Goal: Task Accomplishment & Management: Use online tool/utility

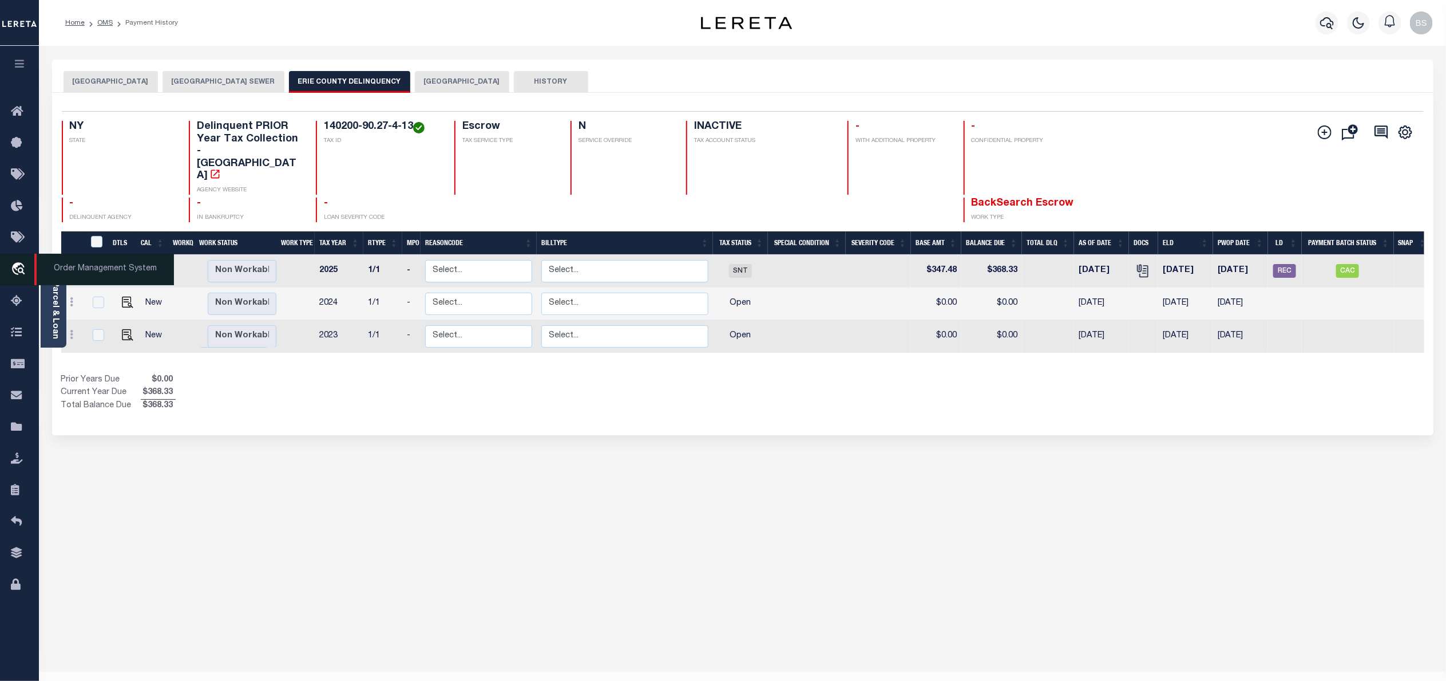
click at [55, 266] on span "Order Management System" at bounding box center [104, 269] width 140 height 31
click at [1092, 508] on div "BUFFALO CITY STATE AND COUNTY BUFFALO CITY SEWER ERIE COUNTY DELINQUENCY BUFFAL…" at bounding box center [743, 383] width 1399 height 646
click at [79, 265] on span "Order Management System" at bounding box center [104, 269] width 140 height 31
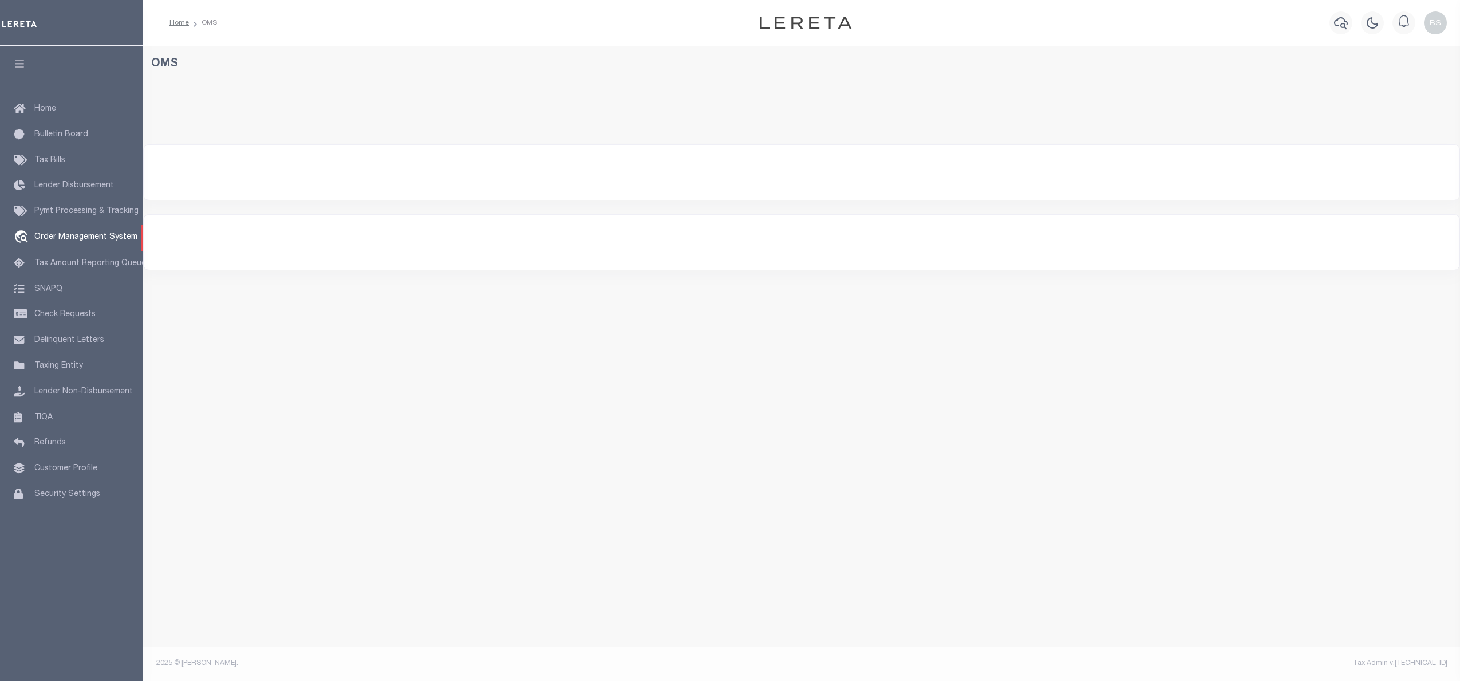
select select "200"
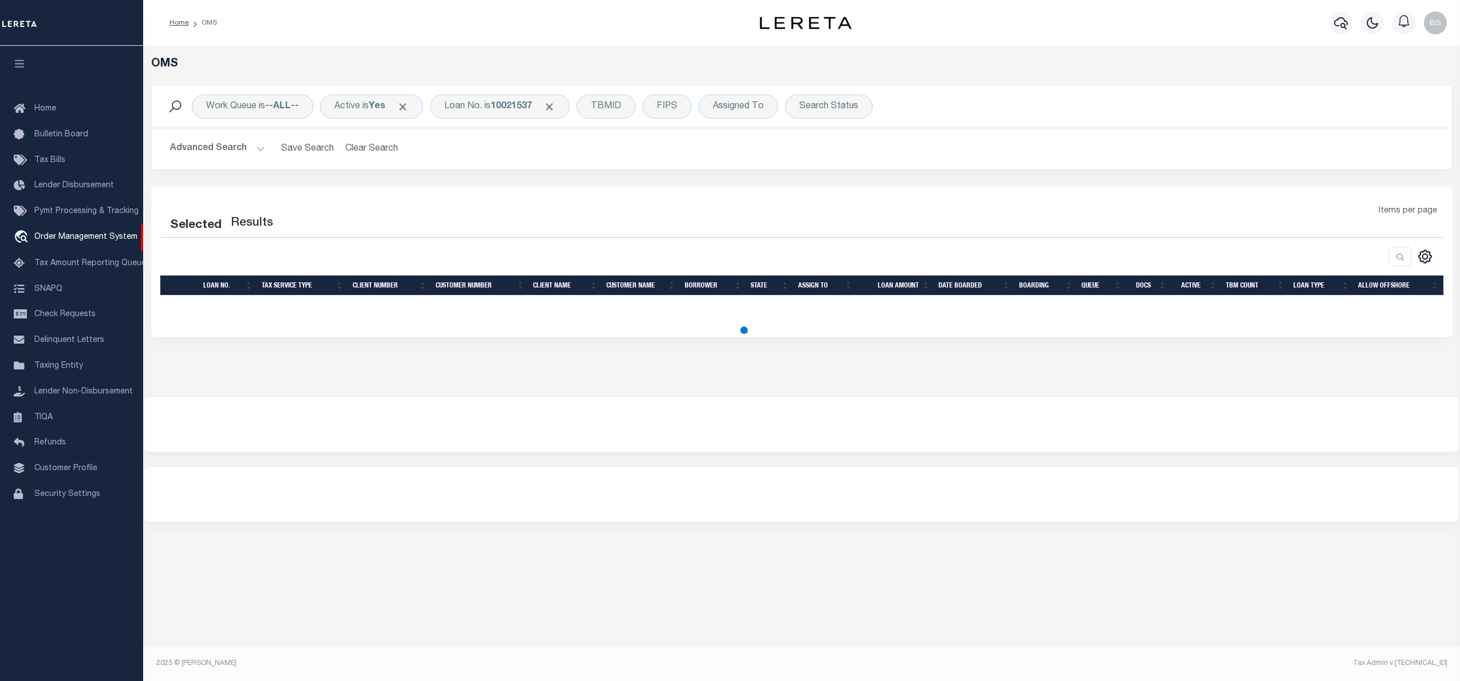
select select "200"
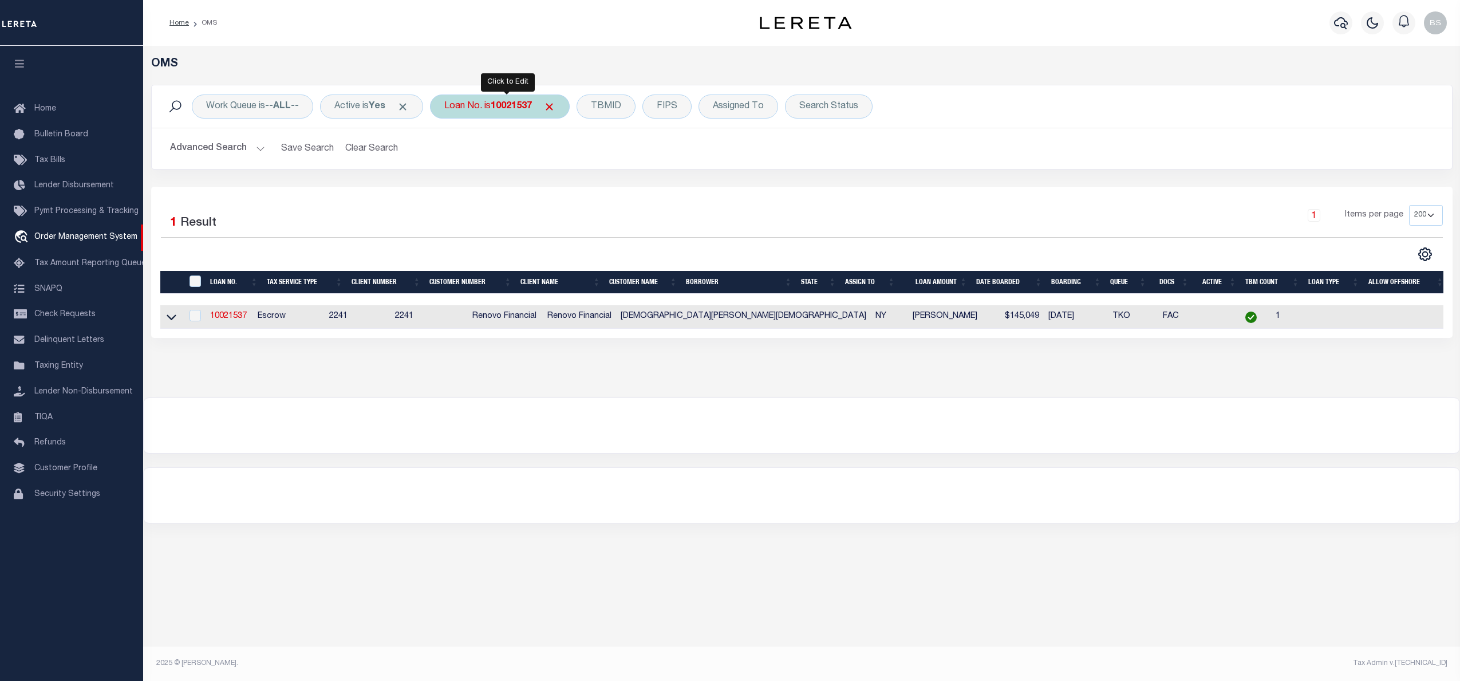
click at [516, 107] on b "10021537" at bounding box center [511, 106] width 41 height 9
type input "124947"
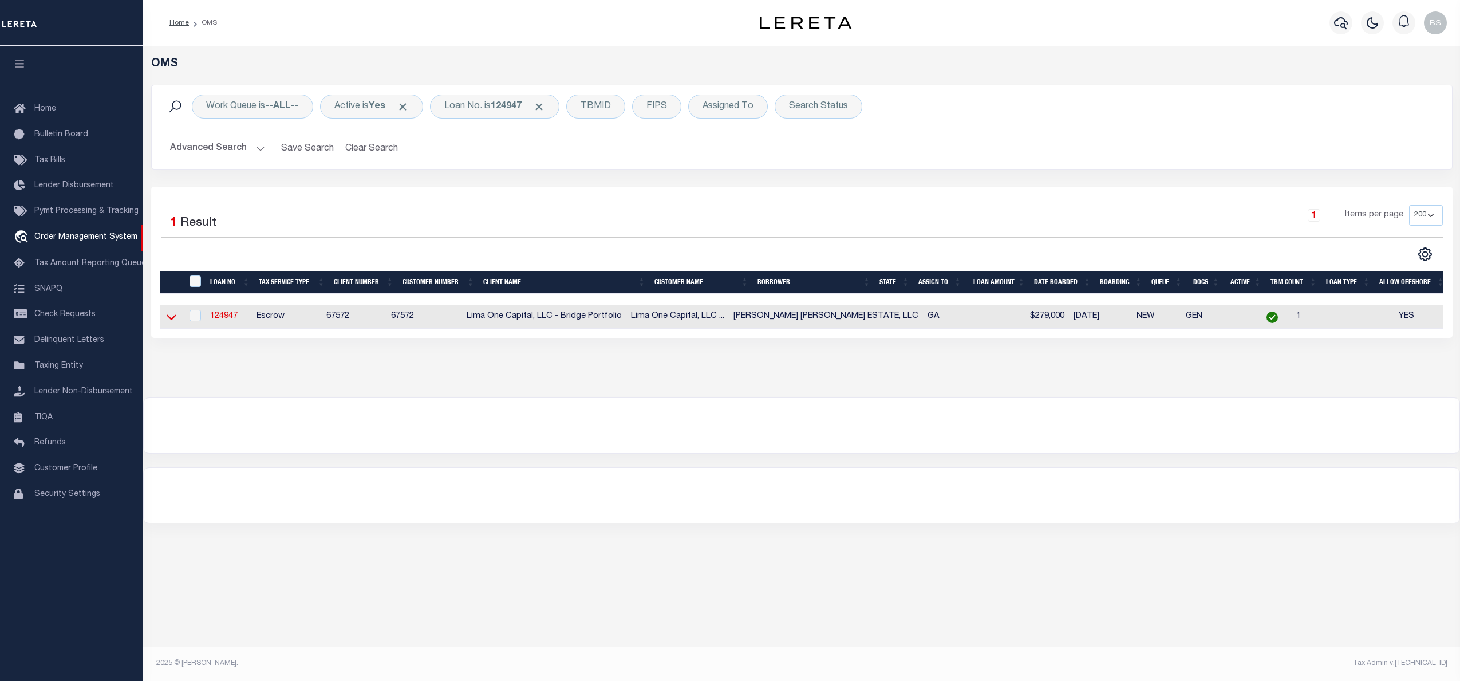
click at [172, 323] on icon at bounding box center [172, 317] width 10 height 12
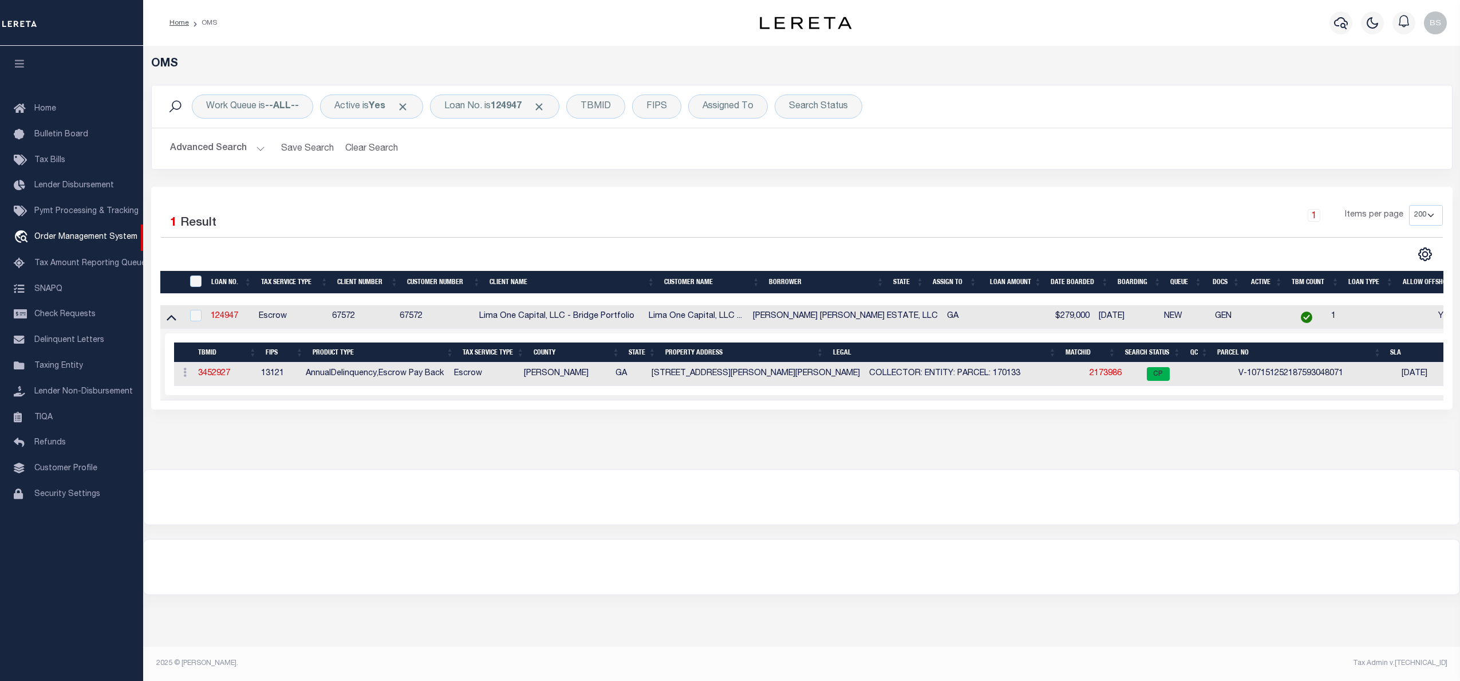
click at [442, 28] on div "Home OMS" at bounding box center [429, 23] width 538 height 24
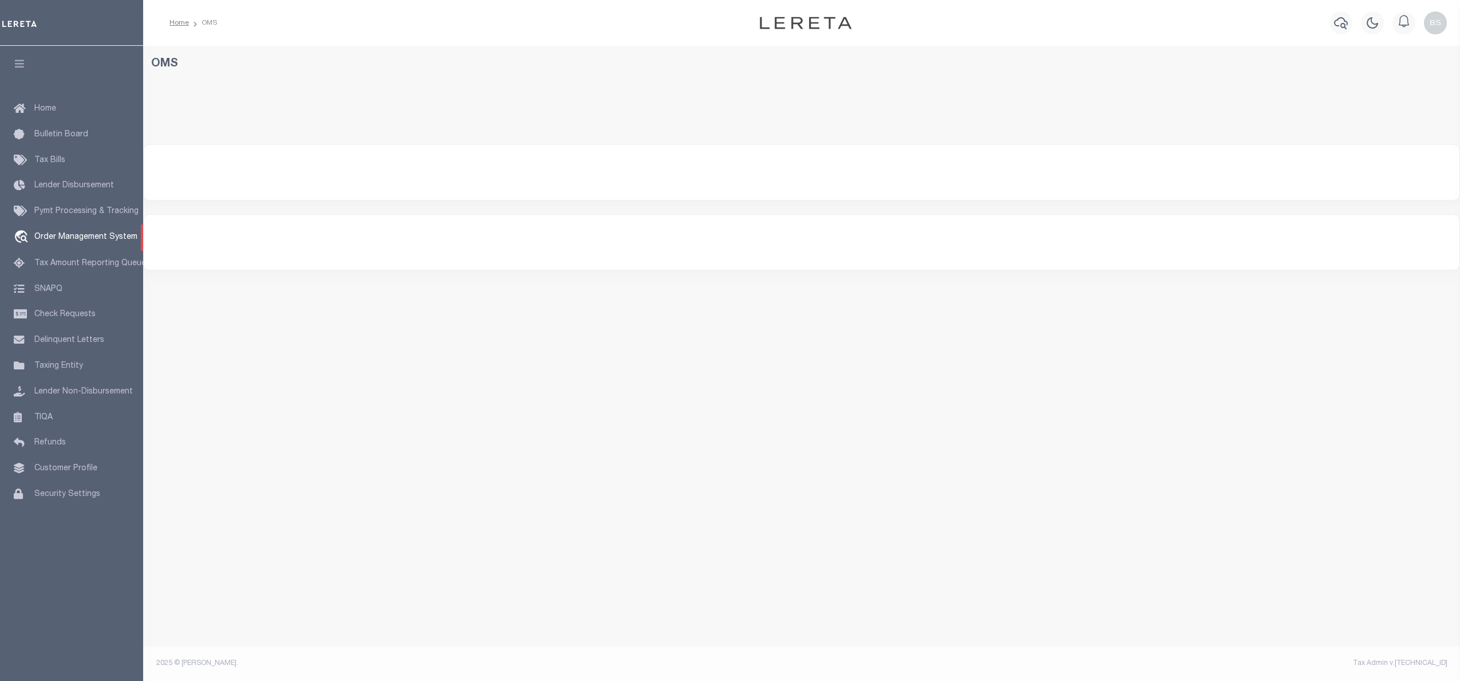
select select "200"
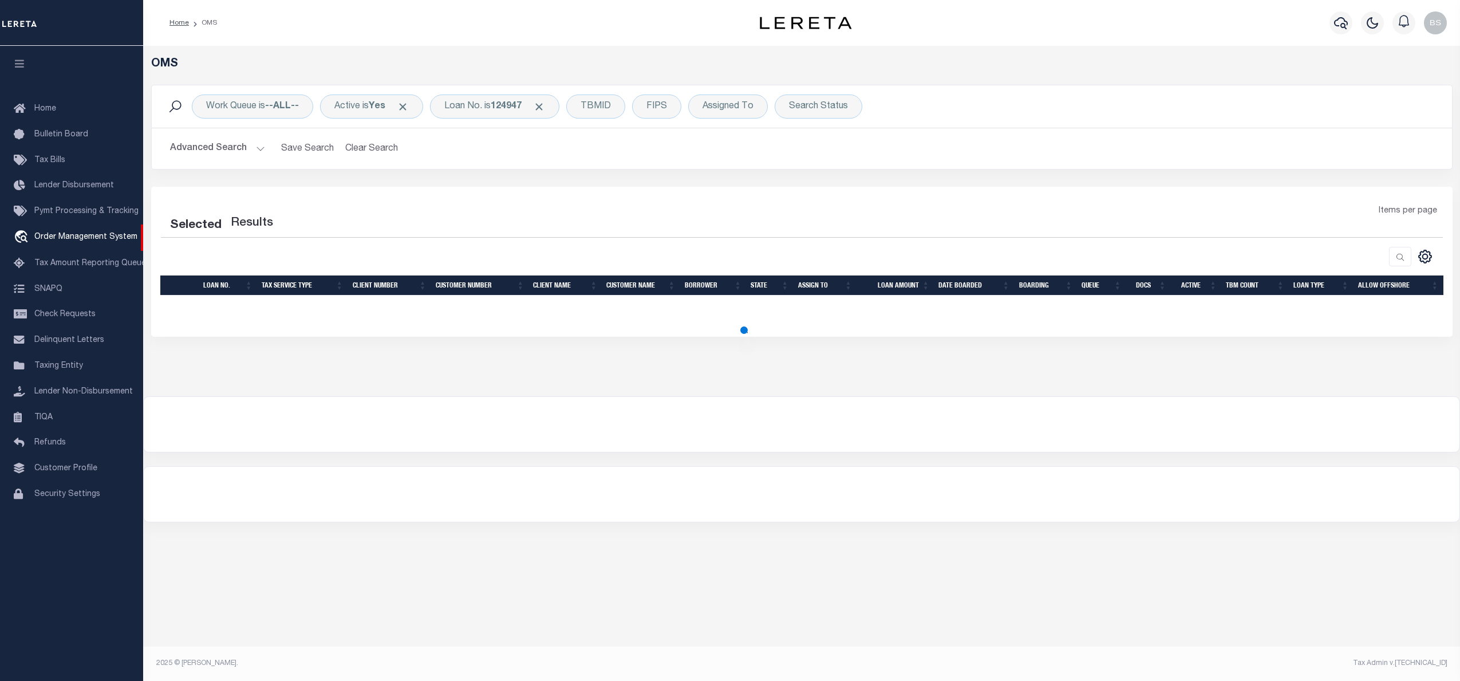
select select "200"
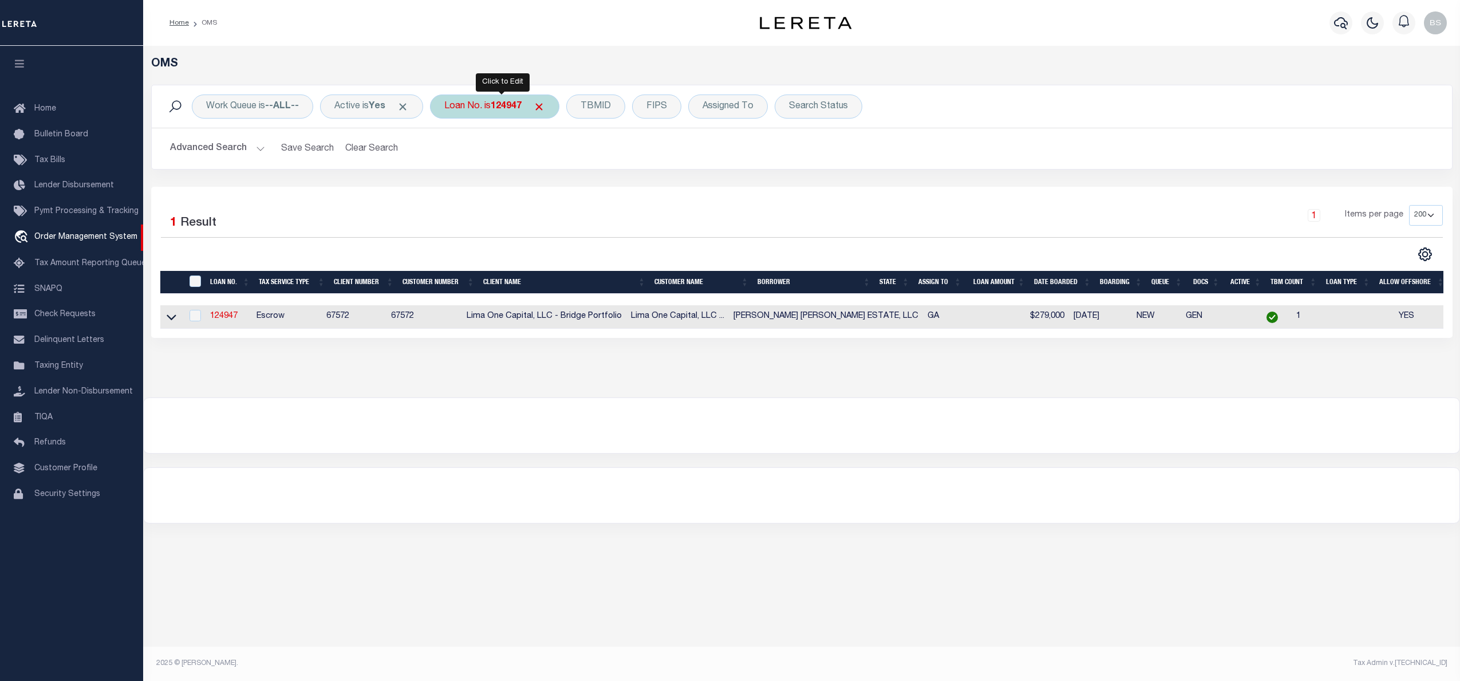
click at [495, 110] on div "Loan No. is 124947" at bounding box center [494, 106] width 129 height 24
type input "h"
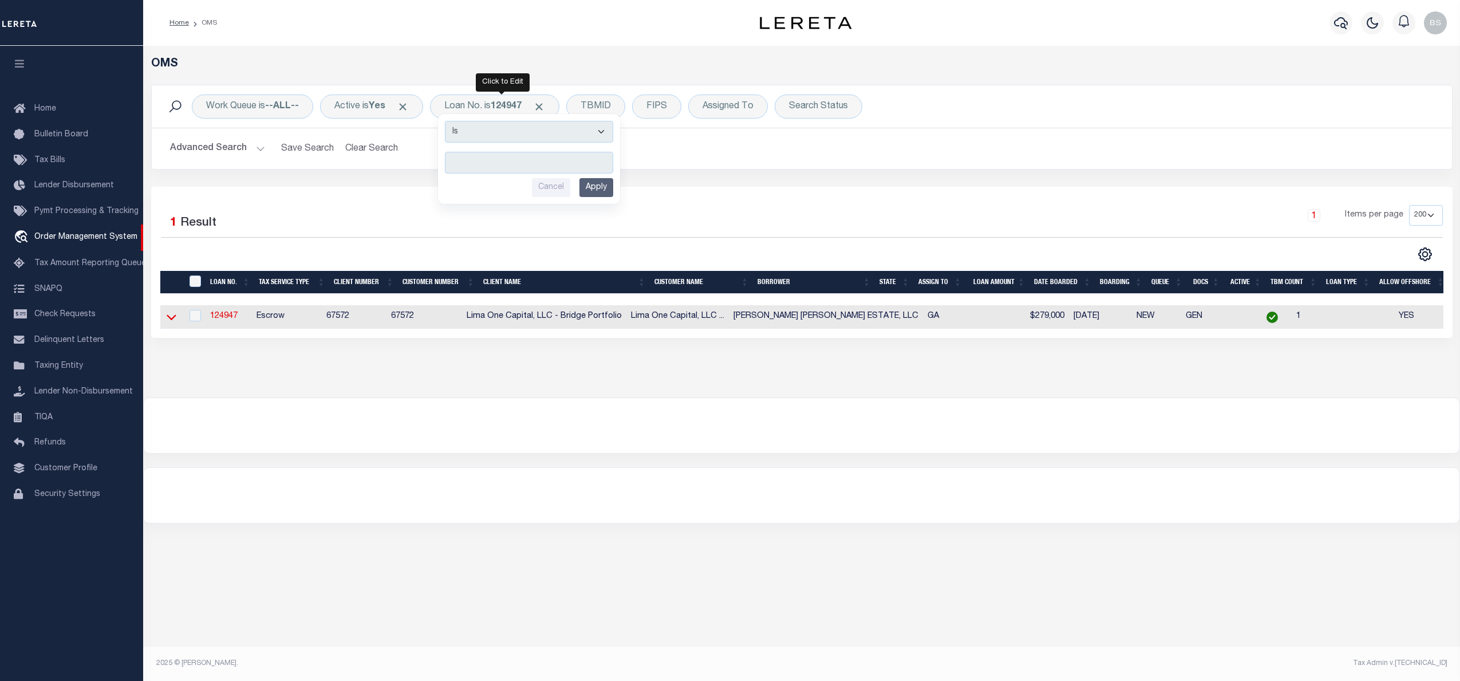
click at [172, 321] on icon at bounding box center [172, 318] width 10 height 6
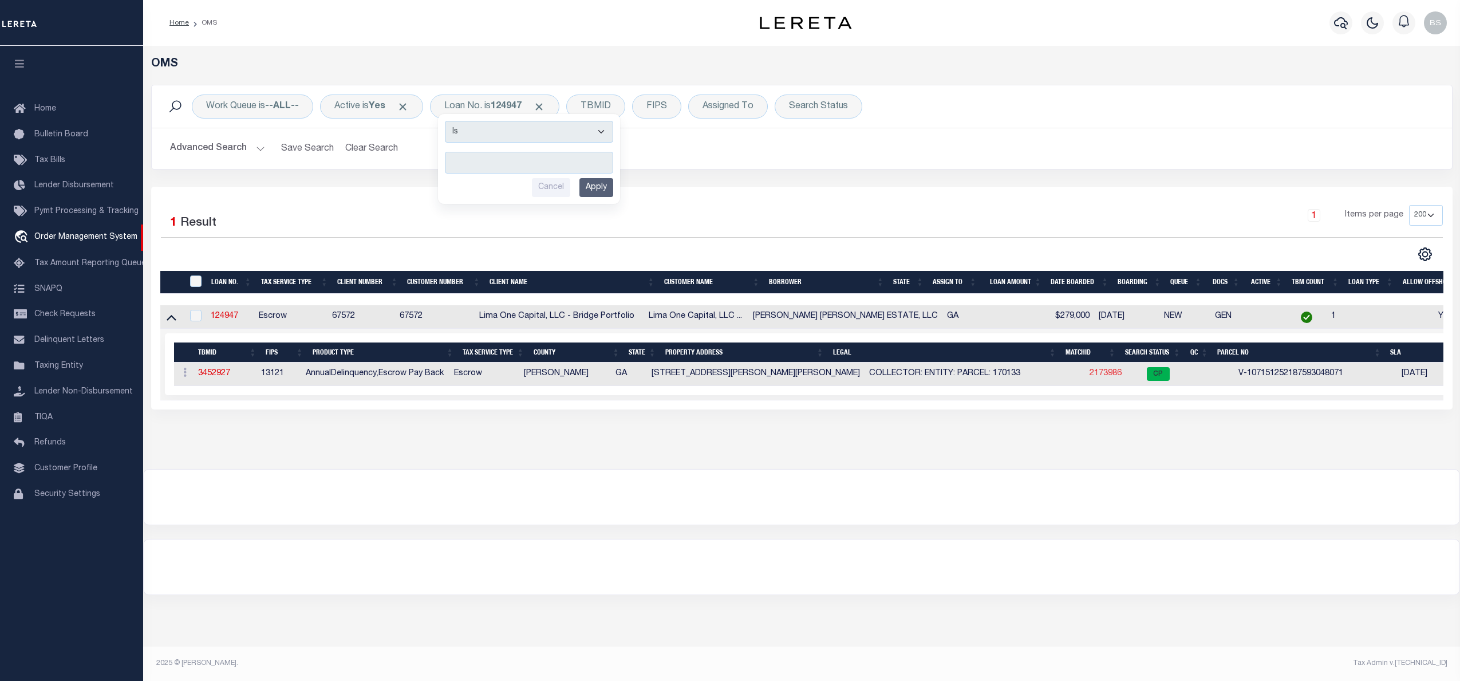
click at [1089, 375] on link "2173986" at bounding box center [1105, 373] width 32 height 8
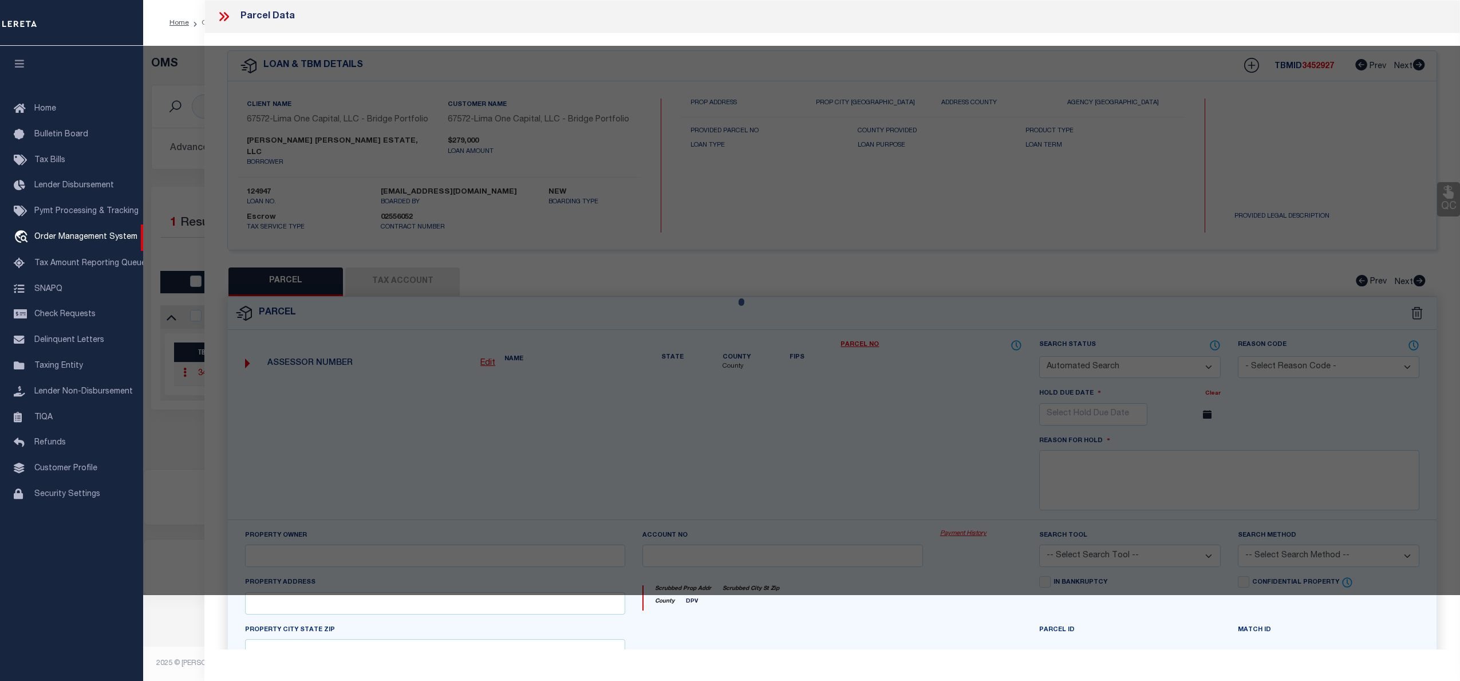
checkbox input "false"
select select "CP"
type input "5695 GLEN ERROL RD."
checkbox input "false"
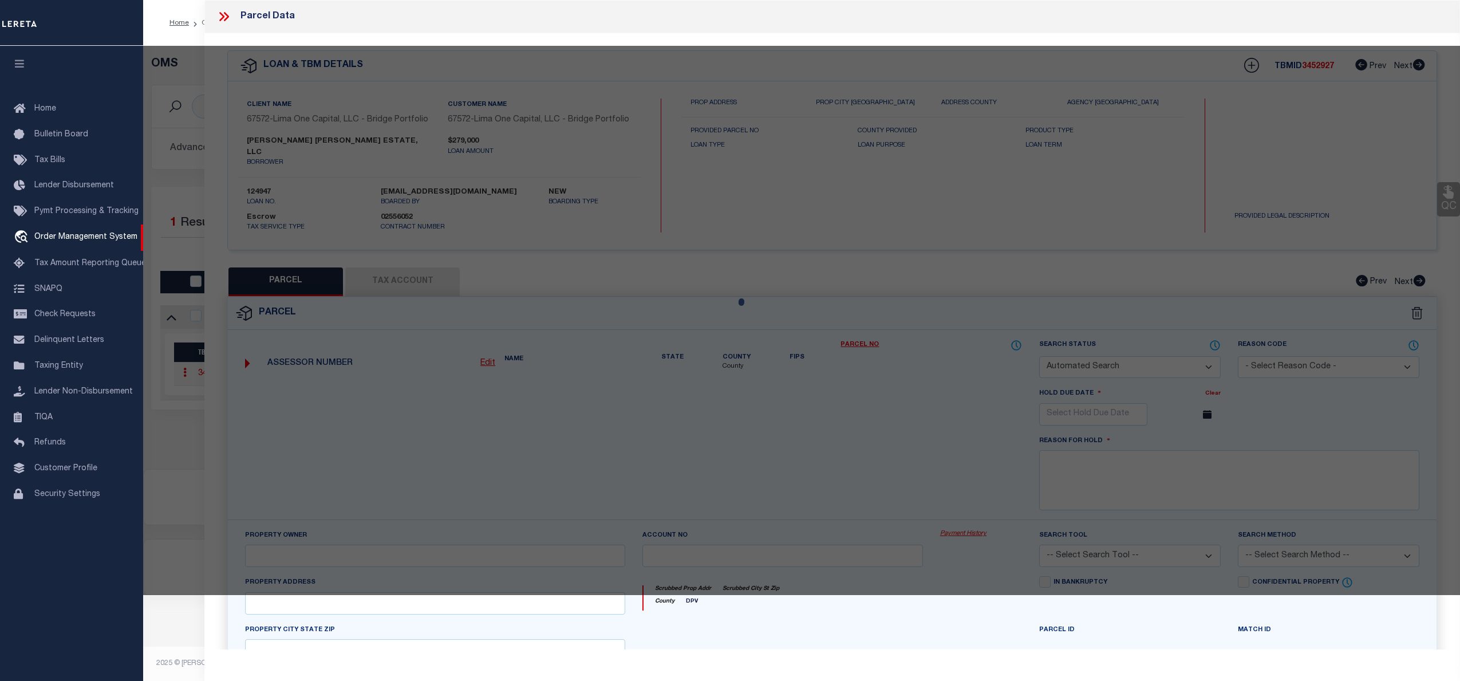
type input "SANDY SPRINGS GA 30327"
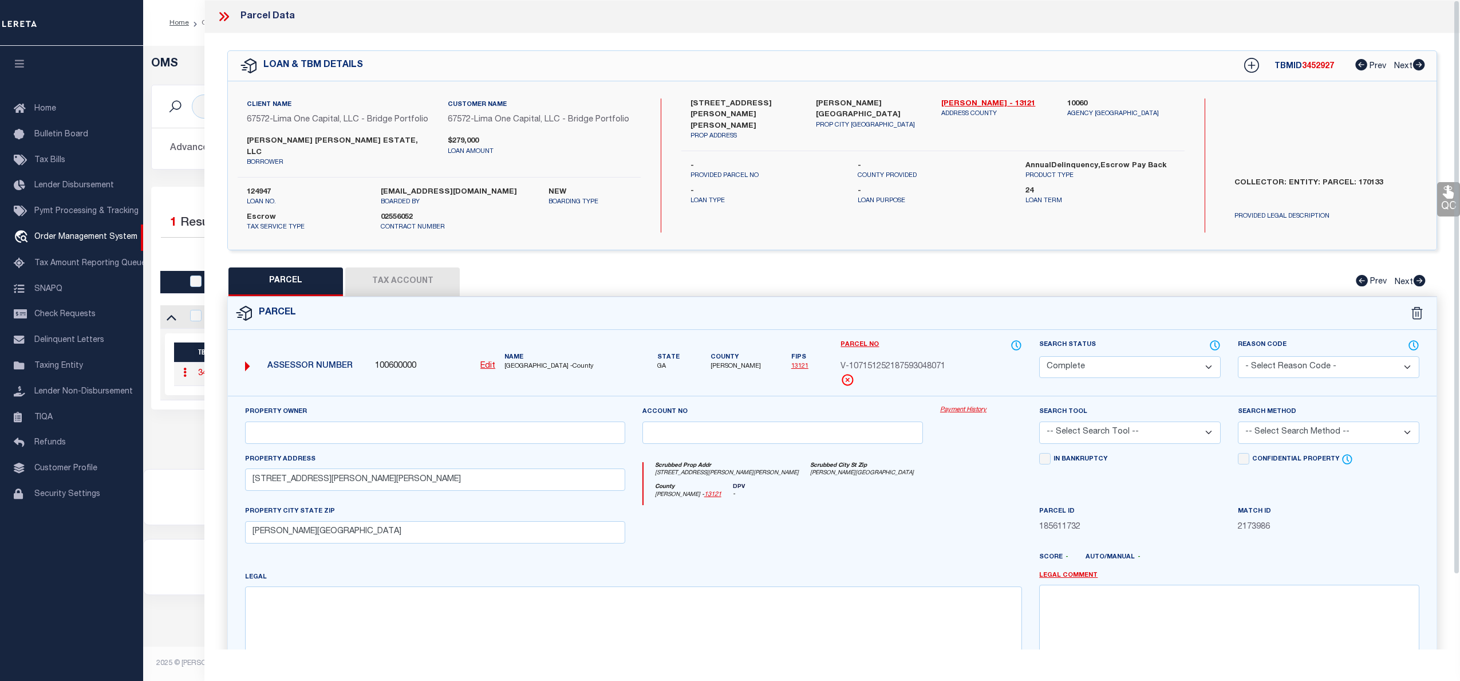
click at [967, 405] on link "Payment History" at bounding box center [981, 410] width 82 height 10
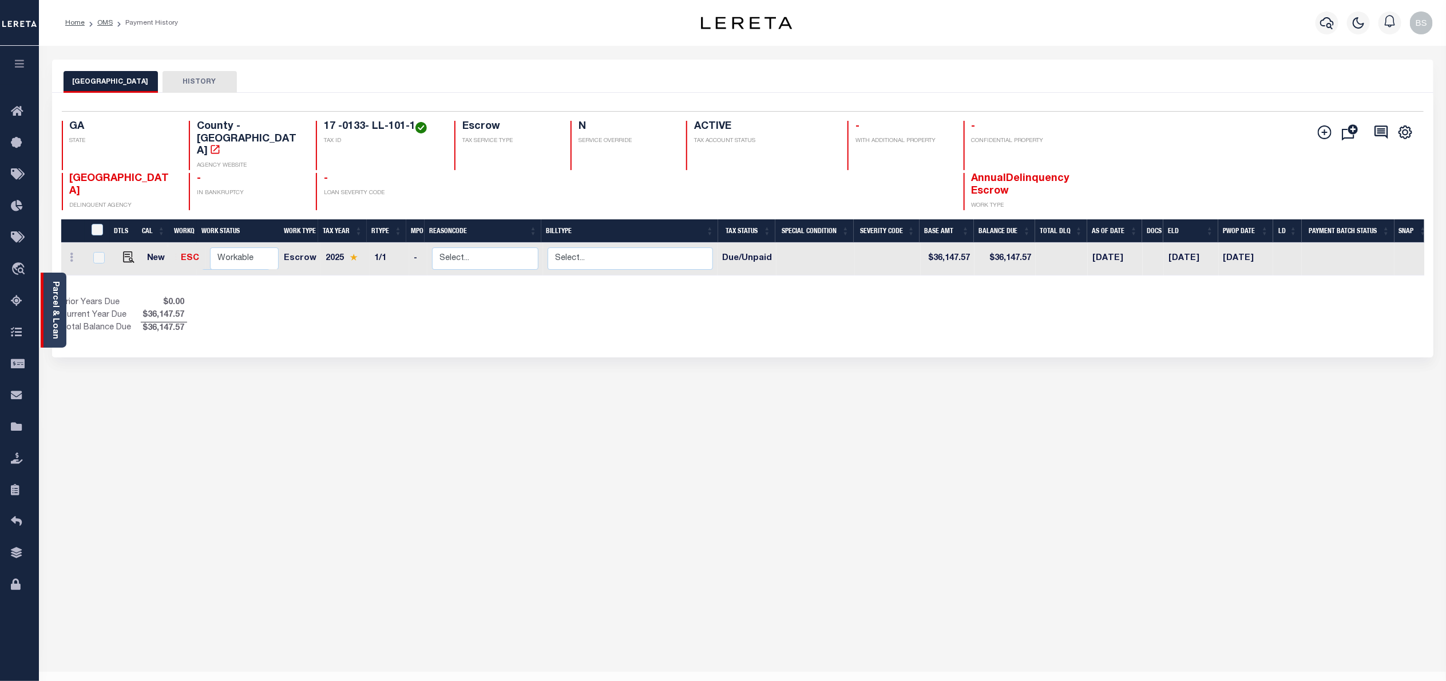
click at [55, 311] on link "Parcel & Loan" at bounding box center [55, 310] width 8 height 58
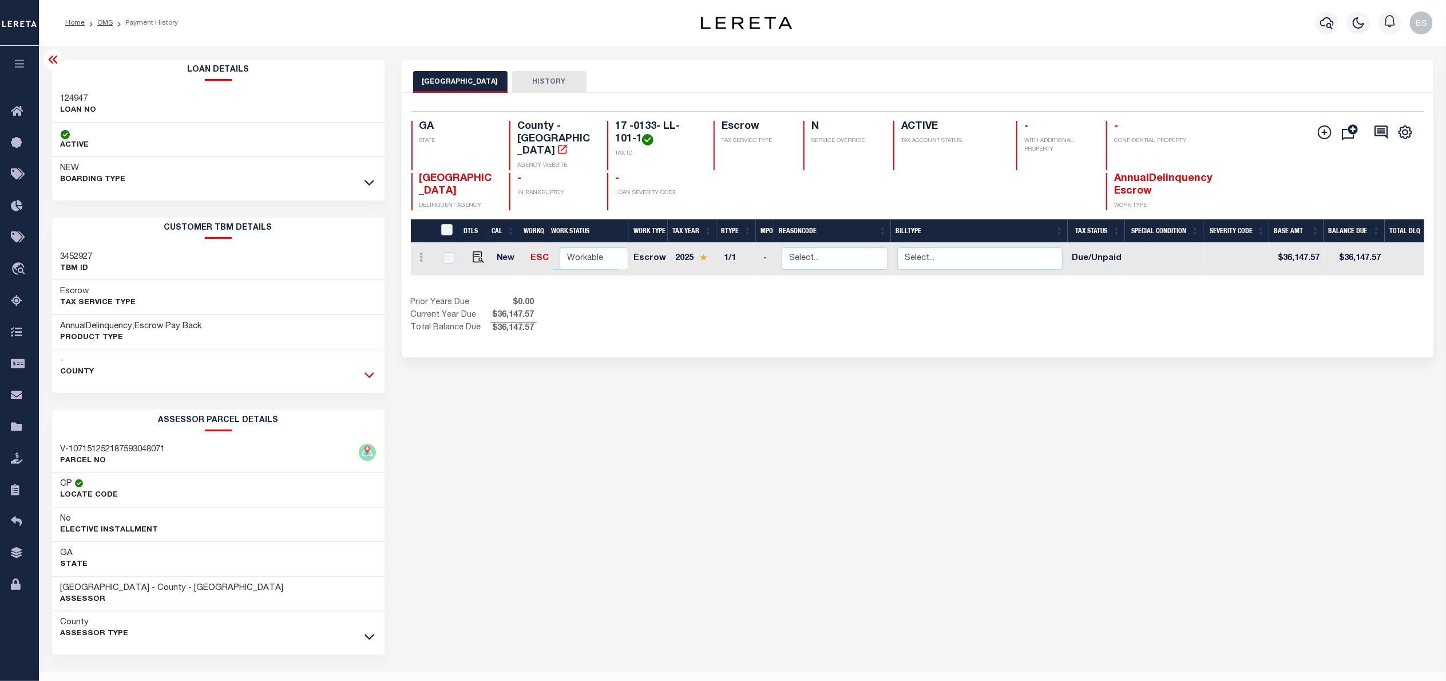
click at [371, 377] on icon at bounding box center [370, 376] width 10 height 6
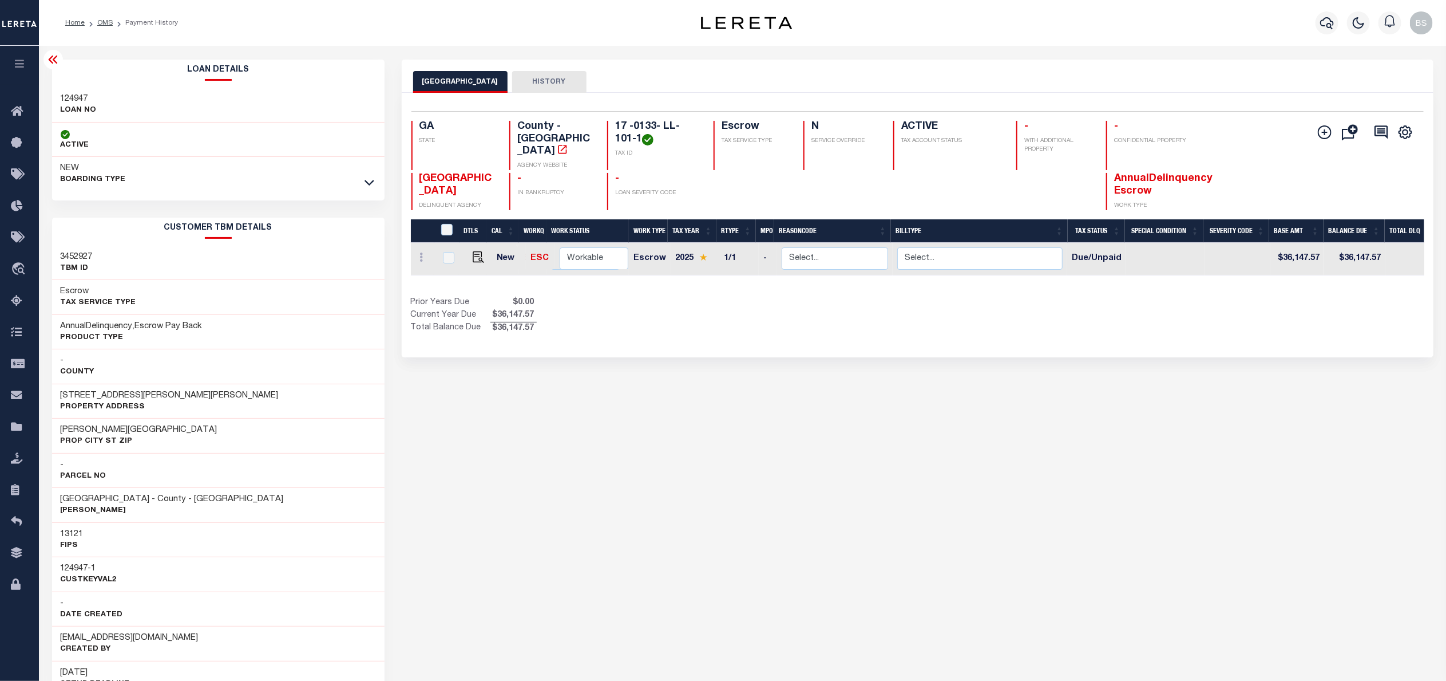
click at [50, 59] on icon at bounding box center [52, 60] width 9 height 8
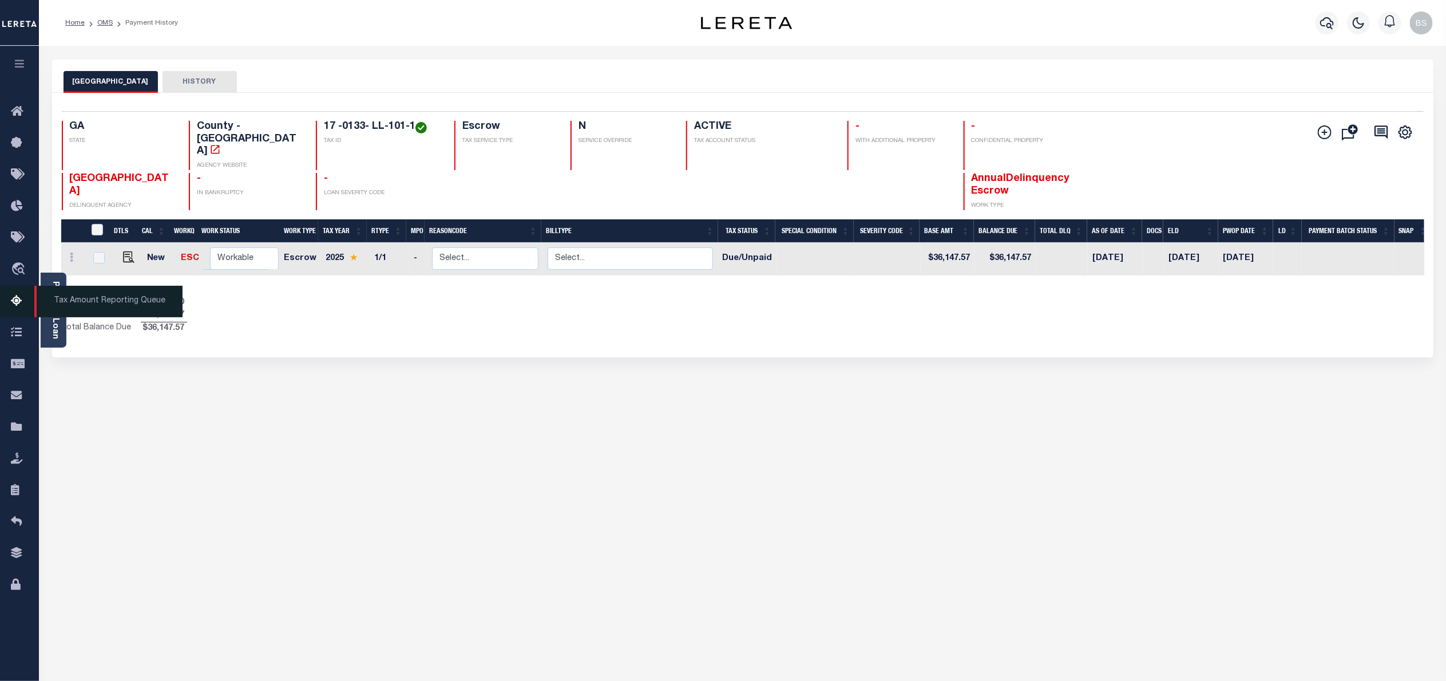
click at [48, 298] on span "Tax Amount Reporting Queue" at bounding box center [108, 301] width 148 height 31
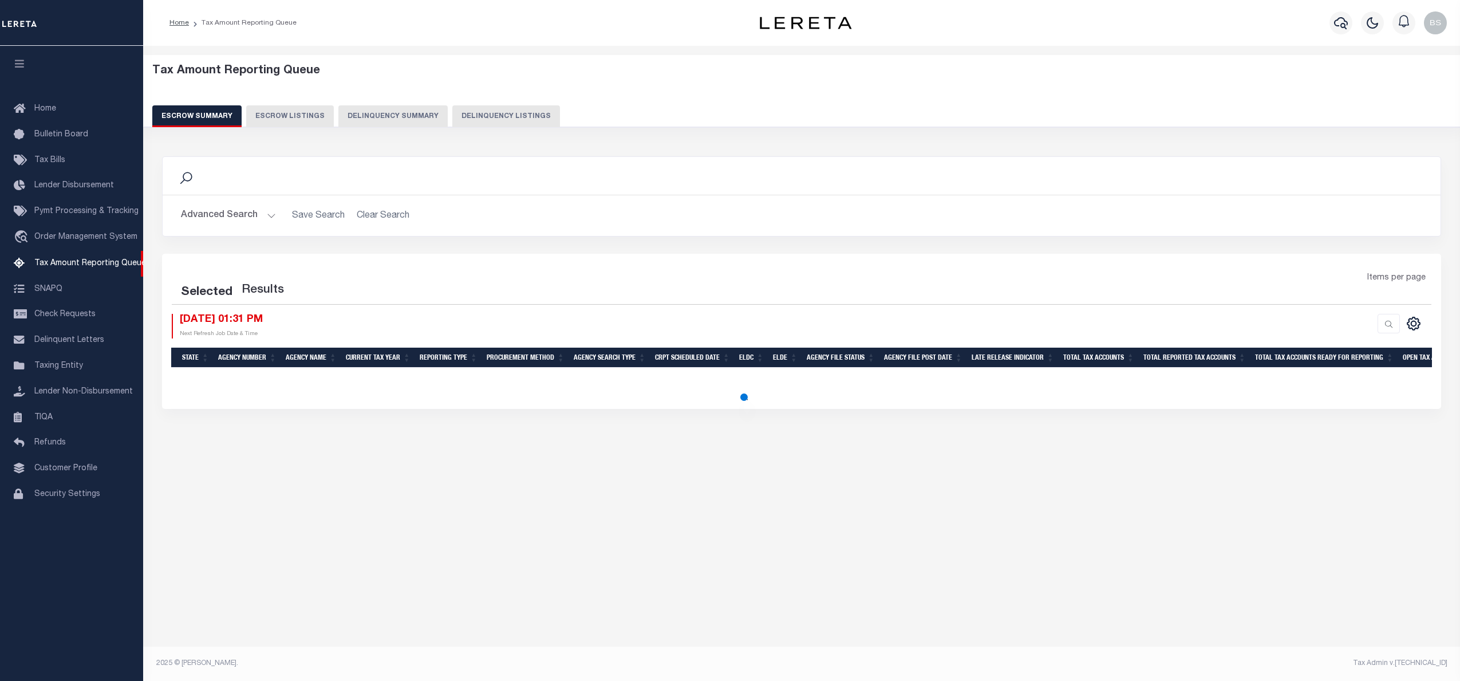
select select "100"
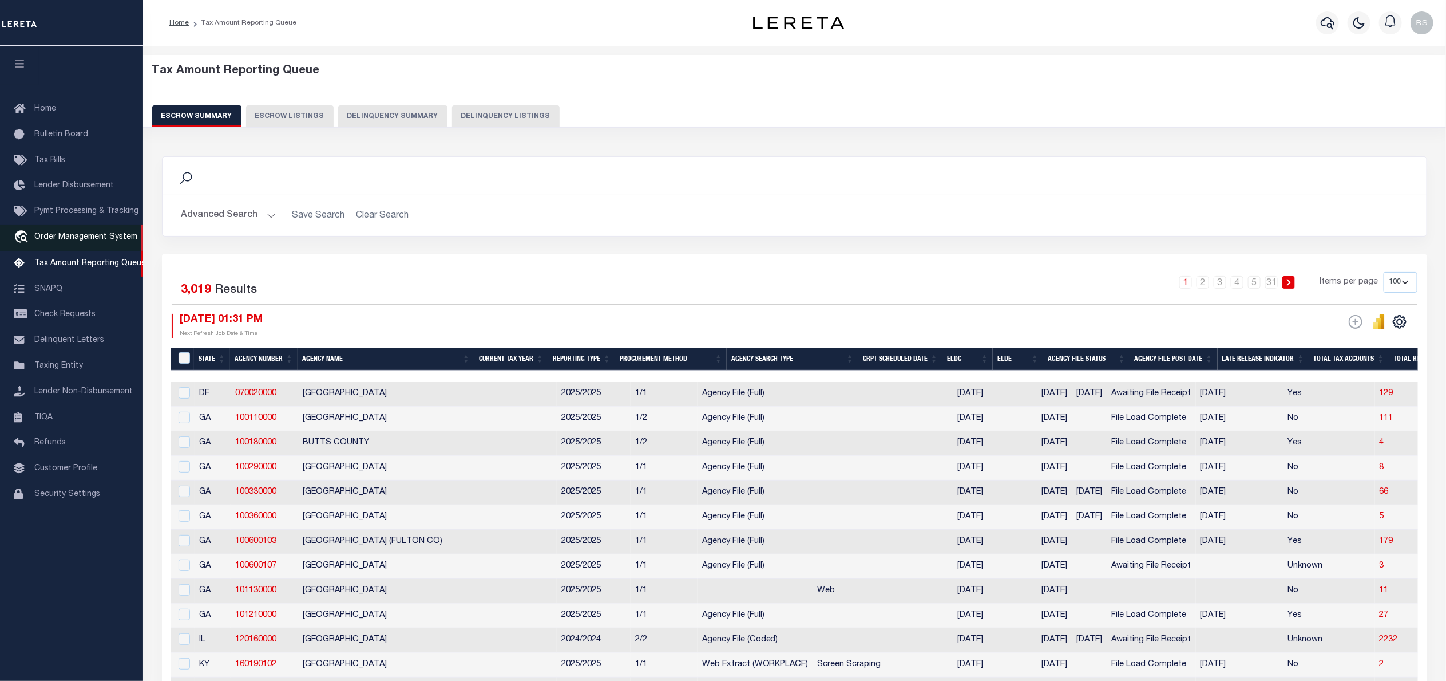
click at [71, 239] on span "Order Management System" at bounding box center [85, 237] width 103 height 8
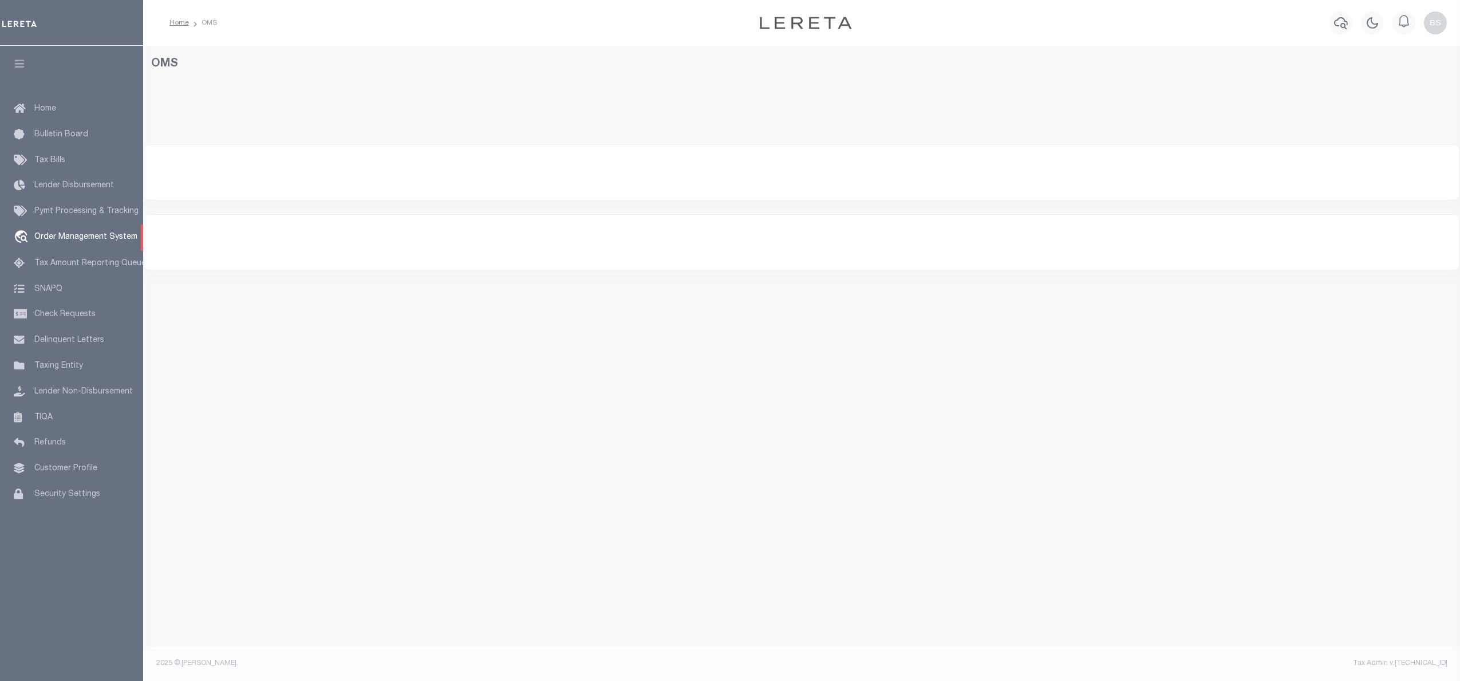
select select "200"
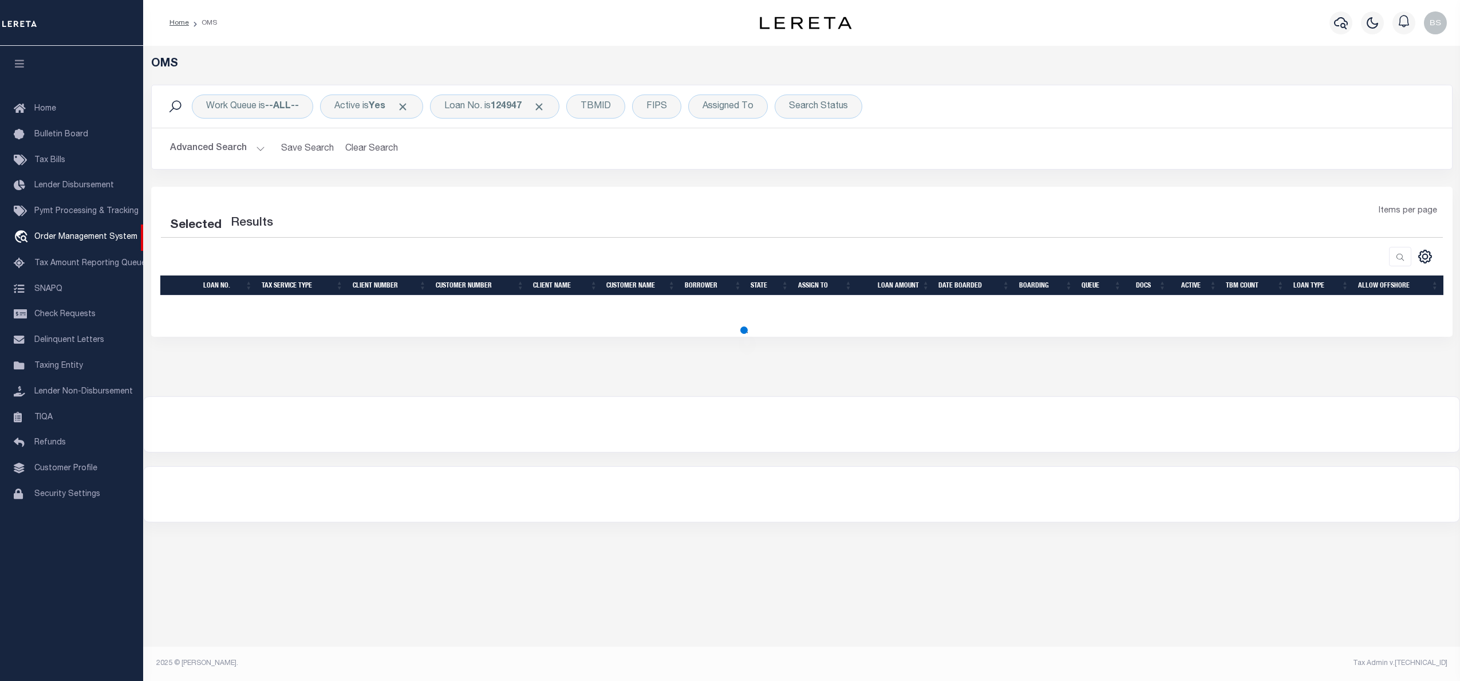
select select "200"
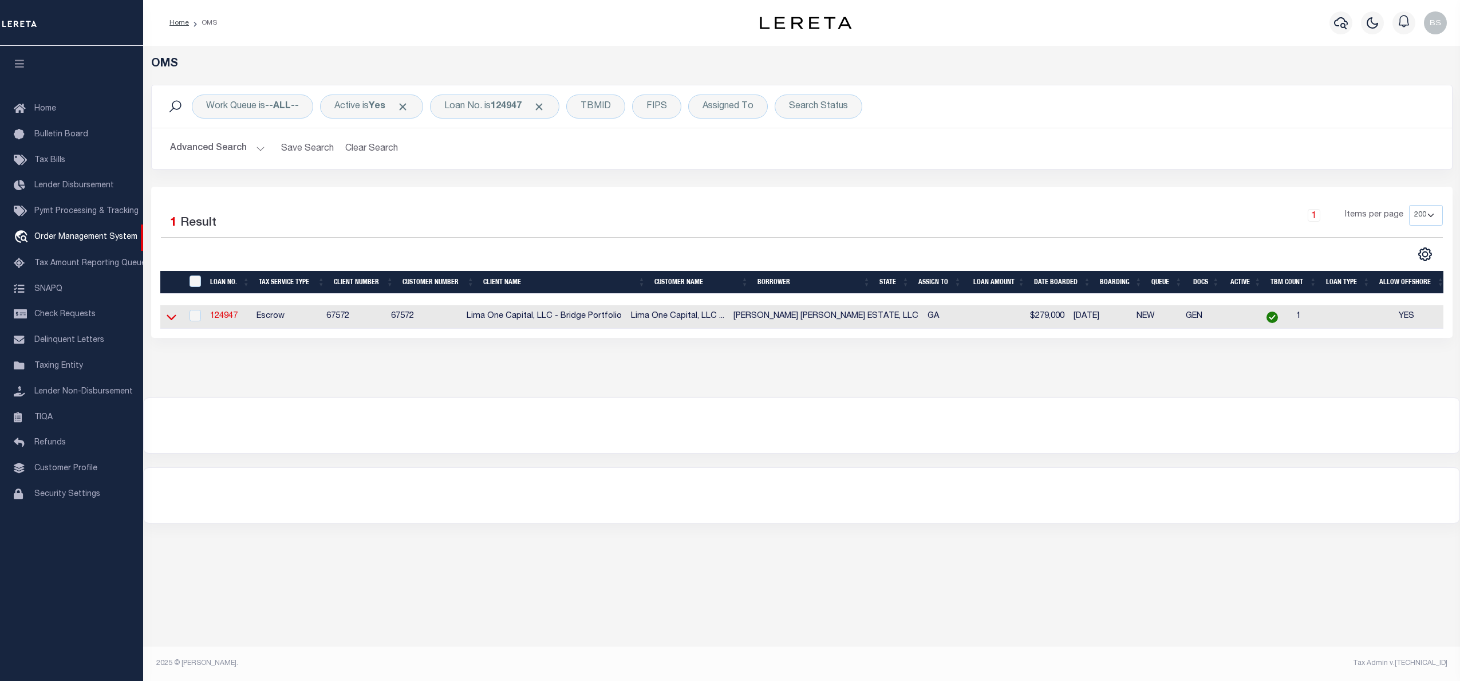
click at [167, 320] on icon at bounding box center [172, 317] width 10 height 12
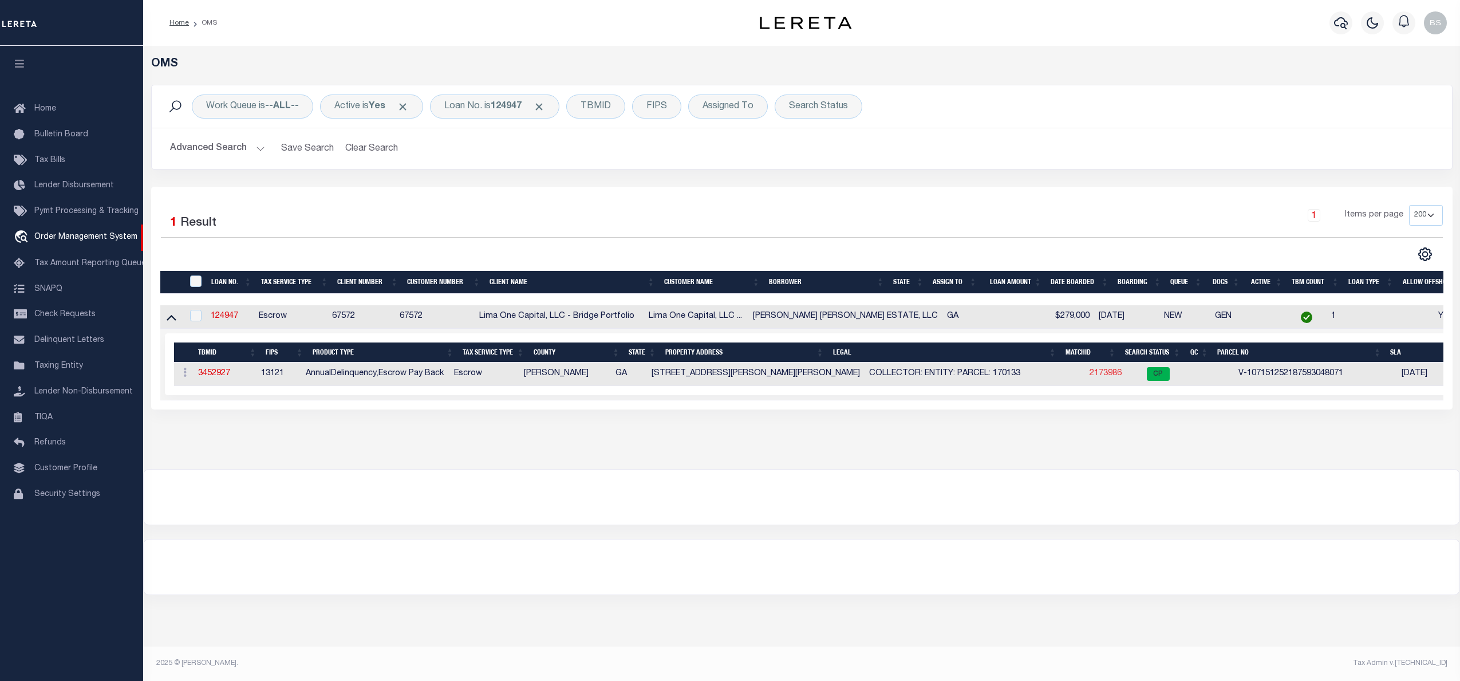
click at [1089, 377] on link "2173986" at bounding box center [1105, 373] width 32 height 8
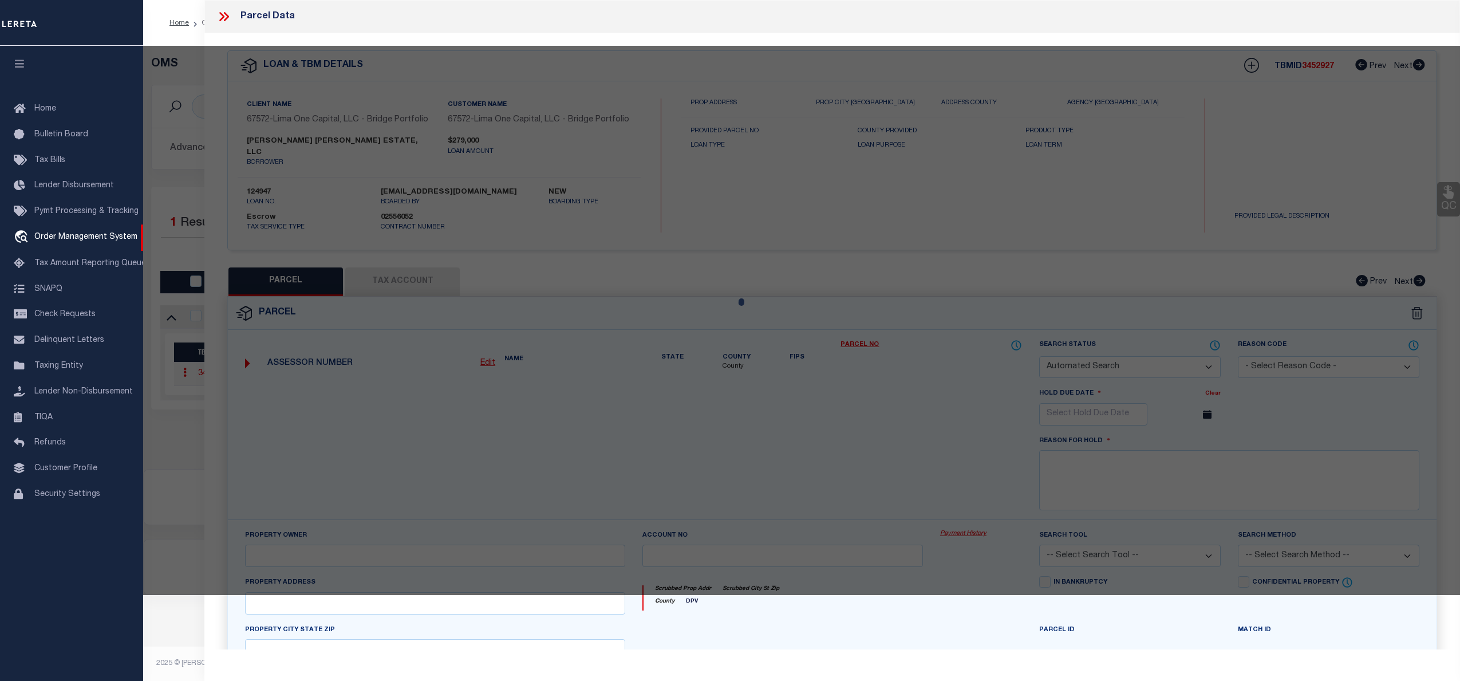
checkbox input "false"
select select "CP"
type input "5695 GLEN ERROL RD."
checkbox input "false"
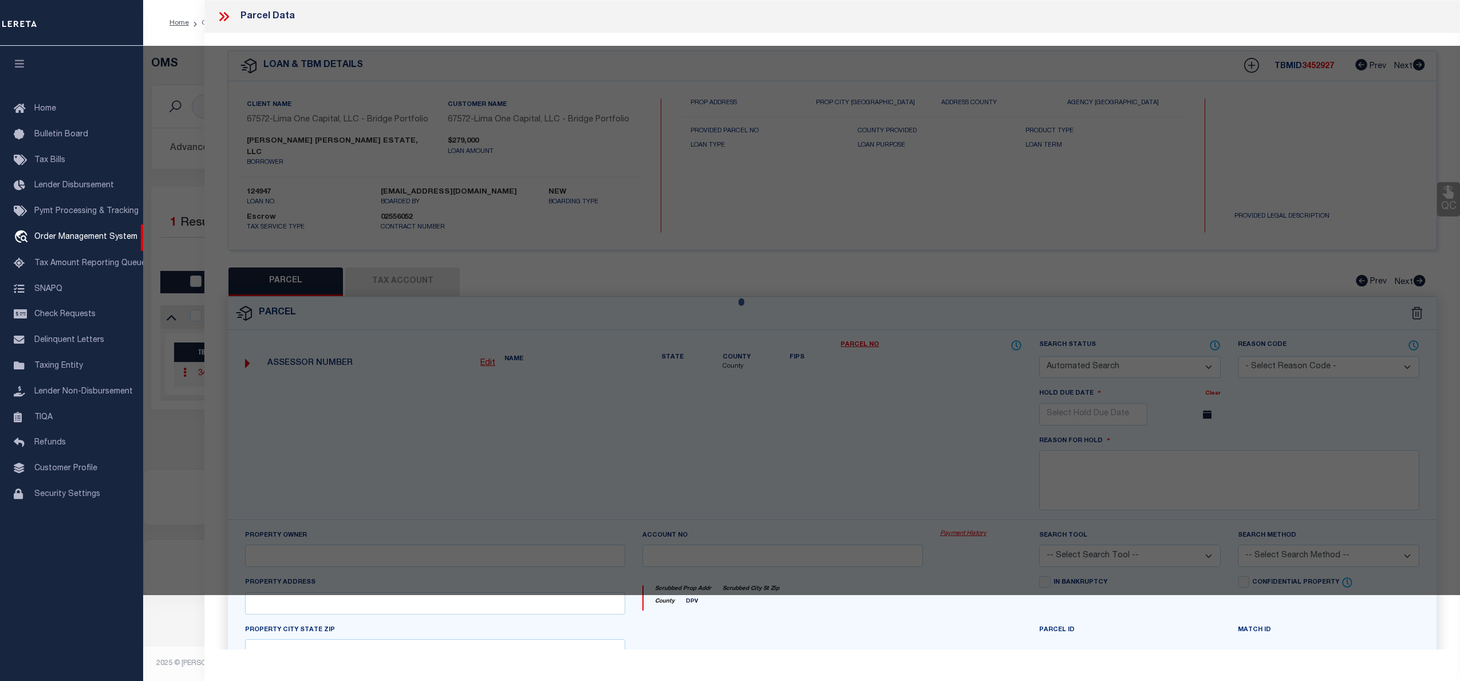
type input "SANDY SPRINGS GA 30327"
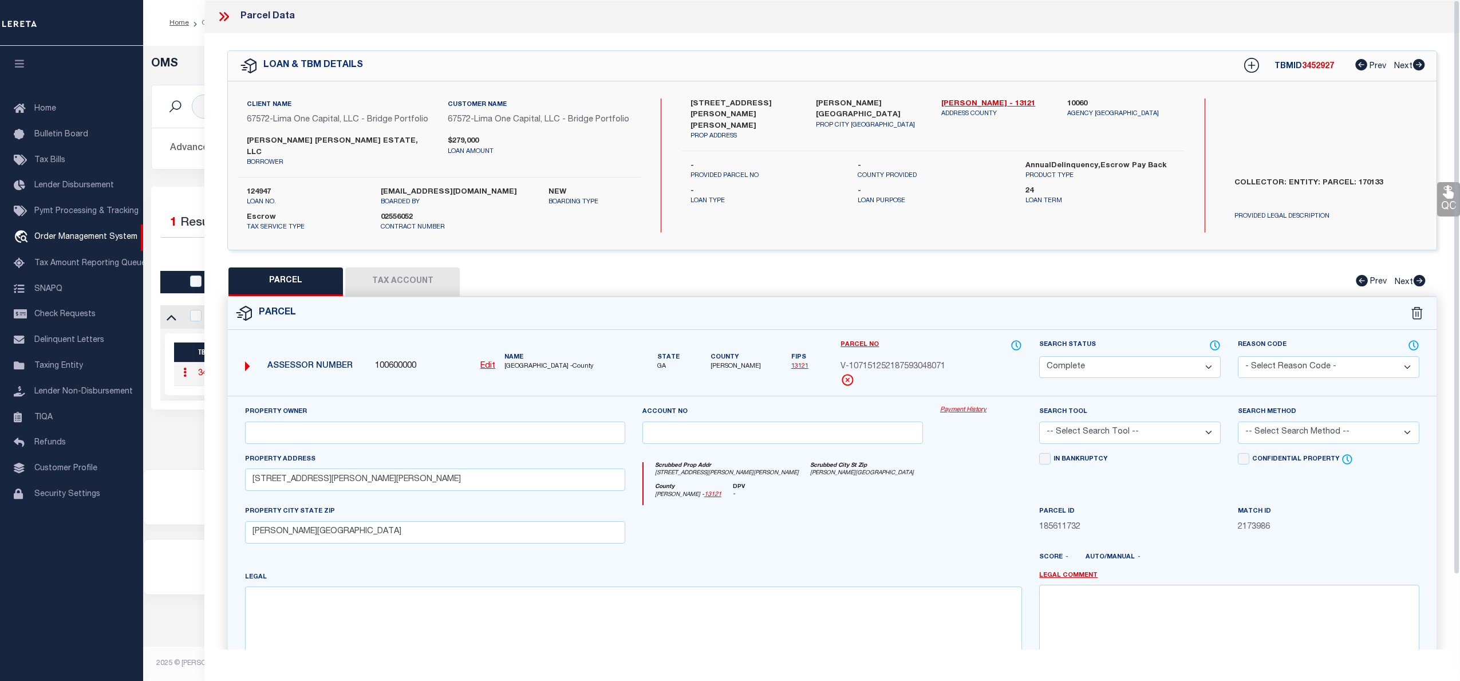
click at [973, 405] on link "Payment History" at bounding box center [981, 410] width 82 height 10
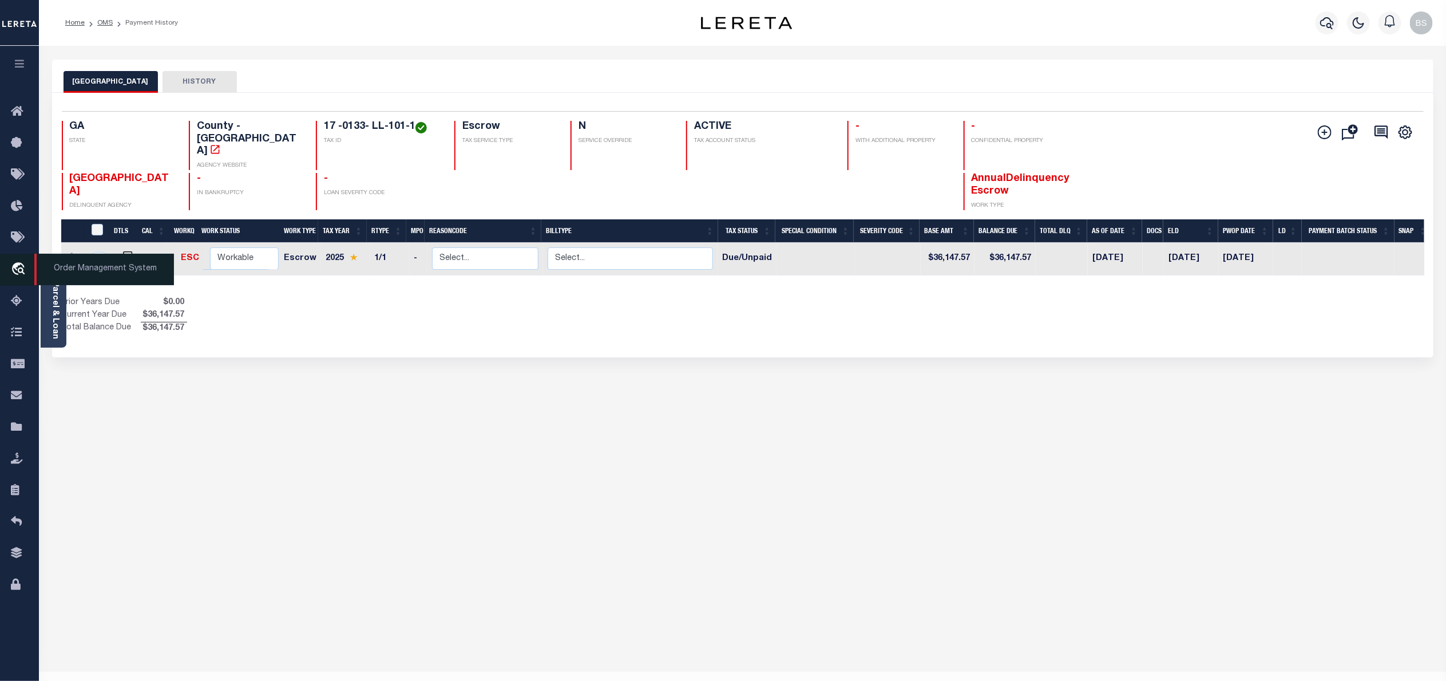
click at [91, 276] on span "Order Management System" at bounding box center [104, 269] width 140 height 31
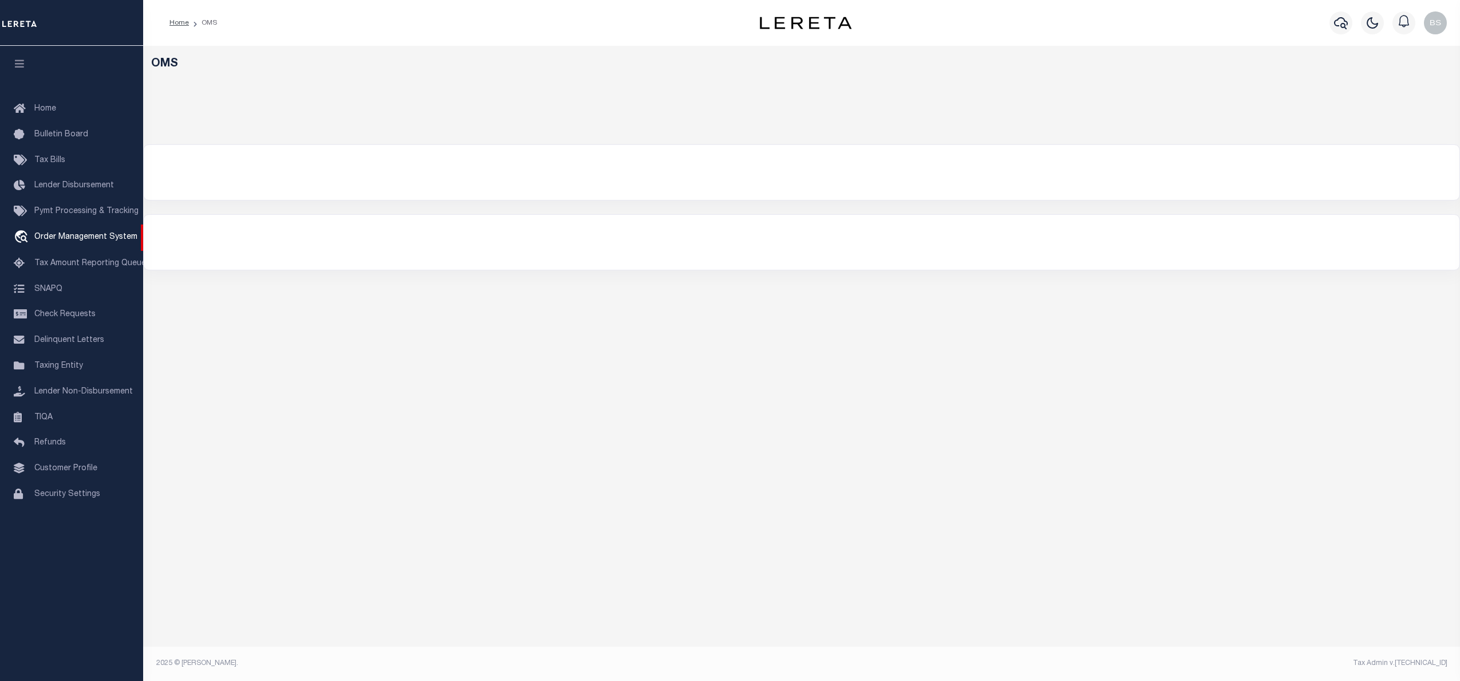
select select "200"
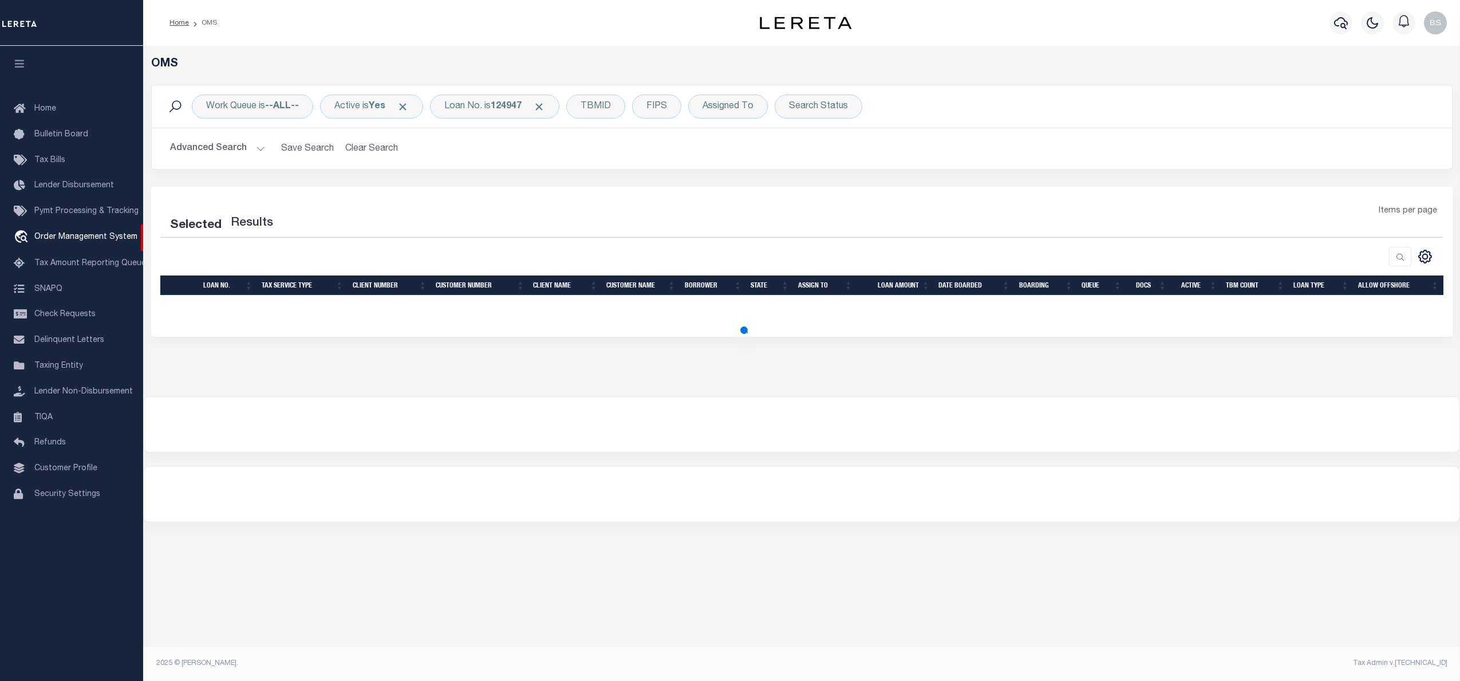
select select "200"
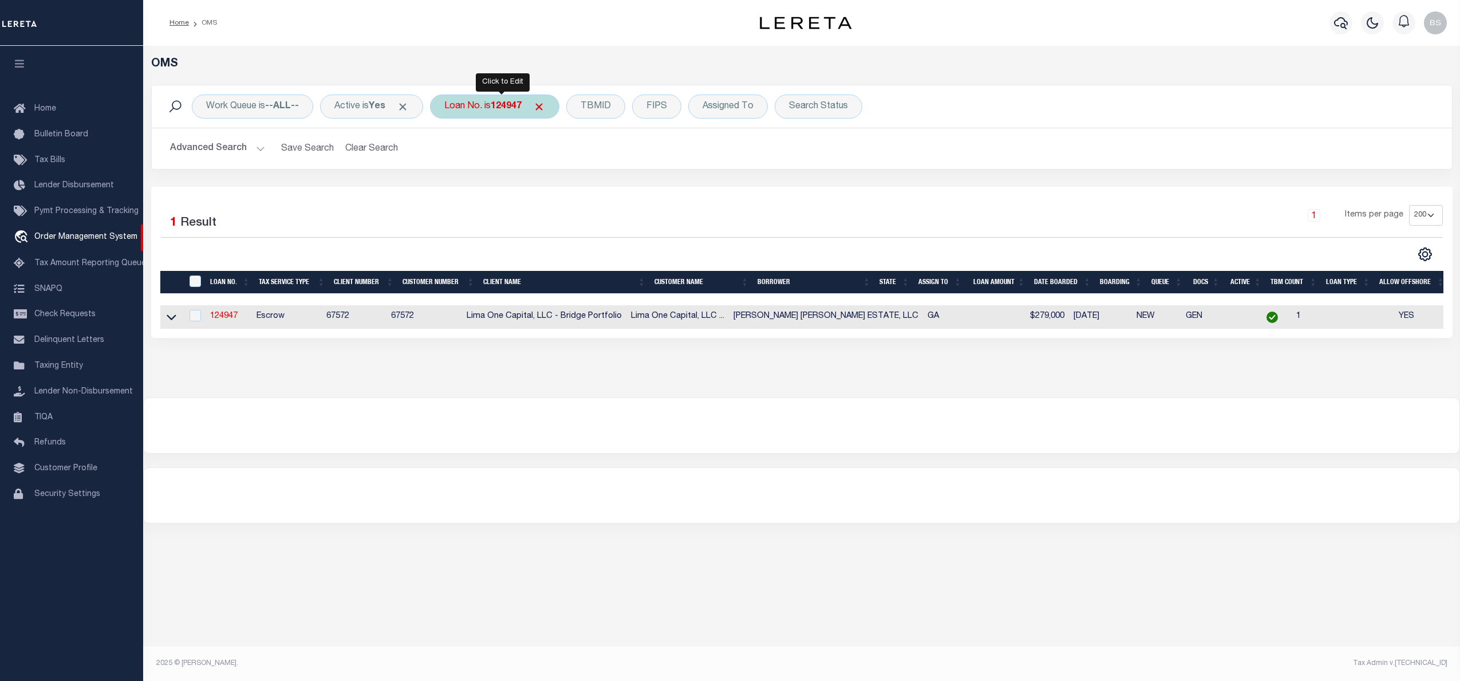
click at [502, 105] on b "124947" at bounding box center [506, 106] width 31 height 9
type input "13725"
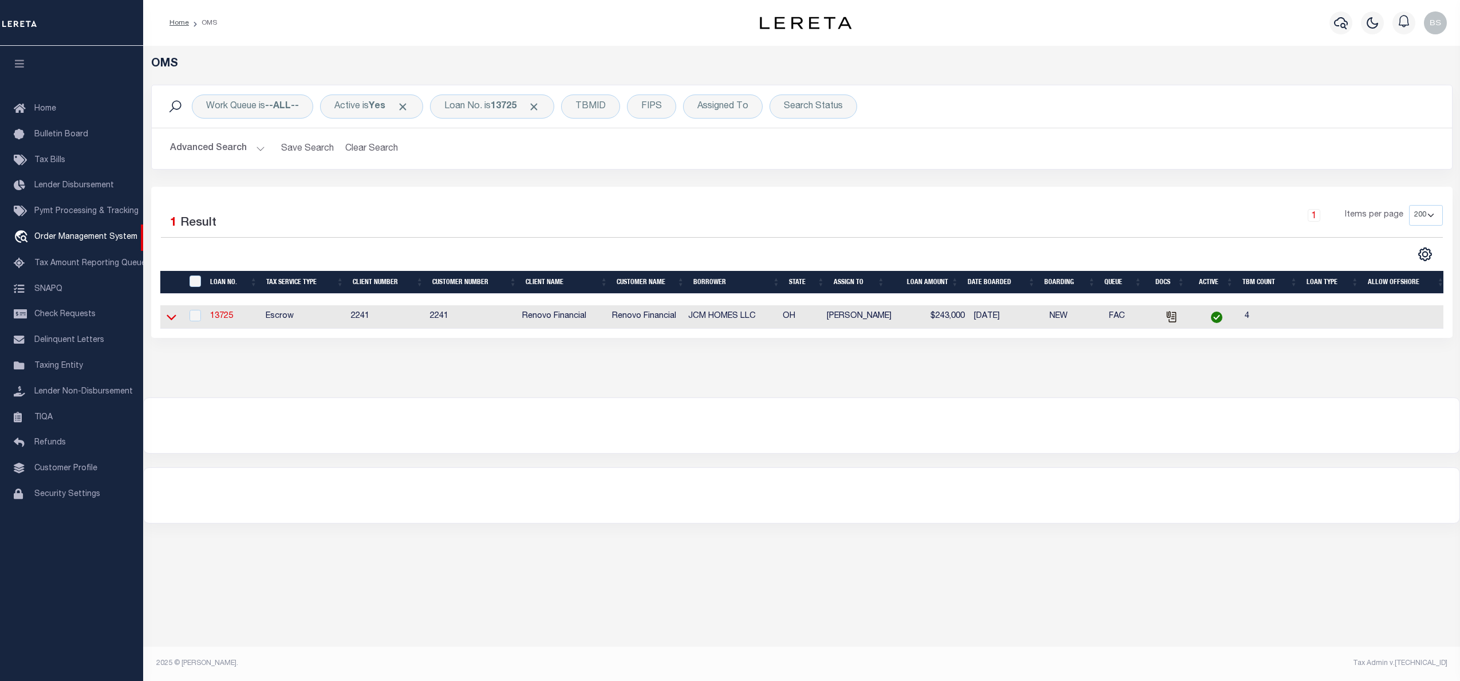
click at [171, 320] on icon at bounding box center [172, 317] width 10 height 12
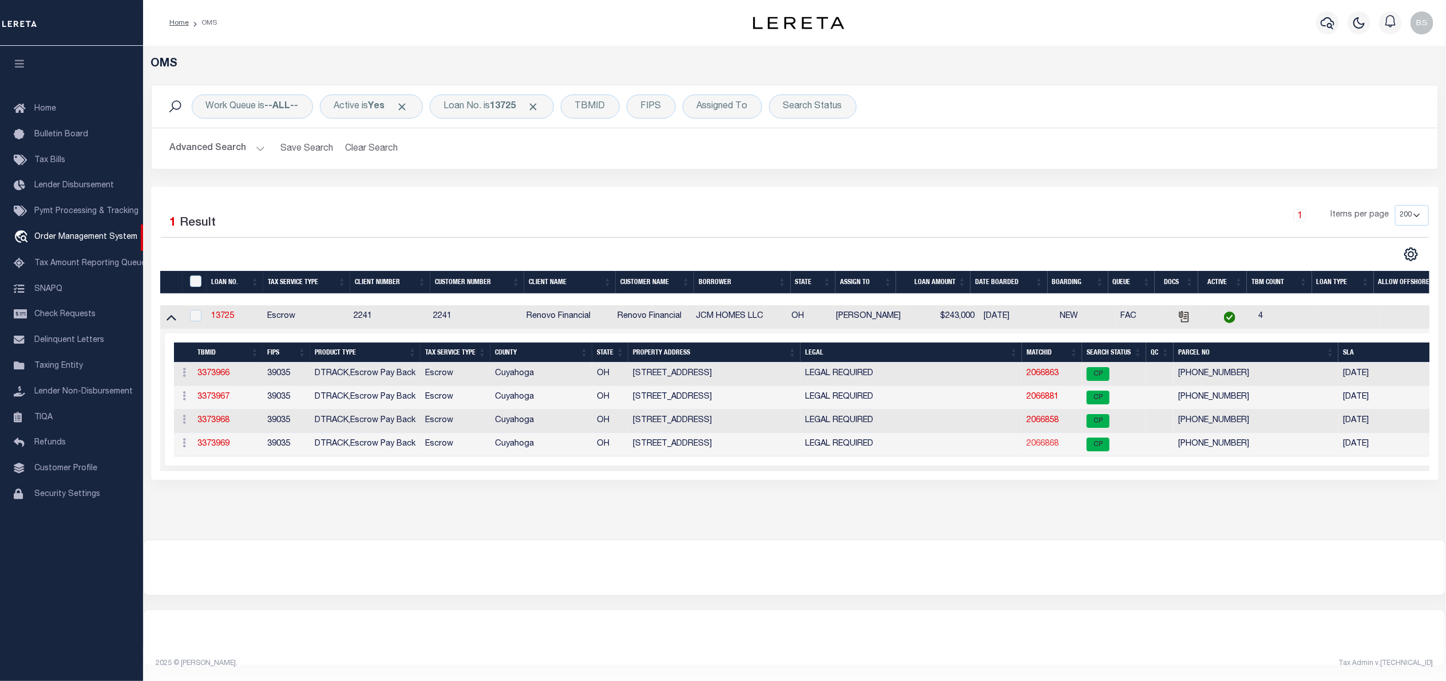
click at [1037, 448] on link "2066868" at bounding box center [1043, 444] width 32 height 8
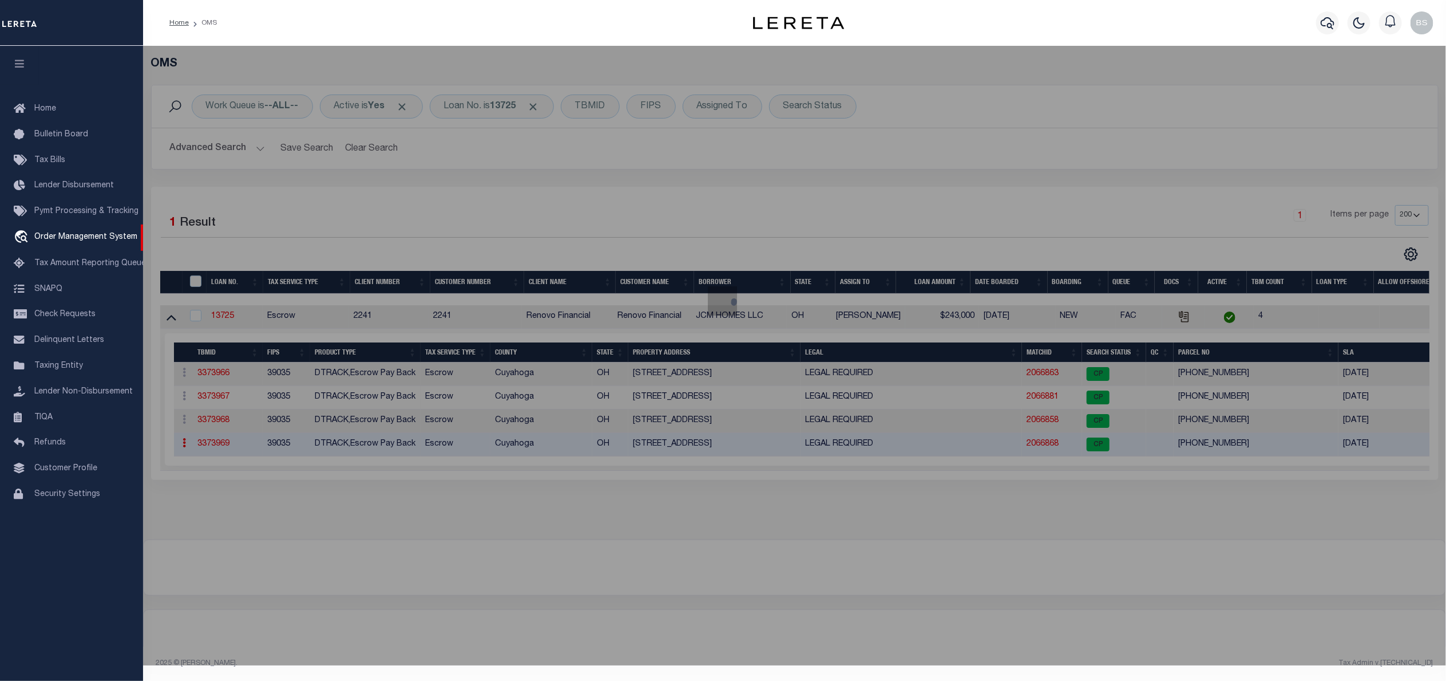
checkbox input "false"
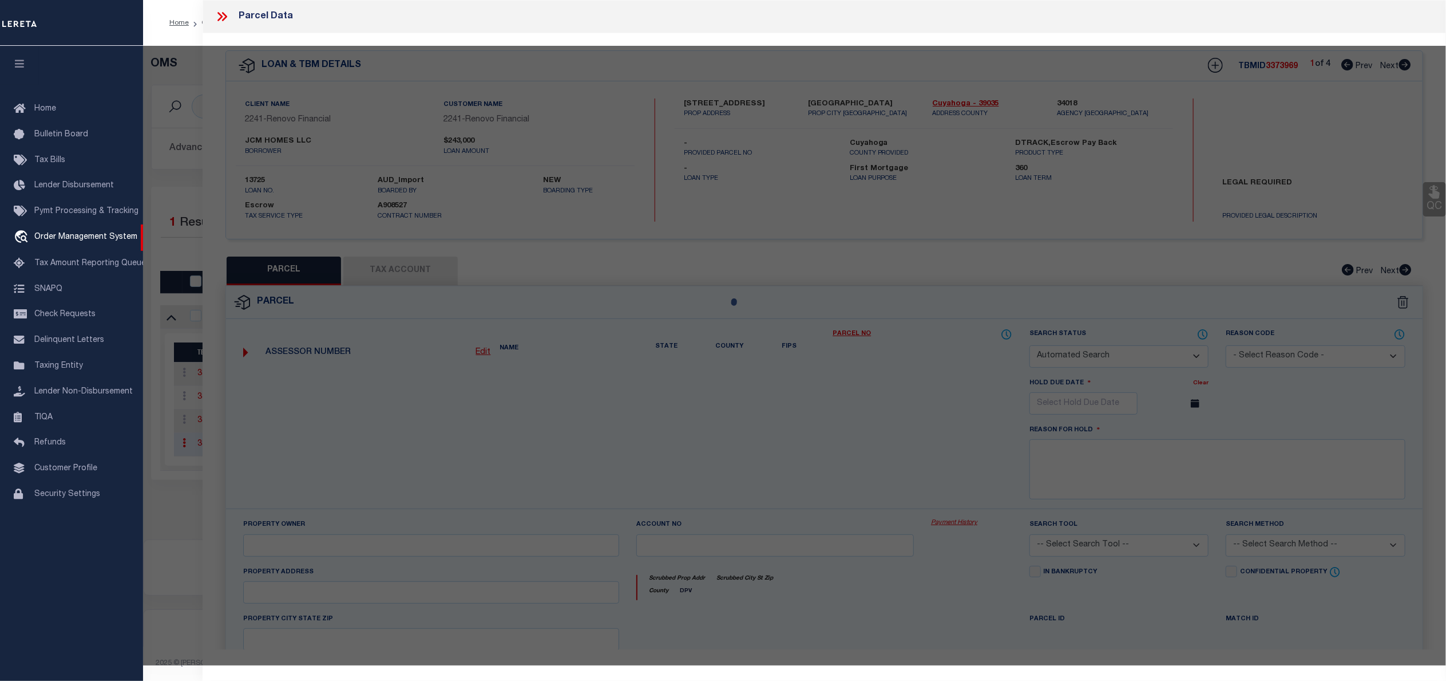
select select "CP"
type input "JCM HOMES LLC"
select select "AGW"
select select
type input "5321 BEECHWOOD AVE"
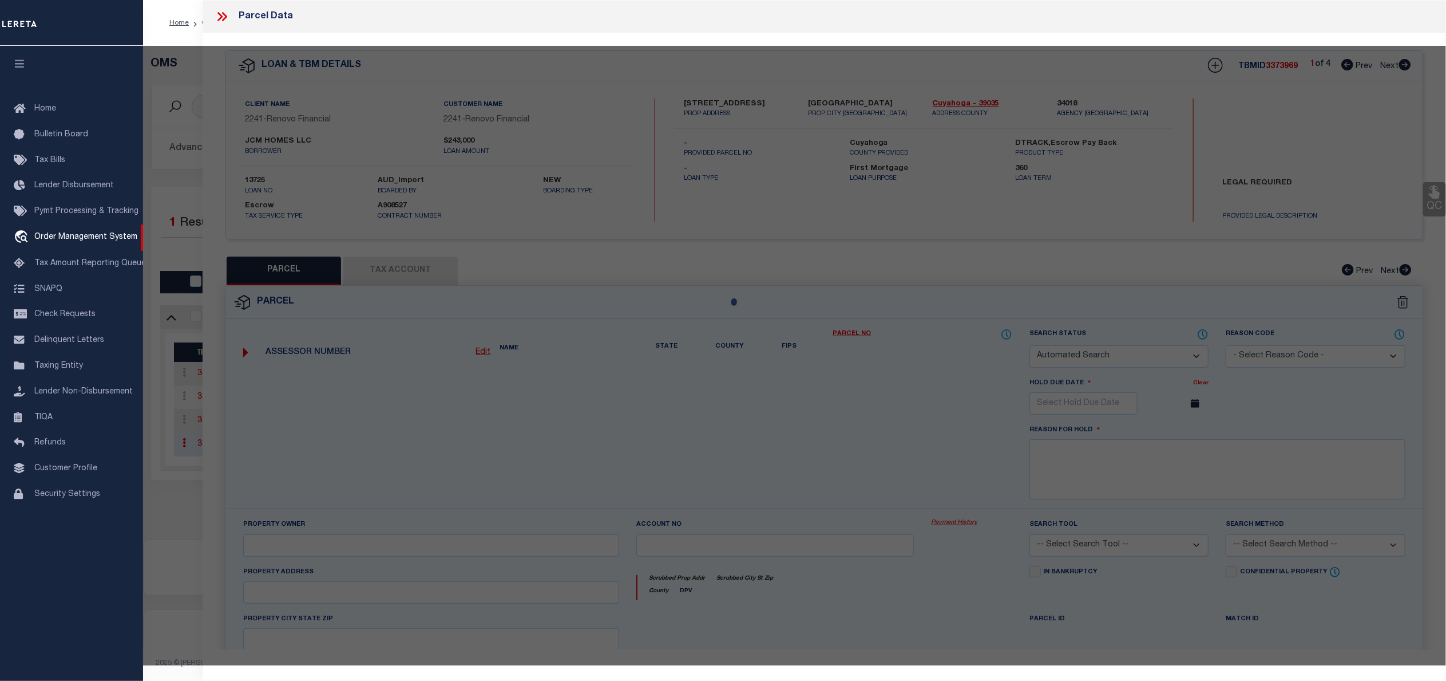
checkbox input "false"
type input "MAPLE HEIGHTS, OH 44137"
type textarea "14 MAPLEHTS 0988 ALL"
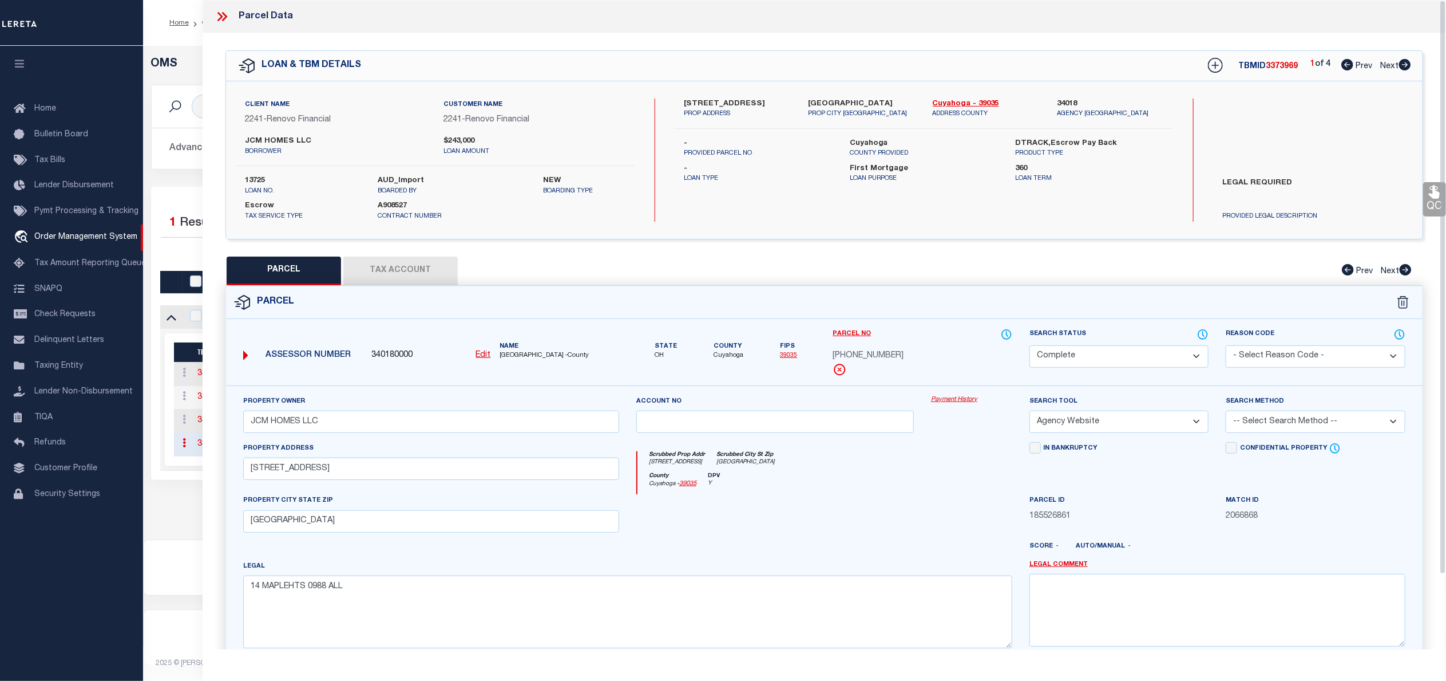
click at [956, 399] on link "Payment History" at bounding box center [971, 400] width 81 height 10
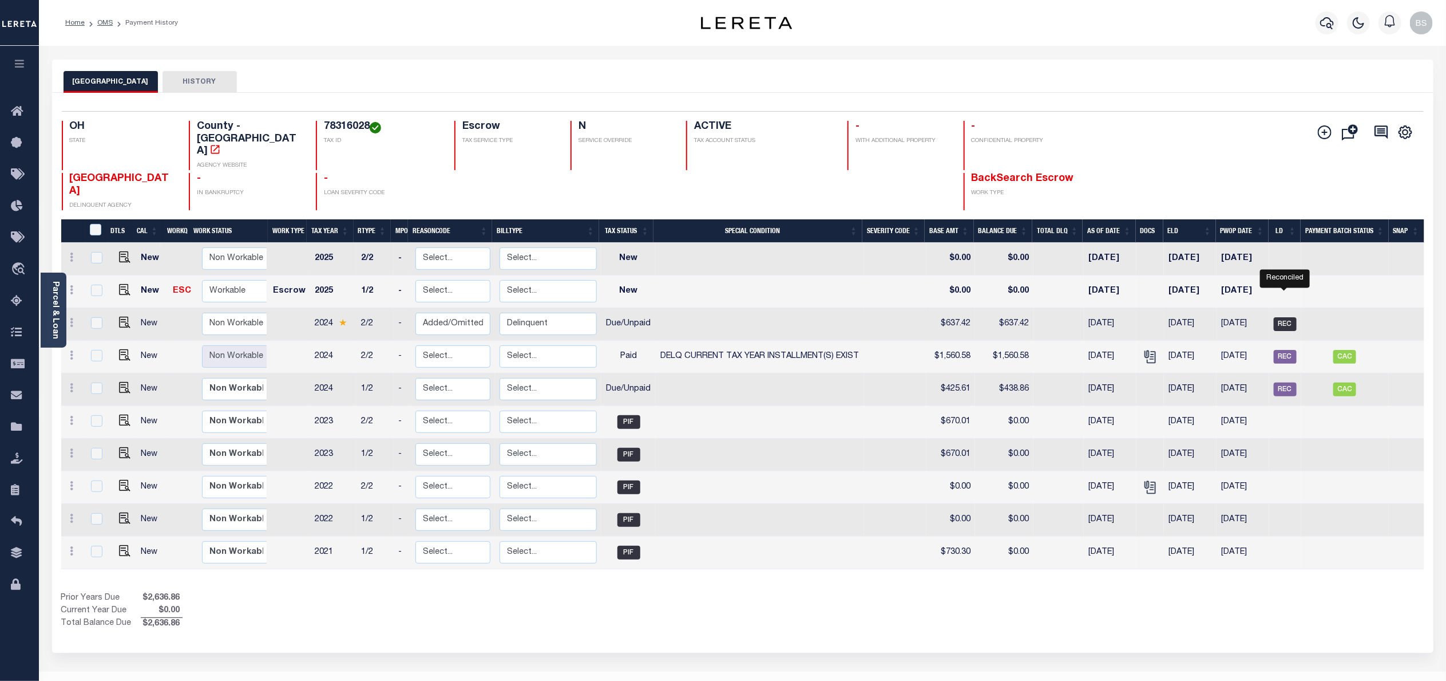
click at [1283, 317] on span "REC" at bounding box center [1285, 324] width 23 height 14
checkbox input "true"
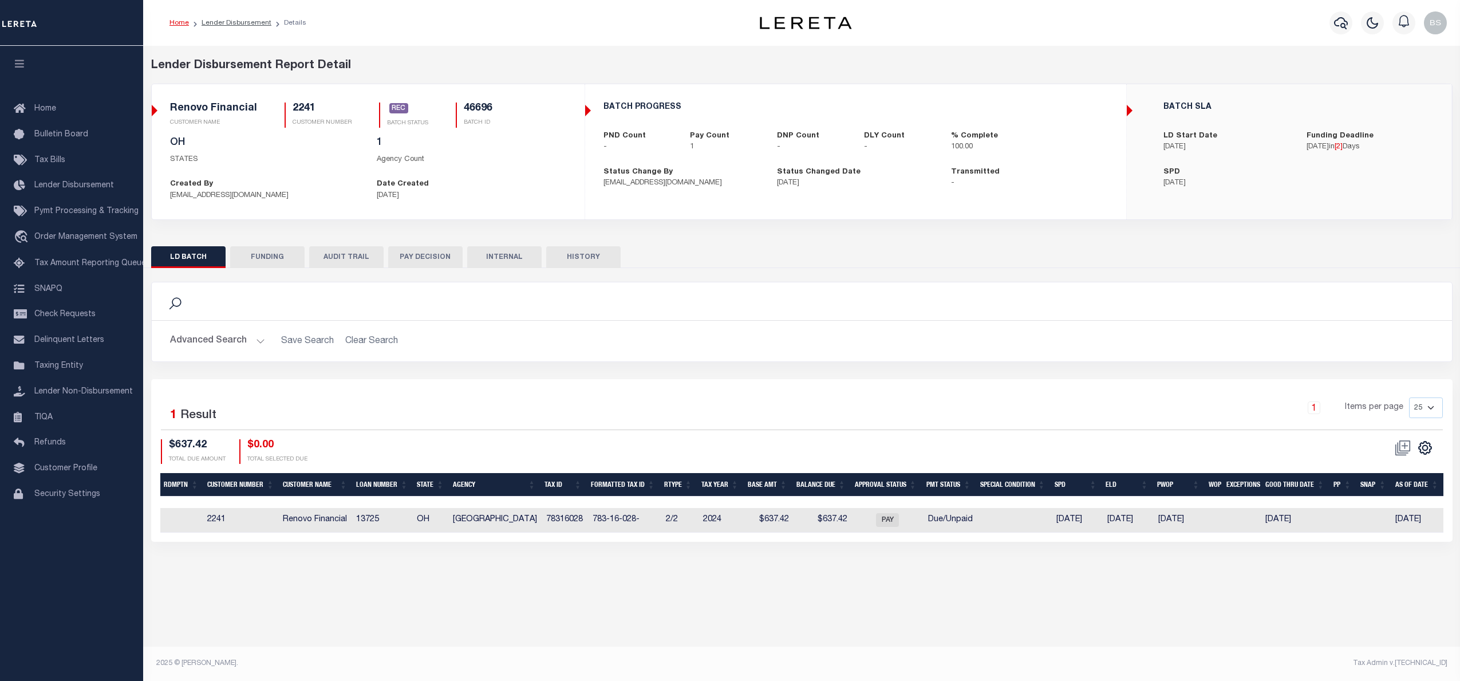
click at [263, 255] on button "FUNDING" at bounding box center [267, 257] width 74 height 22
type input "$637.42"
type input "$0"
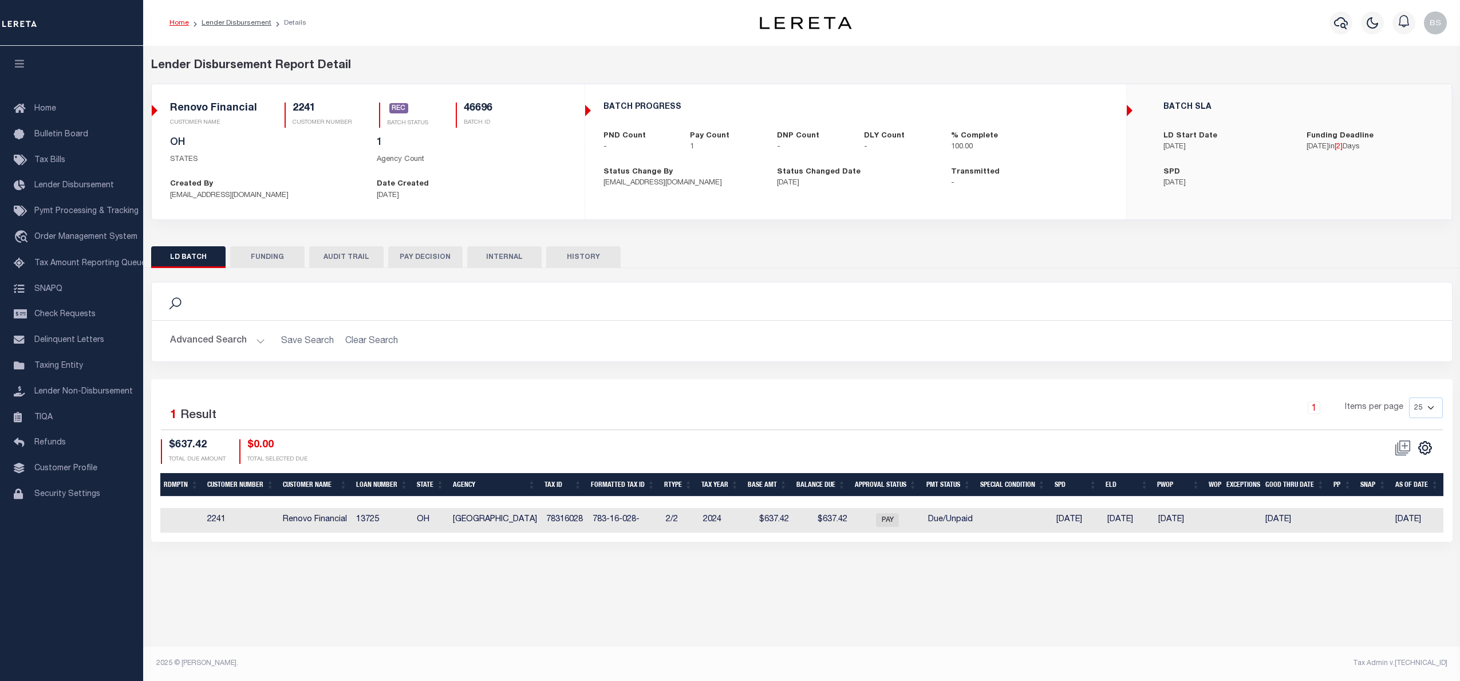
type input "10/10/2025"
type input "20251010MMQFMP2700401610101711FT03"
type input "10/16/2025"
select select "100"
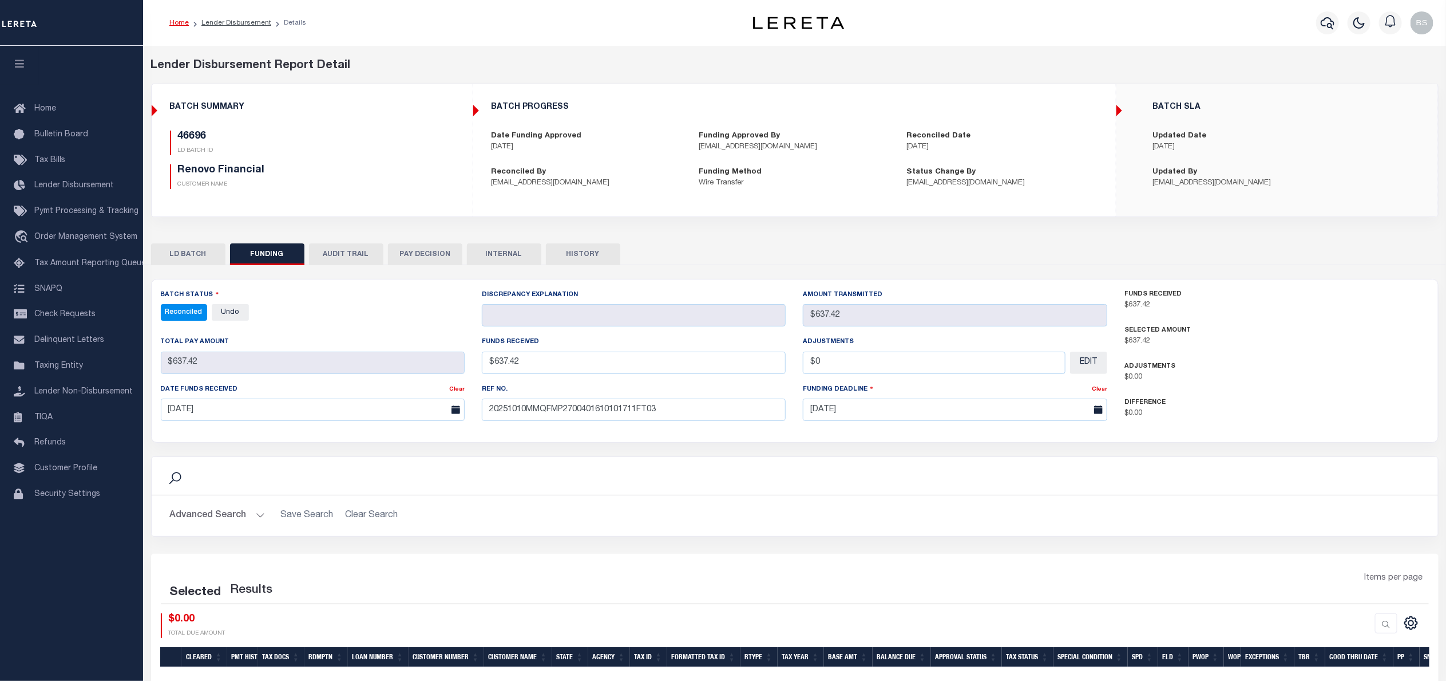
select select "100"
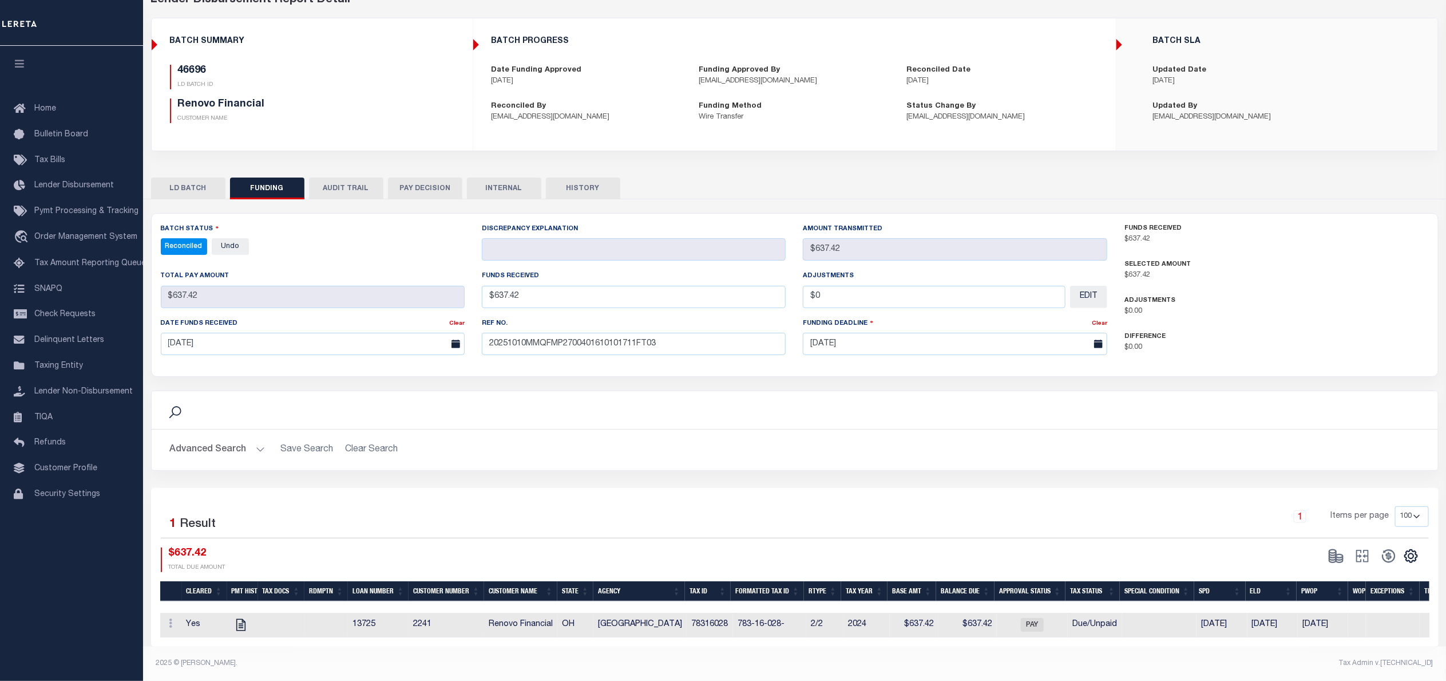
scroll to position [38, 0]
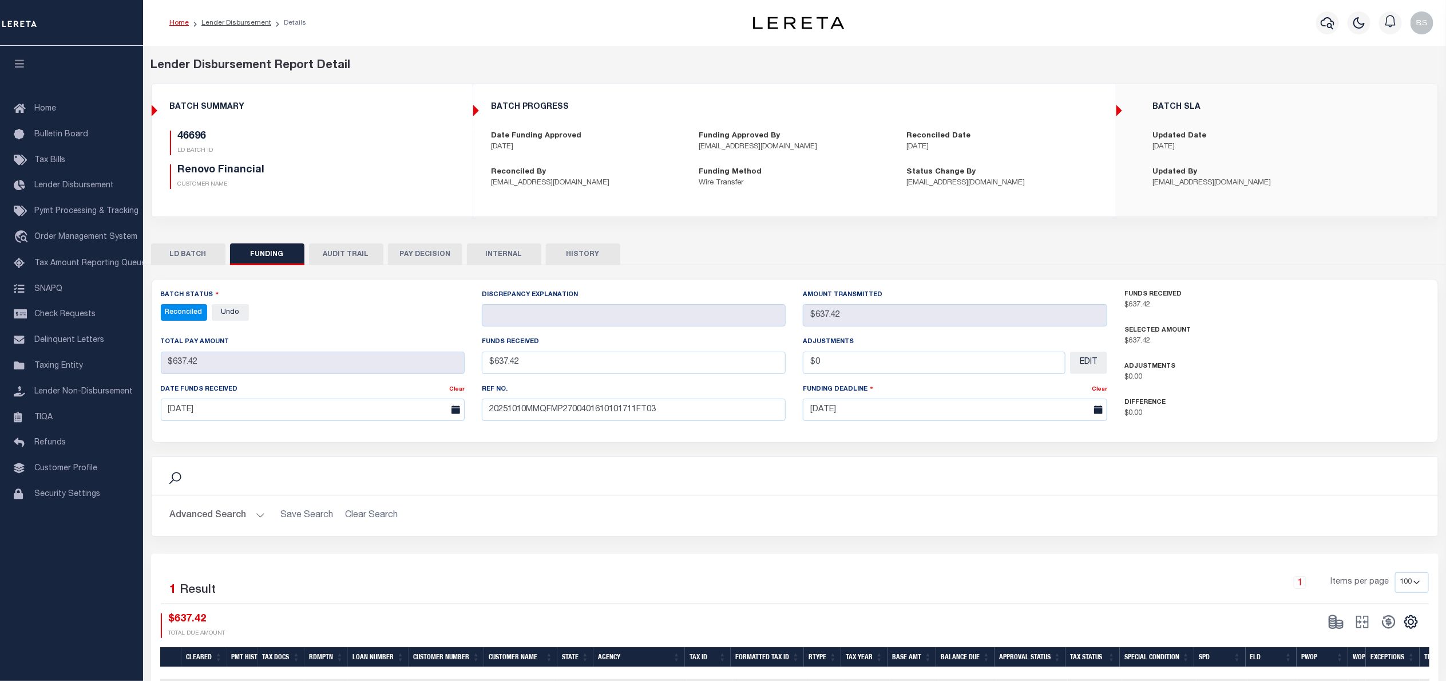
click at [186, 250] on button "LD BATCH" at bounding box center [188, 254] width 74 height 22
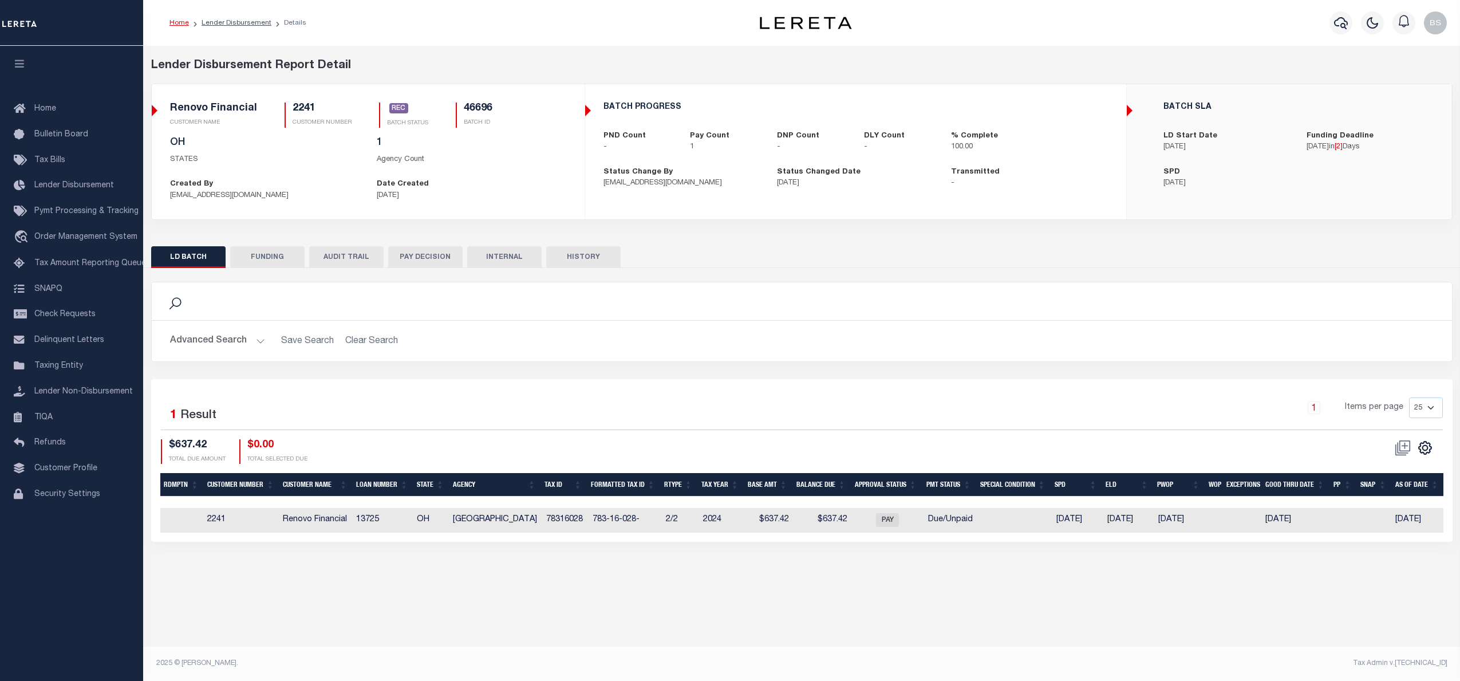
drag, startPoint x: 466, startPoint y: 544, endPoint x: 758, endPoint y: 567, distance: 292.8
click at [670, 567] on div "Lender Disbursement Report Detail 2241 CLIENT NUMBER Renovo Financial CLIENT NA…" at bounding box center [801, 311] width 1317 height 530
click at [74, 239] on span "Order Management System" at bounding box center [85, 237] width 103 height 8
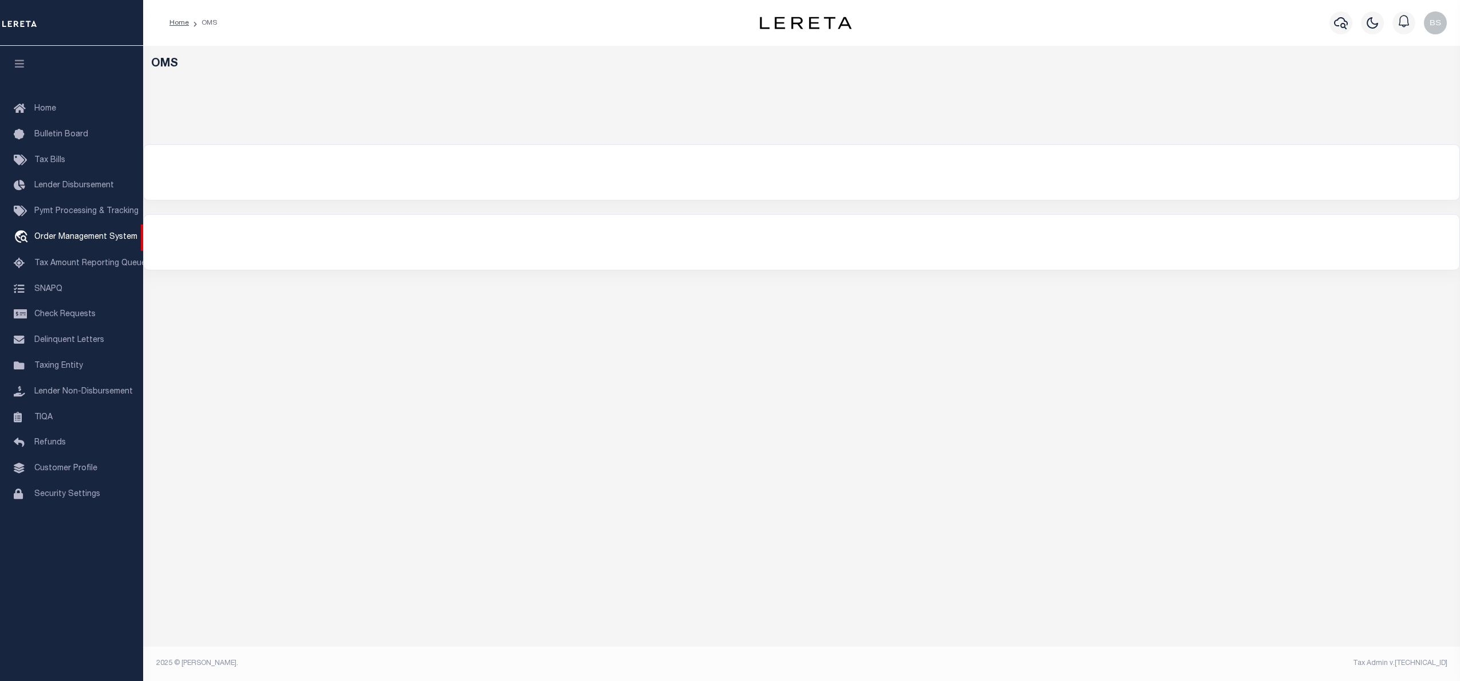
select select "200"
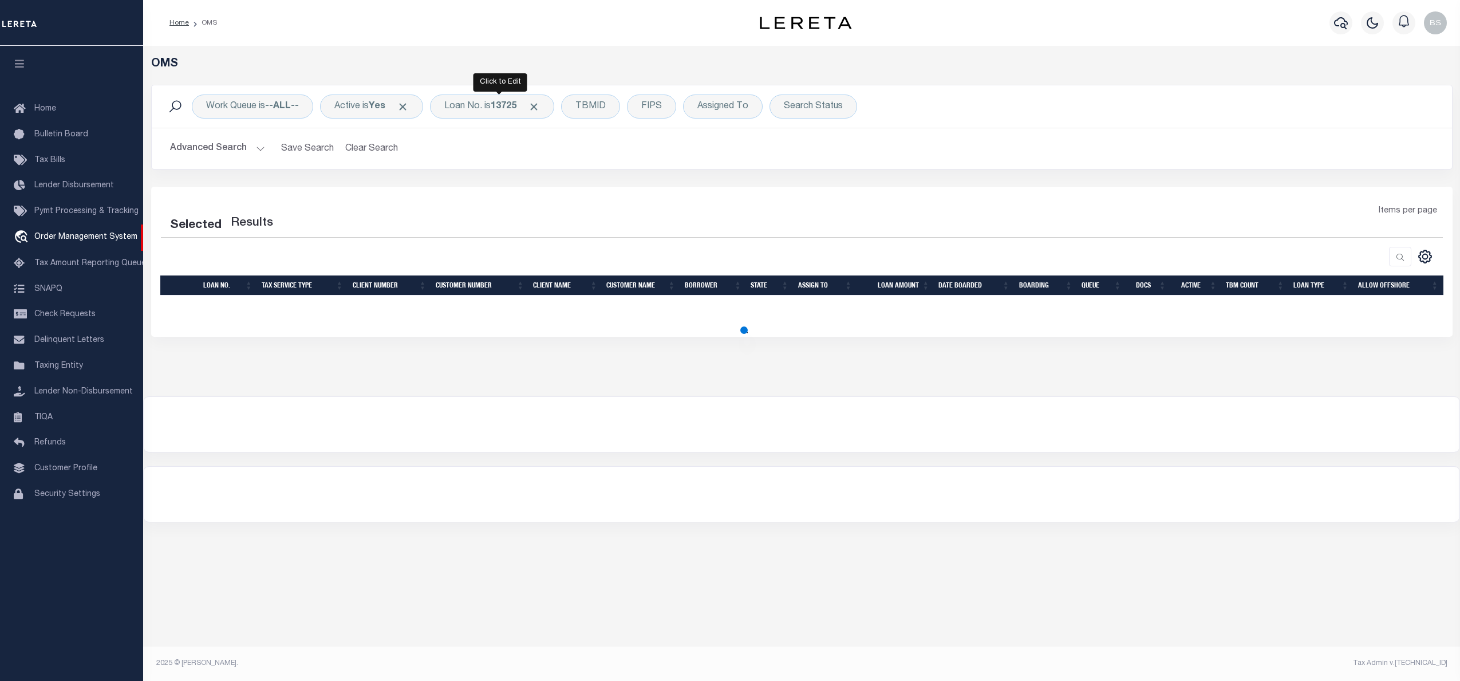
select select "200"
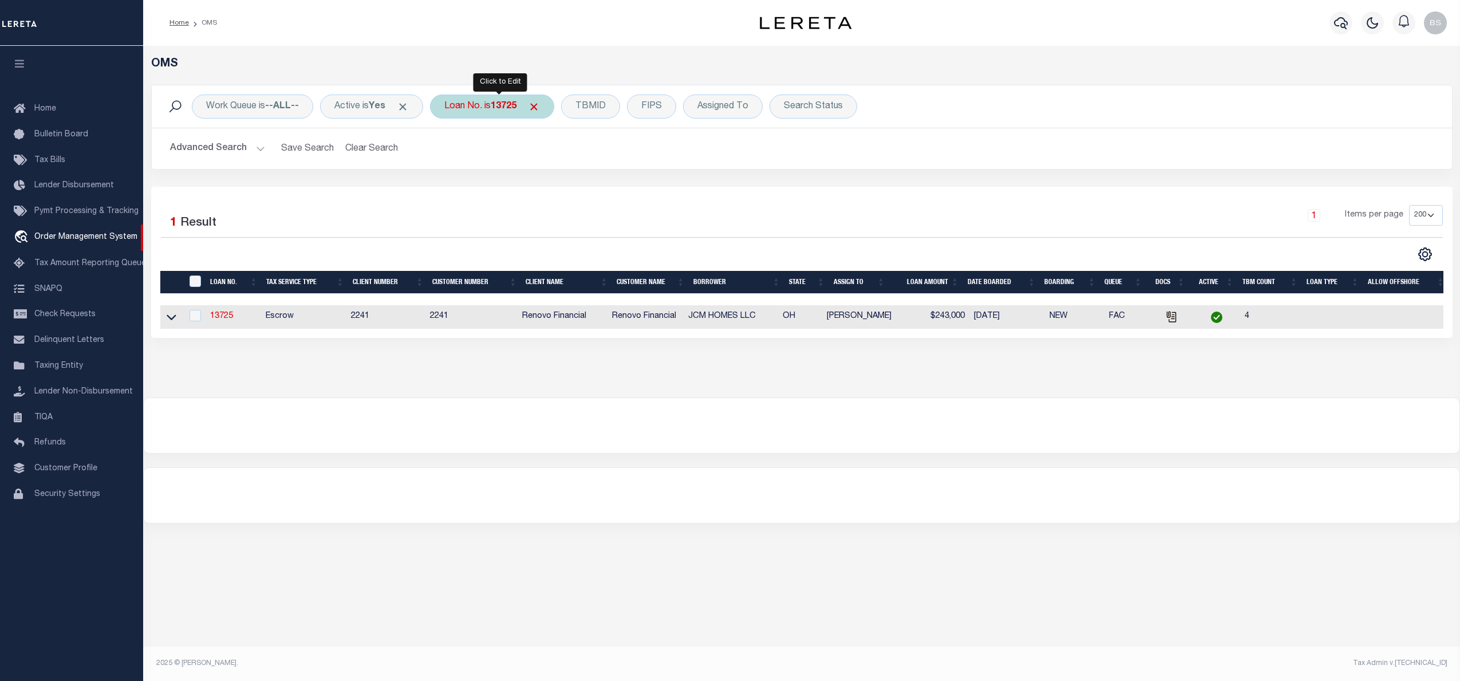
click at [486, 109] on div "Loan No. is 13725" at bounding box center [492, 106] width 124 height 24
type input "121230"
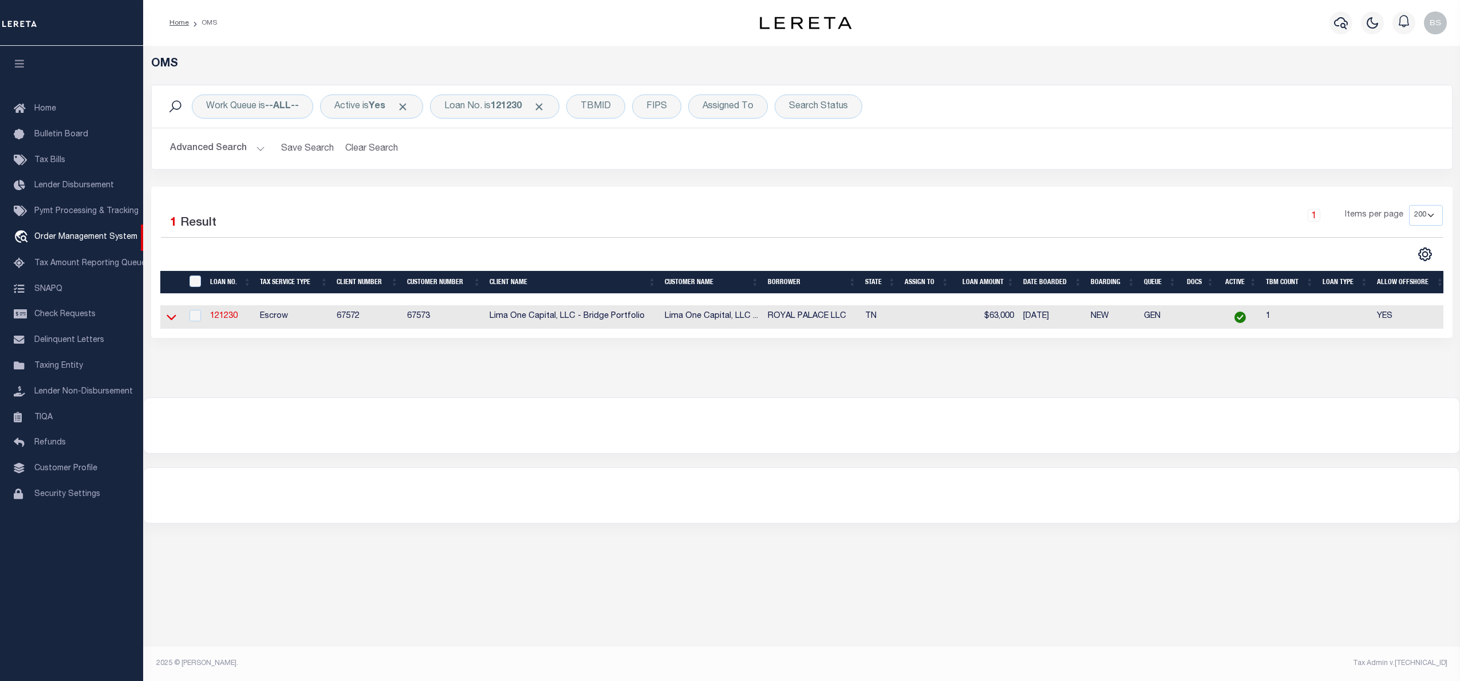
click at [173, 321] on icon at bounding box center [172, 318] width 10 height 6
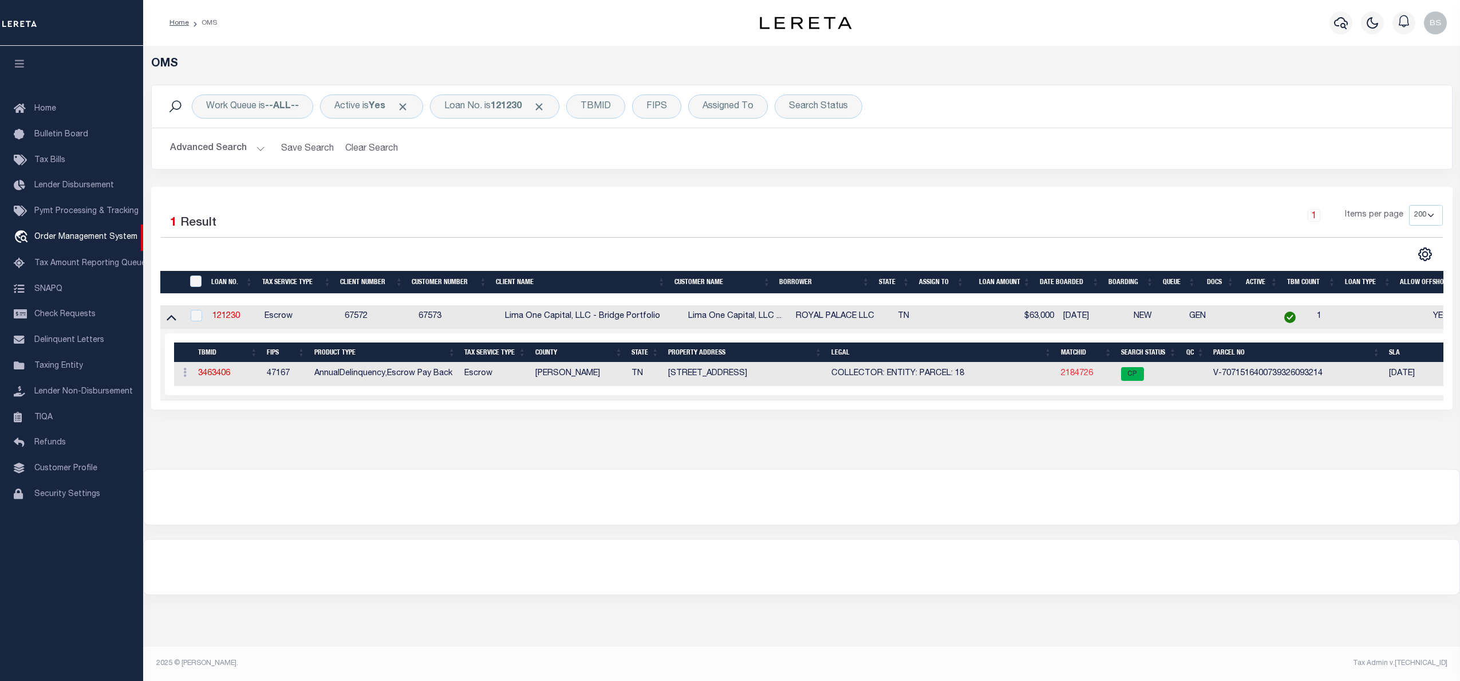
click at [1077, 373] on link "2184726" at bounding box center [1077, 373] width 32 height 8
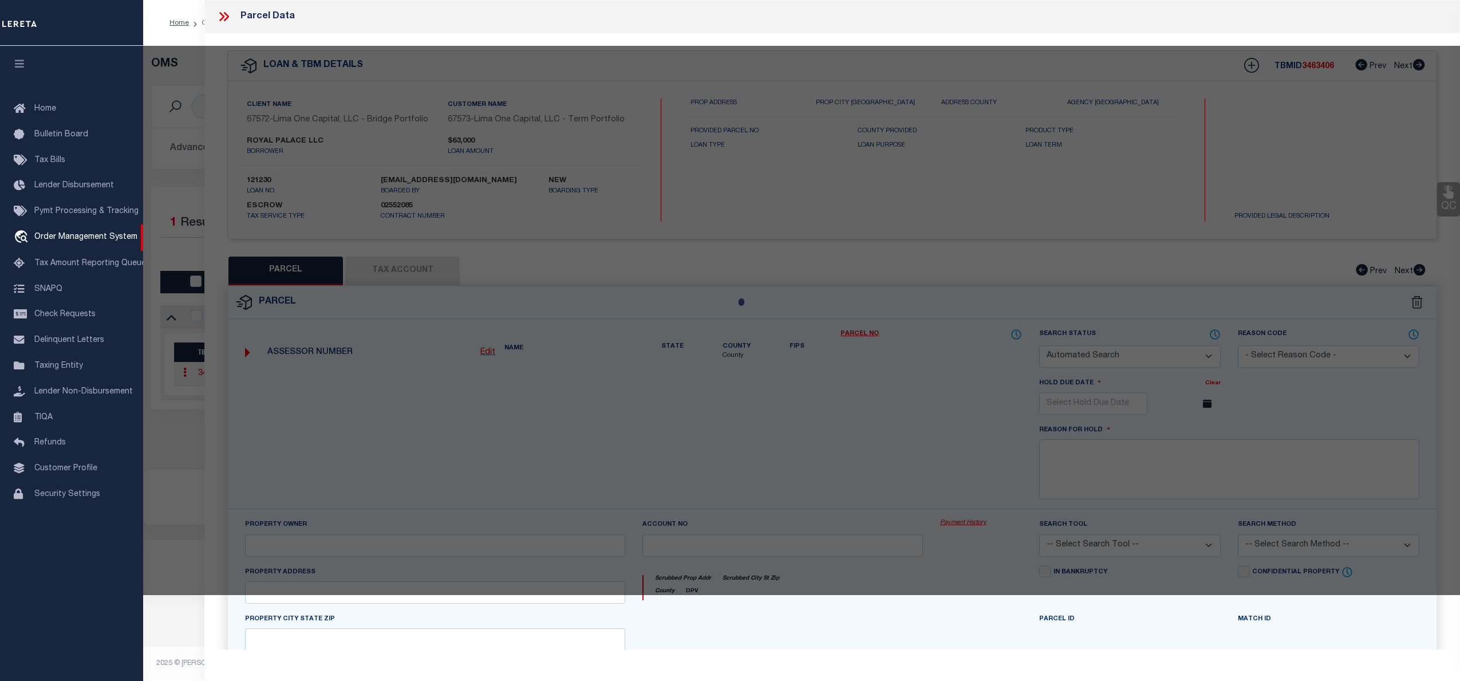
checkbox input "false"
select select "CP"
select select "AGW"
select select "ADD"
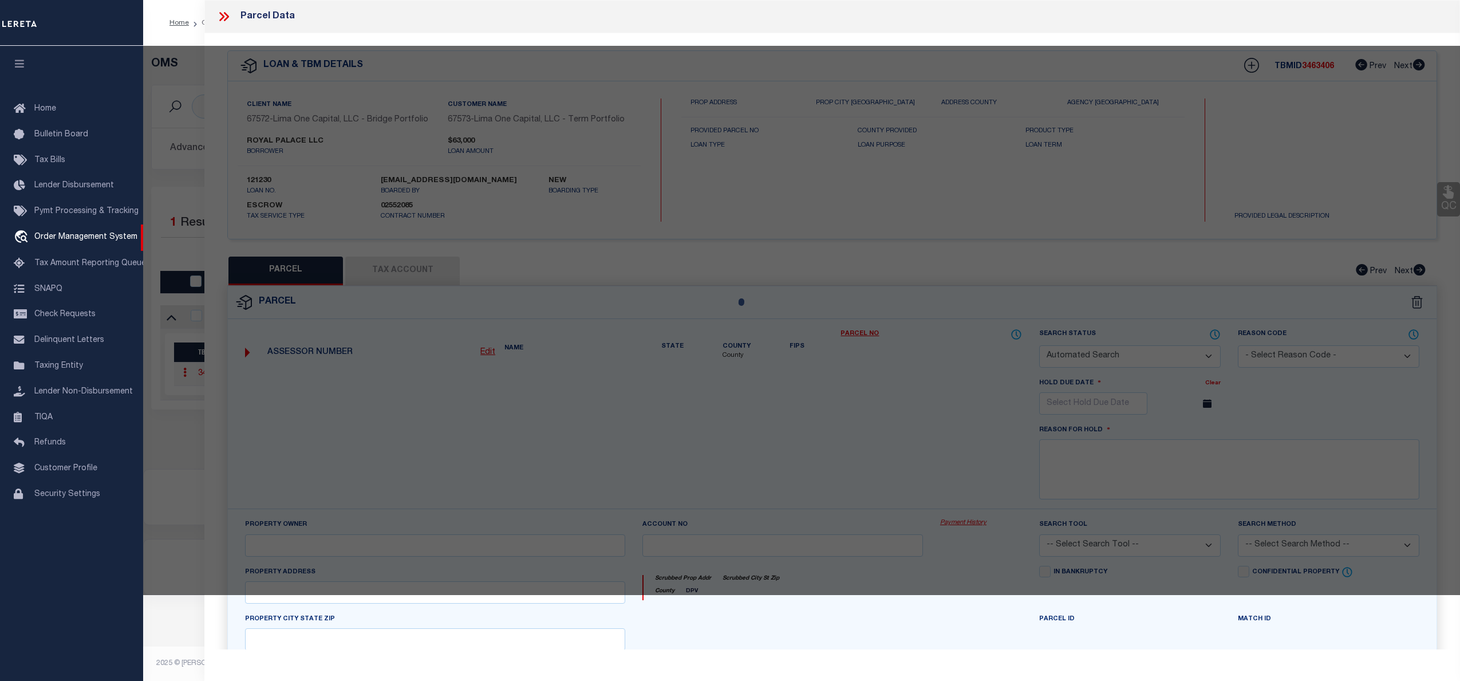
type input "241 LOON LANE"
checkbox input "false"
type input "COVINGTON TN 38019"
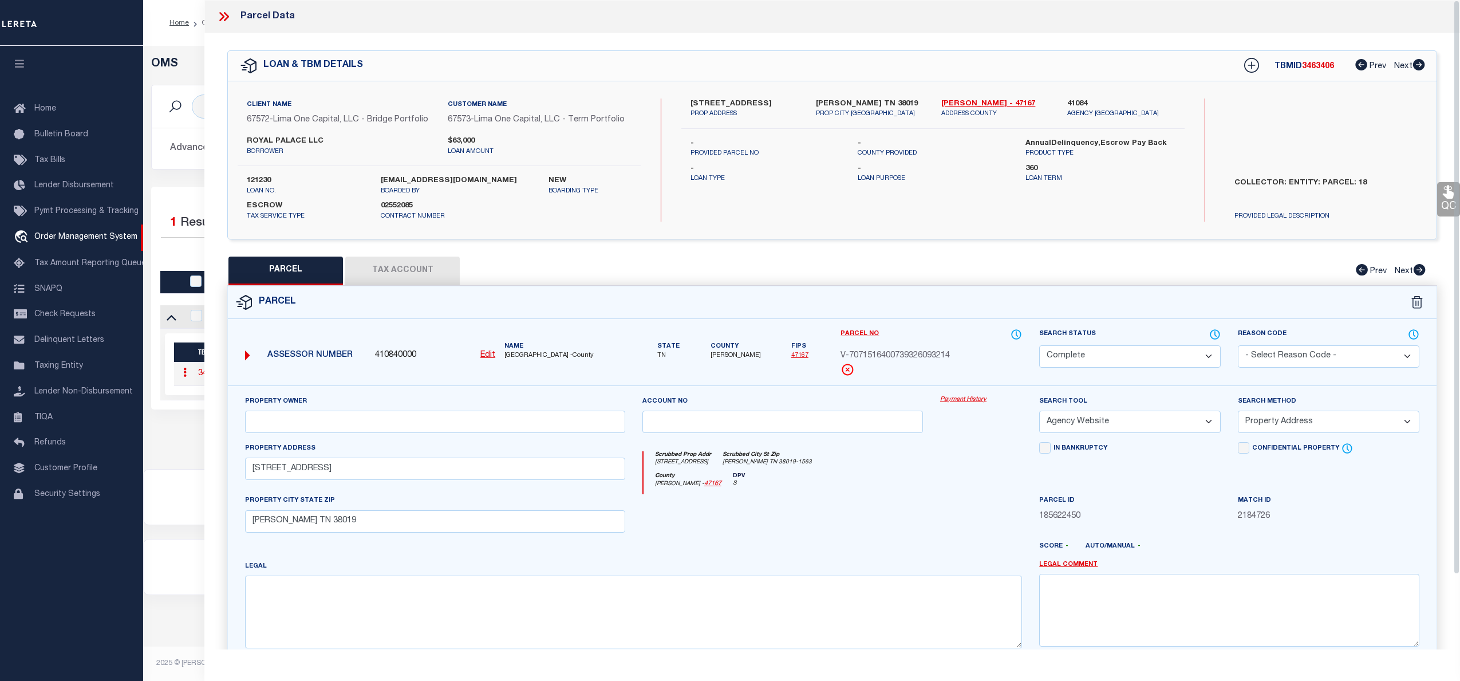
click at [966, 401] on link "Payment History" at bounding box center [981, 400] width 82 height 10
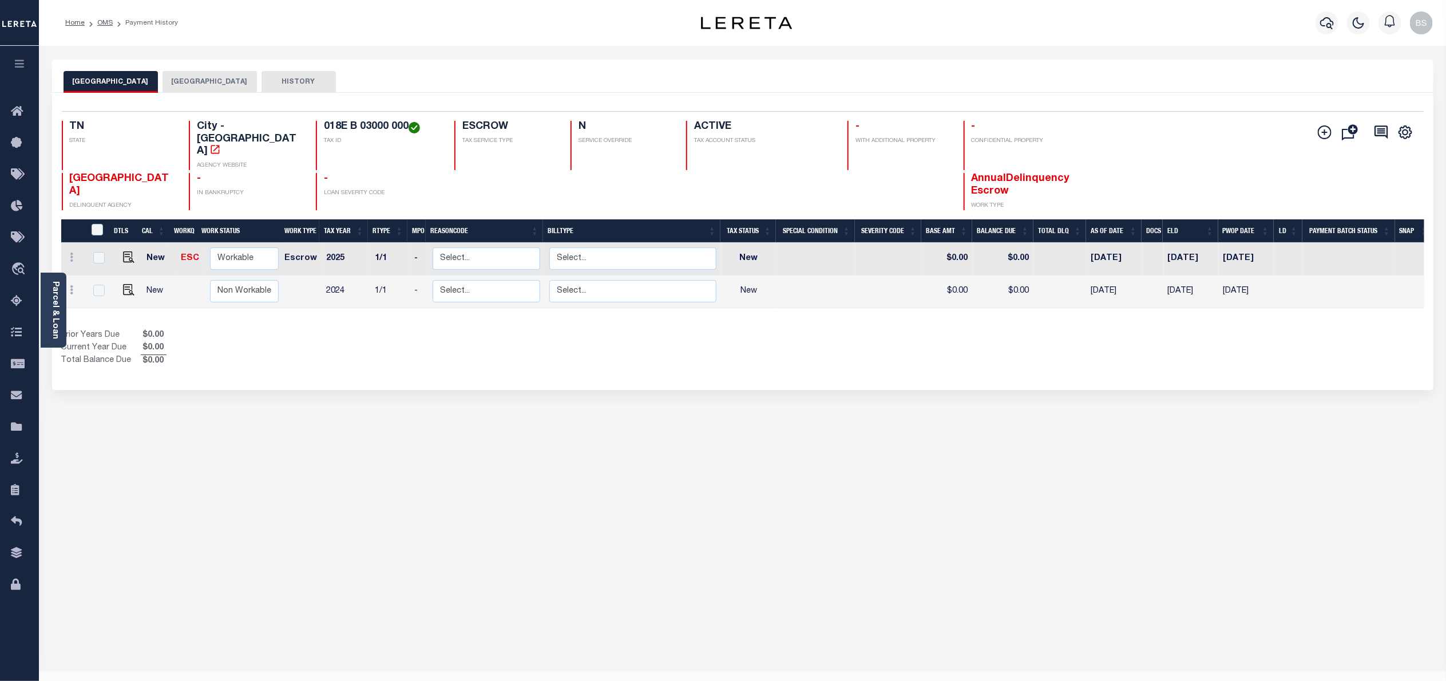
click at [179, 76] on button "TIPTON COUNTY" at bounding box center [210, 82] width 94 height 22
click at [110, 77] on button "COVINGTON CITY" at bounding box center [111, 82] width 94 height 22
click at [176, 76] on button "TIPTON COUNTY" at bounding box center [210, 82] width 94 height 22
click at [56, 290] on link "Parcel & Loan" at bounding box center [55, 310] width 8 height 58
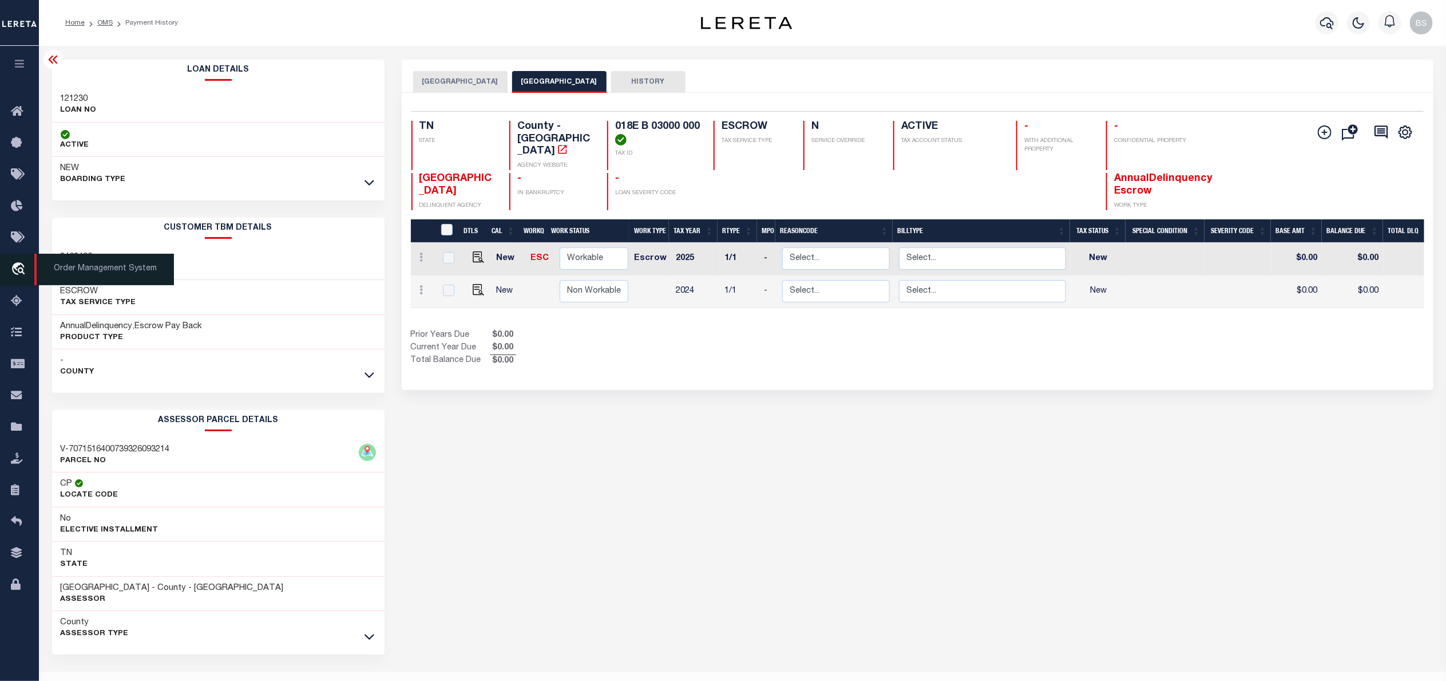
click at [83, 273] on span "Order Management System" at bounding box center [104, 269] width 140 height 31
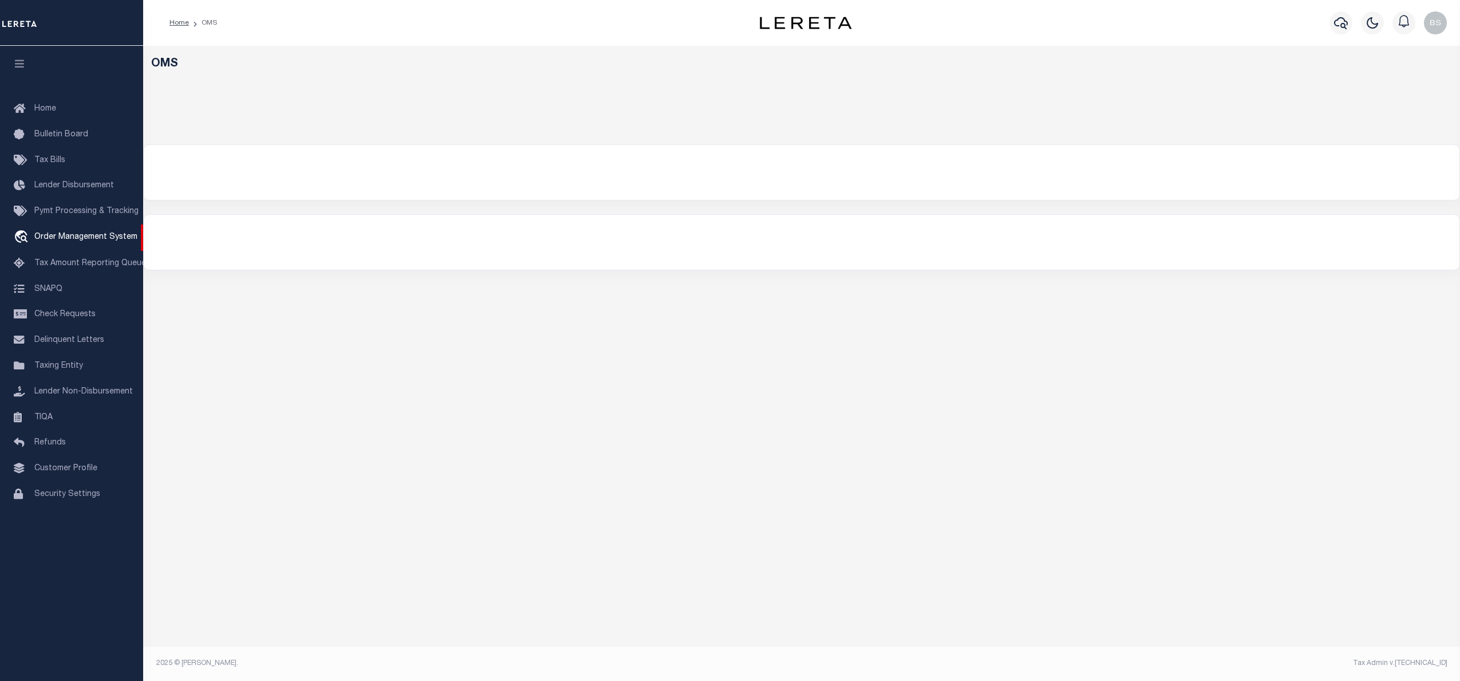
select select "200"
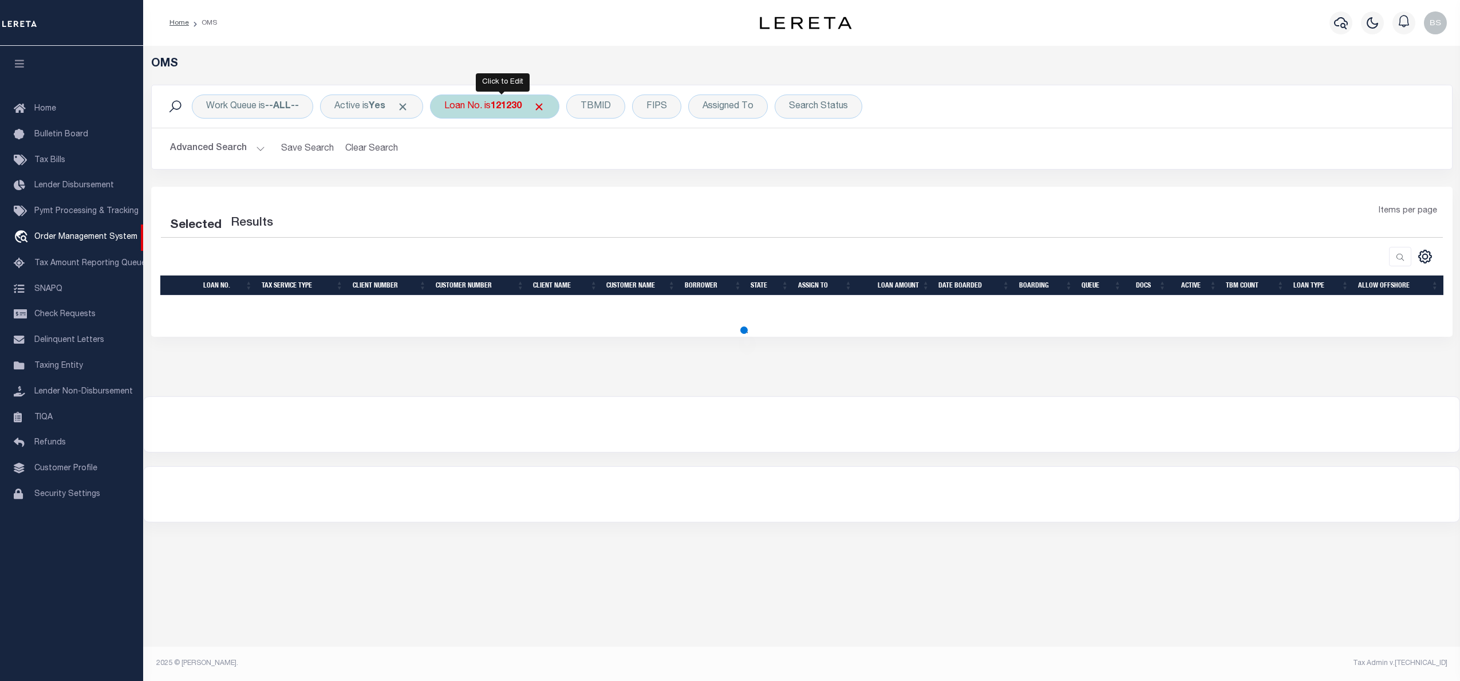
select select "200"
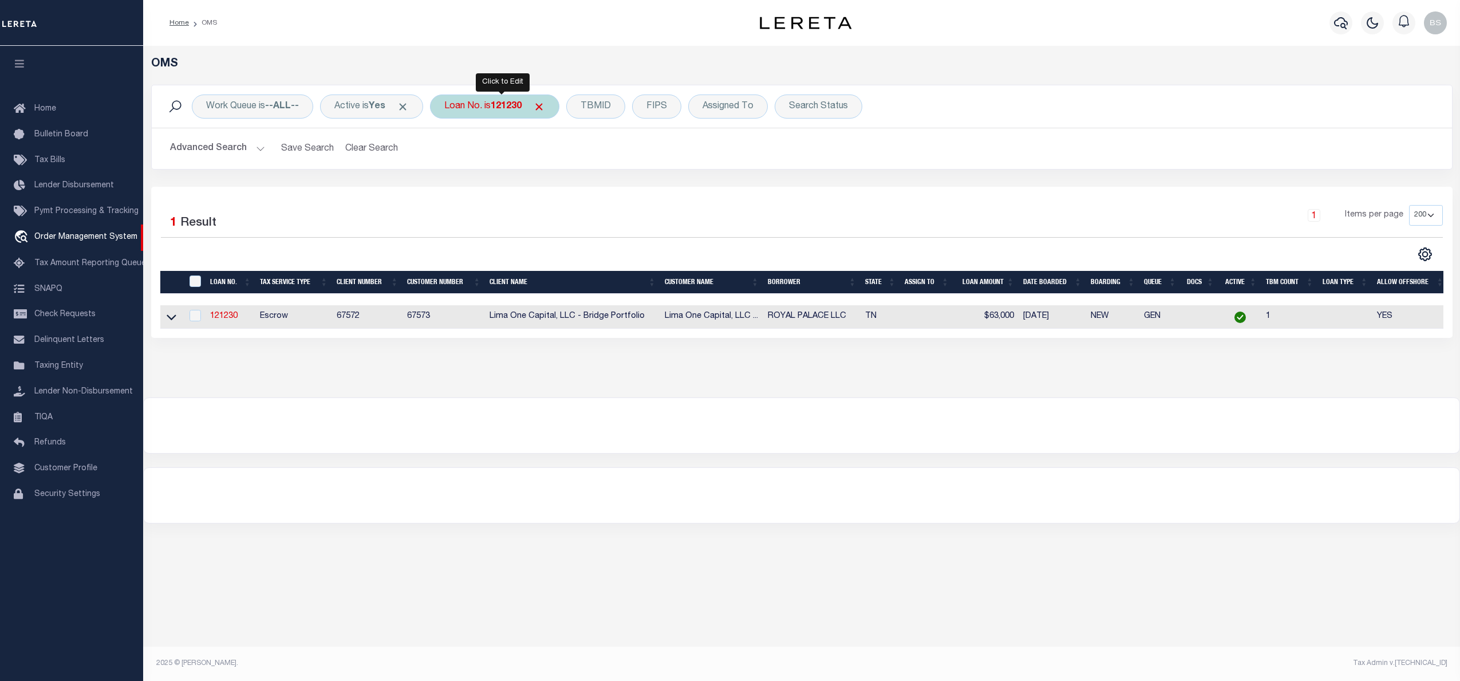
click at [499, 105] on b "121230" at bounding box center [506, 106] width 31 height 9
type input "130525"
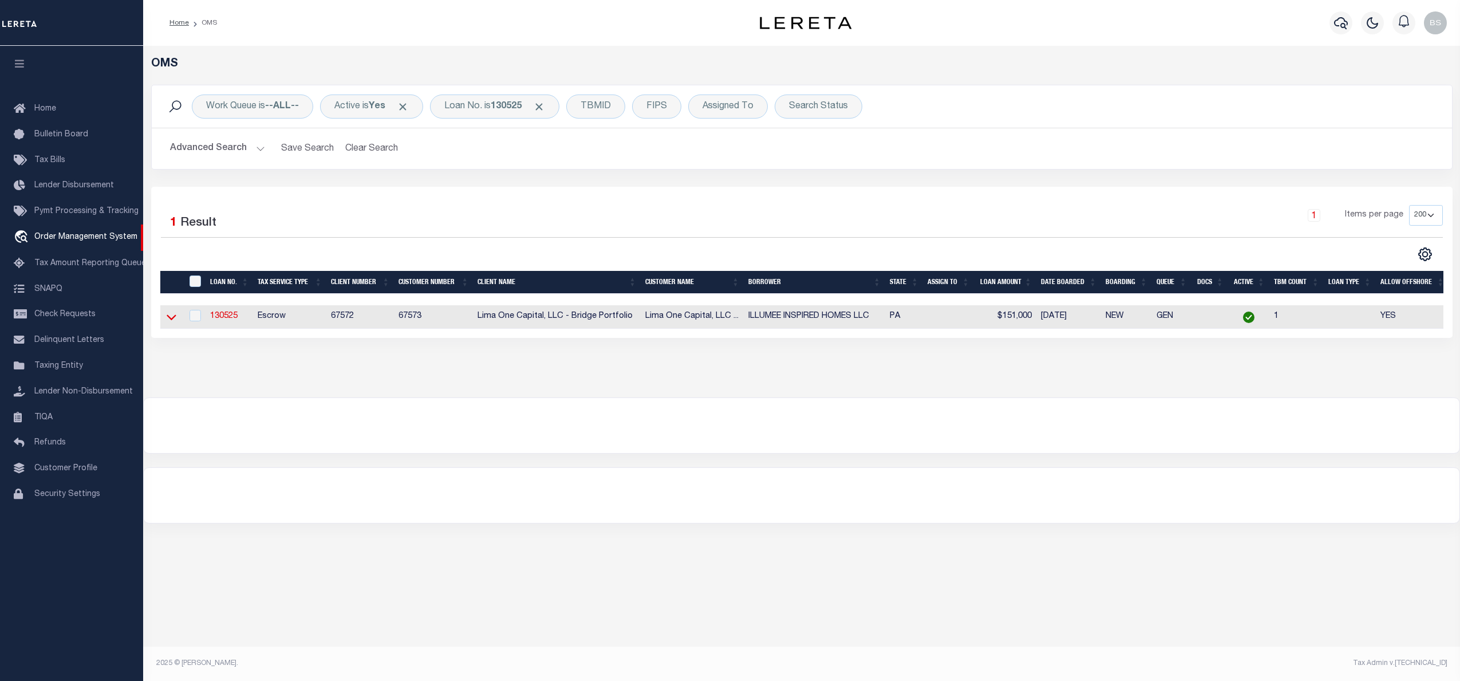
click at [172, 321] on icon at bounding box center [172, 317] width 10 height 12
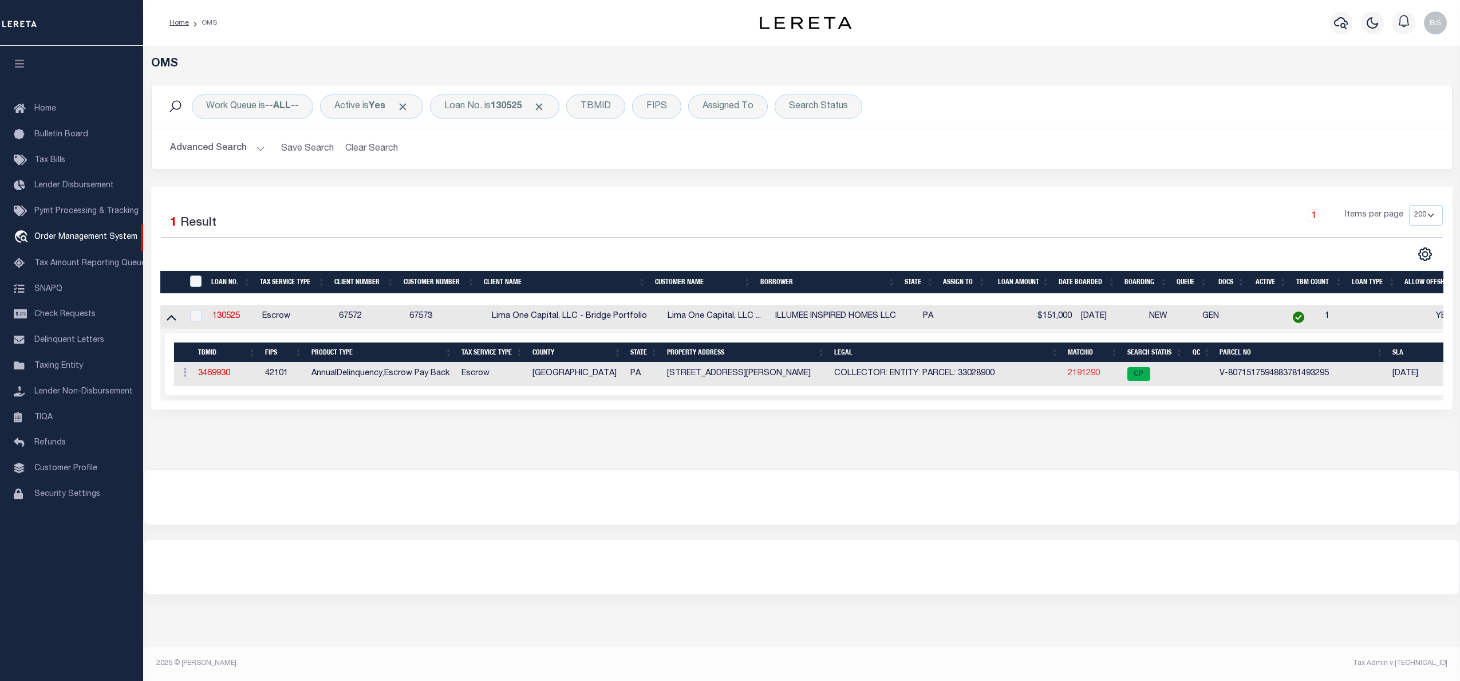
click at [1096, 374] on link "2191290" at bounding box center [1084, 373] width 32 height 8
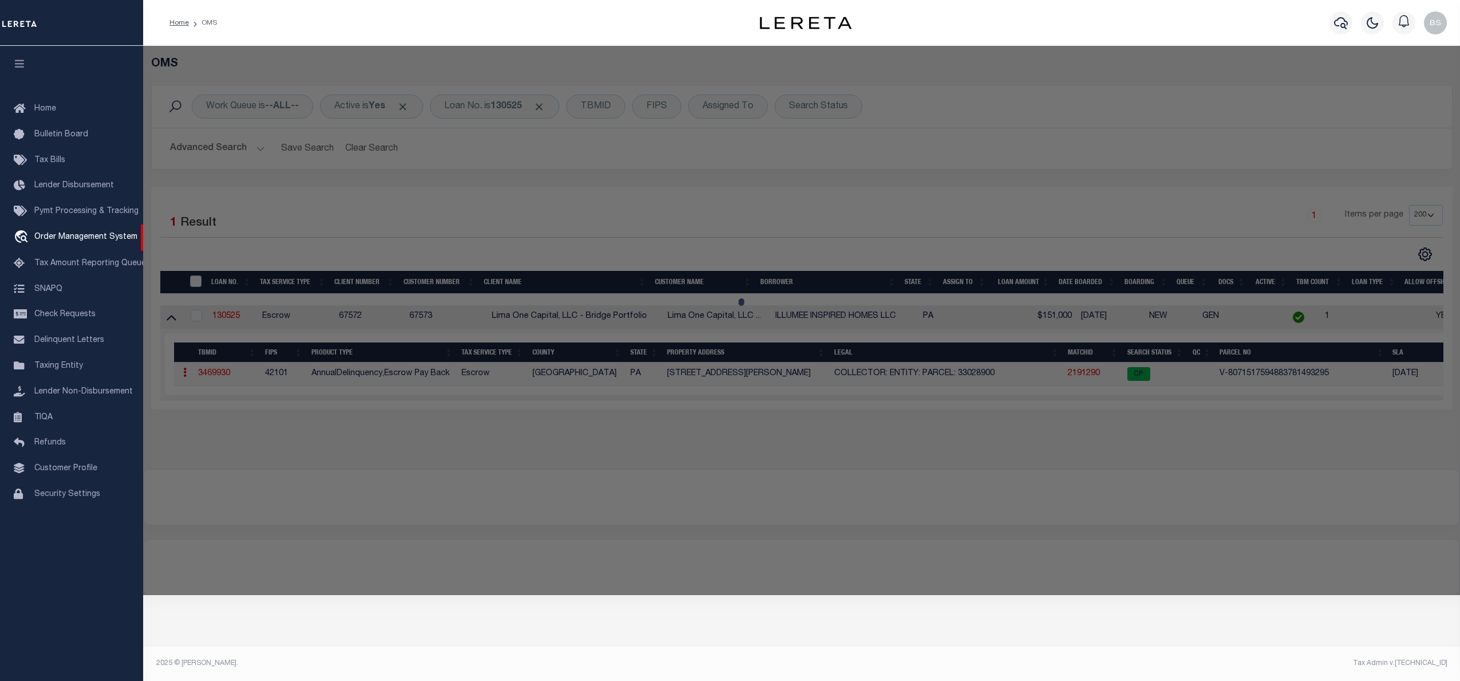
checkbox input "false"
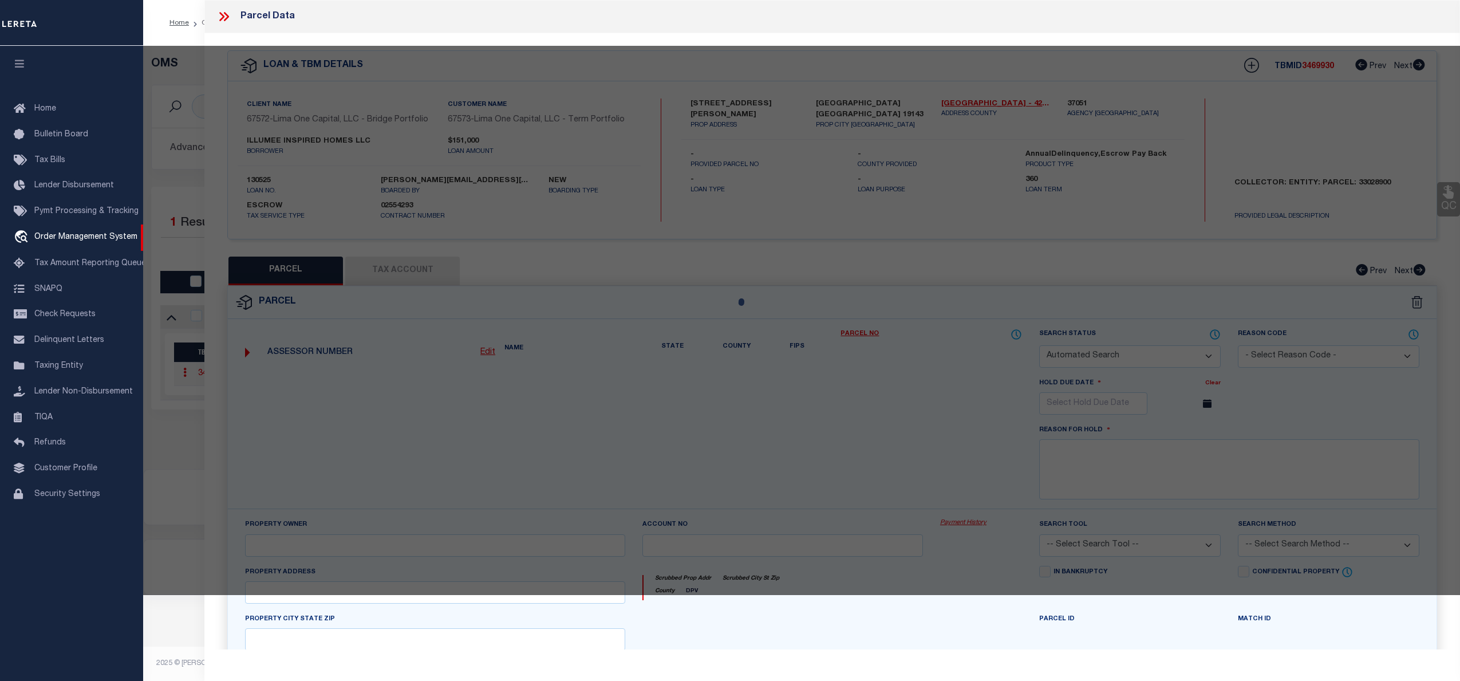
select select "CP"
type input "5836 WEBSTER STREET"
checkbox input "false"
type input "[GEOGRAPHIC_DATA] [GEOGRAPHIC_DATA] 19143"
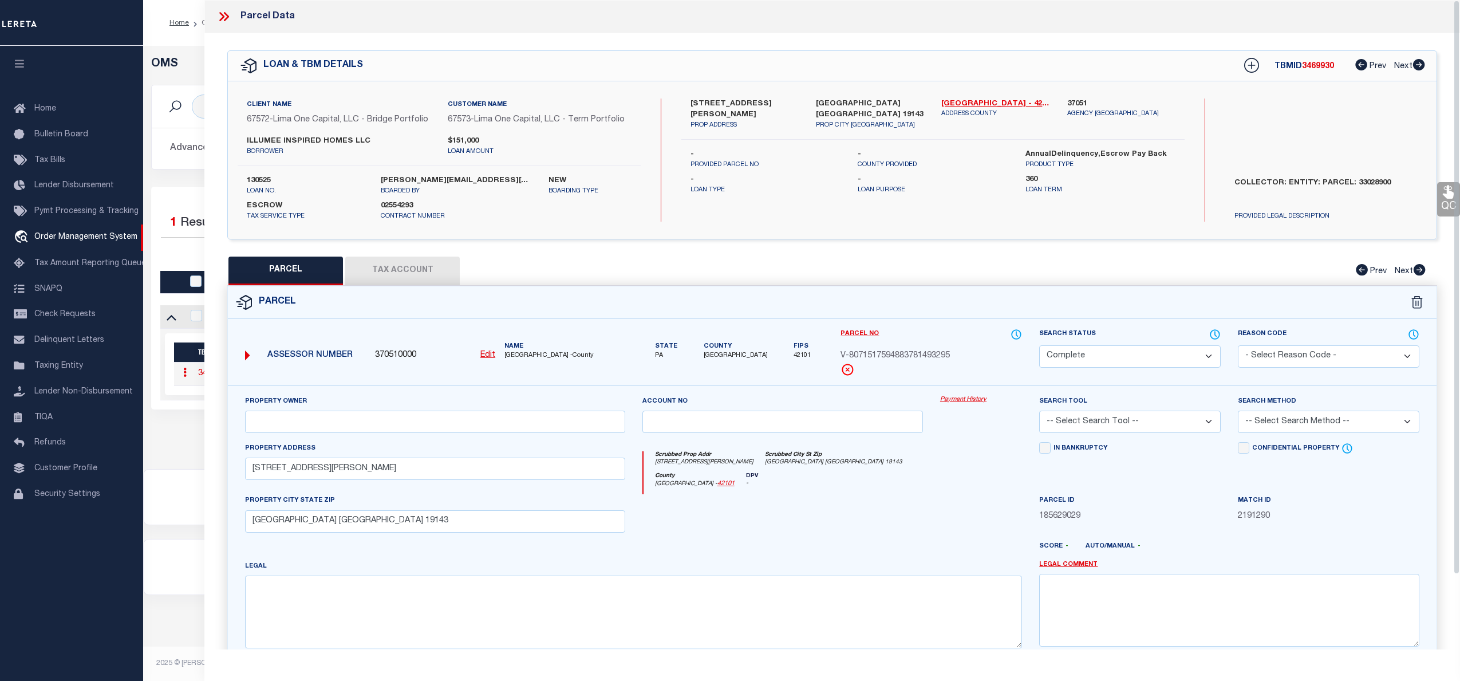
click at [962, 402] on link "Payment History" at bounding box center [981, 400] width 82 height 10
click at [227, 19] on icon at bounding box center [226, 16] width 5 height 9
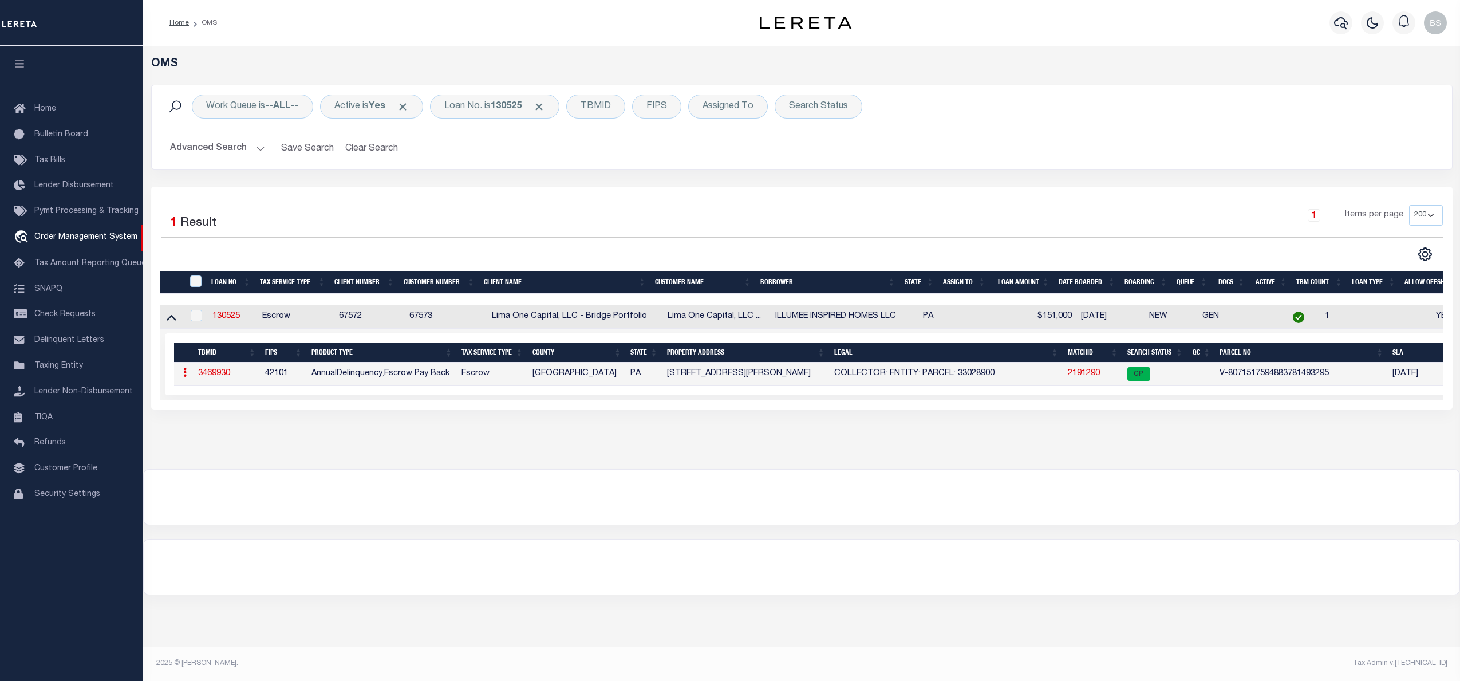
click at [240, 320] on td "130525" at bounding box center [233, 316] width 50 height 23
checkbox input "true"
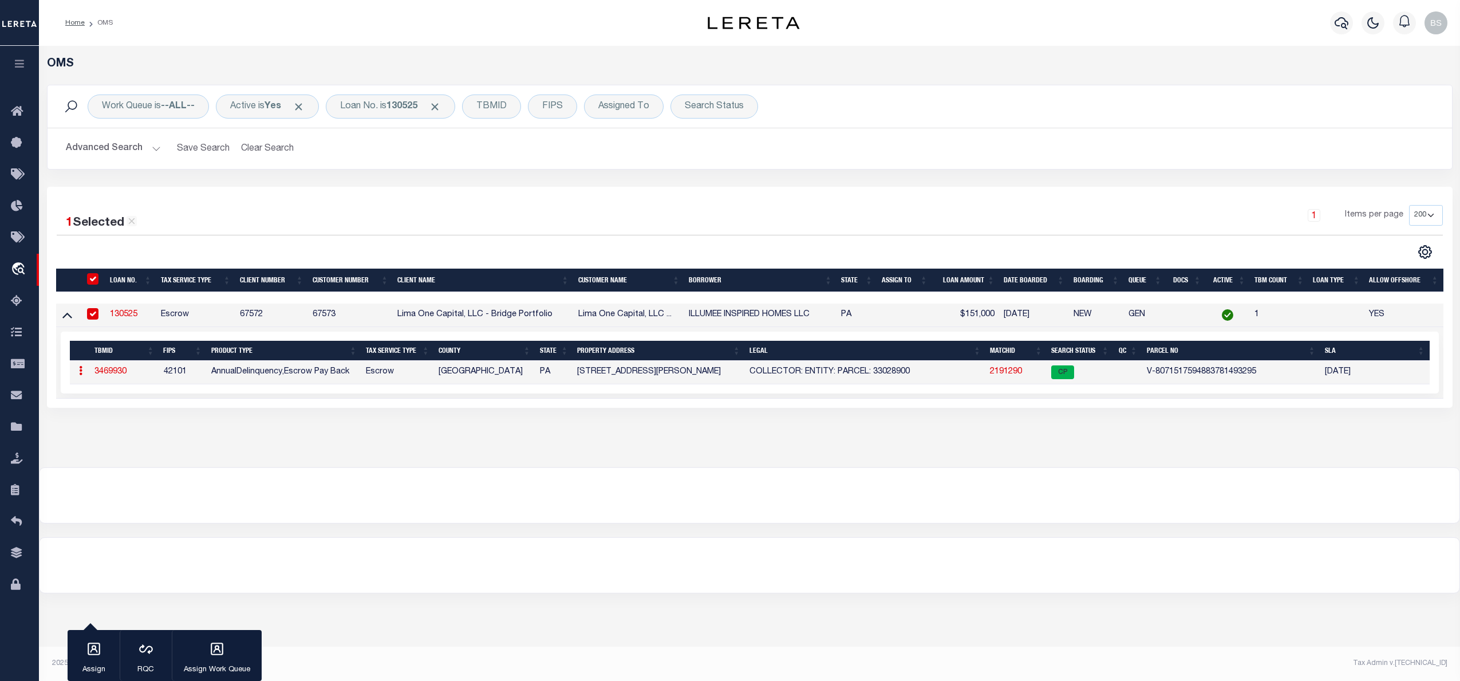
click at [121, 316] on link "130525" at bounding box center [123, 314] width 27 height 8
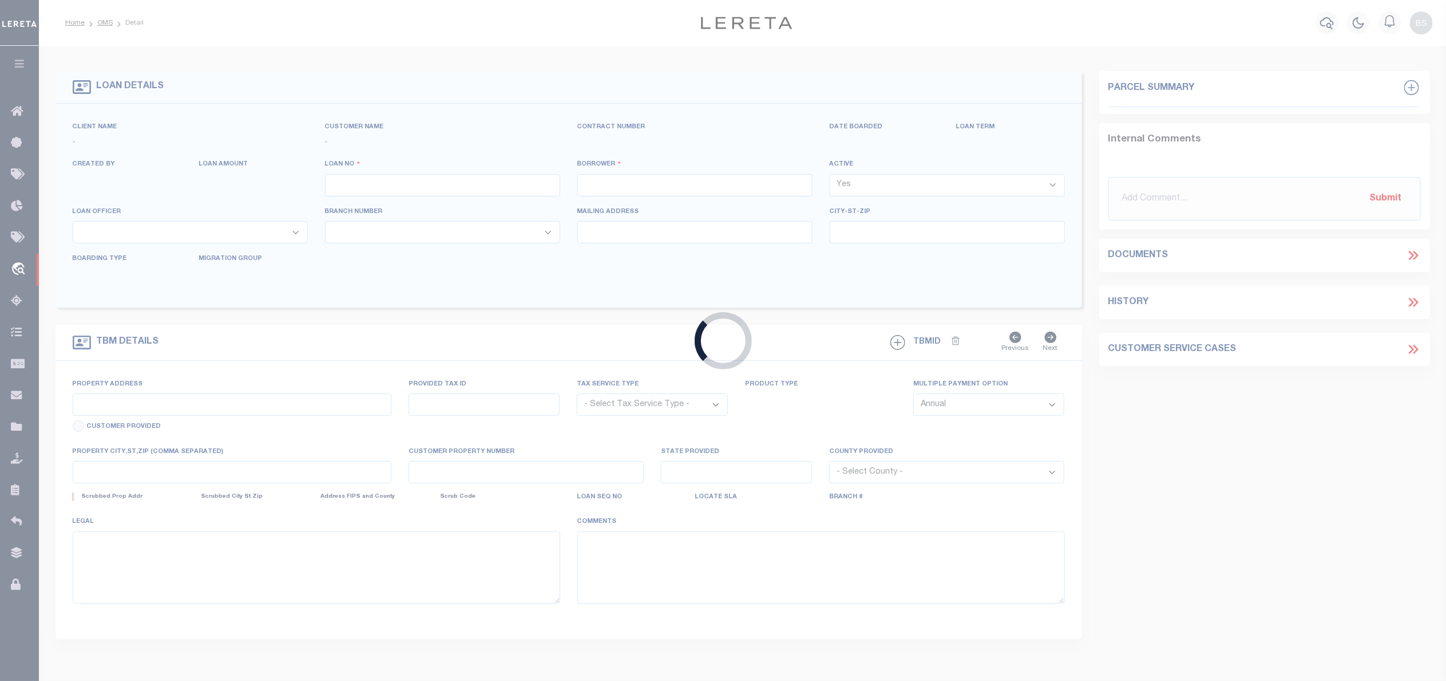
type input "130525"
type input "ILLUMEE INSPIRED HOMES LLC"
select select
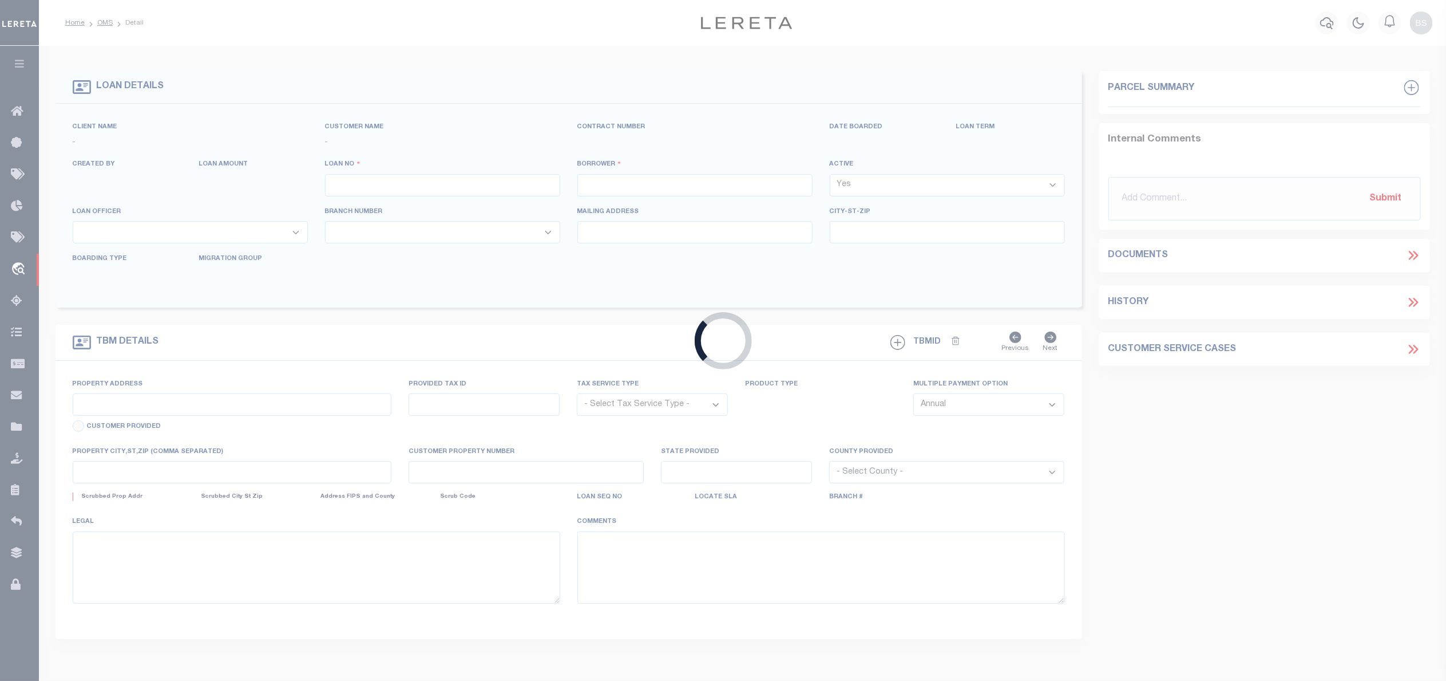
select select
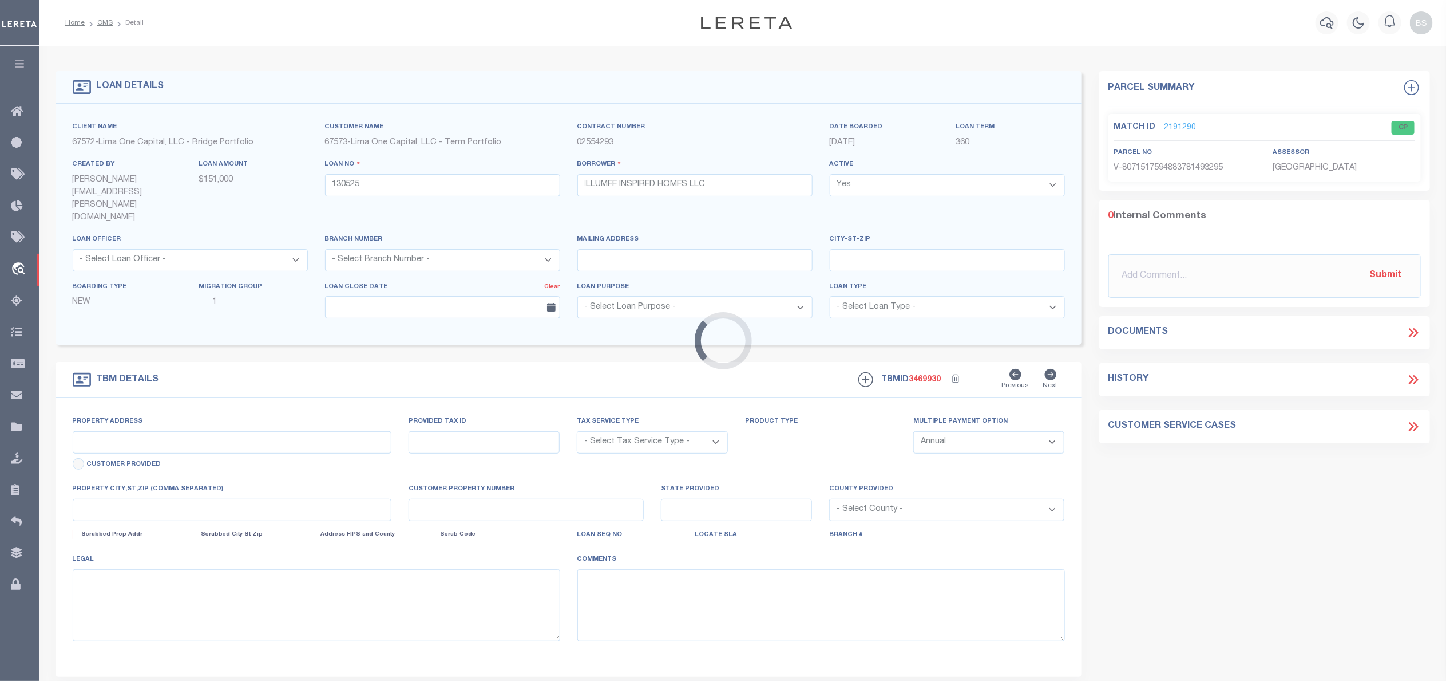
type input "5836 WEBSTER STREET"
radio input "true"
select select "Escrow"
select select
type input "PHILADELPHIA PA 19143"
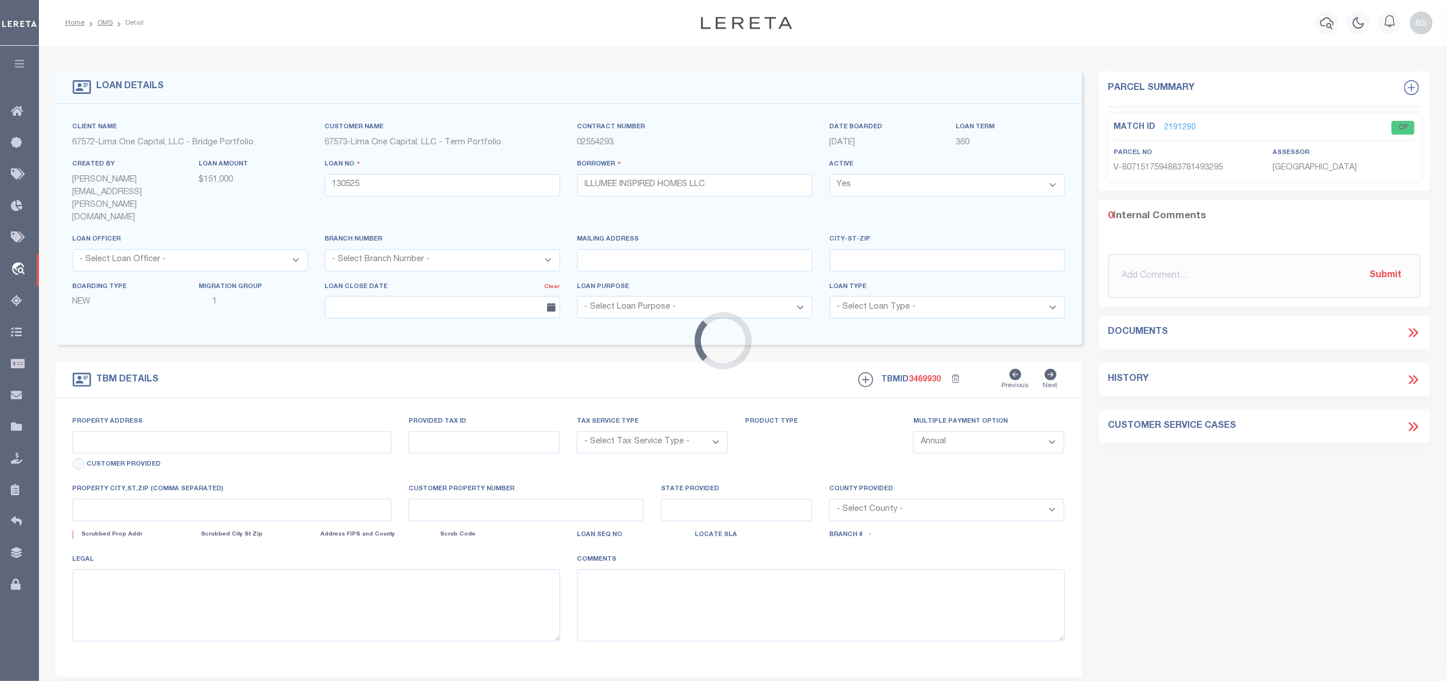
type input "130525-1"
type input "PA"
type textarea "COLLECTOR: ENTITY: PARCEL: 33028900"
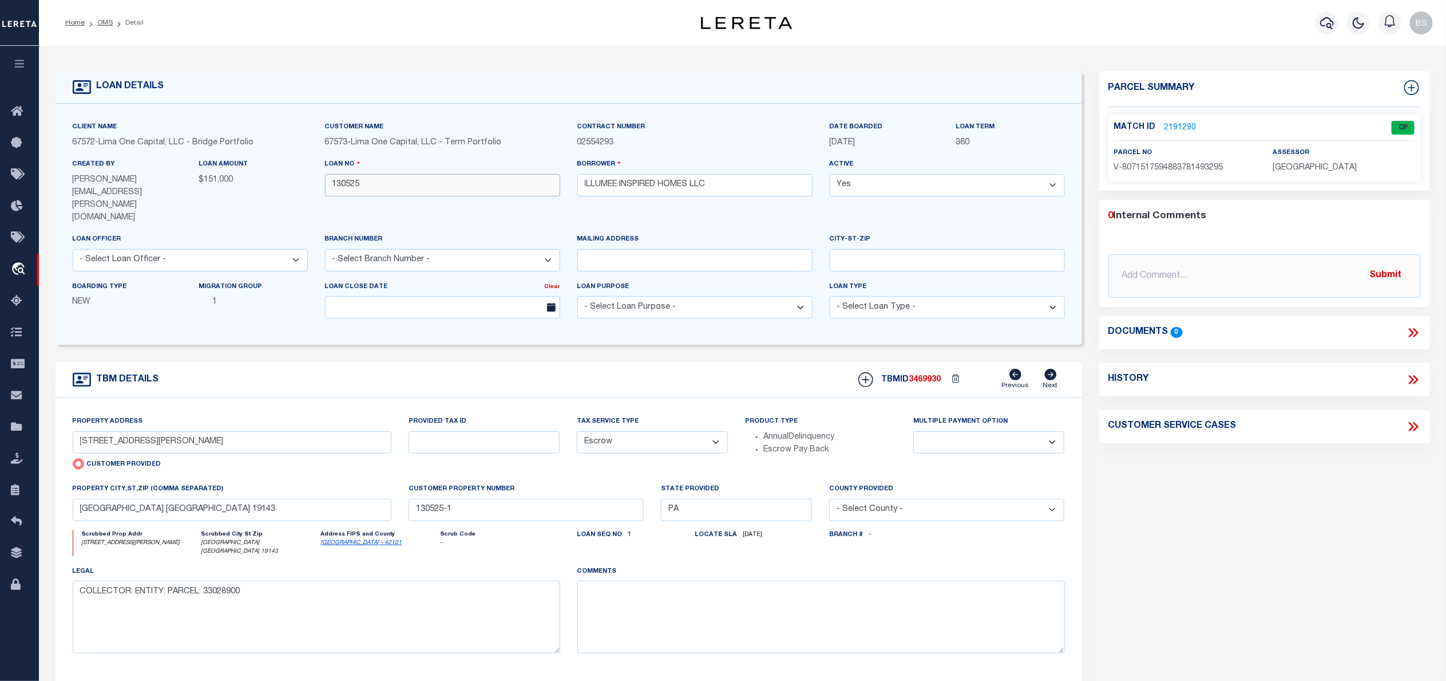
click at [345, 184] on input "130525" at bounding box center [442, 185] width 235 height 22
click at [78, 273] on span "Order Management System" at bounding box center [104, 269] width 140 height 31
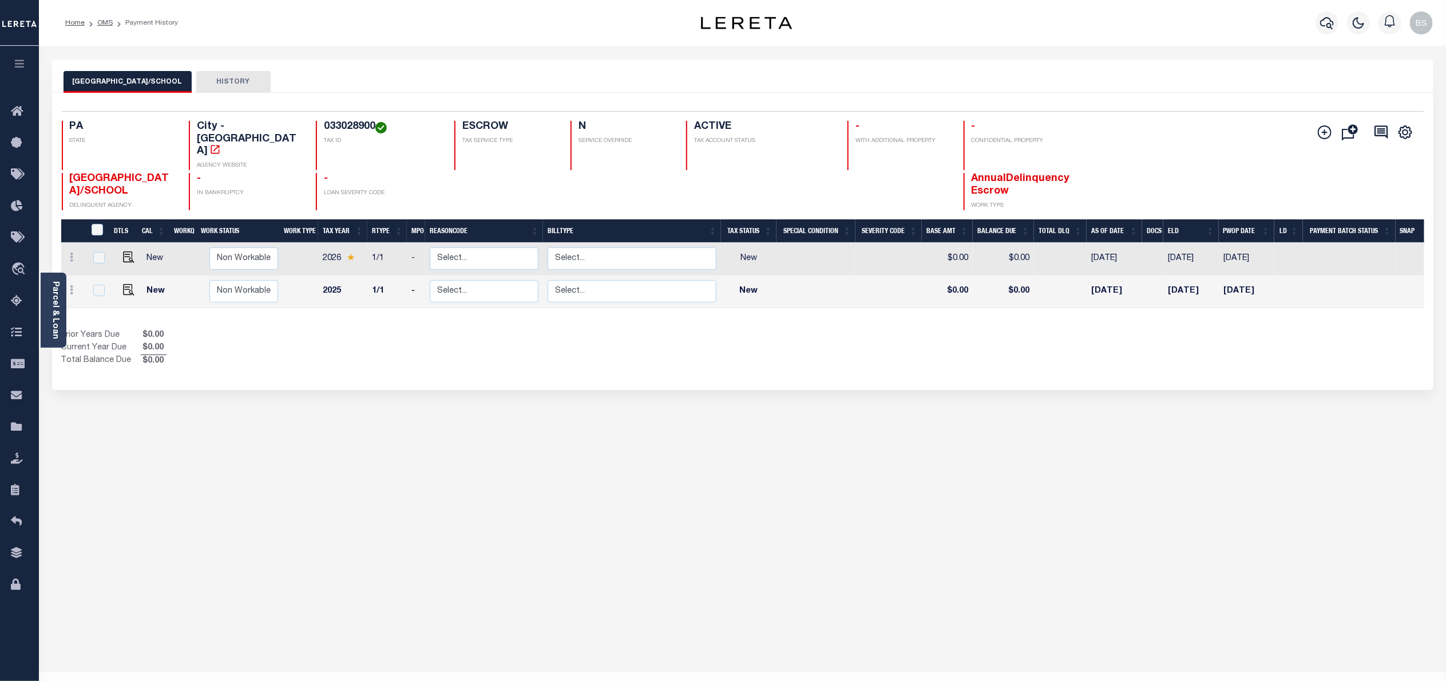
click at [1187, 562] on div "[GEOGRAPHIC_DATA]/SCHOOL HISTORY Selected 2 Results" at bounding box center [743, 383] width 1399 height 646
click at [1187, 536] on div "[GEOGRAPHIC_DATA]/SCHOOL HISTORY Selected 2 Results" at bounding box center [743, 383] width 1399 height 646
click at [53, 326] on link "Parcel & Loan" at bounding box center [55, 310] width 8 height 58
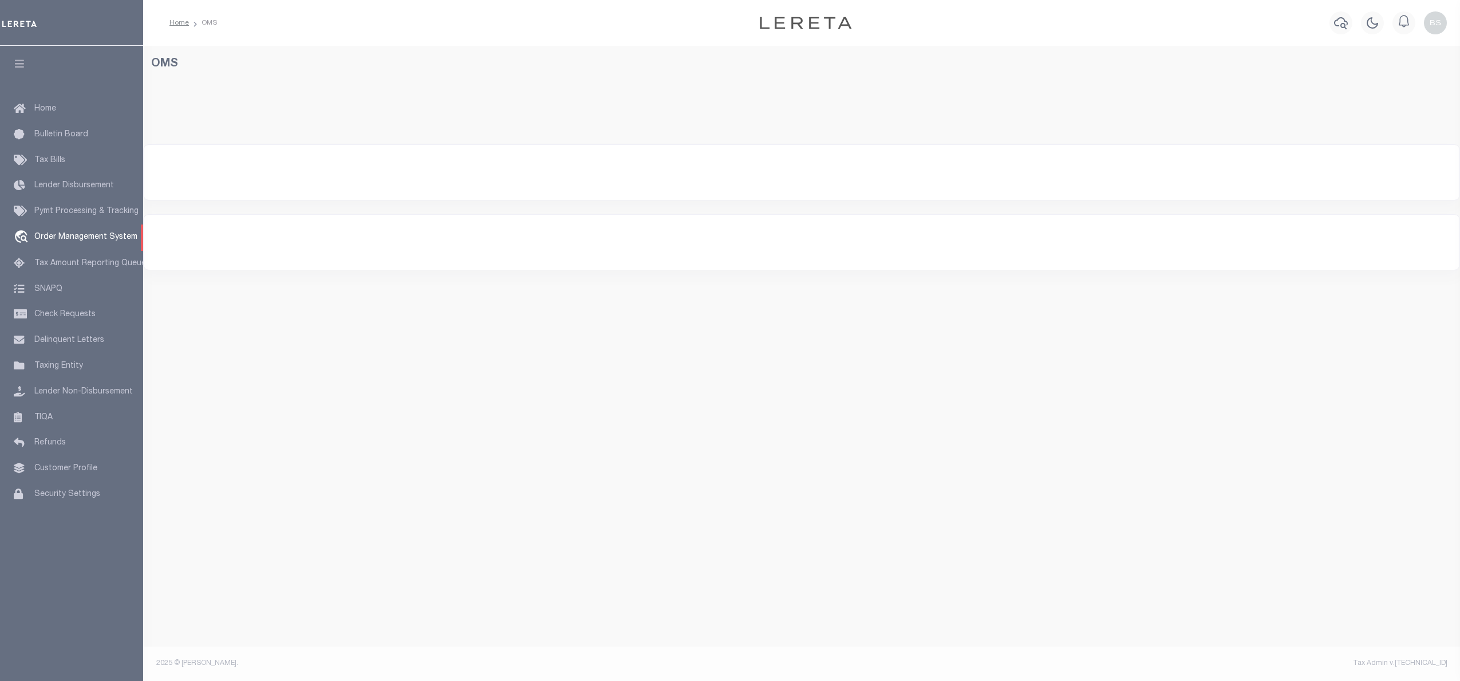
select select "200"
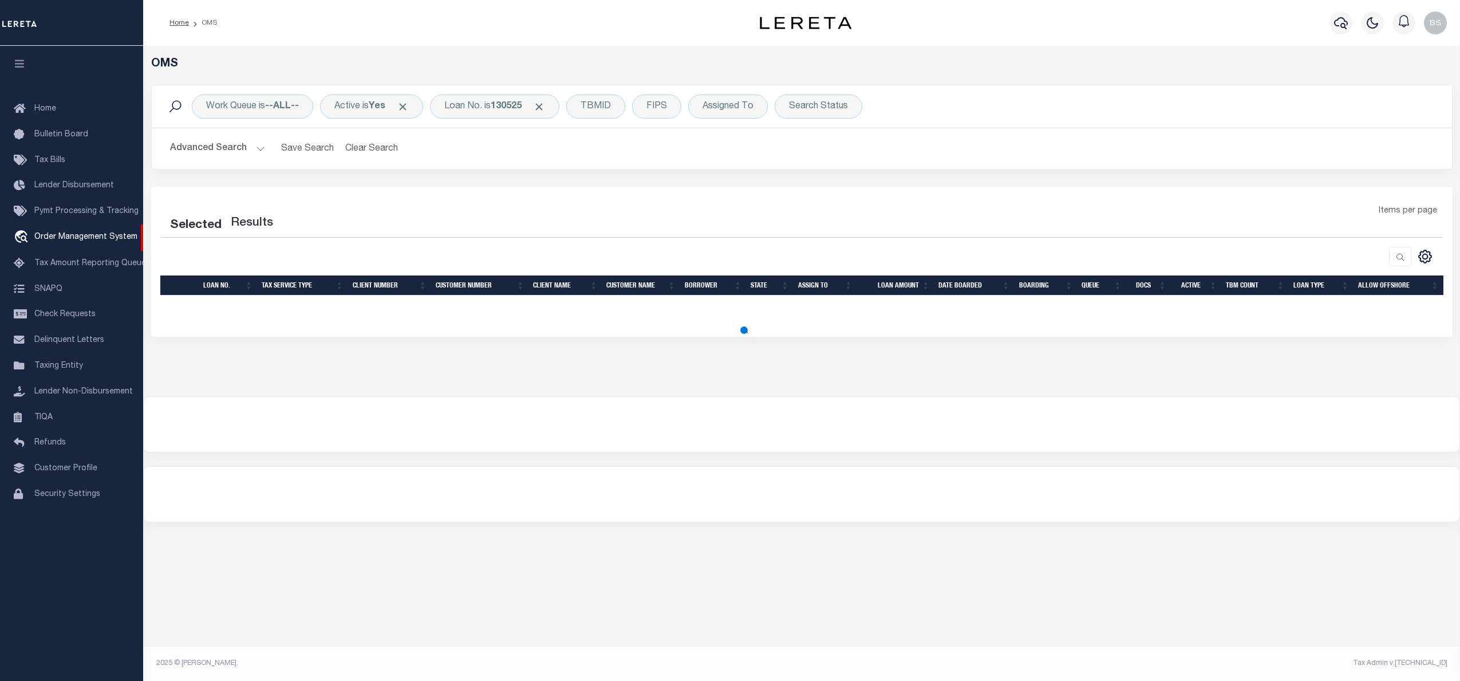
select select "200"
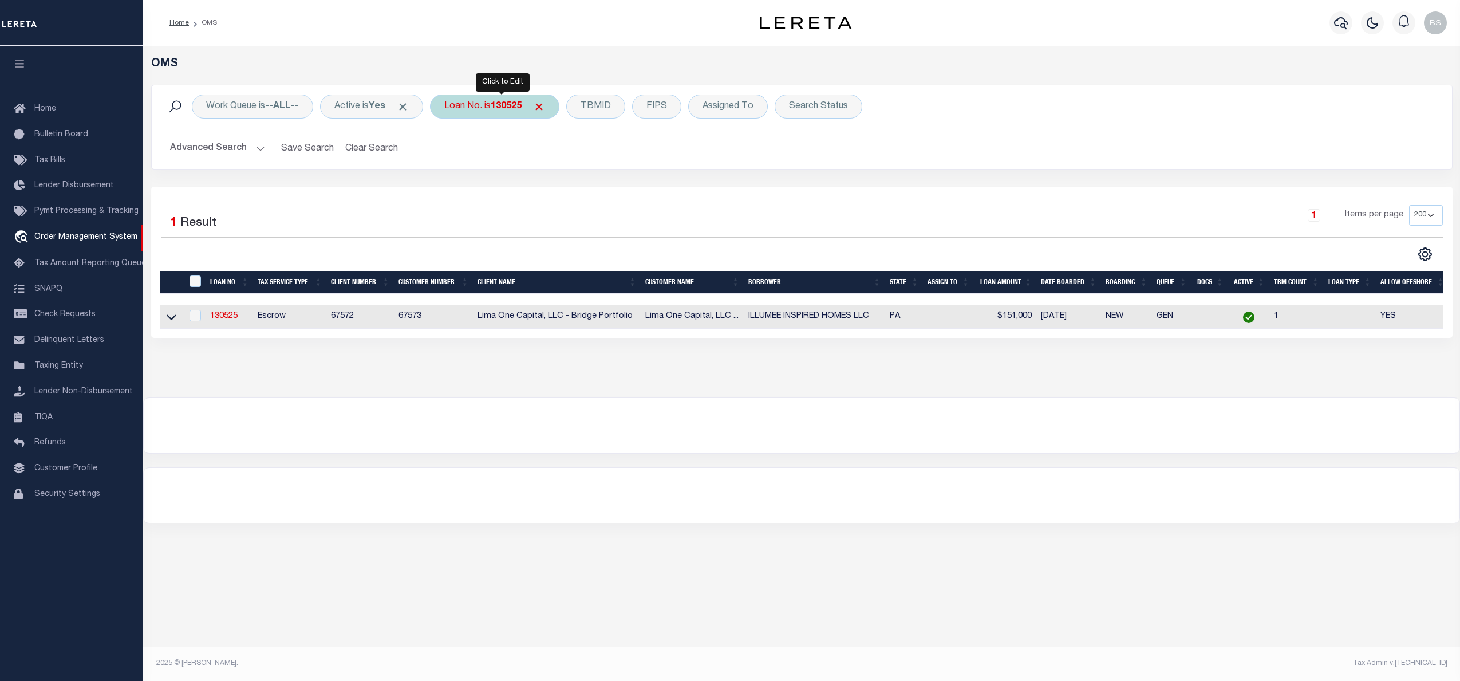
click at [489, 102] on div "Loan No. is 130525" at bounding box center [494, 106] width 129 height 24
type input "40005929"
click at [167, 319] on icon at bounding box center [172, 317] width 10 height 12
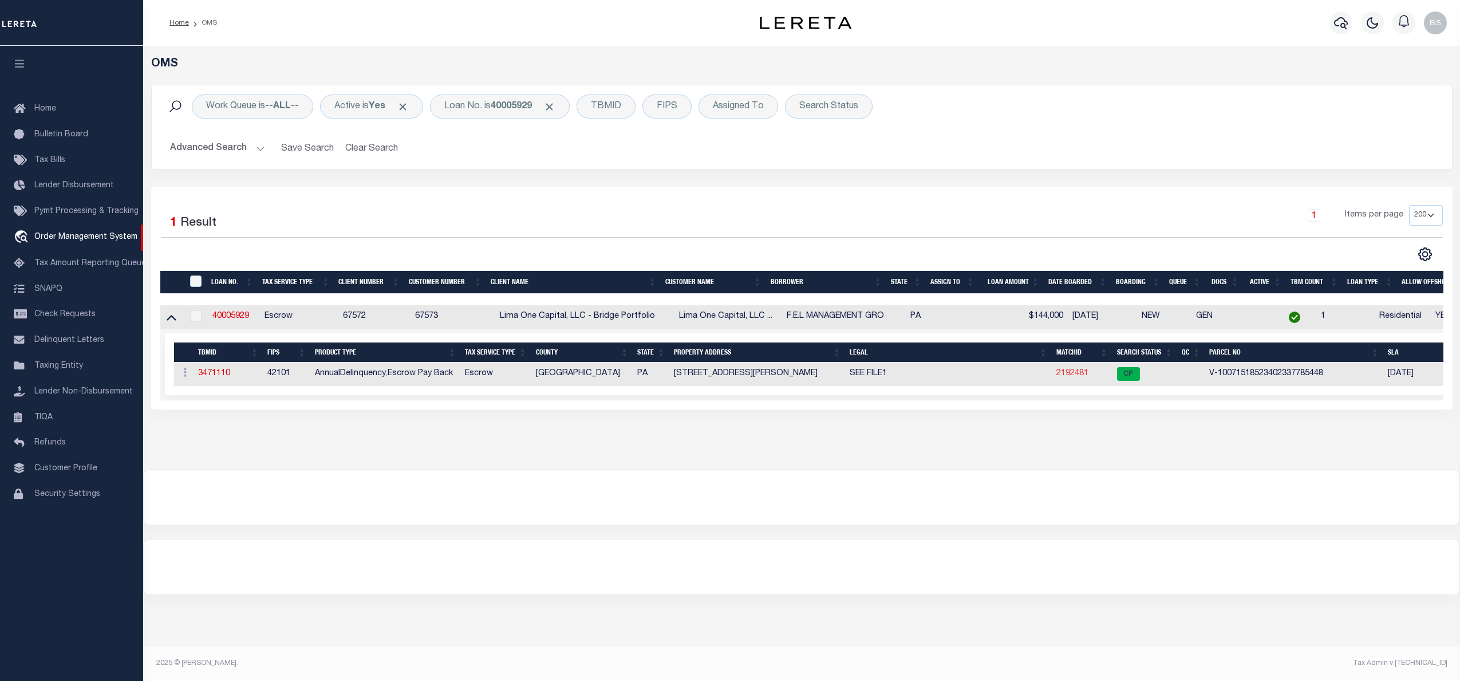
click at [1084, 374] on link "2192481" at bounding box center [1072, 373] width 32 height 8
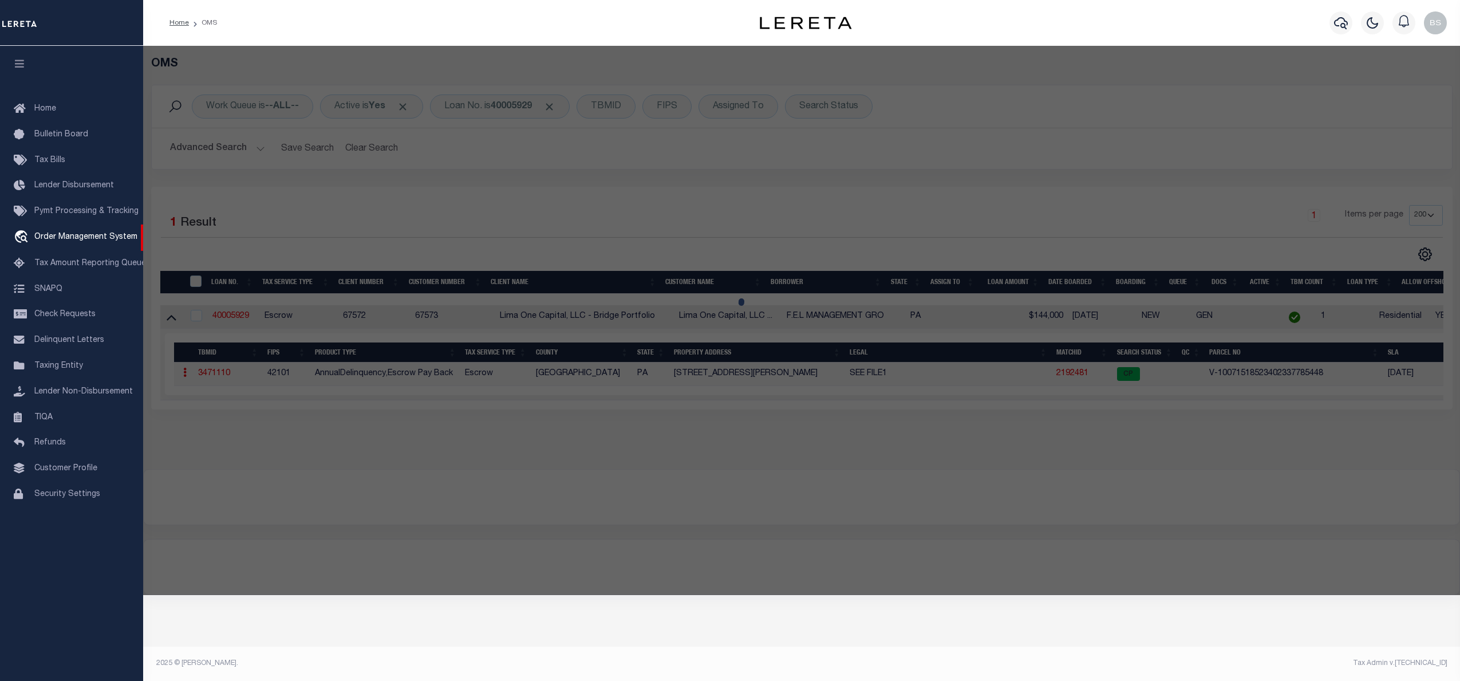
checkbox input "false"
select select "CP"
select select "AGW"
select select "ADD"
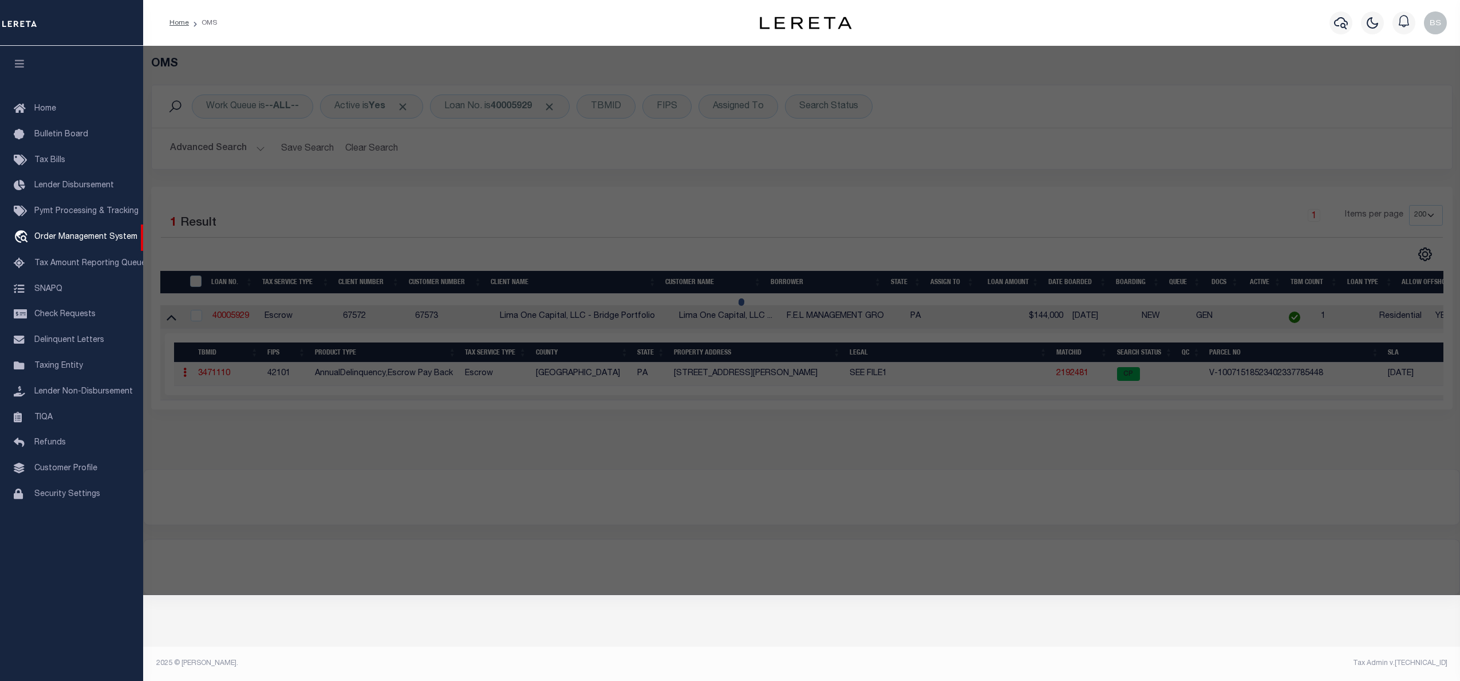
type input "[STREET_ADDRESS][PERSON_NAME]"
checkbox input "false"
type input "[GEOGRAPHIC_DATA] [GEOGRAPHIC_DATA] 19143"
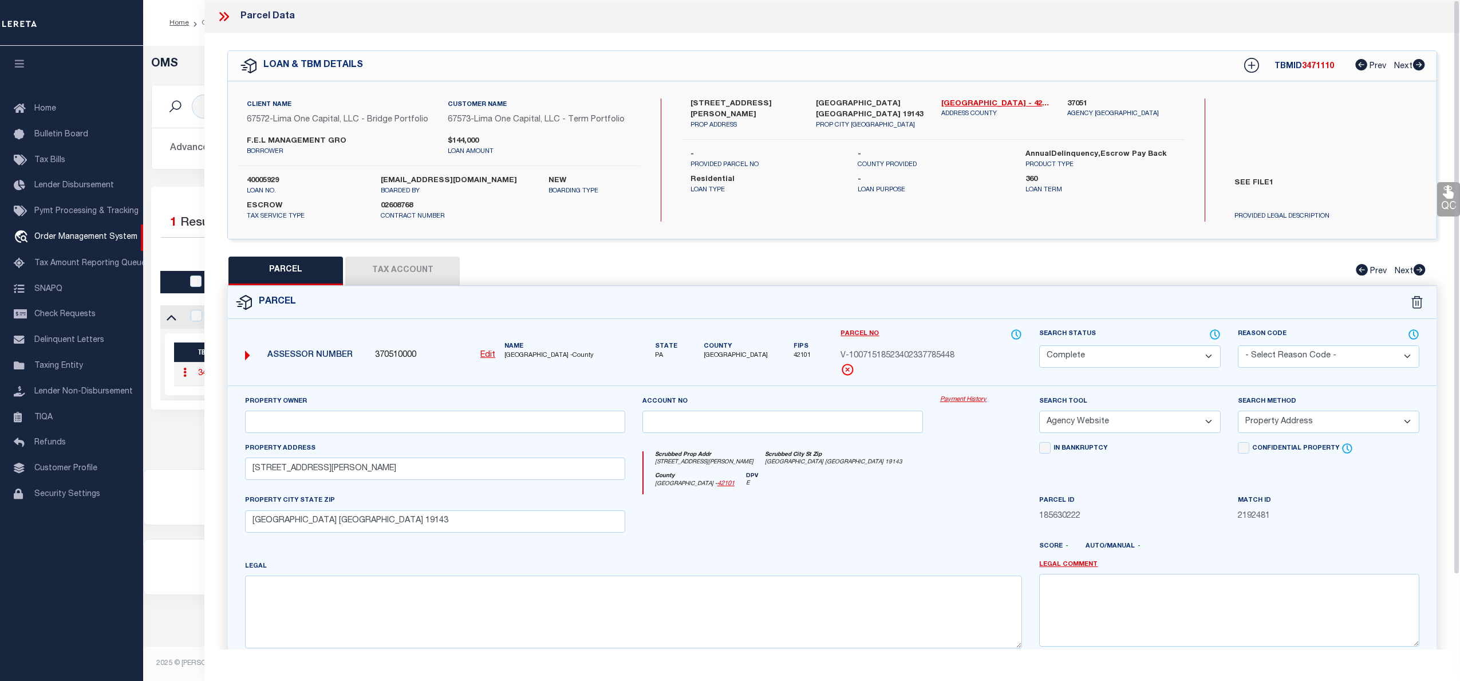
click at [957, 398] on link "Payment History" at bounding box center [981, 400] width 82 height 10
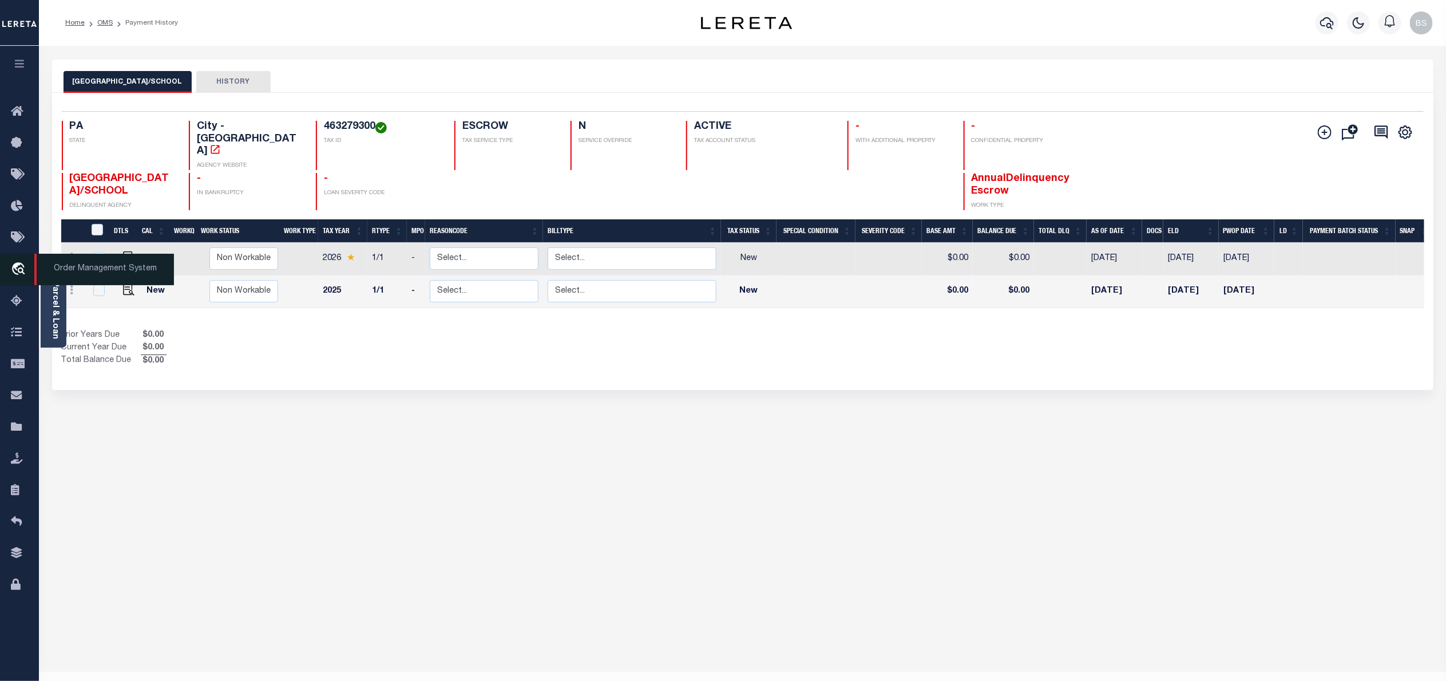
click at [74, 270] on span "Order Management System" at bounding box center [104, 269] width 140 height 31
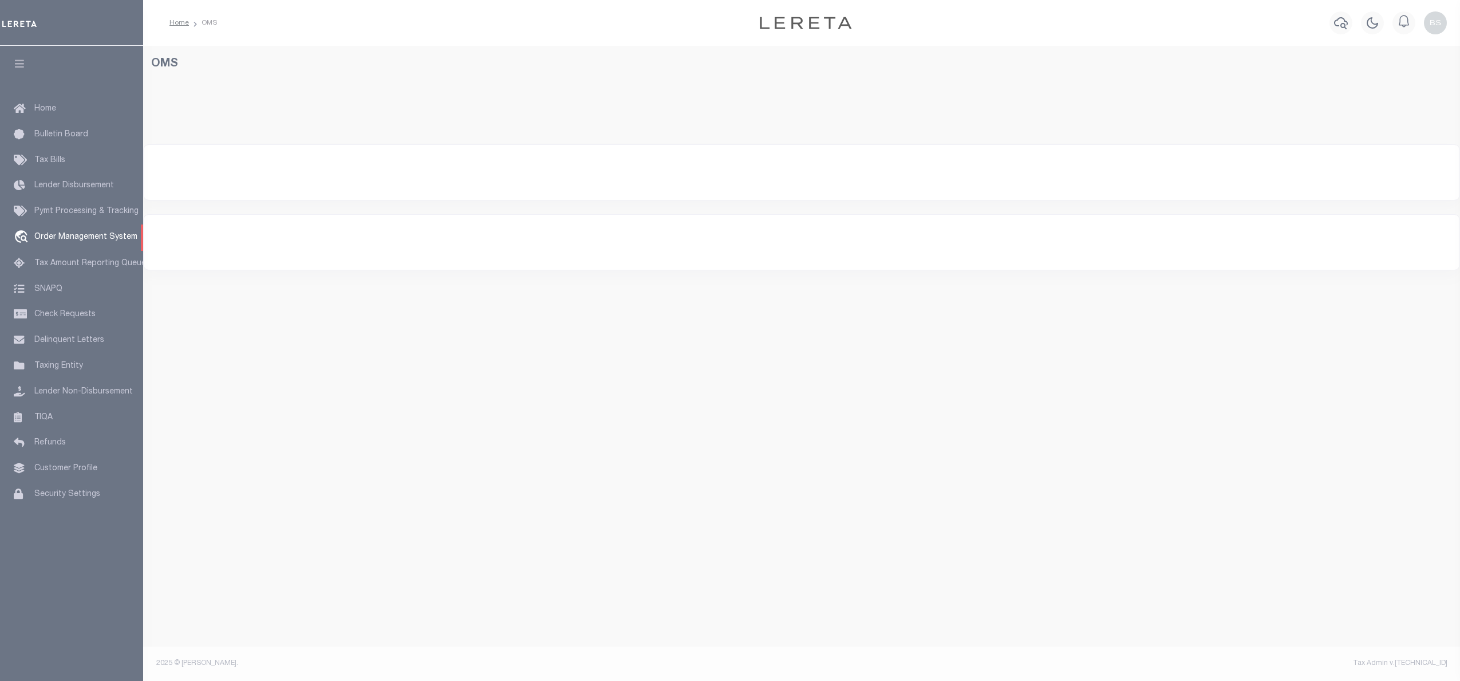
select select "200"
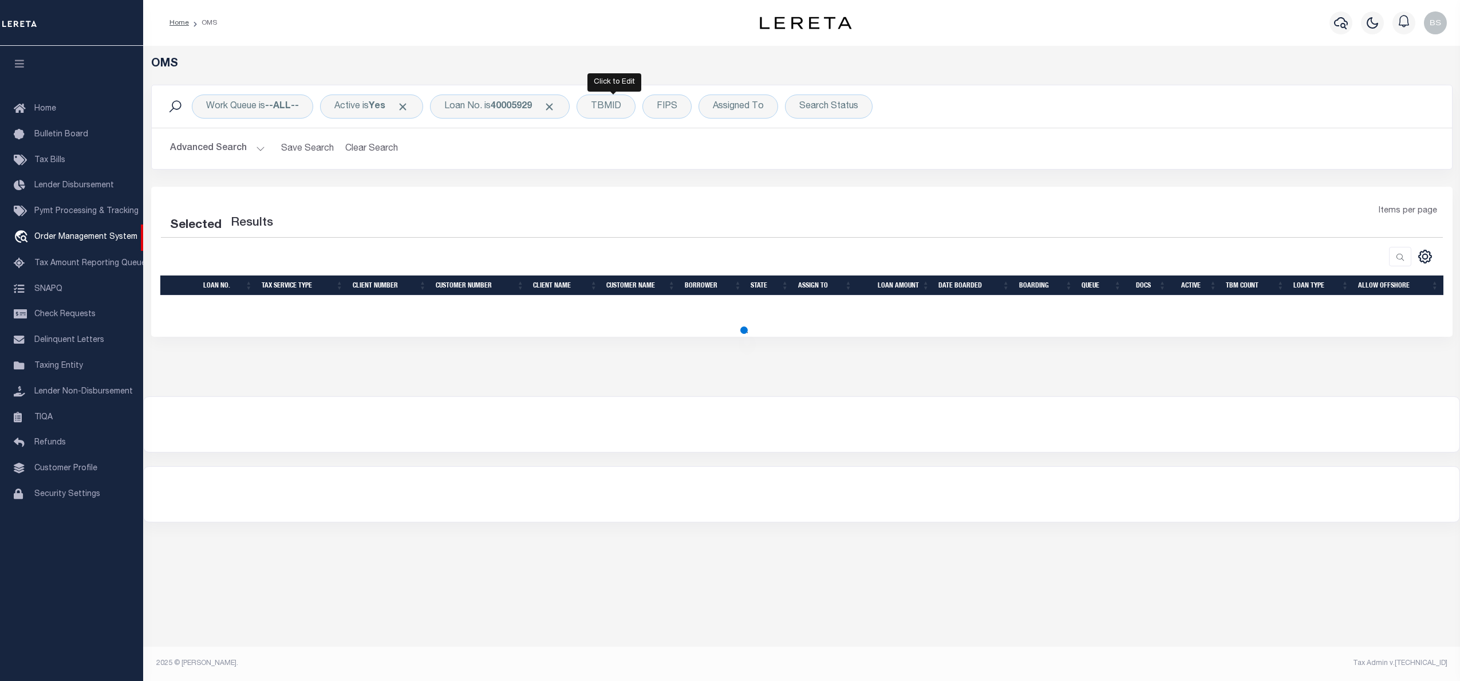
select select "200"
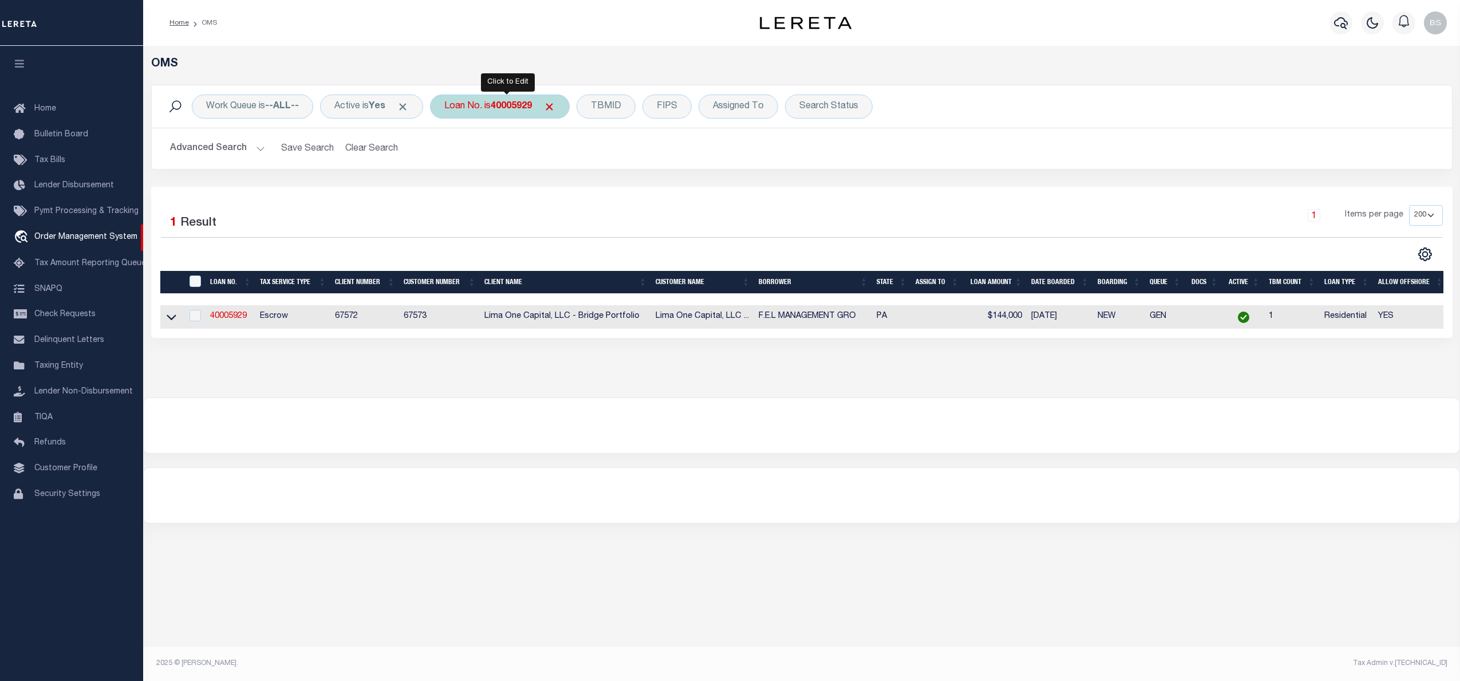
click at [497, 100] on div "Loan No. is 40005929" at bounding box center [500, 106] width 140 height 24
type input "1747038020"
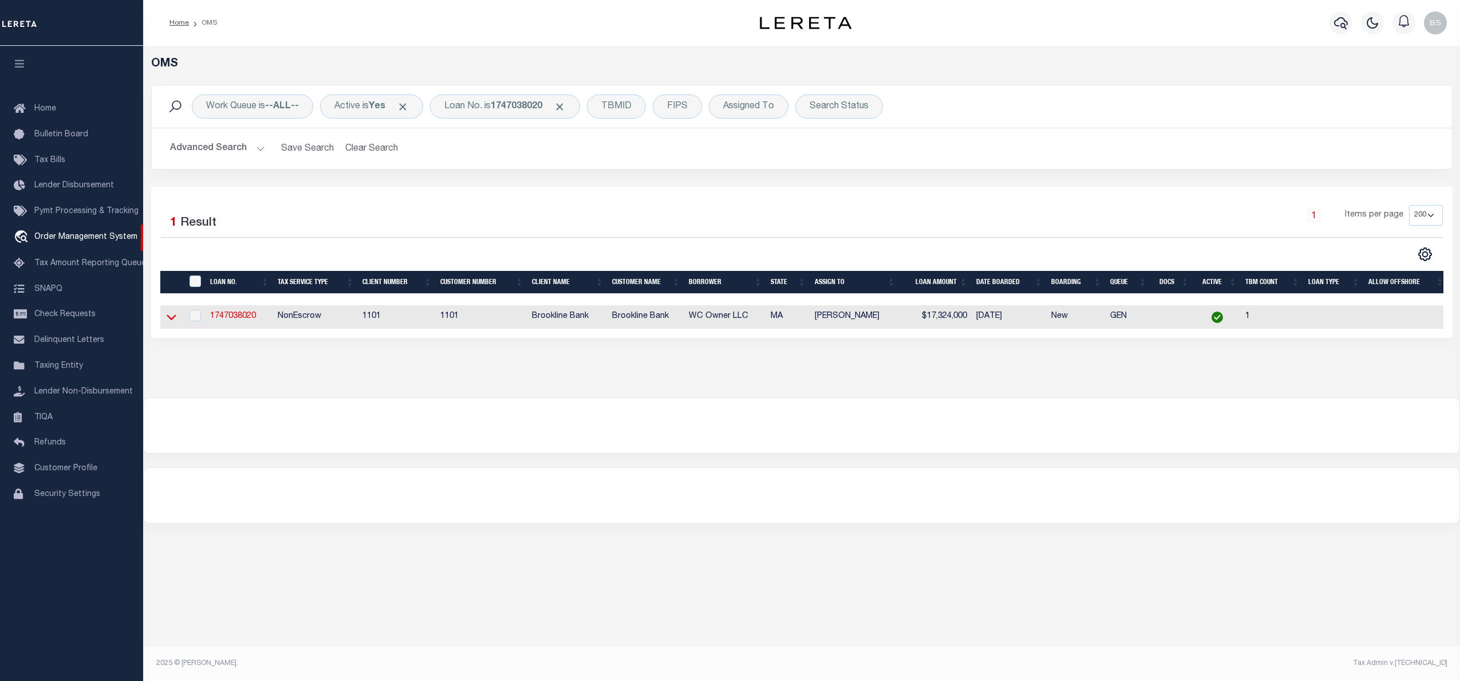
click at [168, 320] on icon at bounding box center [172, 318] width 10 height 6
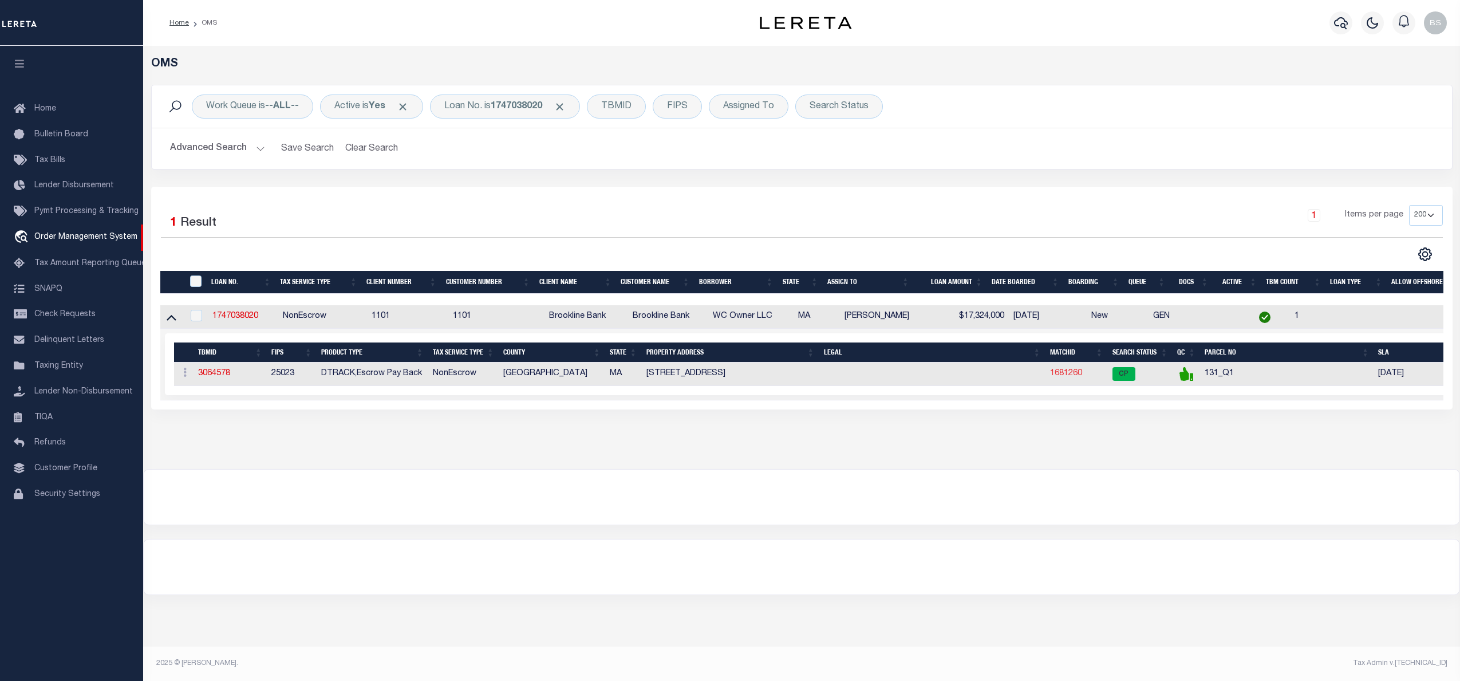
click at [1062, 375] on link "1681260" at bounding box center [1066, 373] width 32 height 8
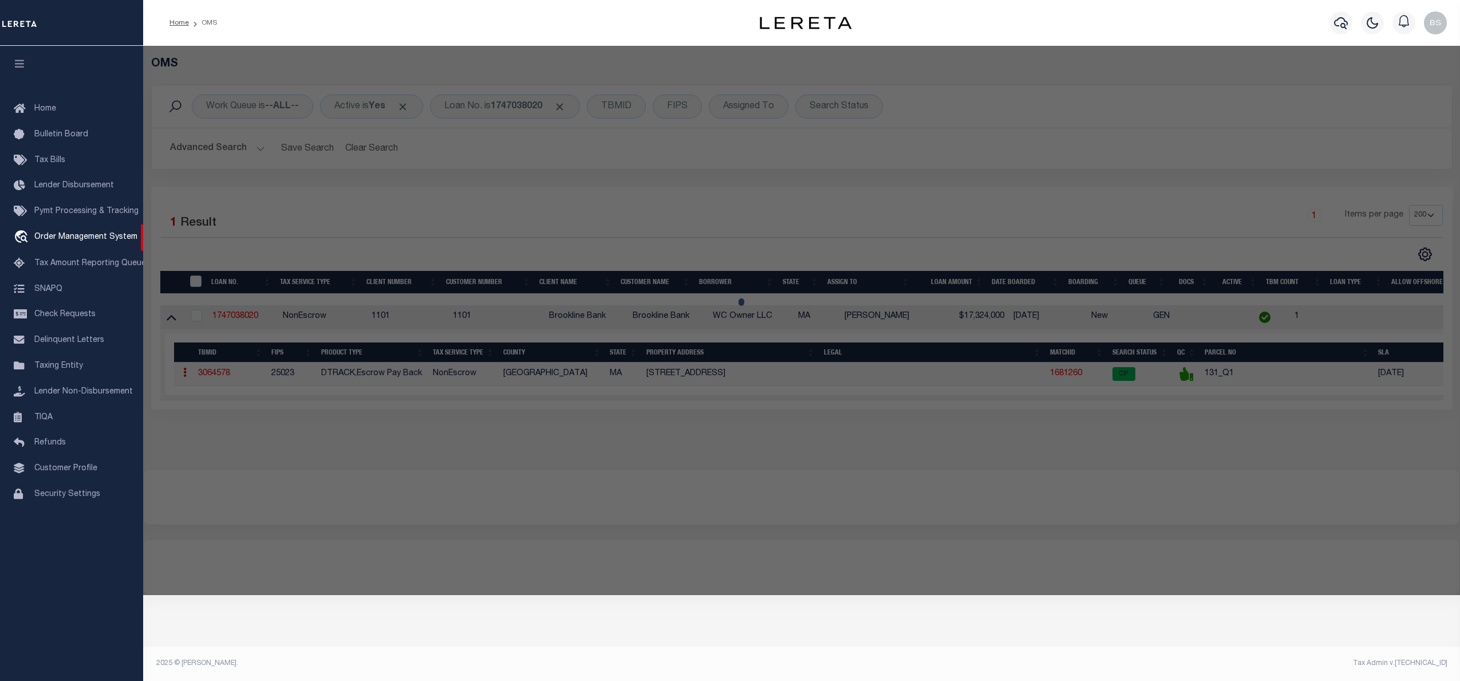
checkbox input "false"
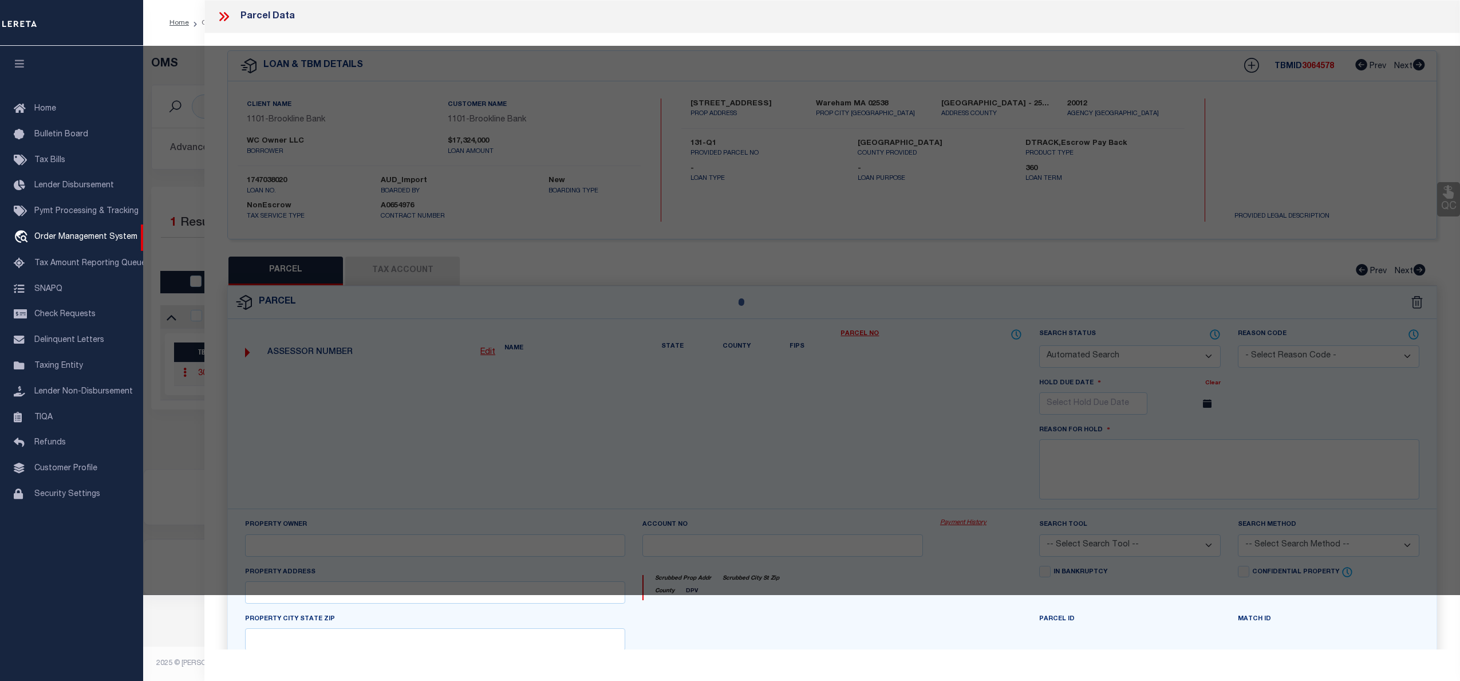
select select "CP"
type input "BOSTON LAND GROUP LLC"
type input "131/ / Q1/ /"
select select
type input "3102 CRAN HWY"
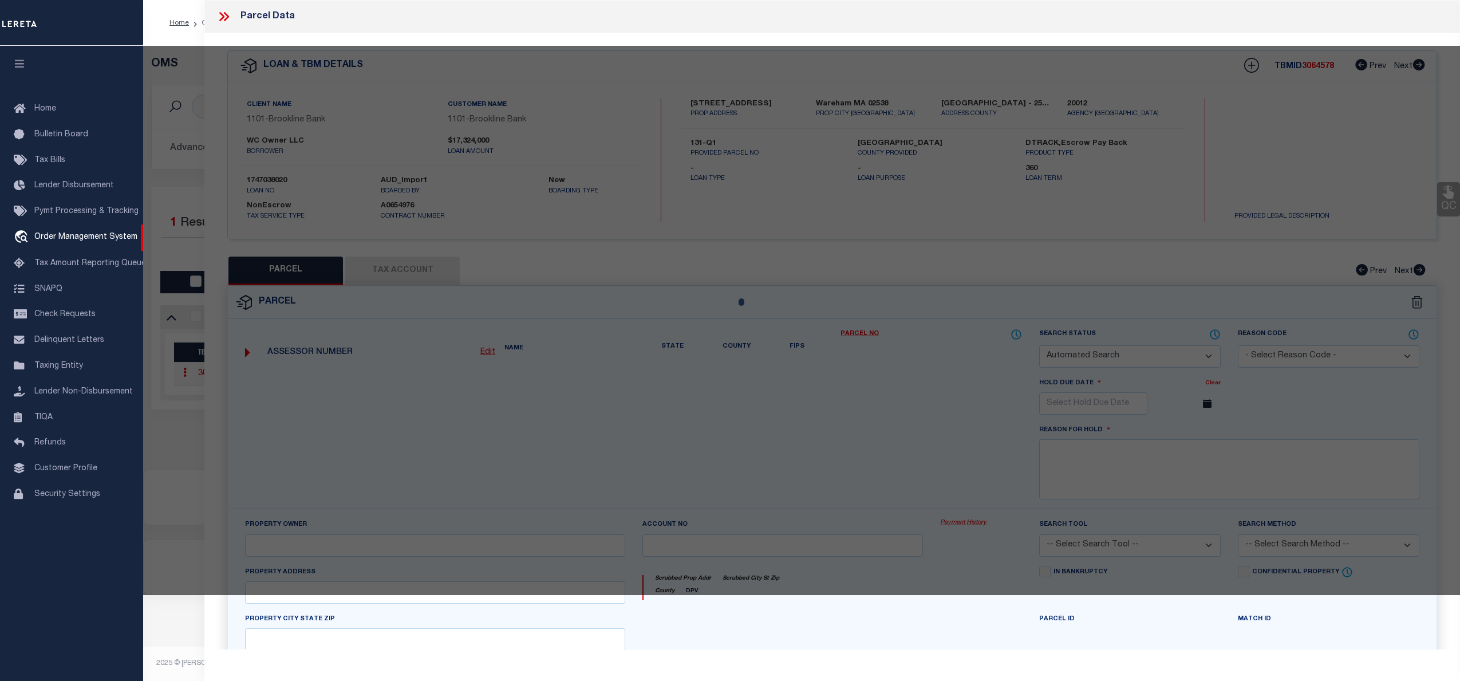
checkbox input "false"
type input "MA"
type textarea "Size (Acres) 8.63"
type textarea "Completed based on given text legals"
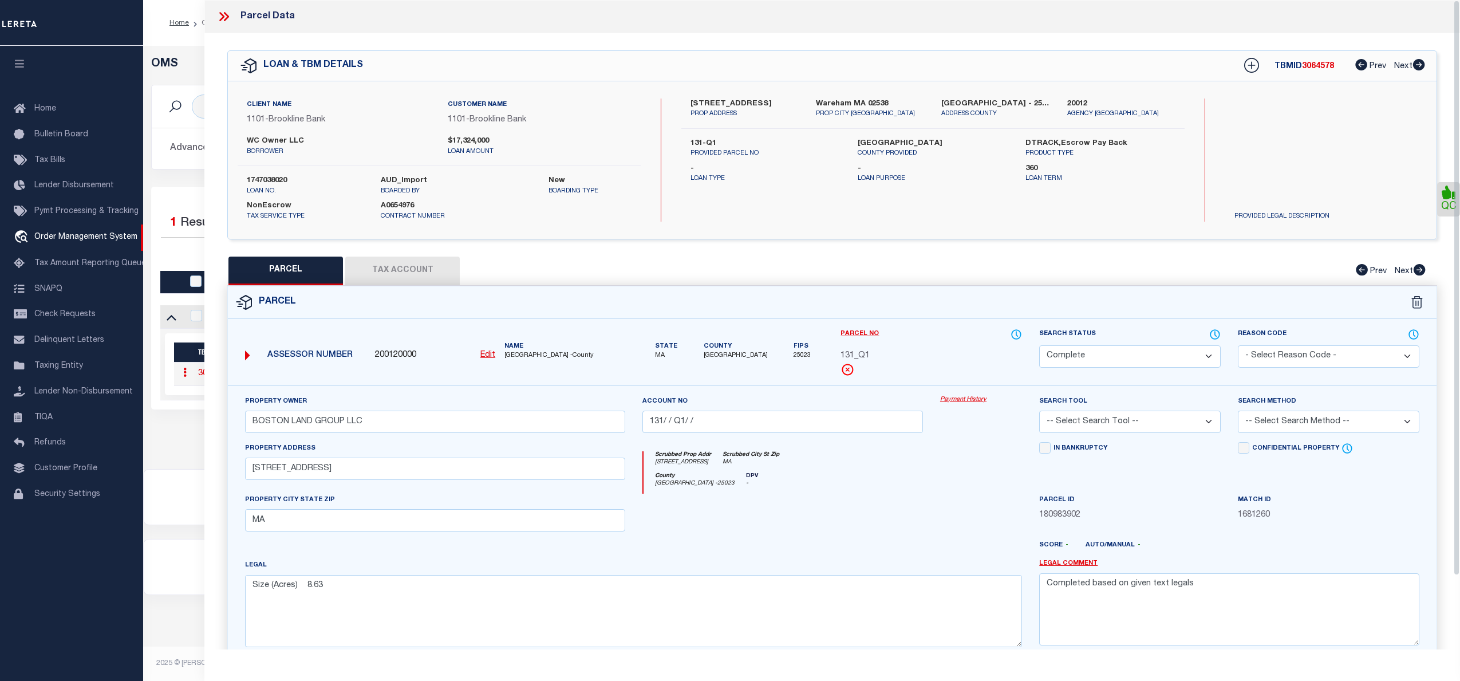
click at [960, 402] on link "Payment History" at bounding box center [981, 400] width 82 height 10
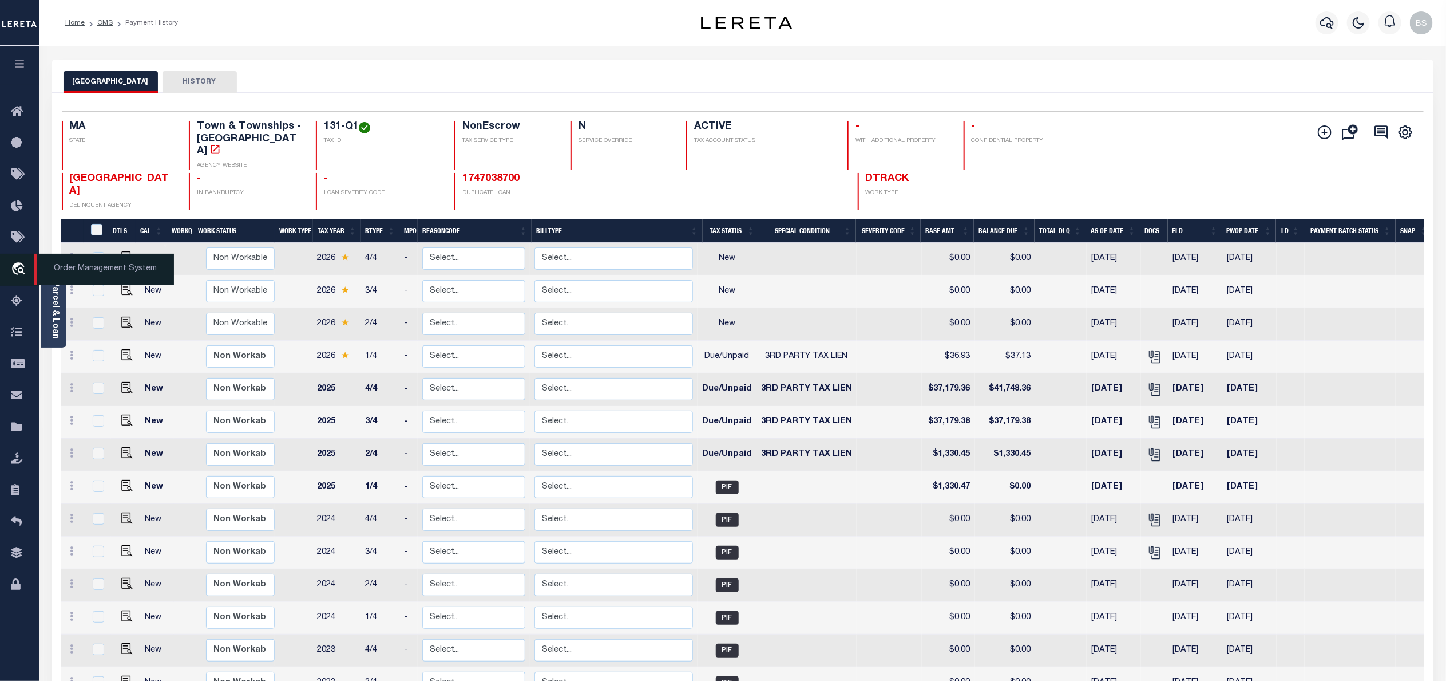
click at [96, 268] on span "Order Management System" at bounding box center [104, 269] width 140 height 31
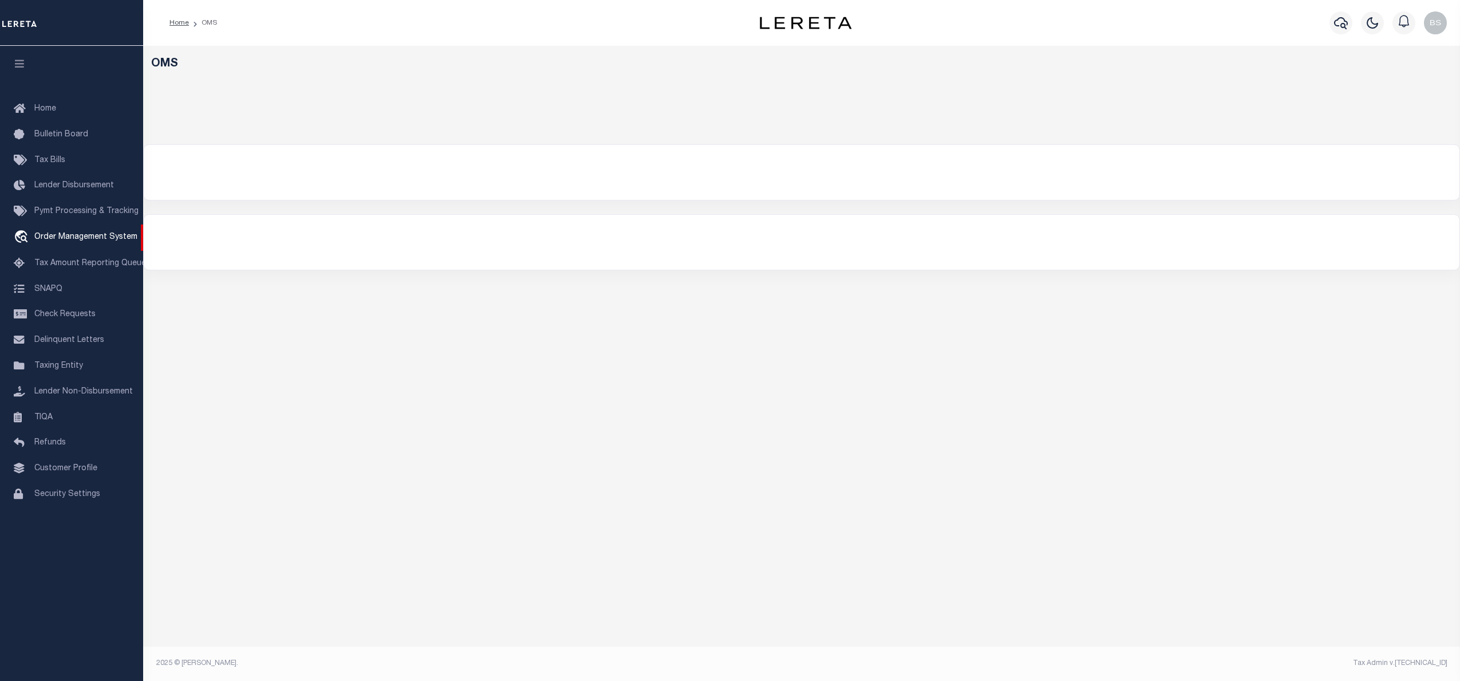
select select "200"
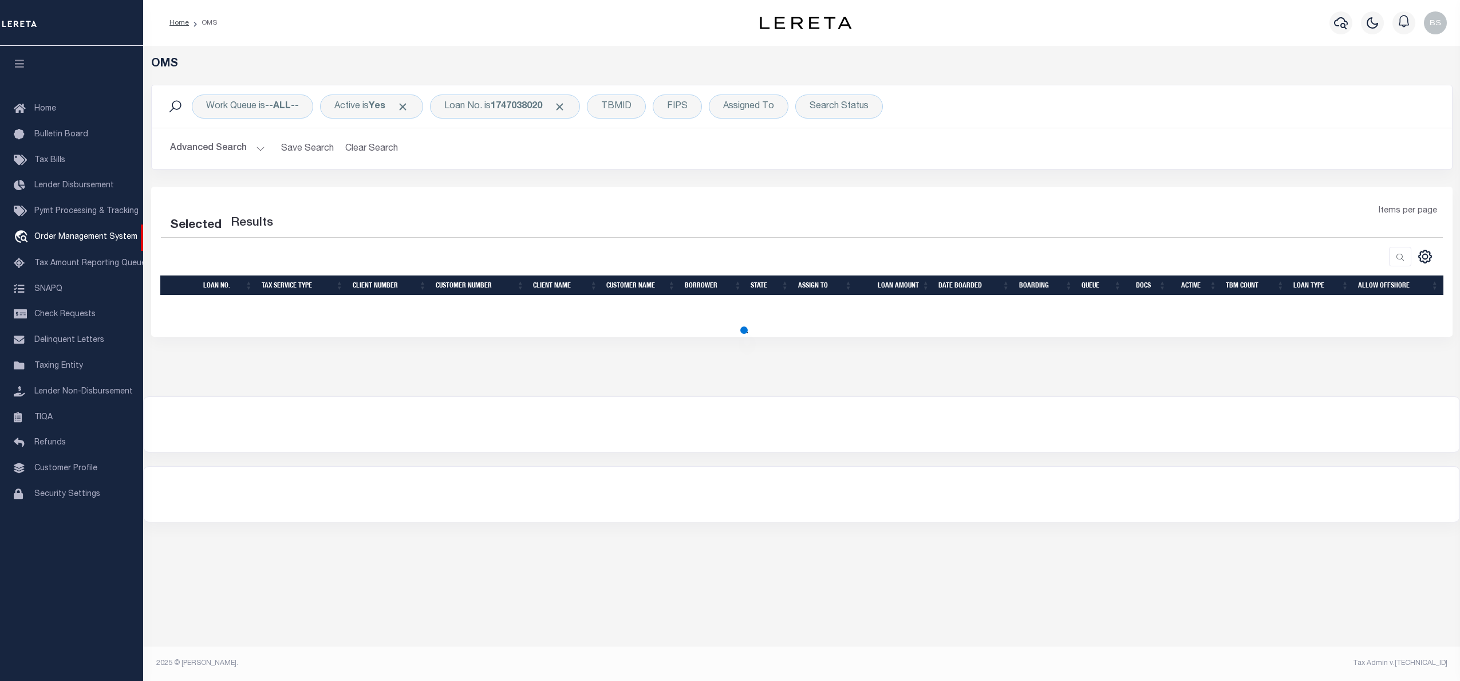
select select "200"
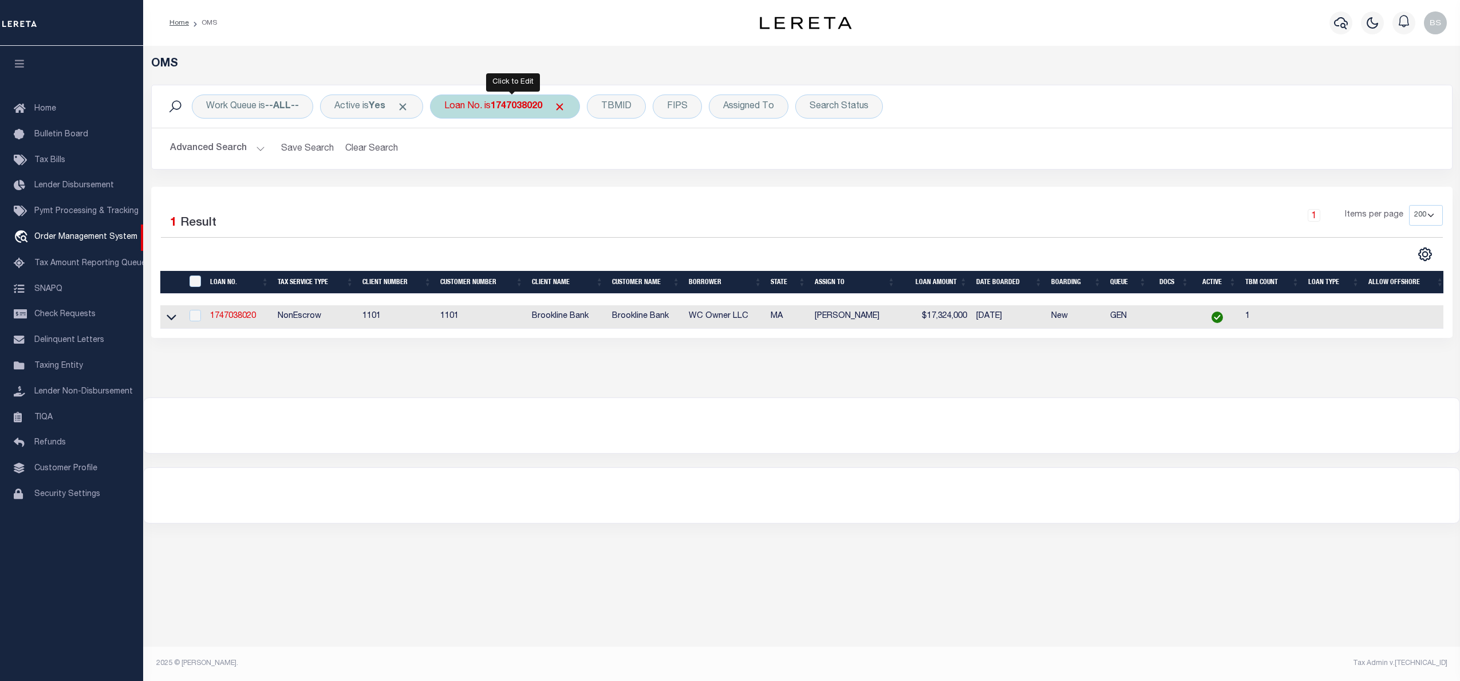
click at [507, 107] on b "1747038020" at bounding box center [517, 106] width 52 height 9
type input "10011345"
click at [170, 321] on icon at bounding box center [172, 318] width 10 height 6
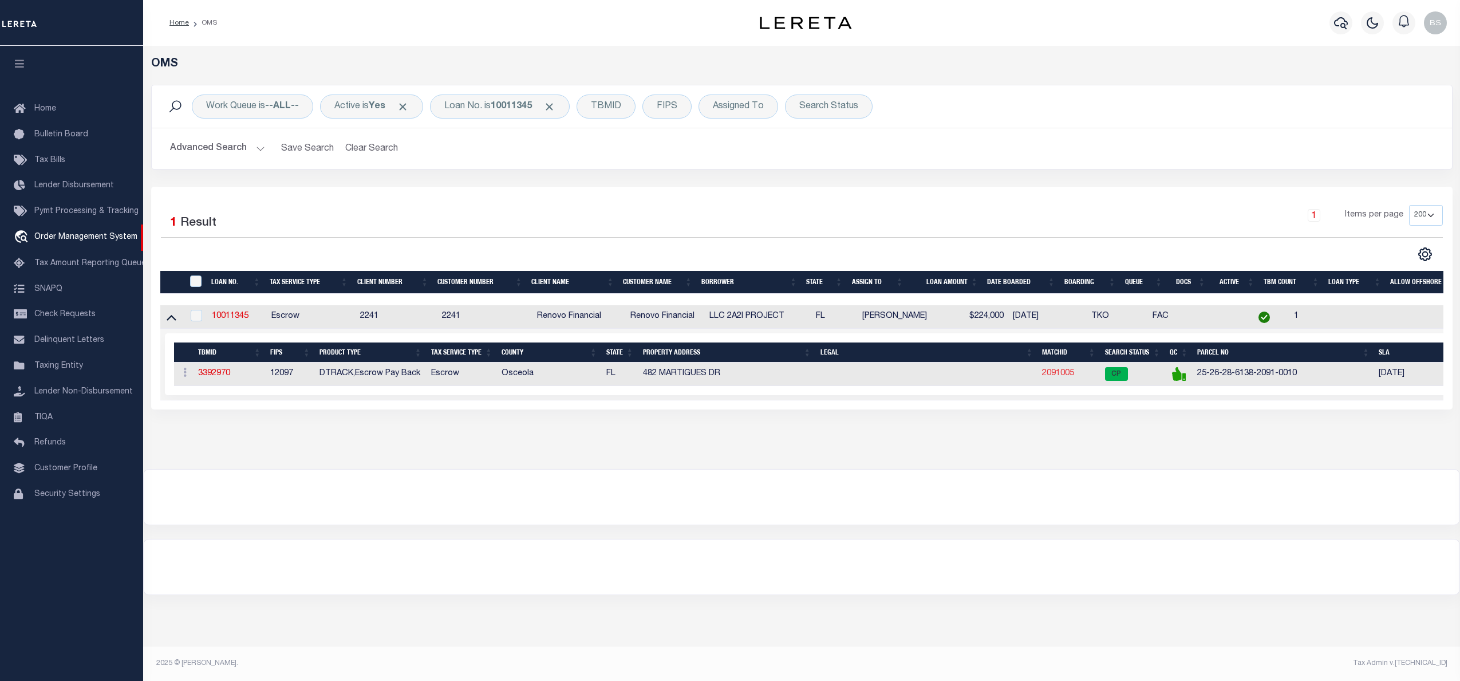
click at [1054, 374] on link "2091005" at bounding box center [1058, 373] width 32 height 8
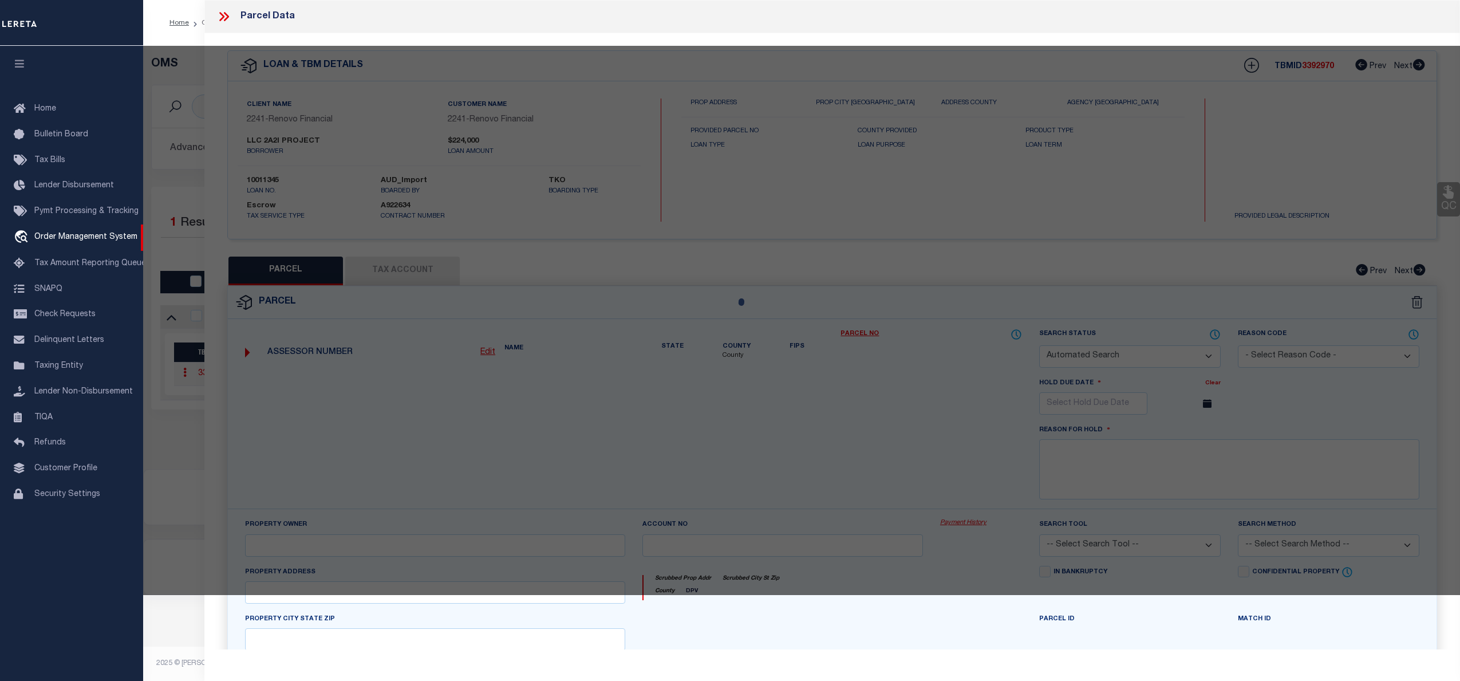
checkbox input "false"
select select "CP"
type input "2 A 2 I PROJECT LLC"
select select "AGW"
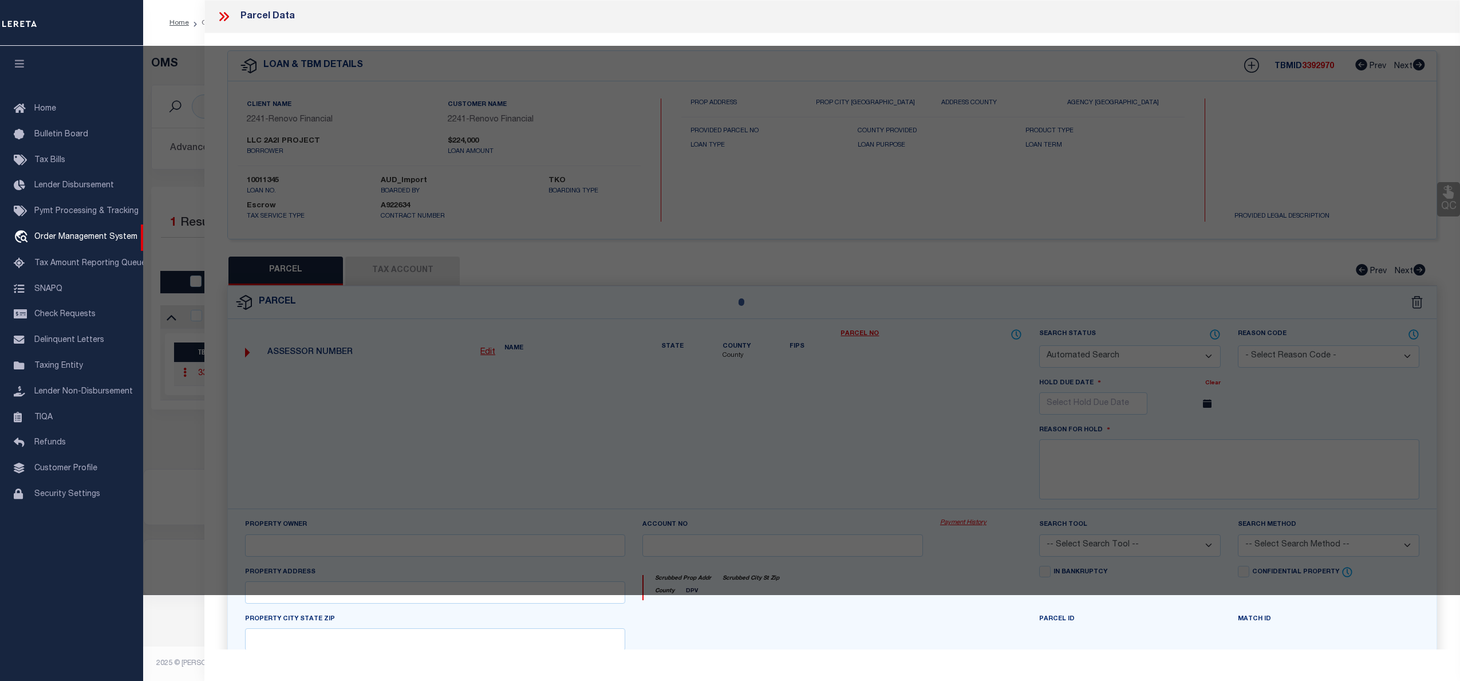
select select "ADD"
type input "482 MARTIGUES DR"
checkbox input "false"
type input "KISSIMMEE FL 34759"
type textarea "POINCIANA V5 NBD 1 PB 3 PG 144 BLK 2091 LOT 1 19/27/29"
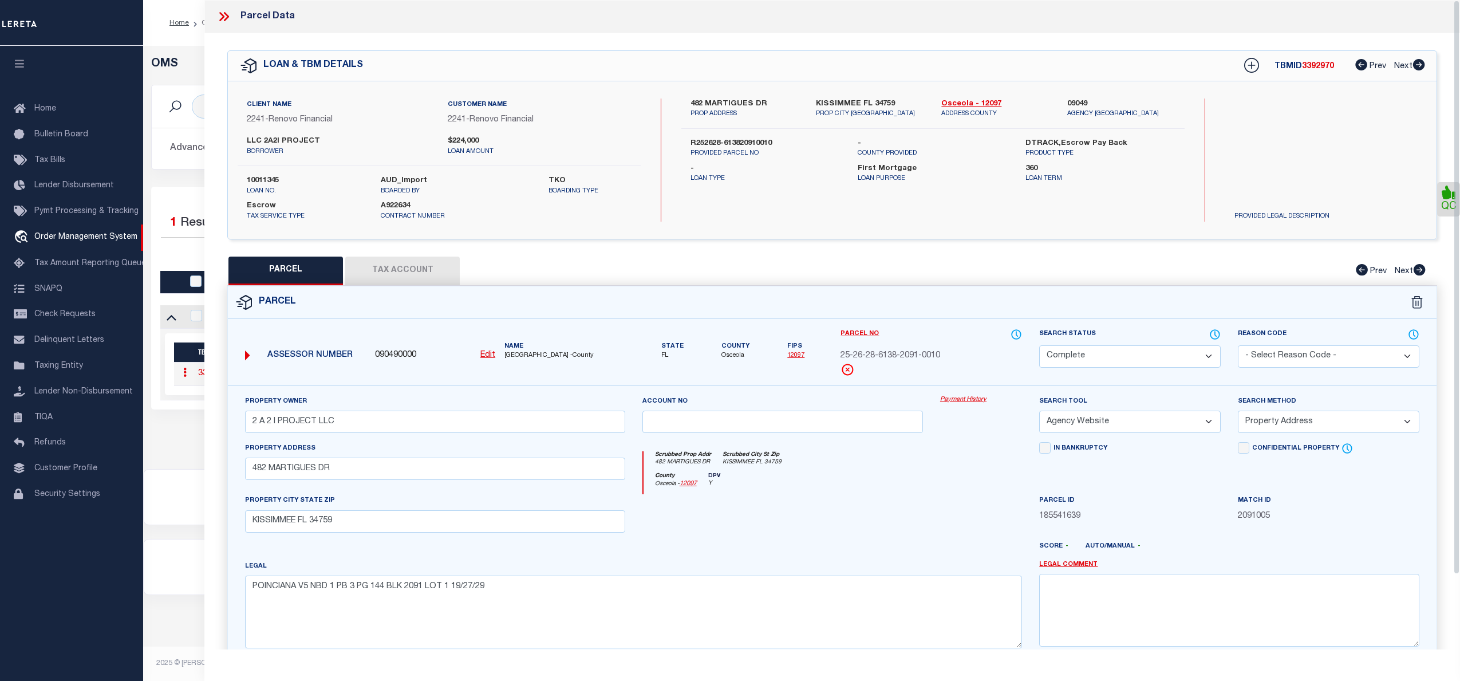
click at [962, 397] on link "Payment History" at bounding box center [981, 400] width 82 height 10
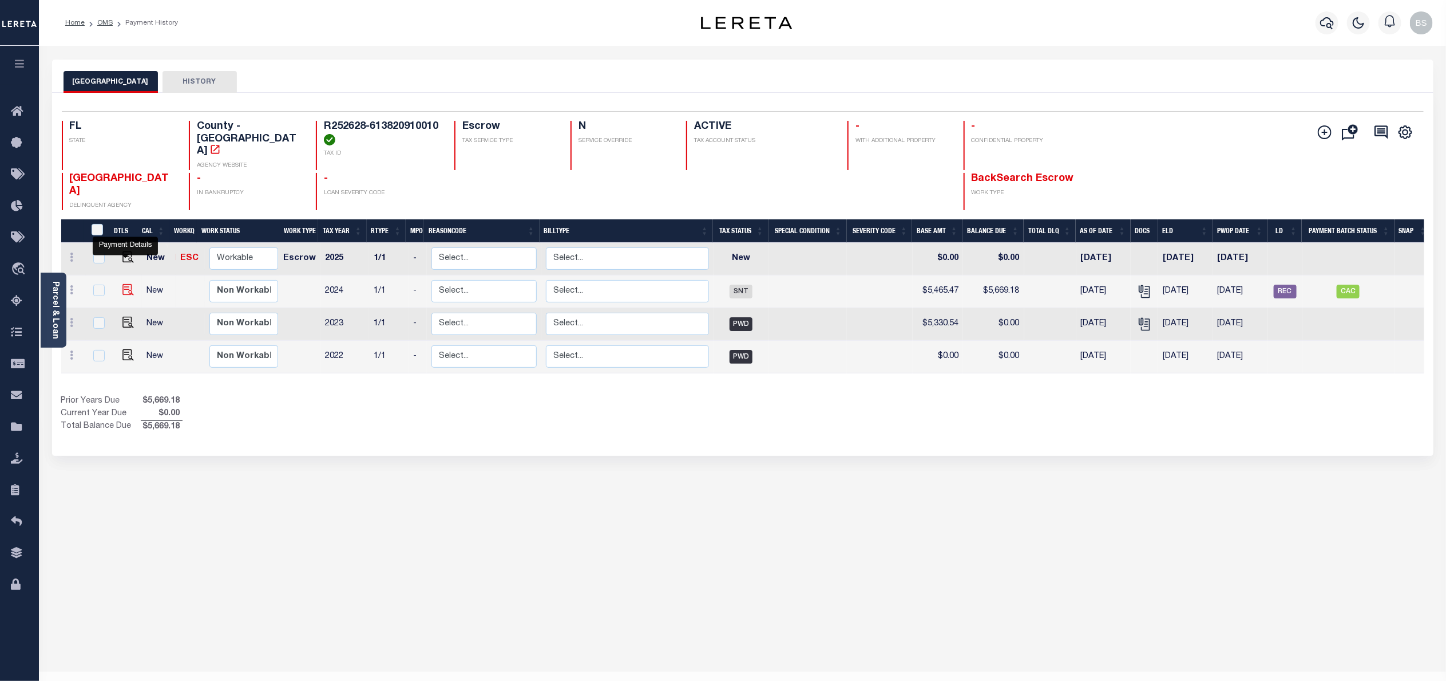
click at [122, 284] on img "" at bounding box center [127, 289] width 11 height 11
checkbox input "true"
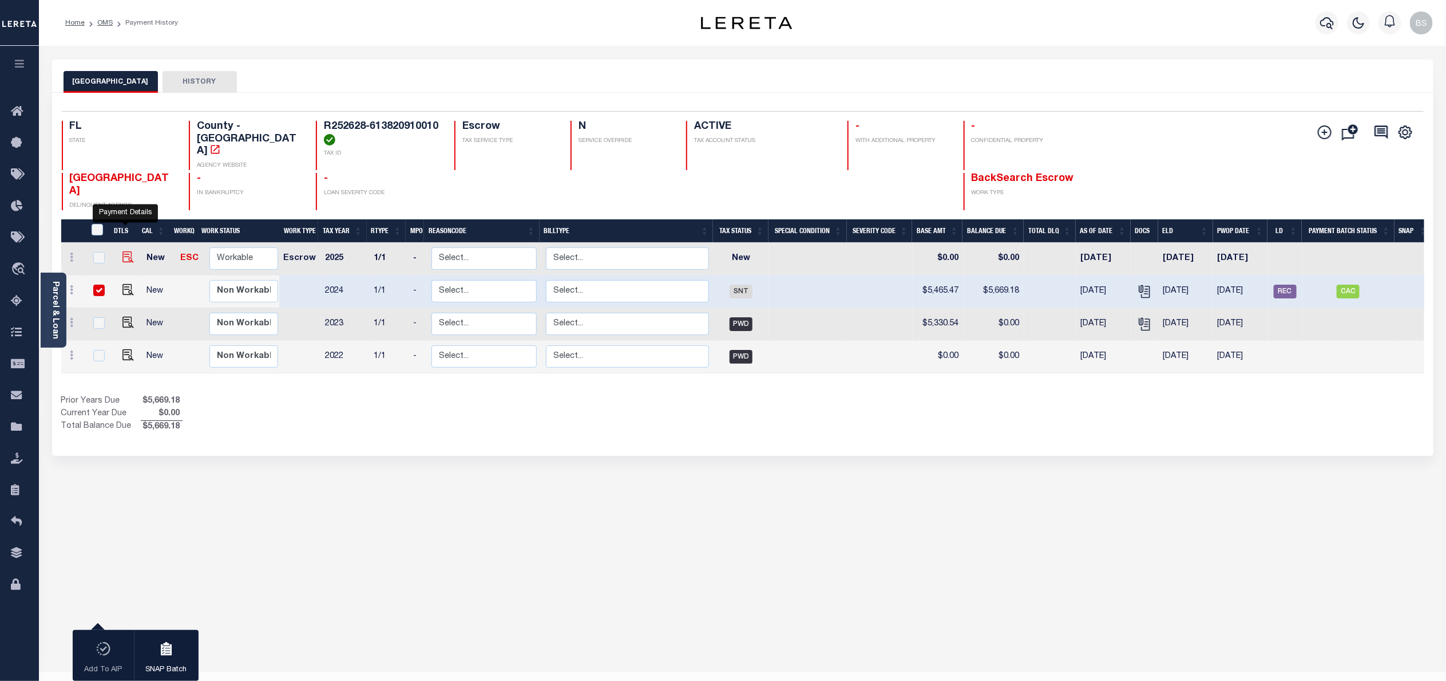
click at [124, 251] on img "" at bounding box center [127, 256] width 11 height 11
checkbox input "true"
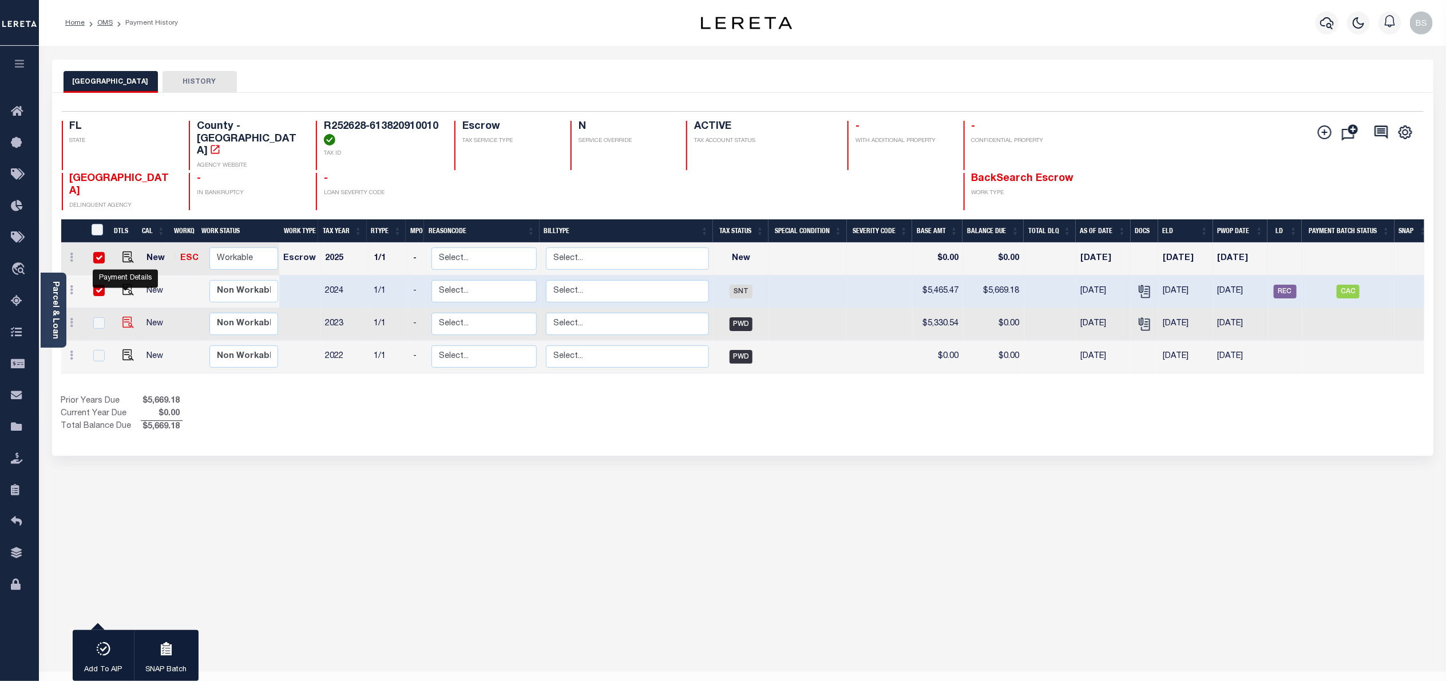
click at [122, 317] on img "" at bounding box center [127, 322] width 11 height 11
checkbox input "true"
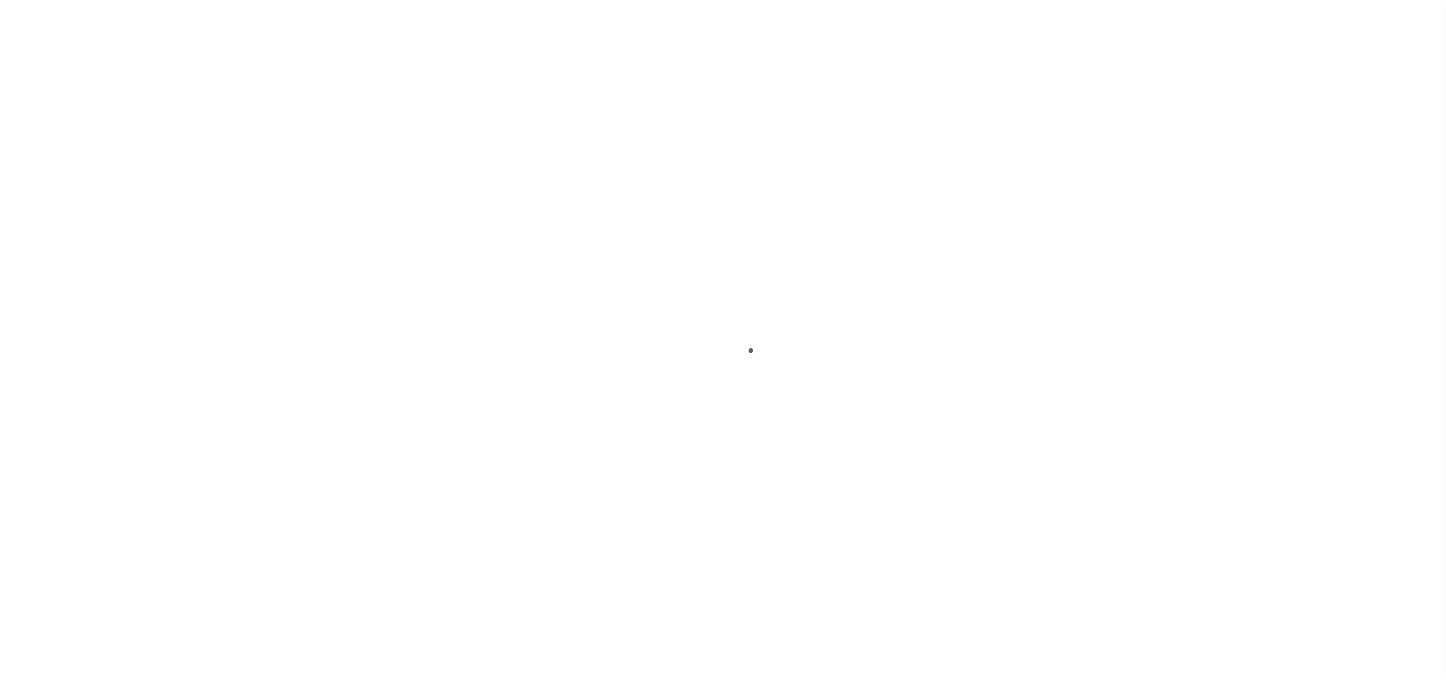
select select "SNT"
select select "NW2"
select select "PWD"
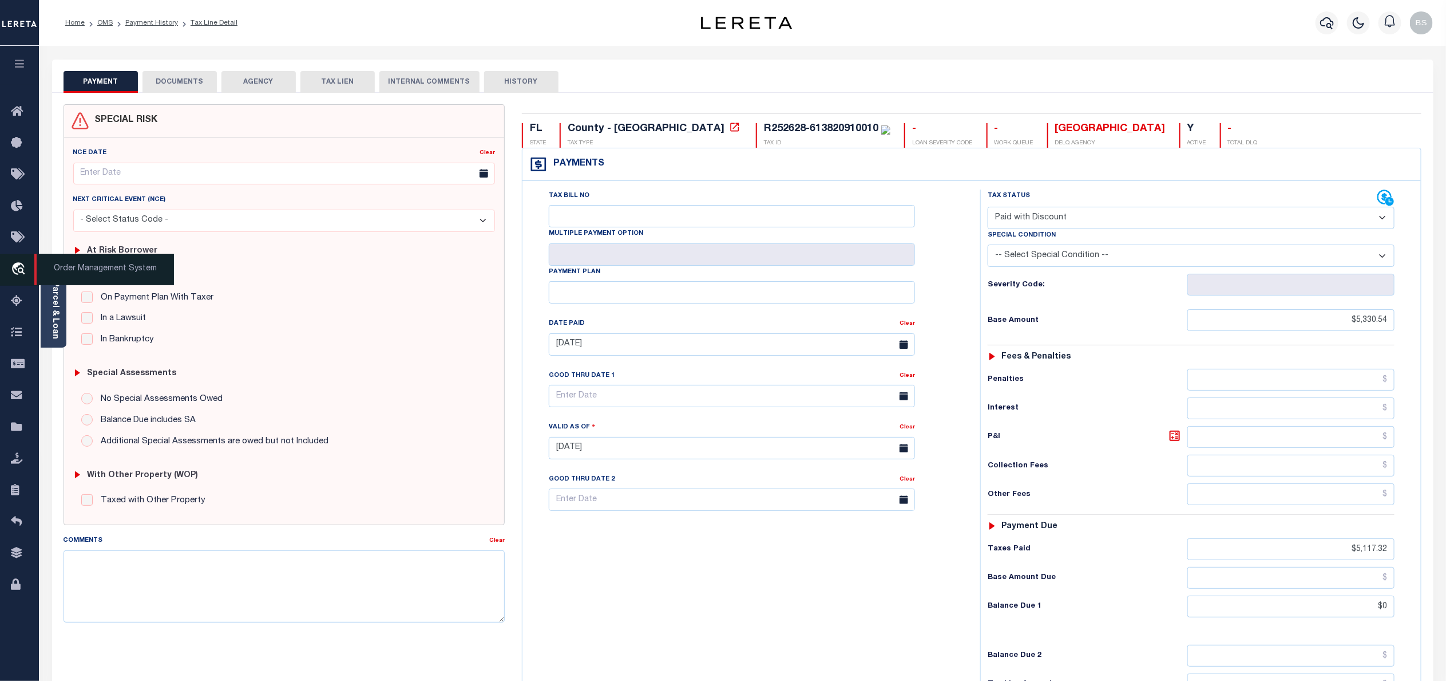
click at [74, 270] on span "Order Management System" at bounding box center [104, 269] width 140 height 31
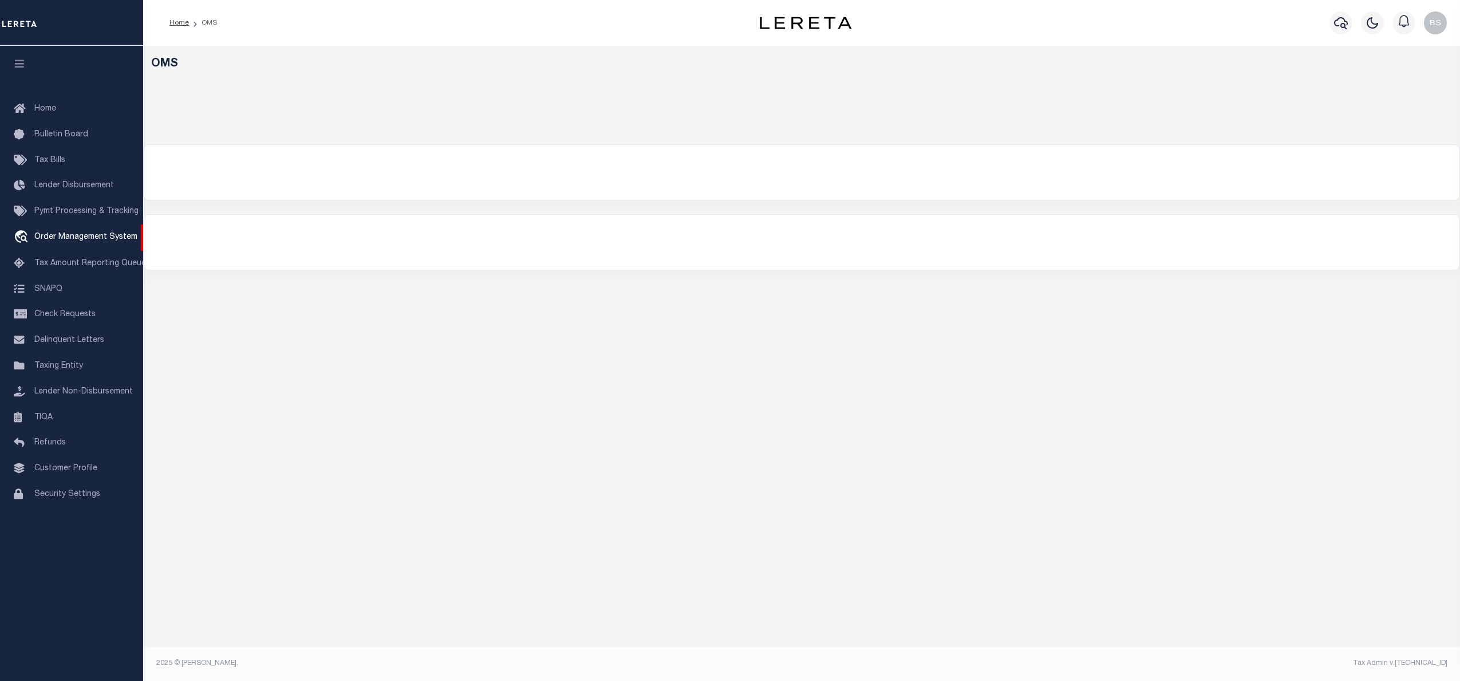
select select "200"
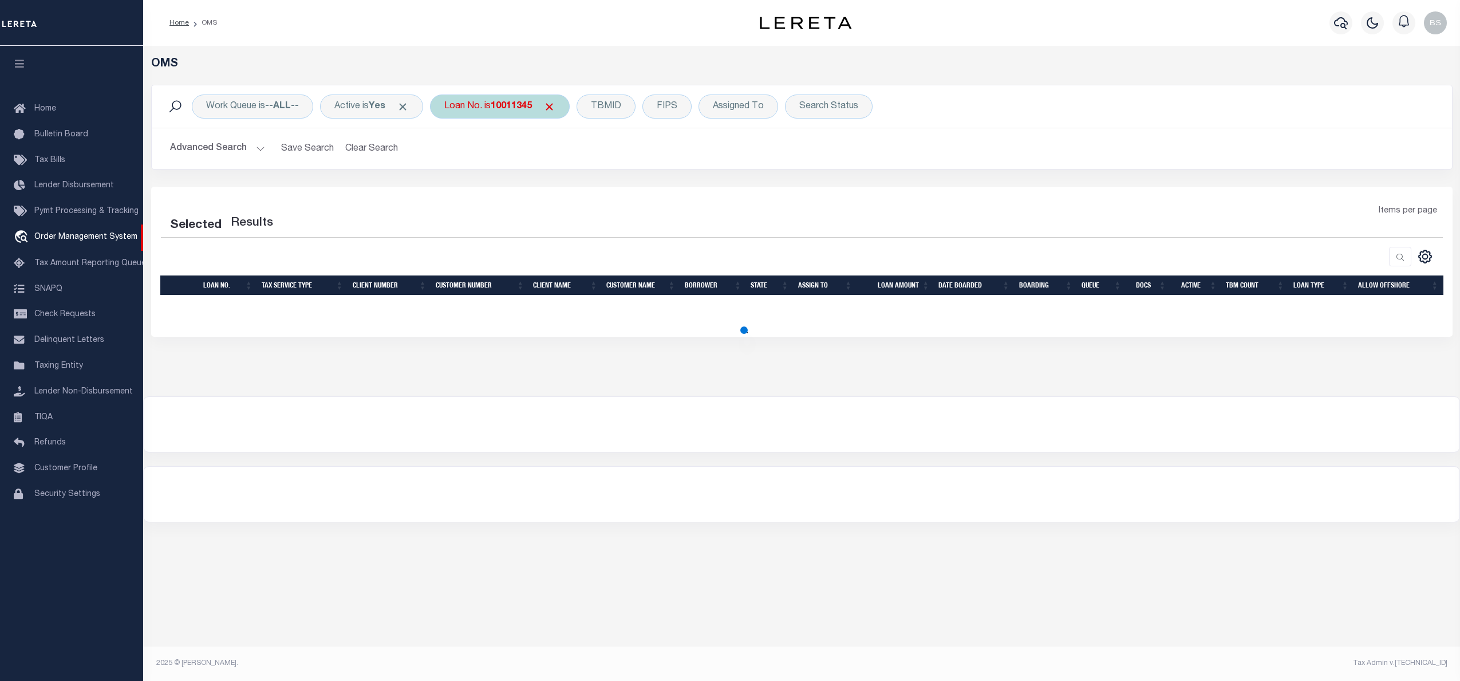
select select "200"
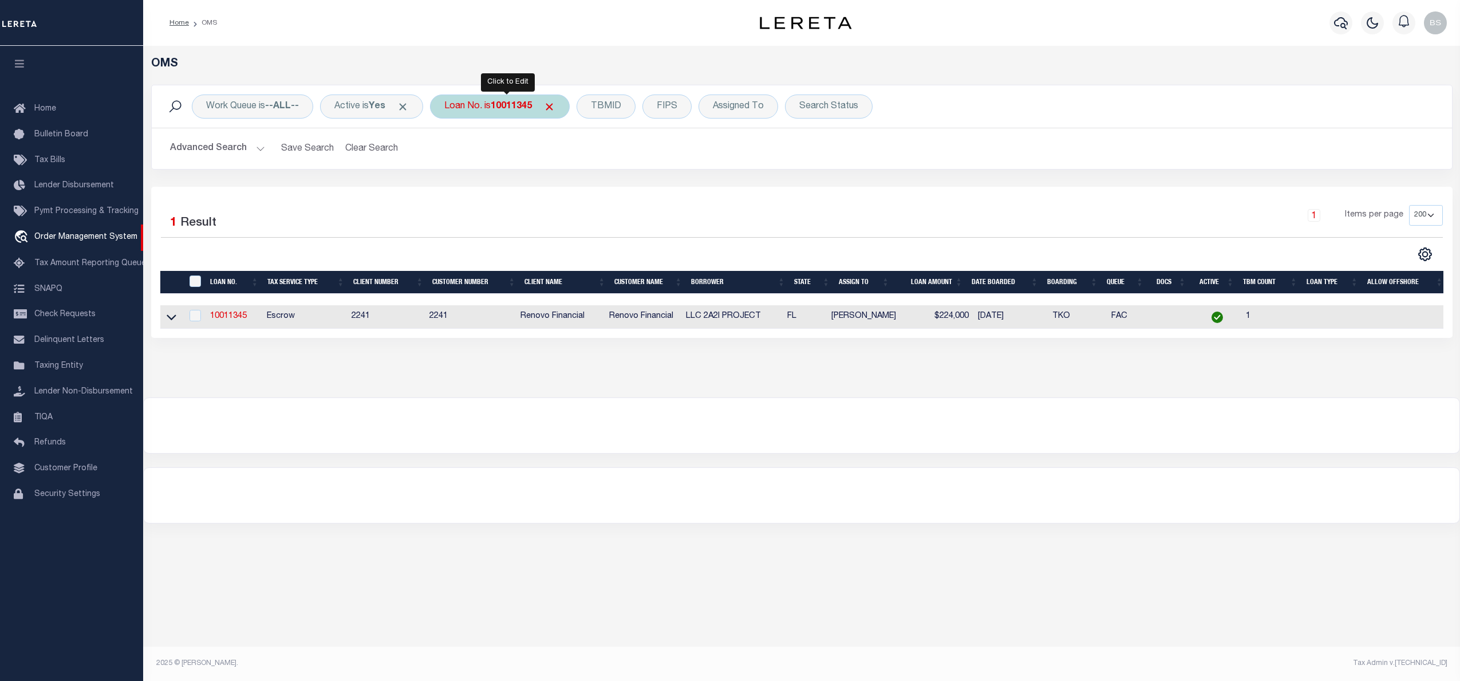
click at [504, 102] on b "10011345" at bounding box center [511, 106] width 41 height 9
type input "10022245"
click at [168, 323] on icon at bounding box center [172, 317] width 10 height 12
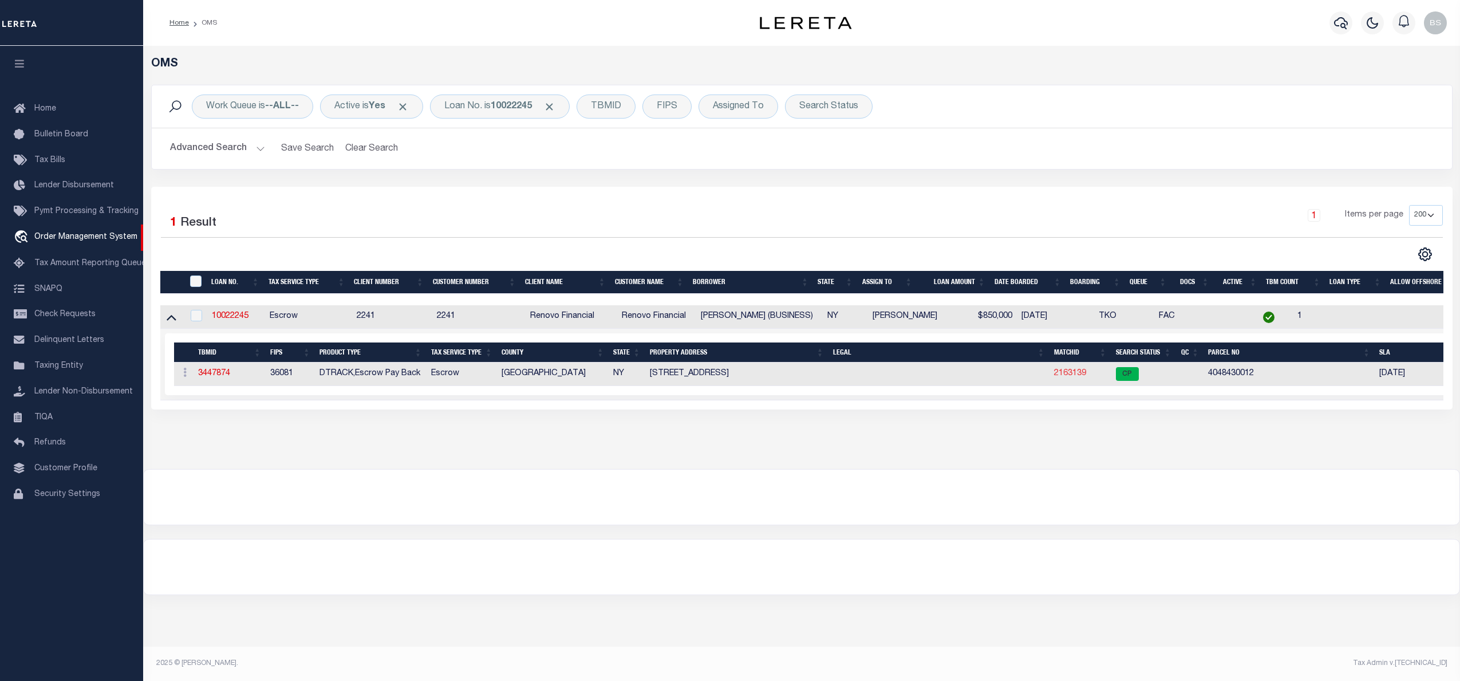
click at [1074, 376] on link "2163139" at bounding box center [1070, 373] width 32 height 8
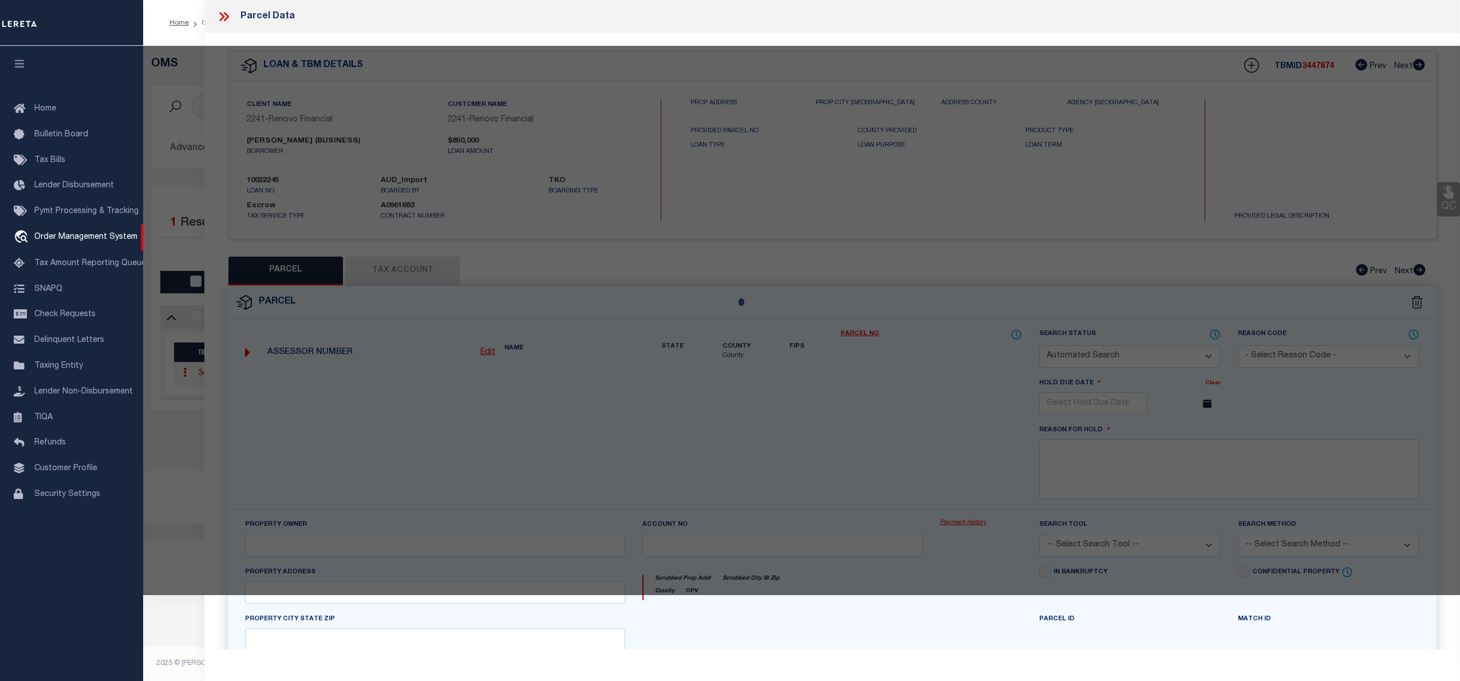
checkbox input "false"
select select "CP"
type input "[PERSON_NAME]"
select select "AGW"
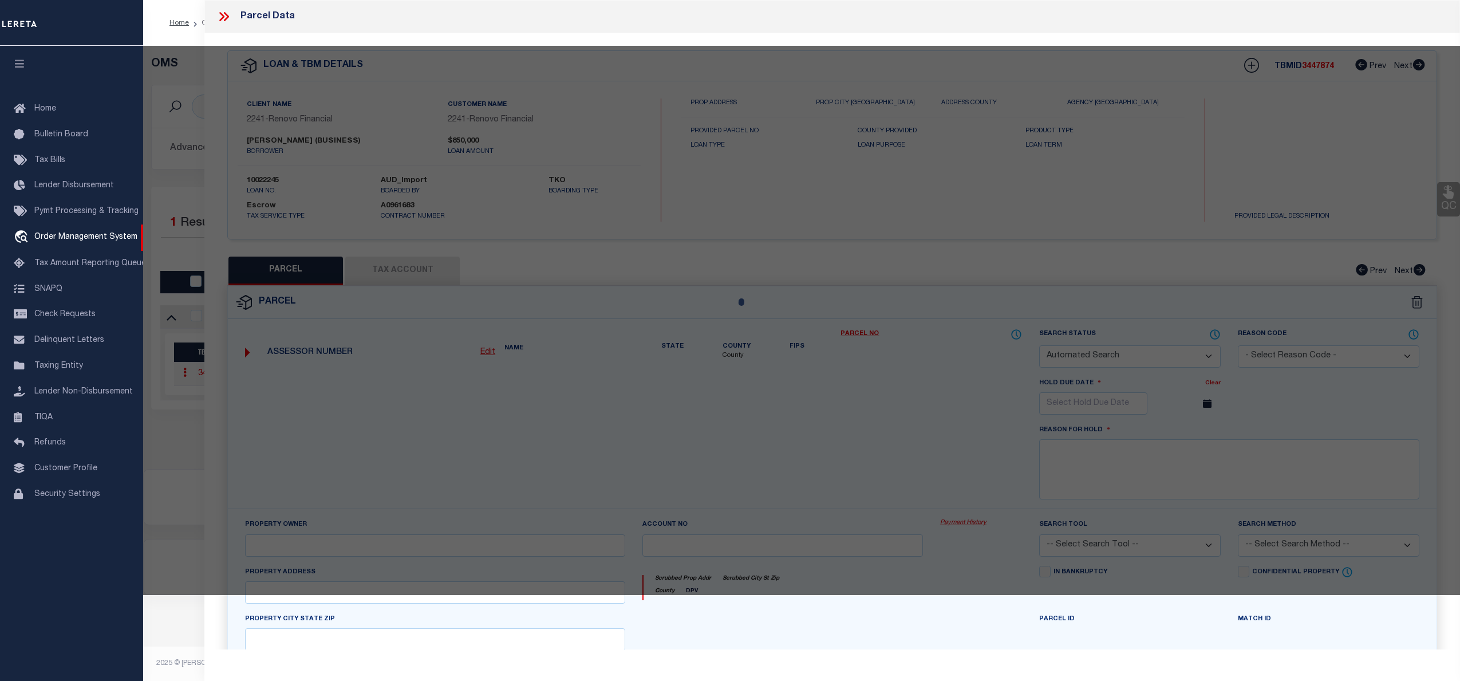
select select "ADD"
type input "[STREET_ADDRESS]"
type input "[GEOGRAPHIC_DATA]"
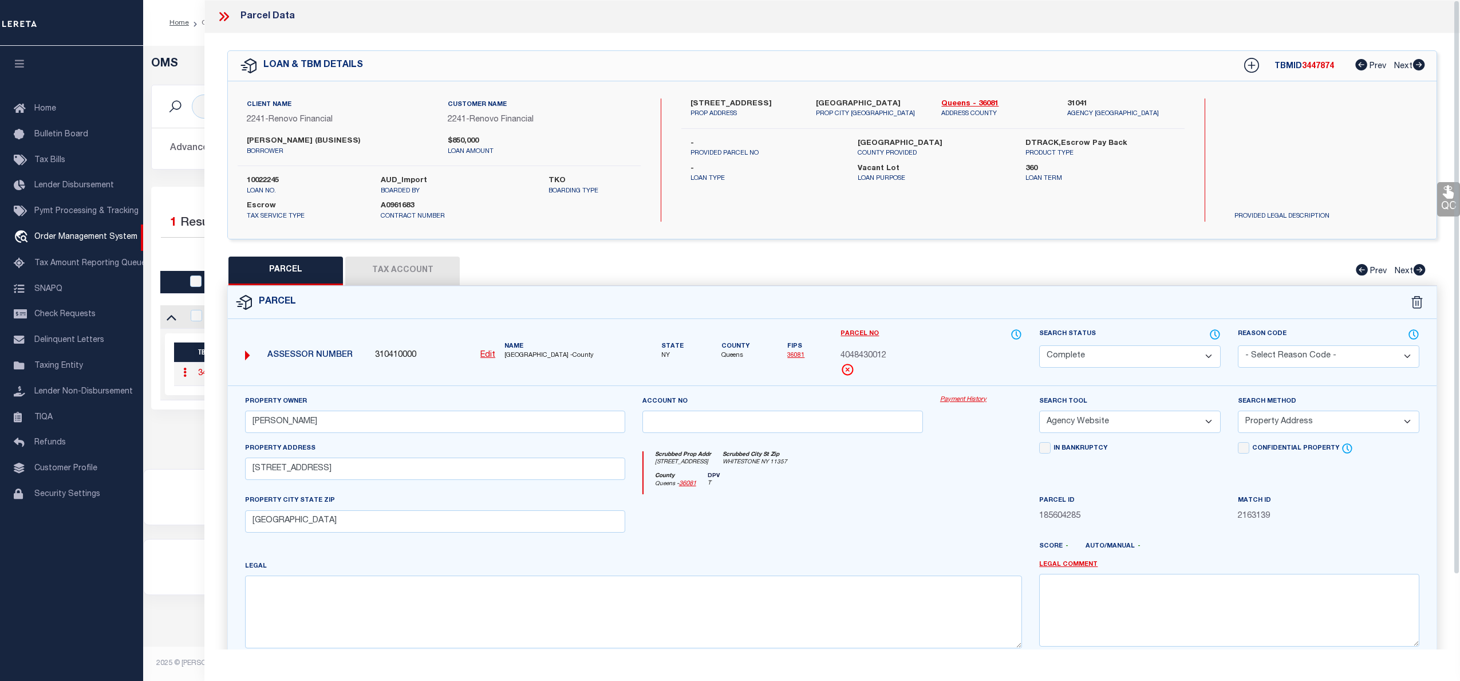
click at [967, 397] on link "Payment History" at bounding box center [981, 400] width 82 height 10
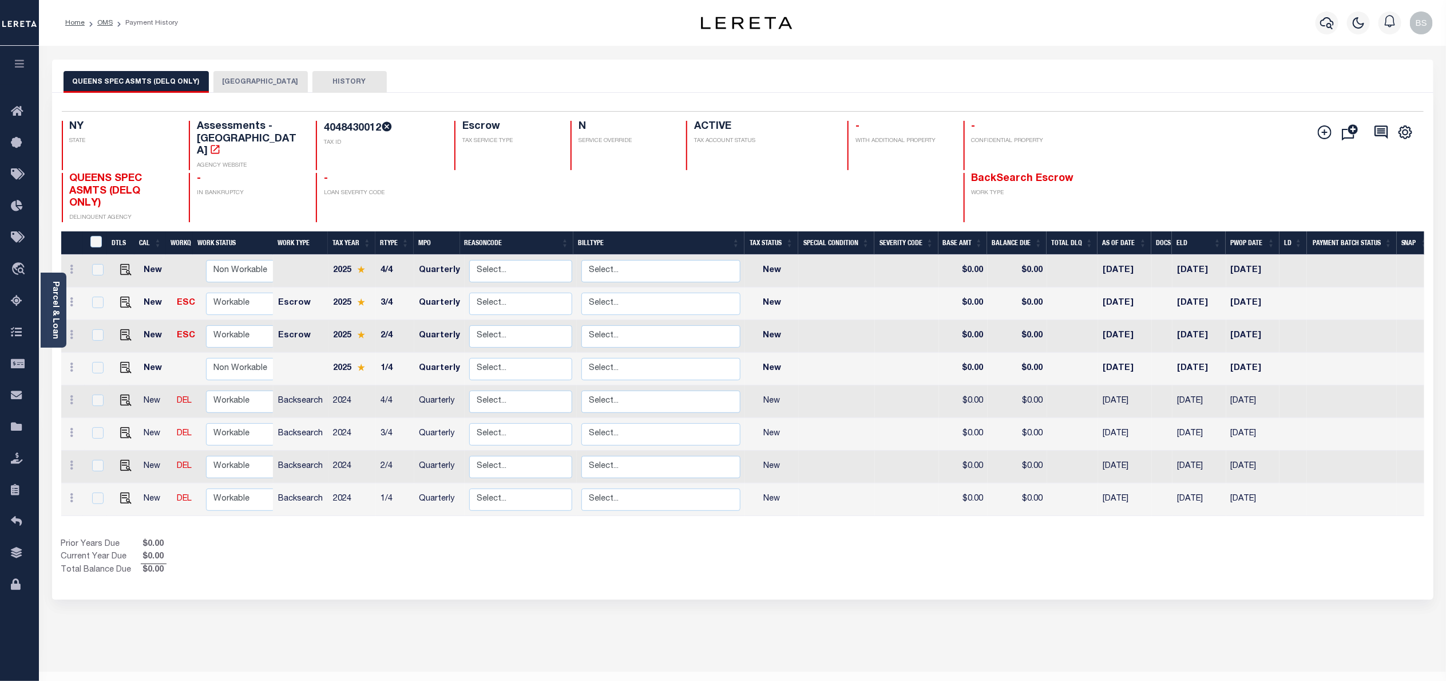
click at [252, 77] on button "[GEOGRAPHIC_DATA]" at bounding box center [261, 82] width 94 height 22
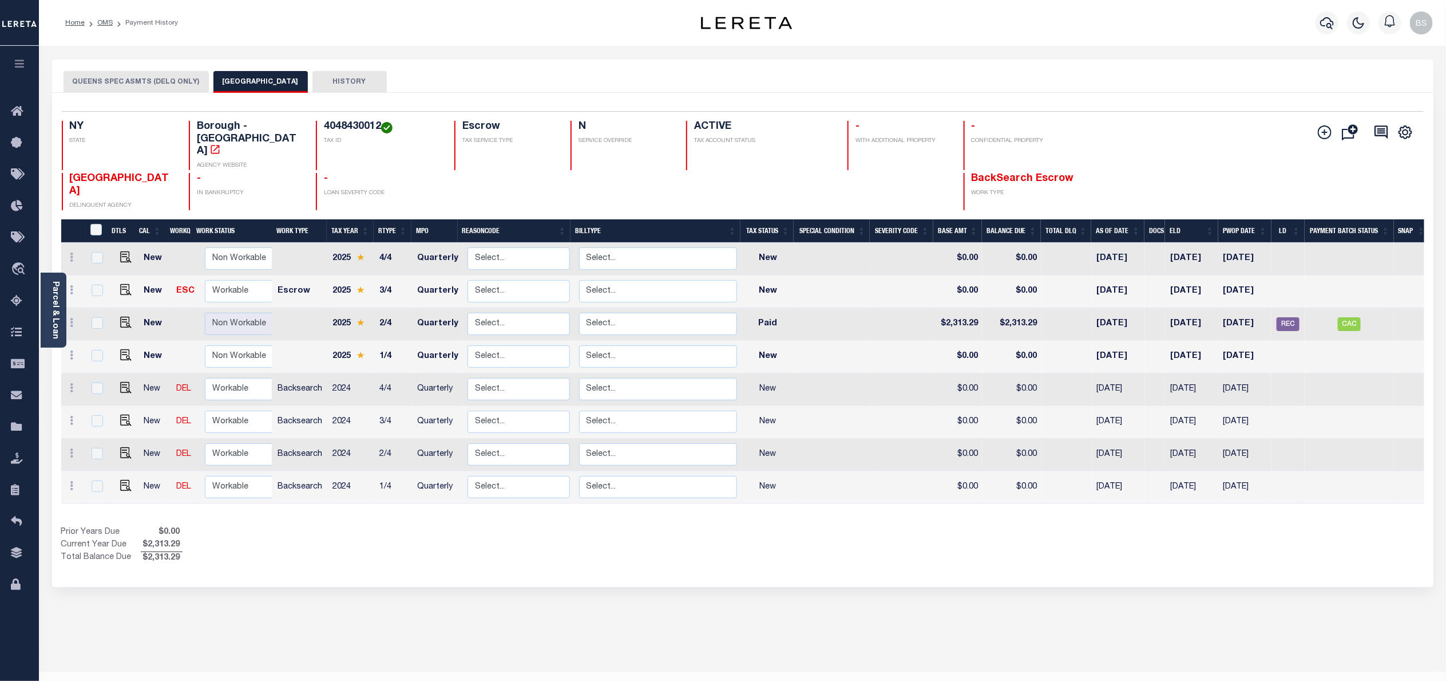
click at [137, 81] on button "QUEENS SPEC ASMTS (DELQ ONLY)" at bounding box center [136, 82] width 145 height 22
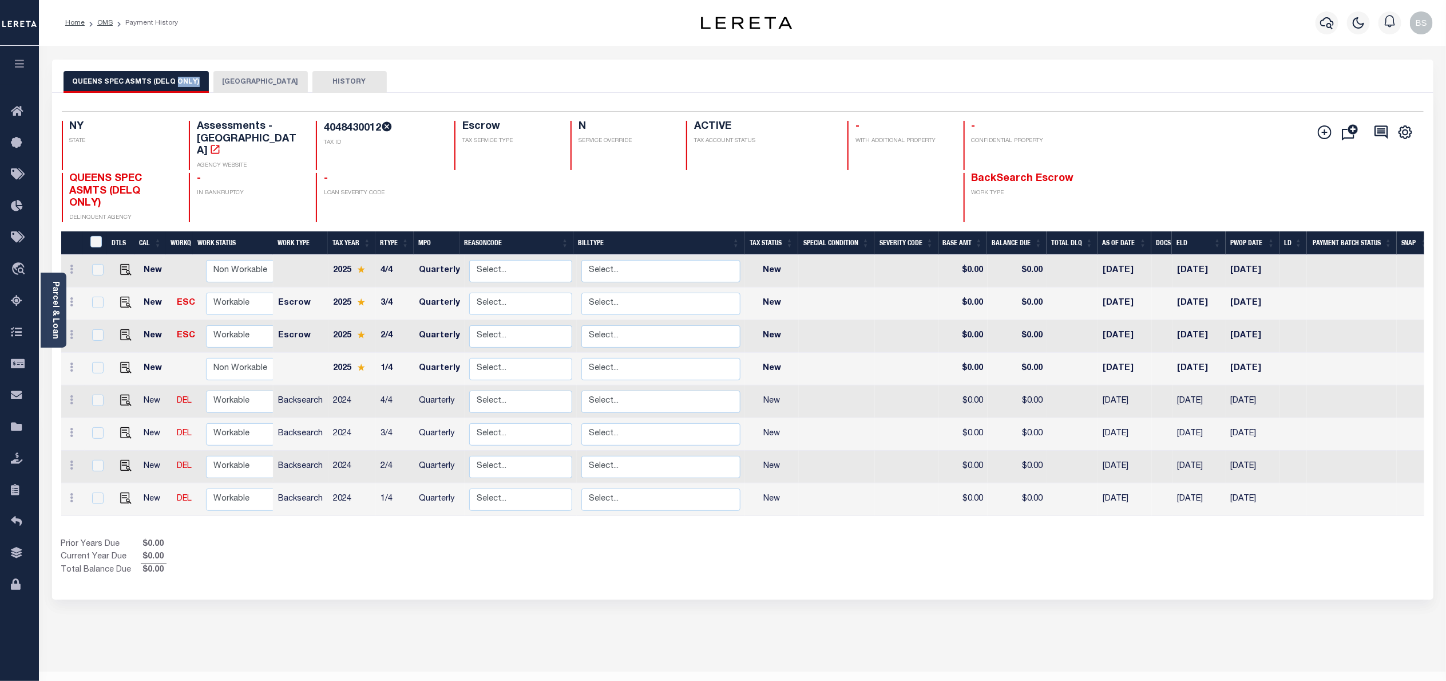
drag, startPoint x: 162, startPoint y: 46, endPoint x: 100, endPoint y: 91, distance: 76.3
click at [100, 91] on div "Parcel & Loan Loan Details 10022245 LOAN NO TKO" at bounding box center [743, 376] width 1399 height 660
click at [250, 82] on button "QUEENS CITY" at bounding box center [261, 82] width 94 height 22
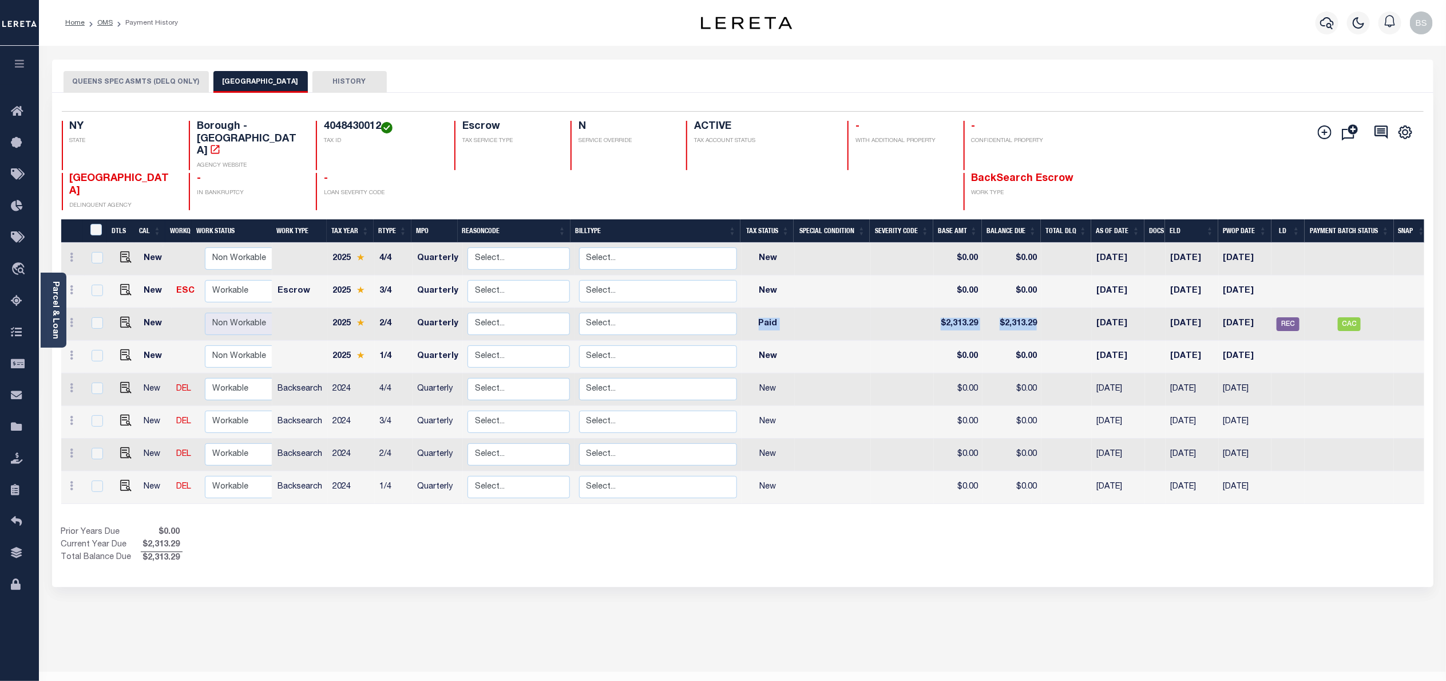
drag, startPoint x: 760, startPoint y: 302, endPoint x: 1054, endPoint y: 301, distance: 294.8
click at [1054, 308] on tr "New Non Workable Workable 2025 2/4 Quarterly Select... Payment Reversal Taxable…" at bounding box center [745, 324] width 1369 height 33
drag, startPoint x: 1167, startPoint y: 266, endPoint x: 1233, endPoint y: 266, distance: 66.4
click at [1233, 275] on tr "New ESC Non Workable Workable Escrow 2025 3/4 Quarterly Select... Payment Rever…" at bounding box center [745, 291] width 1369 height 33
click at [149, 84] on button "QUEENS SPEC ASMTS (DELQ ONLY)" at bounding box center [136, 82] width 145 height 22
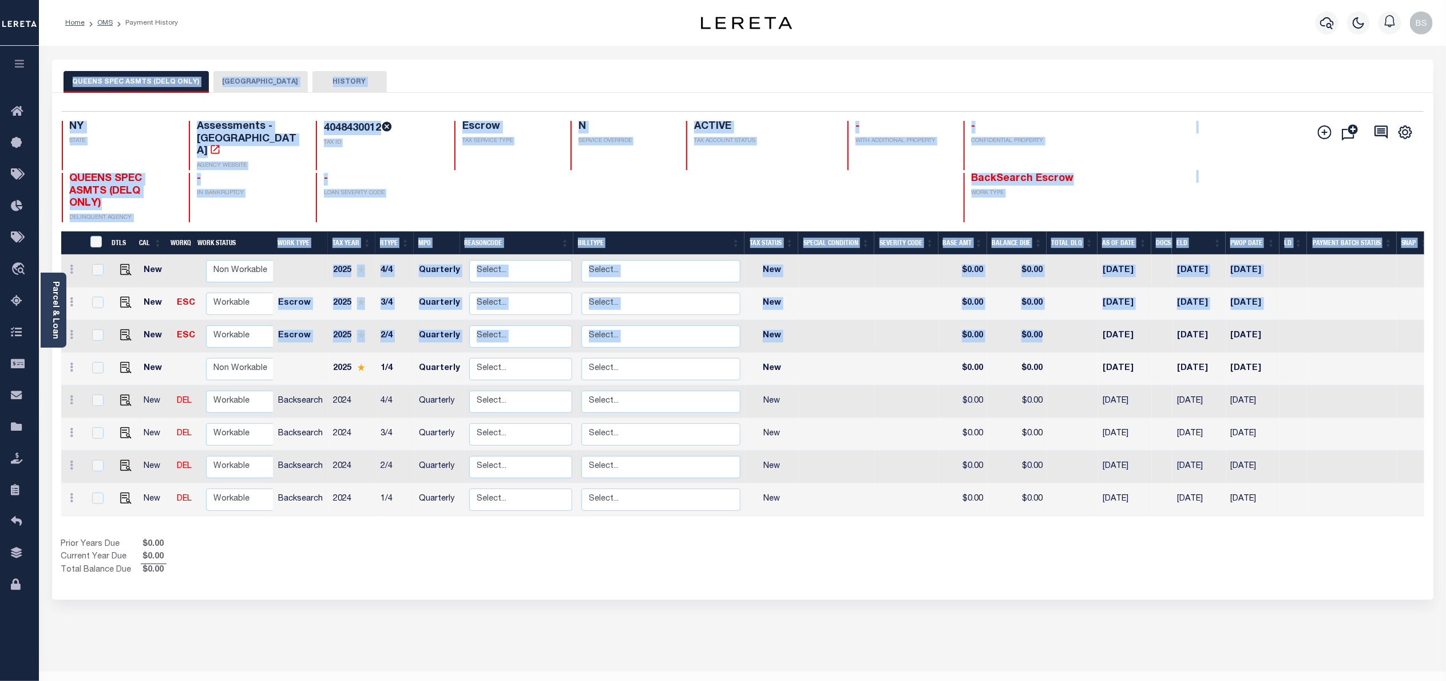
drag, startPoint x: 61, startPoint y: 61, endPoint x: 1087, endPoint y: 313, distance: 1056.9
click at [1087, 313] on div "QUEENS SPEC ASMTS (DELQ ONLY) QUEENS CITY HISTORY Selected 8 Results 1 25 50 100" at bounding box center [743, 330] width 1382 height 540
click at [100, 268] on span "Order Management System" at bounding box center [104, 269] width 140 height 31
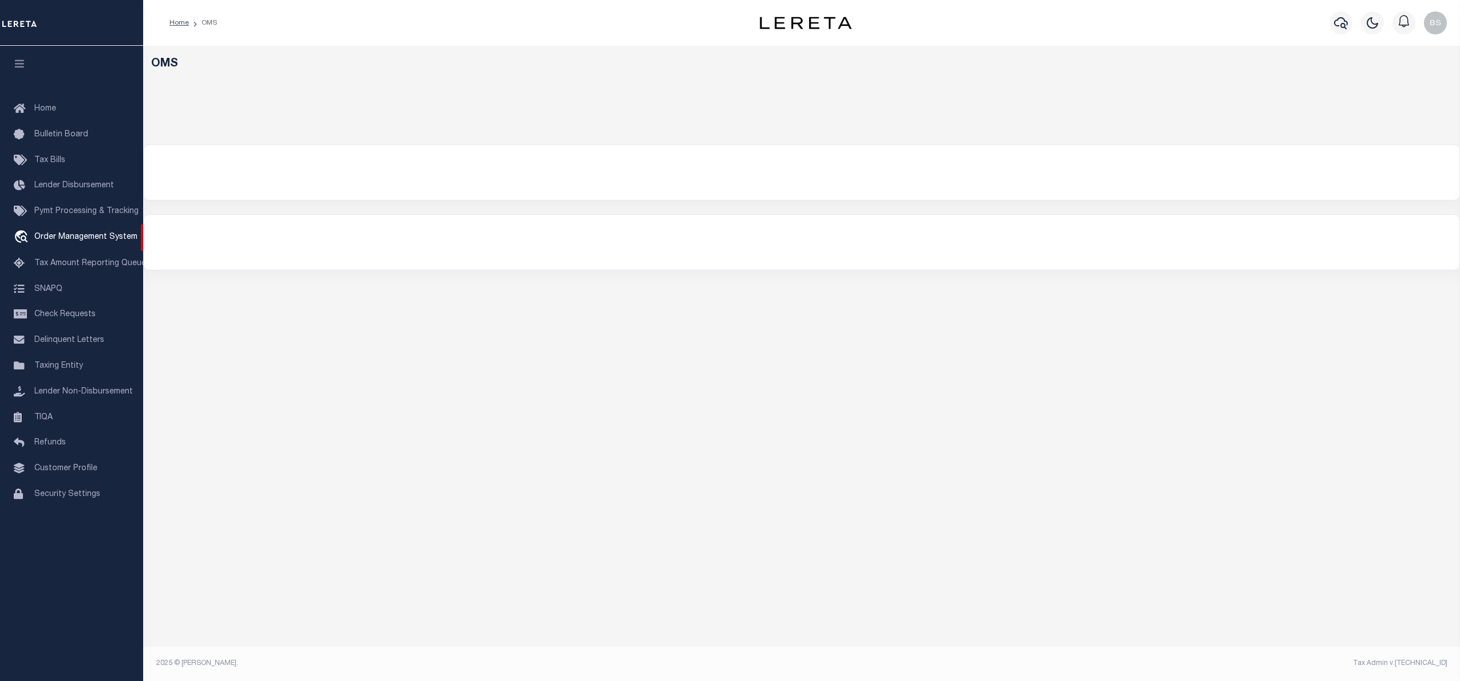
select select "200"
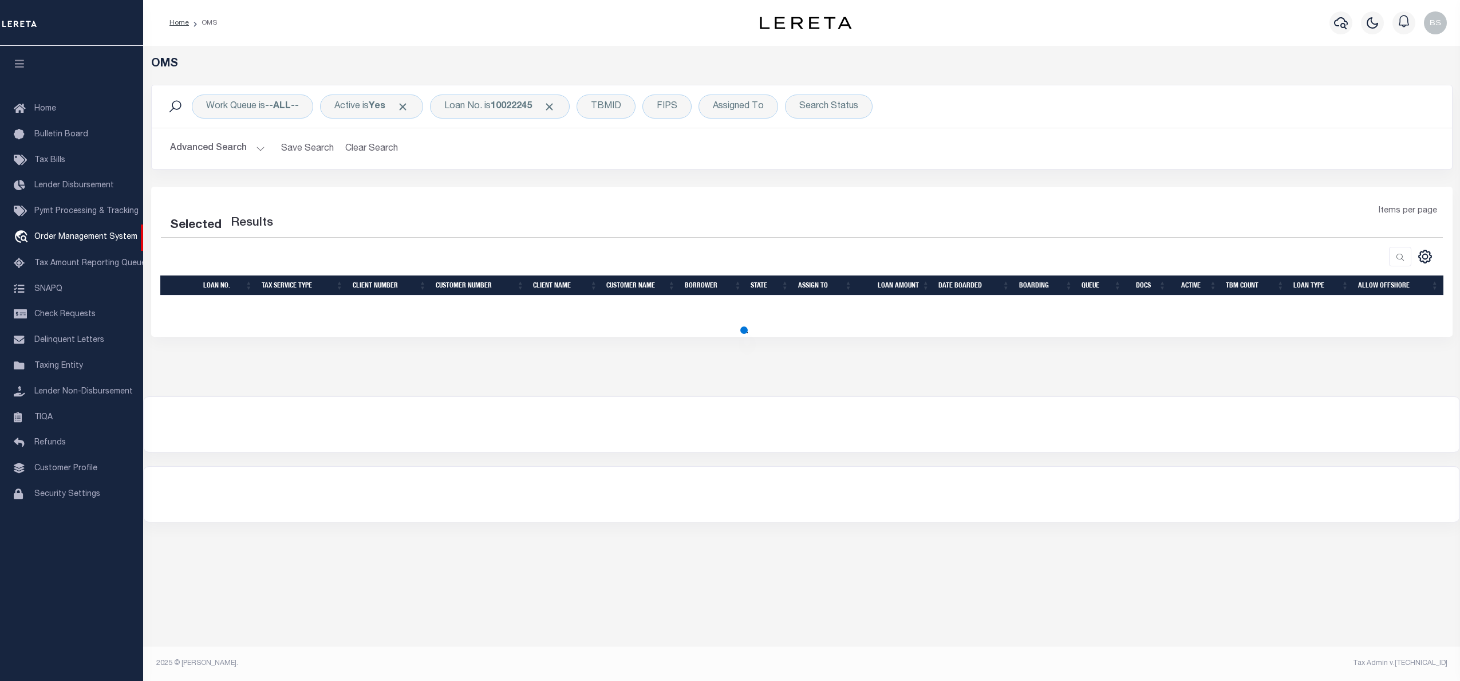
select select "200"
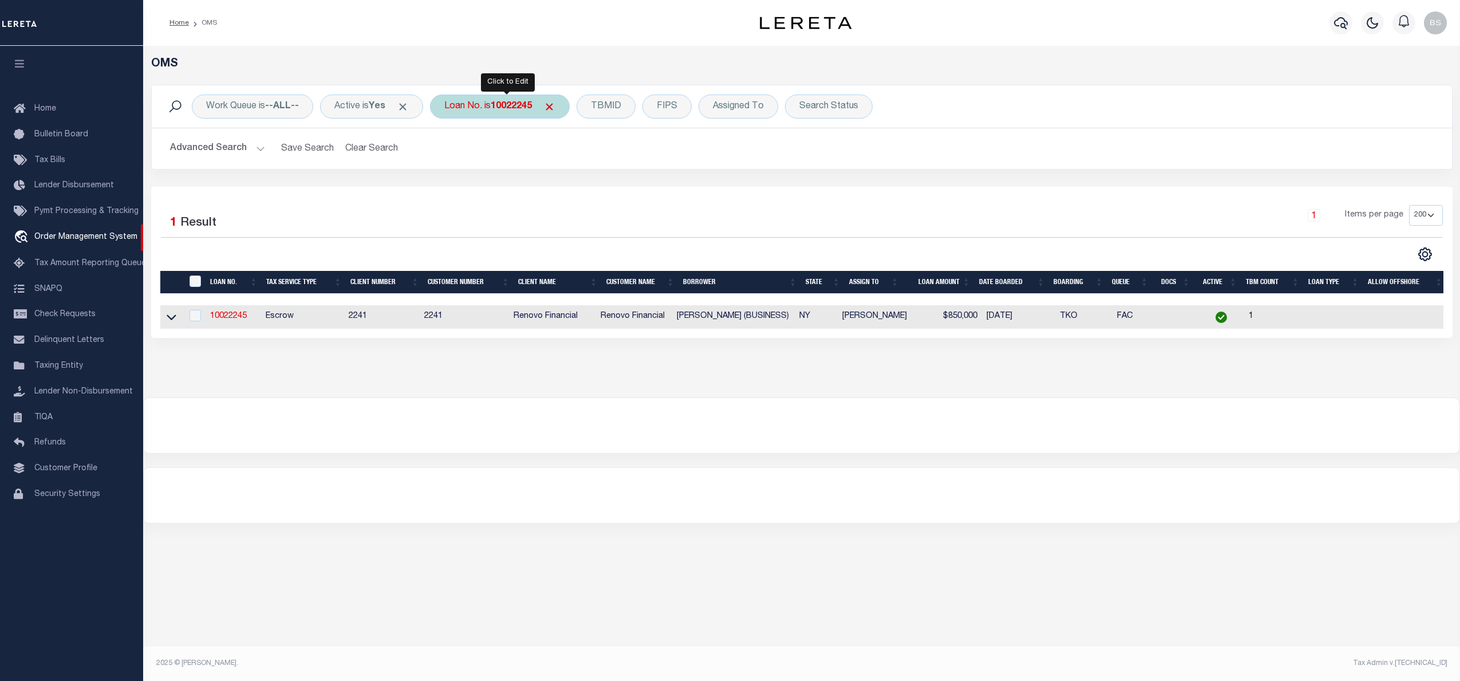
click at [512, 104] on b "10022245" at bounding box center [511, 106] width 41 height 9
type input "10022446"
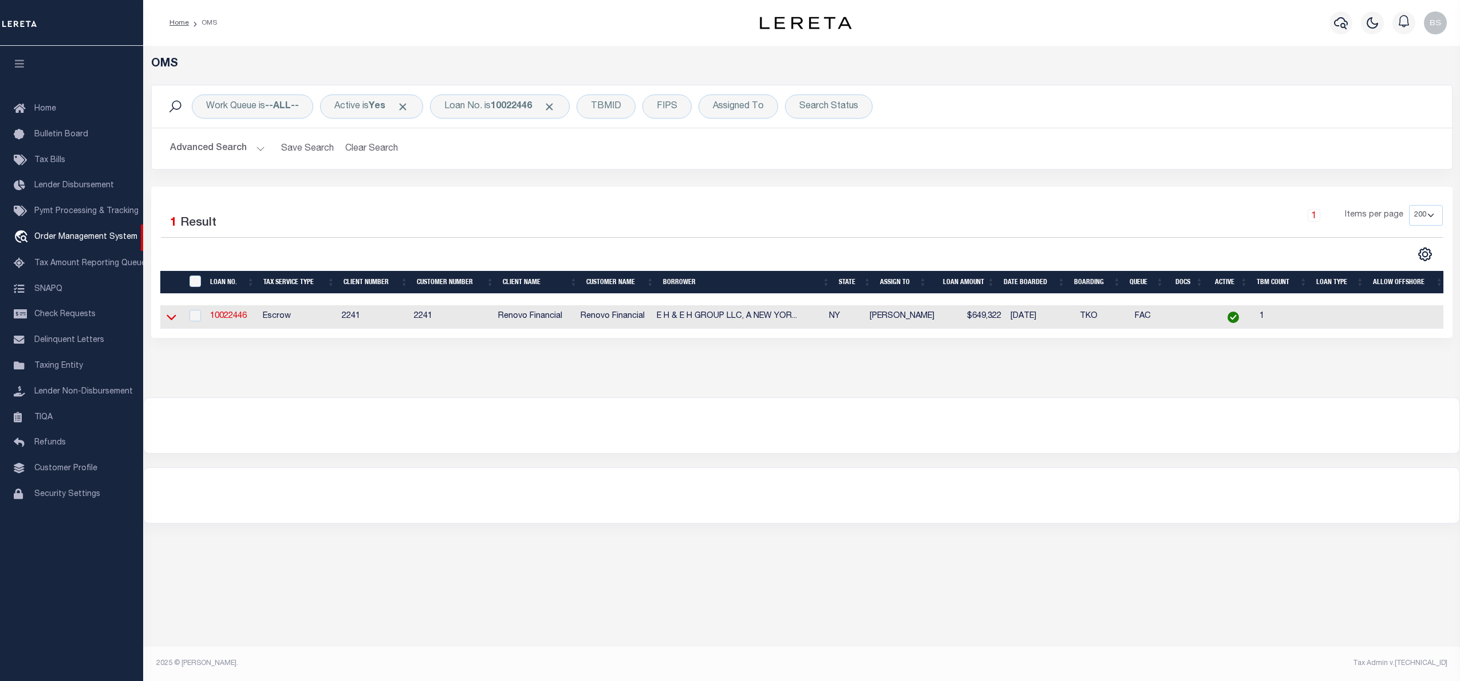
click at [172, 321] on icon at bounding box center [172, 318] width 10 height 6
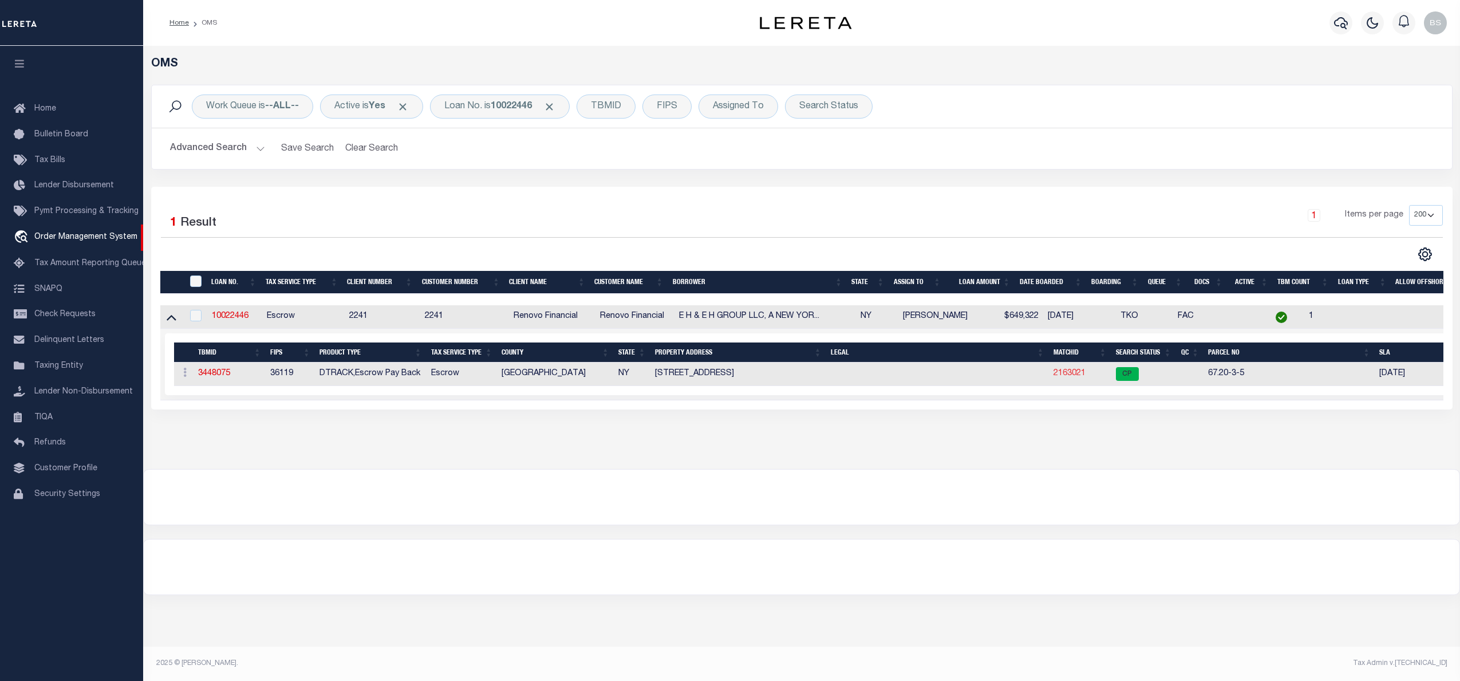
click at [1072, 371] on link "2163021" at bounding box center [1069, 373] width 32 height 8
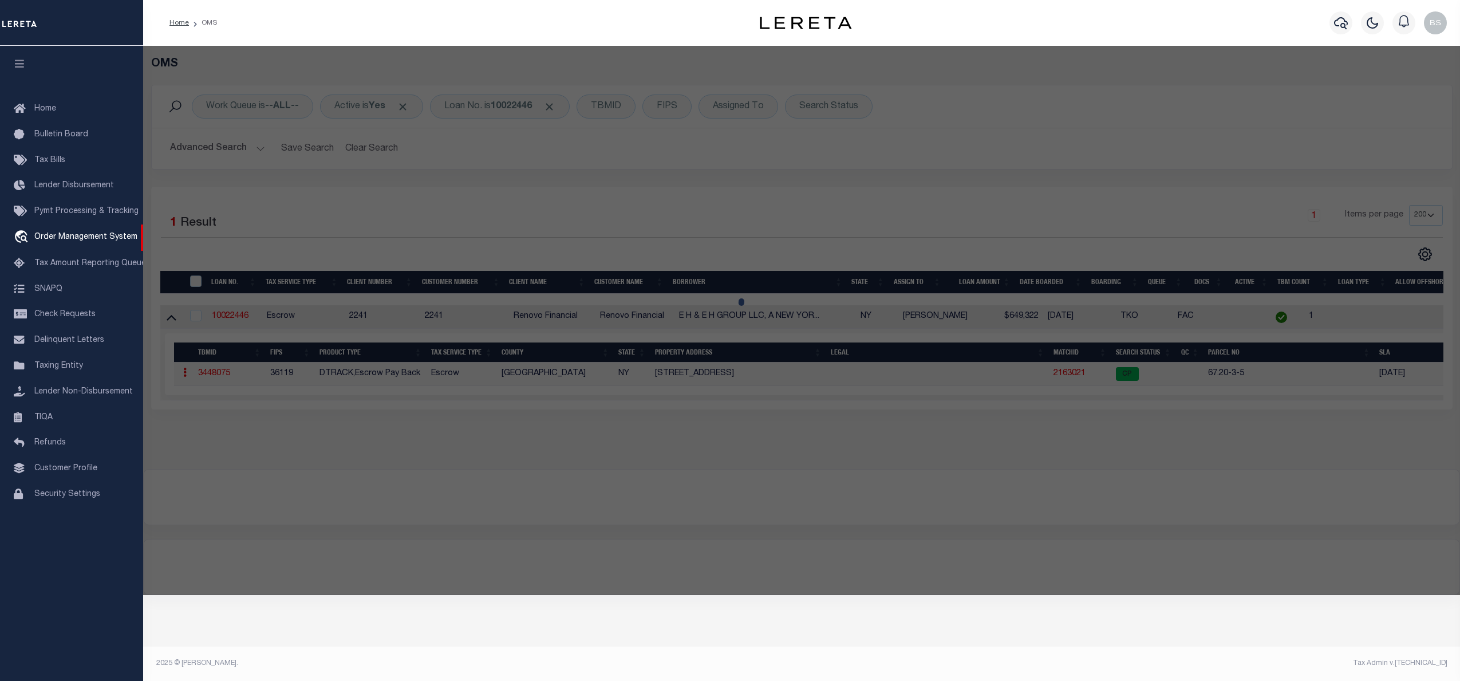
checkbox input "false"
select select "CP"
type input "HASANAJ ASTRIT"
select select "AGW"
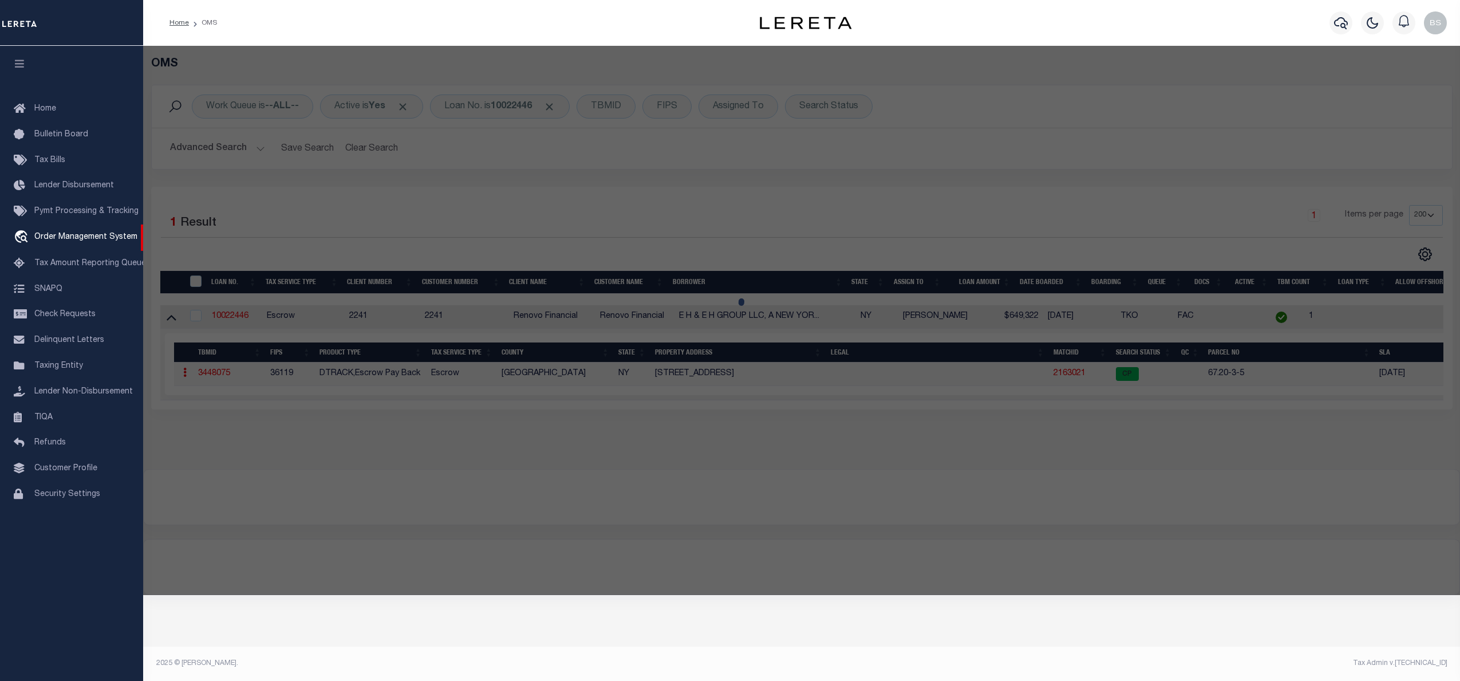
select select "ADD"
type input "[STREET_ADDRESS]"
type input "CROTON ON [PERSON_NAME][GEOGRAPHIC_DATA]"
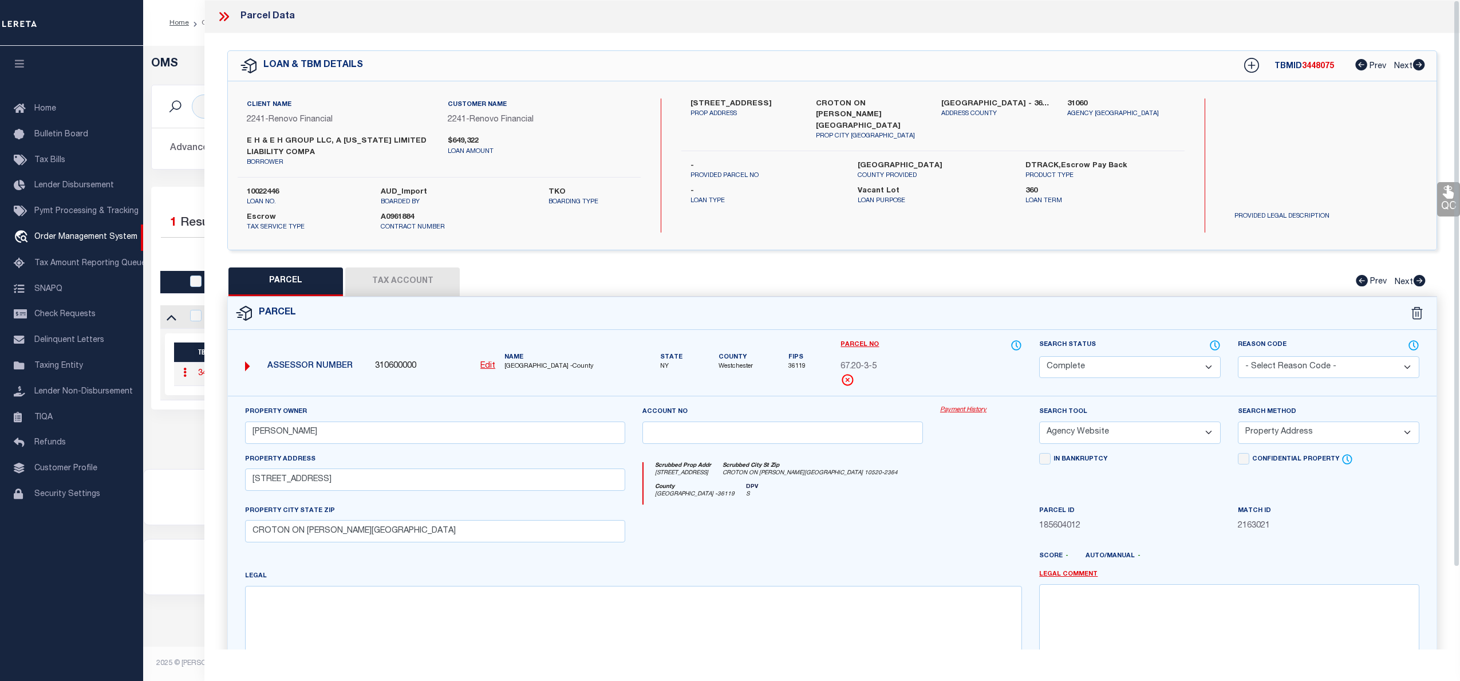
click at [975, 415] on link "Payment History" at bounding box center [981, 410] width 82 height 10
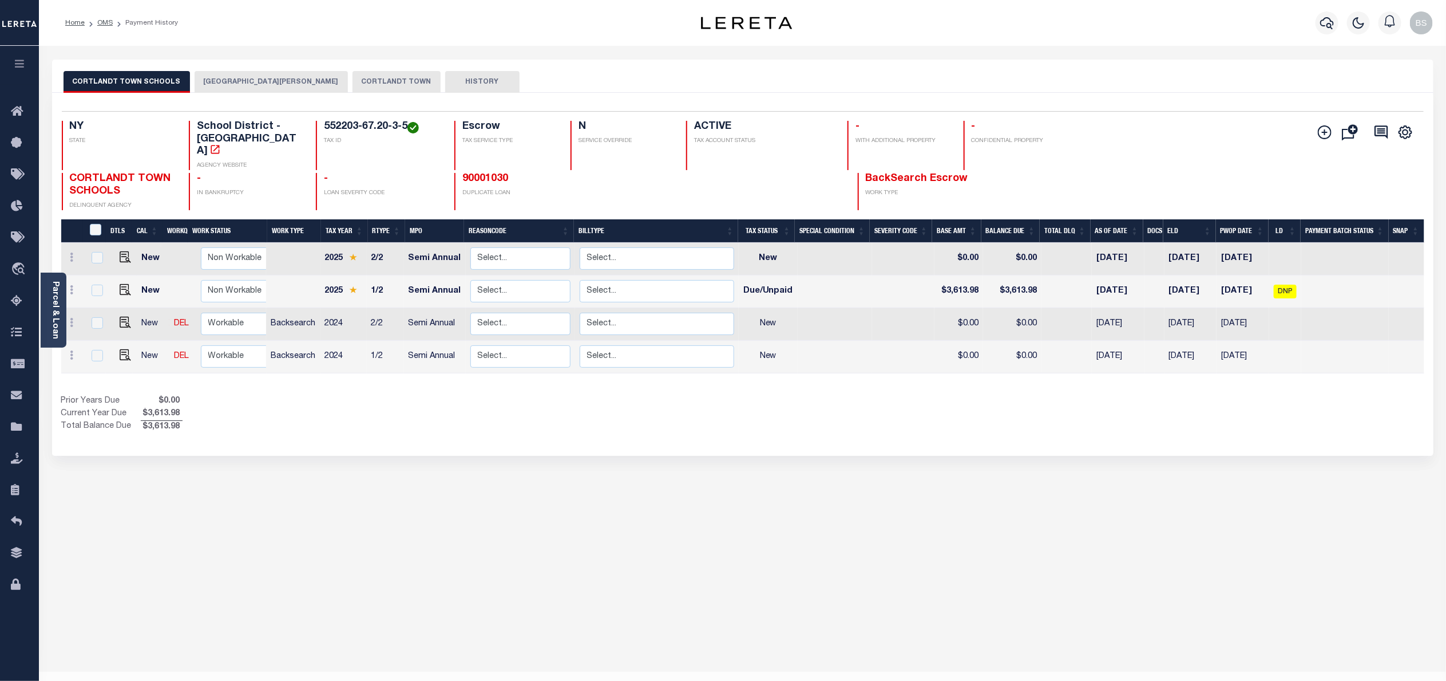
click at [364, 77] on button "CORTLANDT TOWN" at bounding box center [397, 82] width 88 height 22
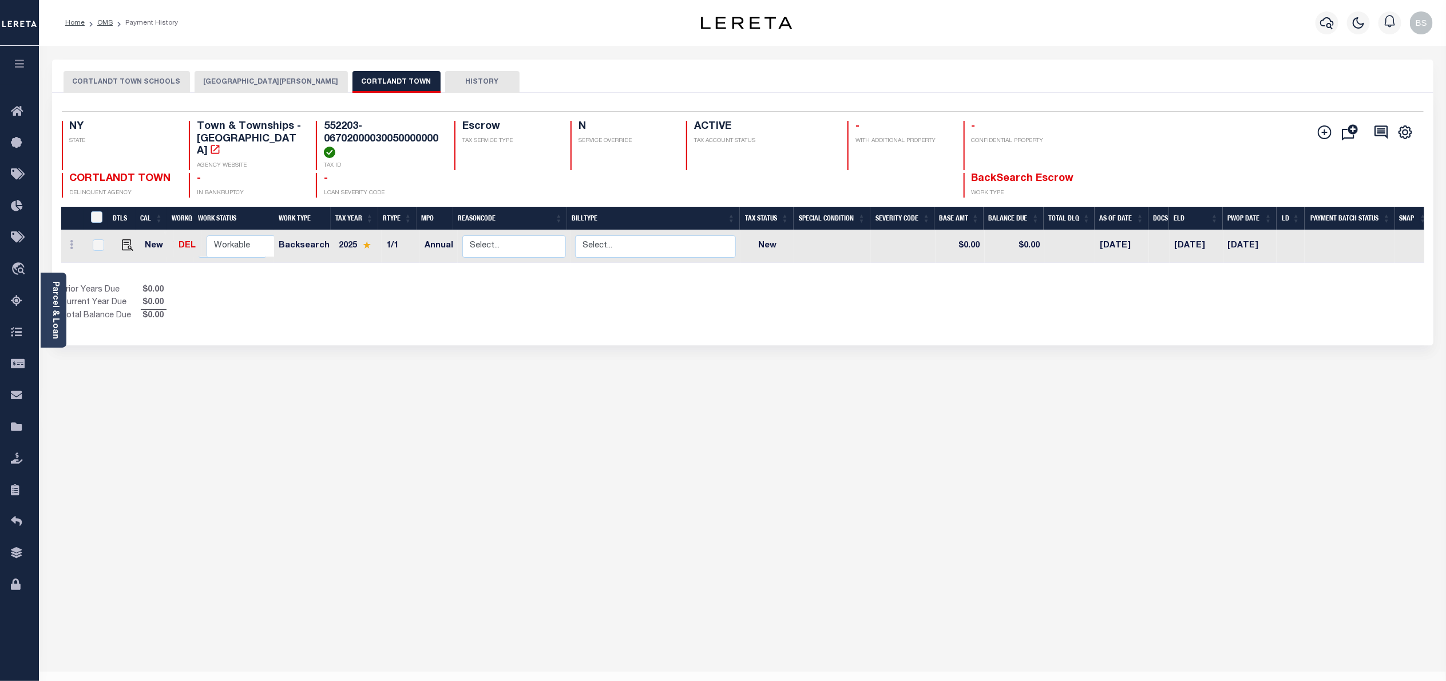
click at [272, 85] on button "[GEOGRAPHIC_DATA][PERSON_NAME]" at bounding box center [271, 82] width 153 height 22
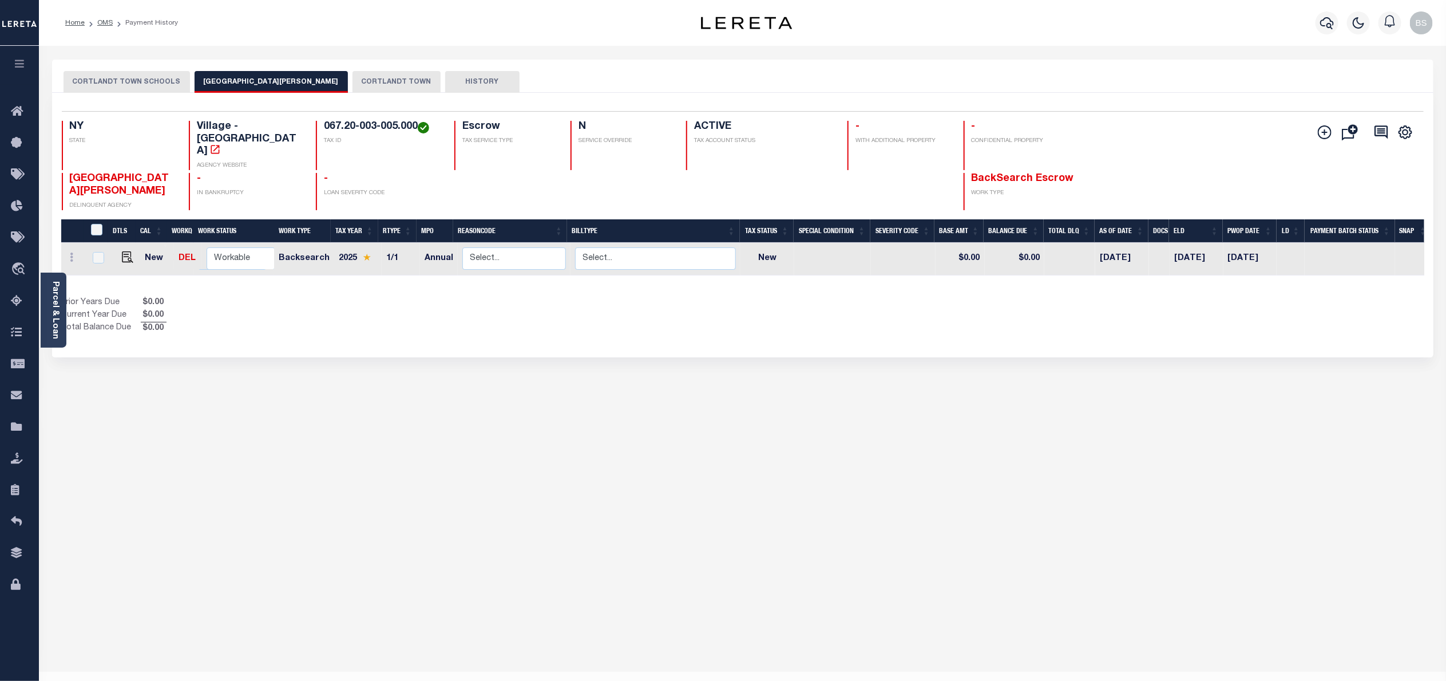
click at [147, 82] on button "CORTLANDT TOWN SCHOOLS" at bounding box center [127, 82] width 127 height 22
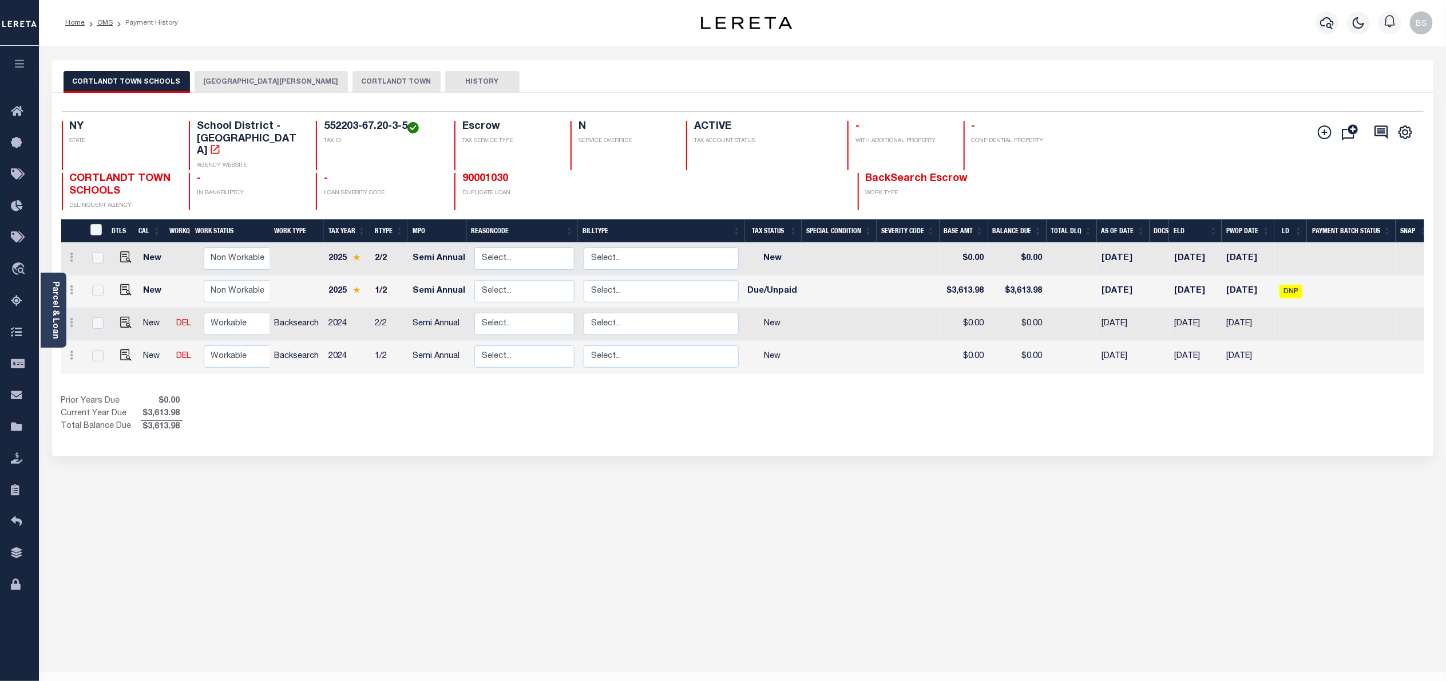
click at [275, 82] on button "[GEOGRAPHIC_DATA][PERSON_NAME]" at bounding box center [271, 82] width 153 height 22
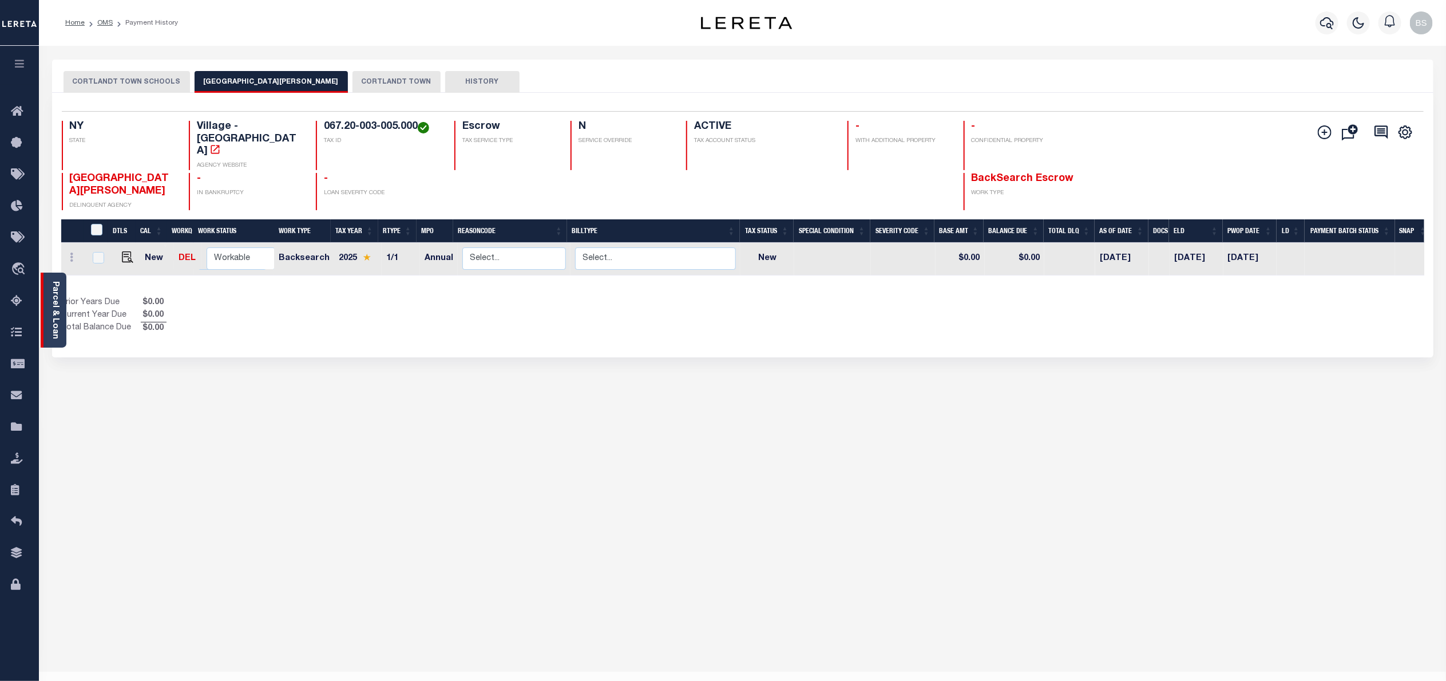
click at [56, 320] on link "Parcel & Loan" at bounding box center [55, 310] width 8 height 58
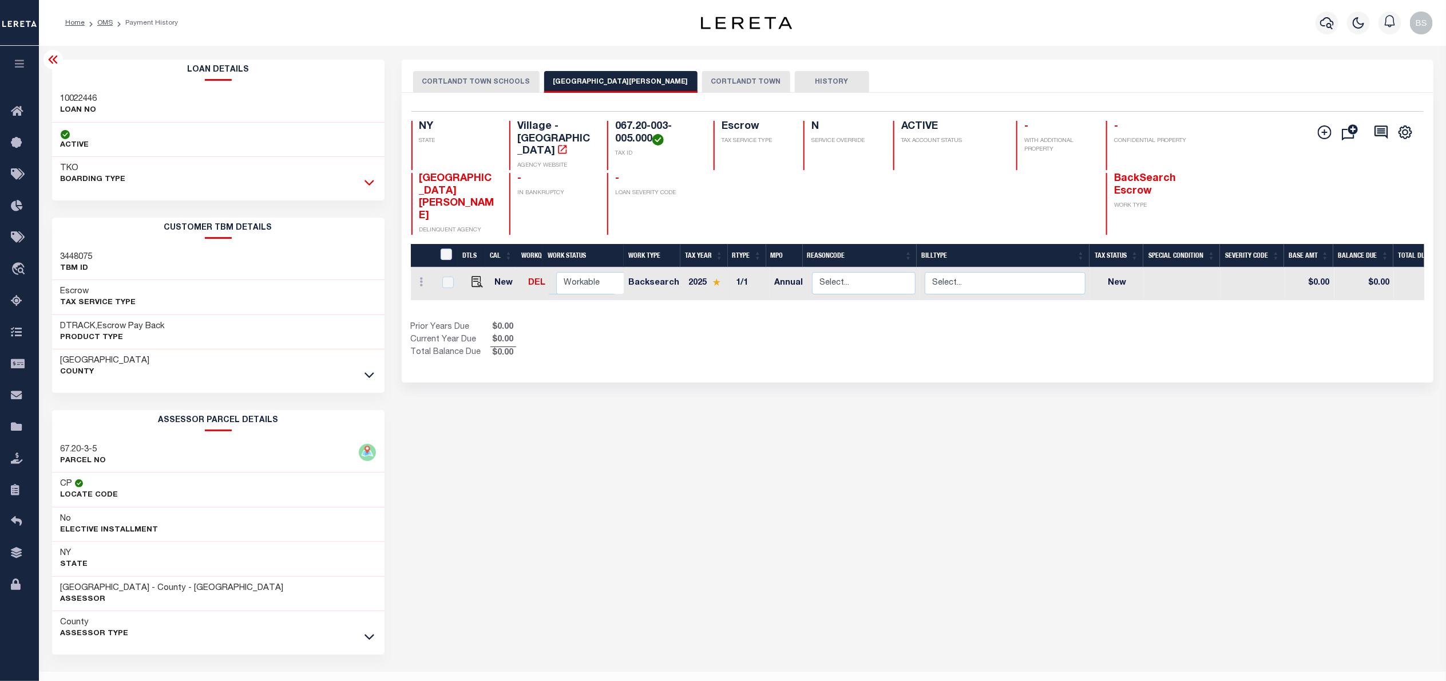
click at [370, 184] on icon at bounding box center [370, 183] width 10 height 6
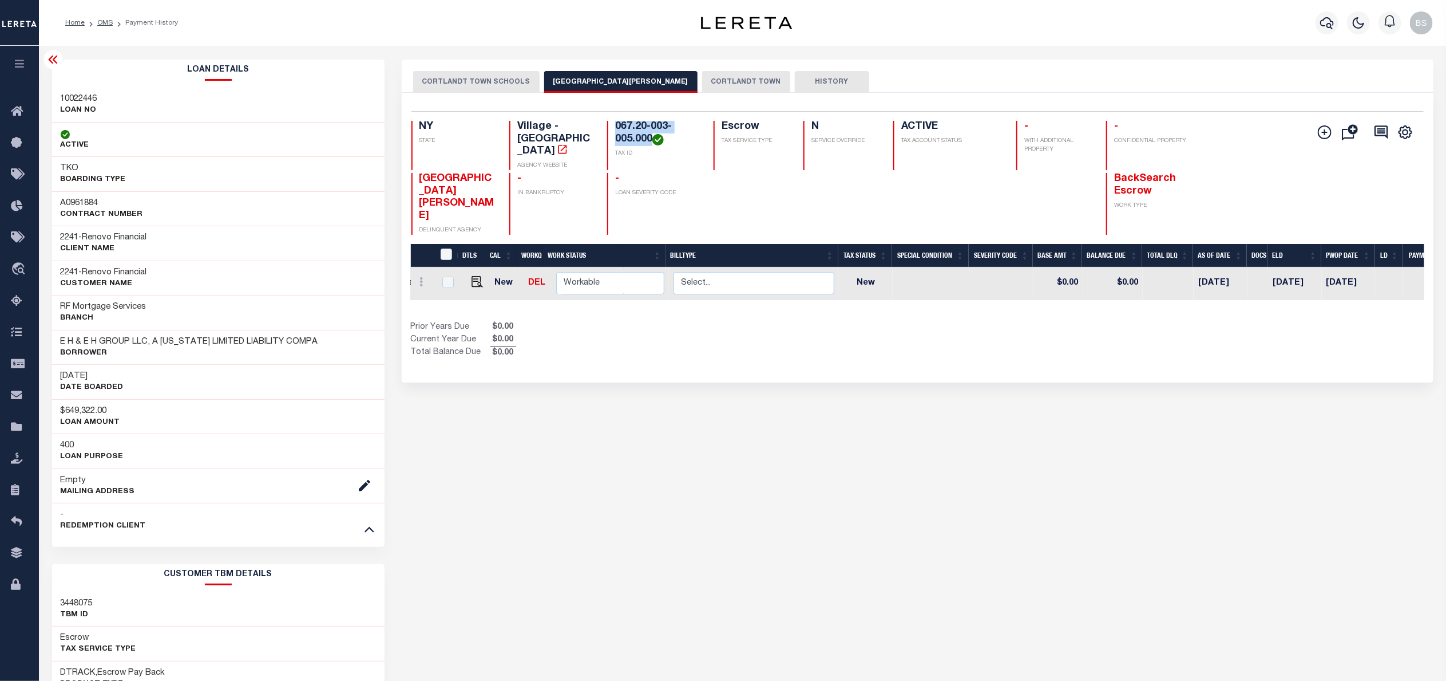
drag, startPoint x: 651, startPoint y: 141, endPoint x: 614, endPoint y: 131, distance: 39.3
click at [614, 131] on div "067.20-003-005.000 TAX ID" at bounding box center [653, 145] width 93 height 49
copy h4 "067.20-003-005.000"
click at [718, 414] on div "CORTLANDT TOWN SCHOOLS CROTON-ON-HUDSON VILLAGE CORTLANDT TOWN HISTORY 1 1" at bounding box center [917, 556] width 1049 height 993
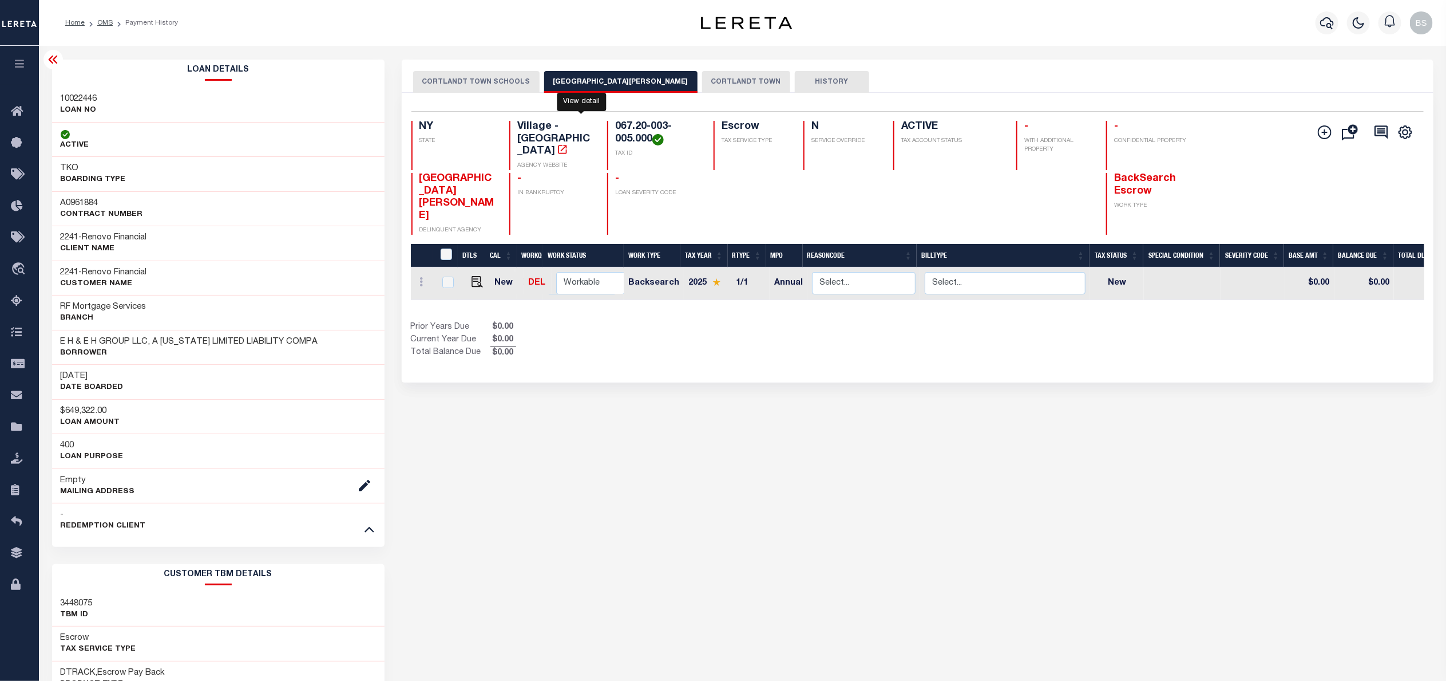
click at [568, 144] on icon "" at bounding box center [562, 149] width 11 height 11
click at [479, 276] on img "" at bounding box center [477, 281] width 11 height 11
checkbox input "true"
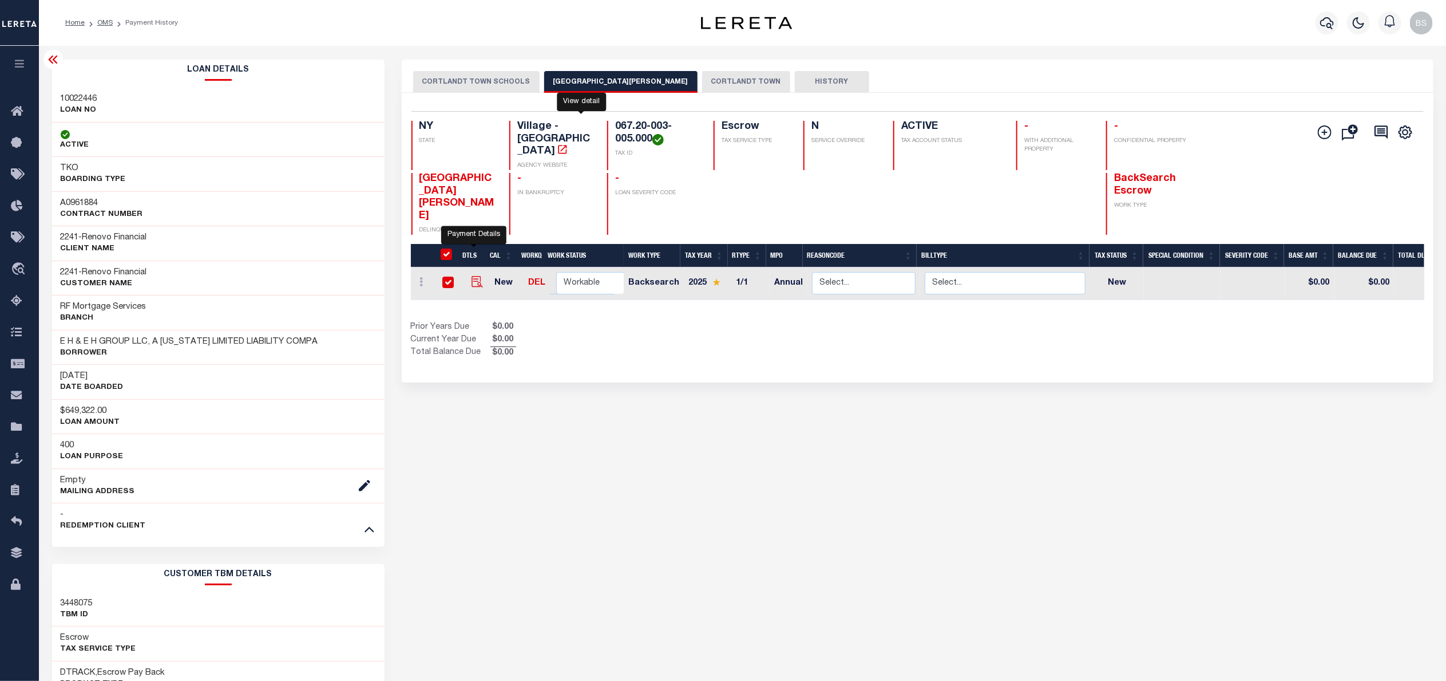
checkbox input "true"
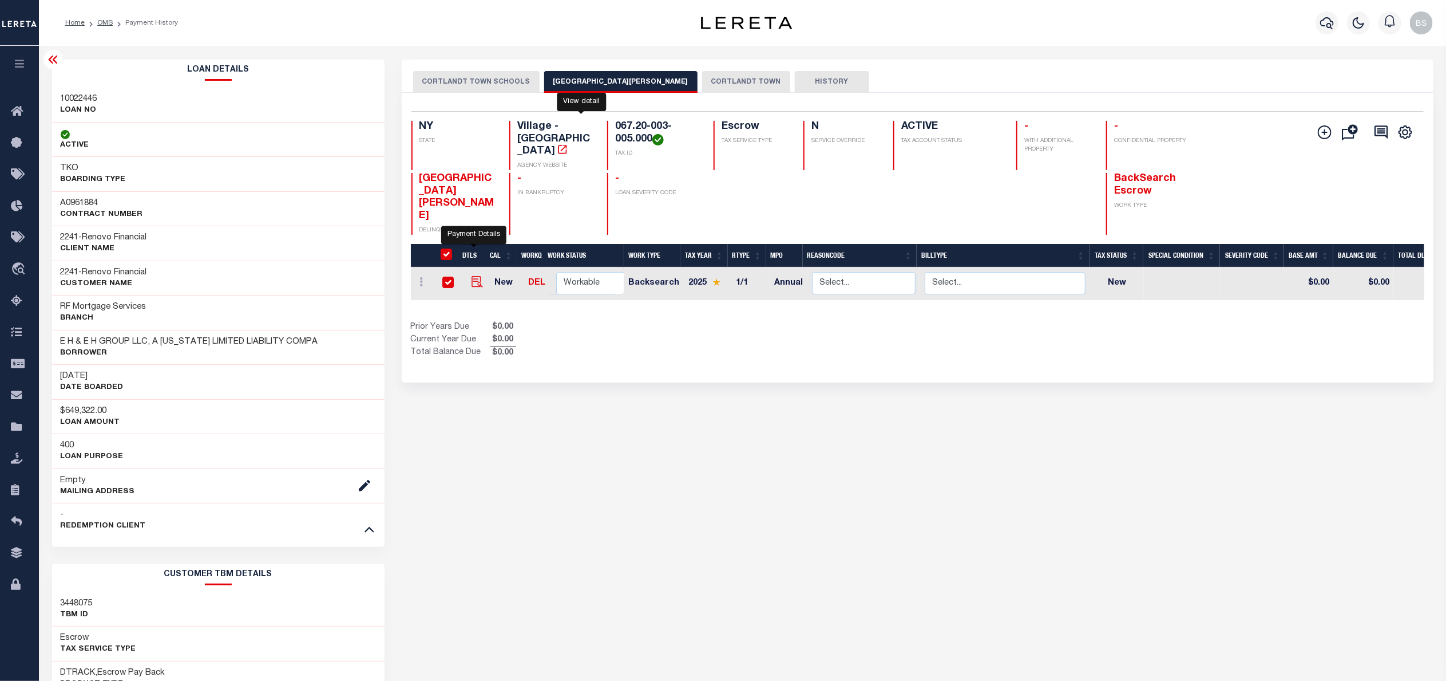
checkbox input "true"
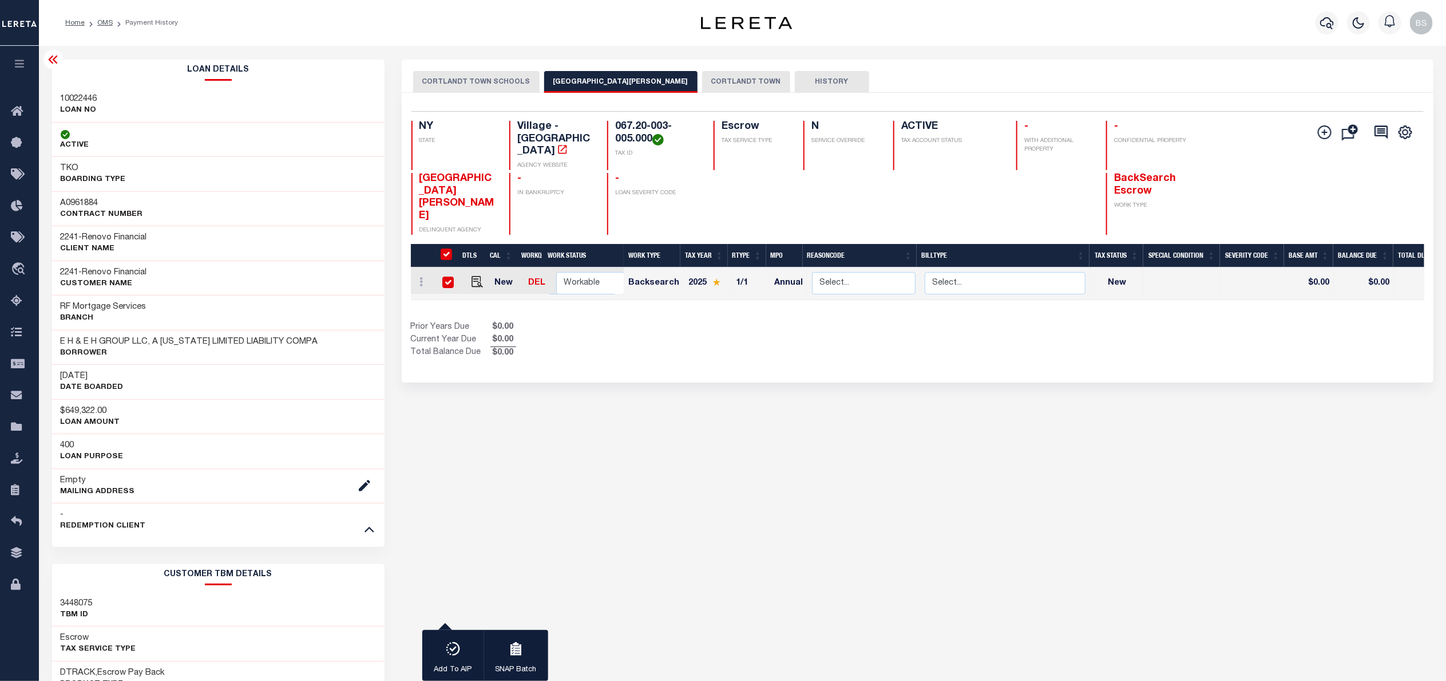
click at [721, 84] on button "CORTLANDT TOWN" at bounding box center [746, 82] width 88 height 22
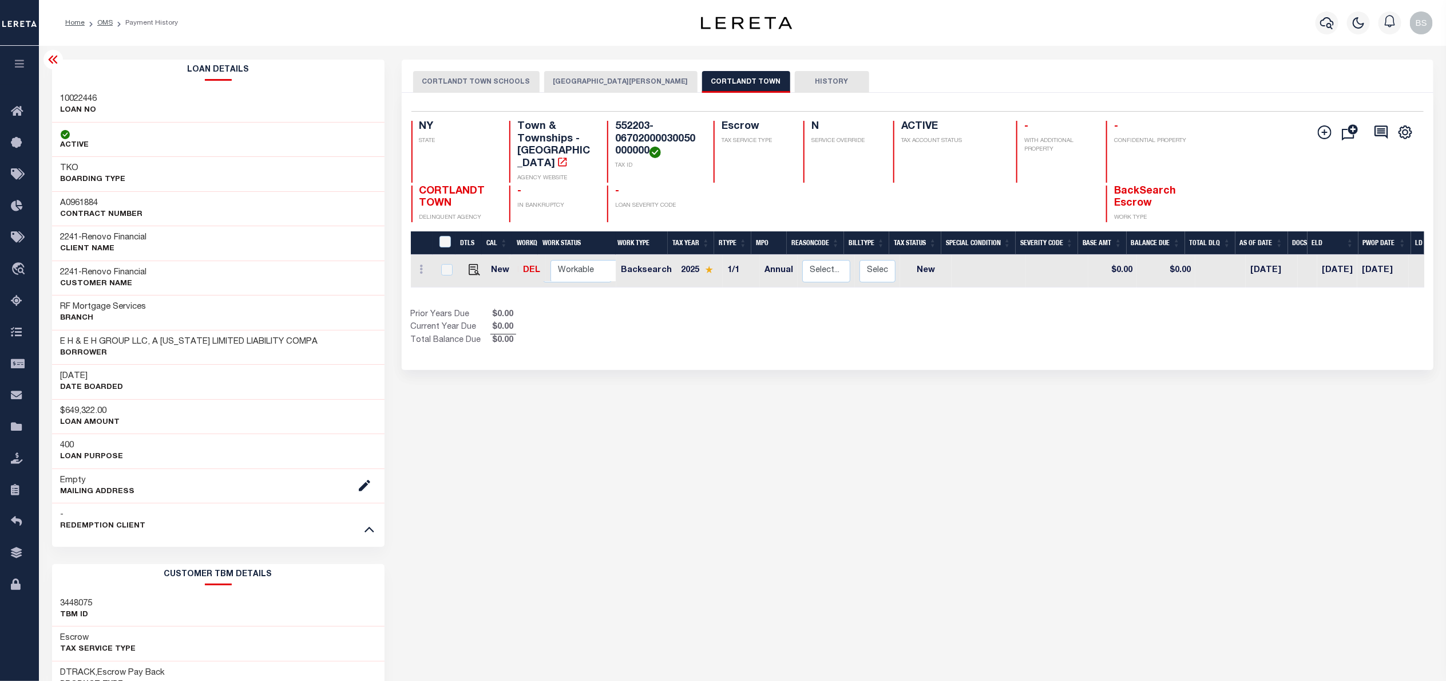
drag, startPoint x: 1035, startPoint y: 284, endPoint x: 1074, endPoint y: 280, distance: 38.5
click at [1074, 280] on div "DTLS CAL WorkQ Work Status Work Type Tax Year RType MPO ReasonCode BillType Tax…" at bounding box center [918, 271] width 1014 height 33
click at [588, 73] on button "CROTON-ON-HUDSON VILLAGE" at bounding box center [620, 82] width 153 height 22
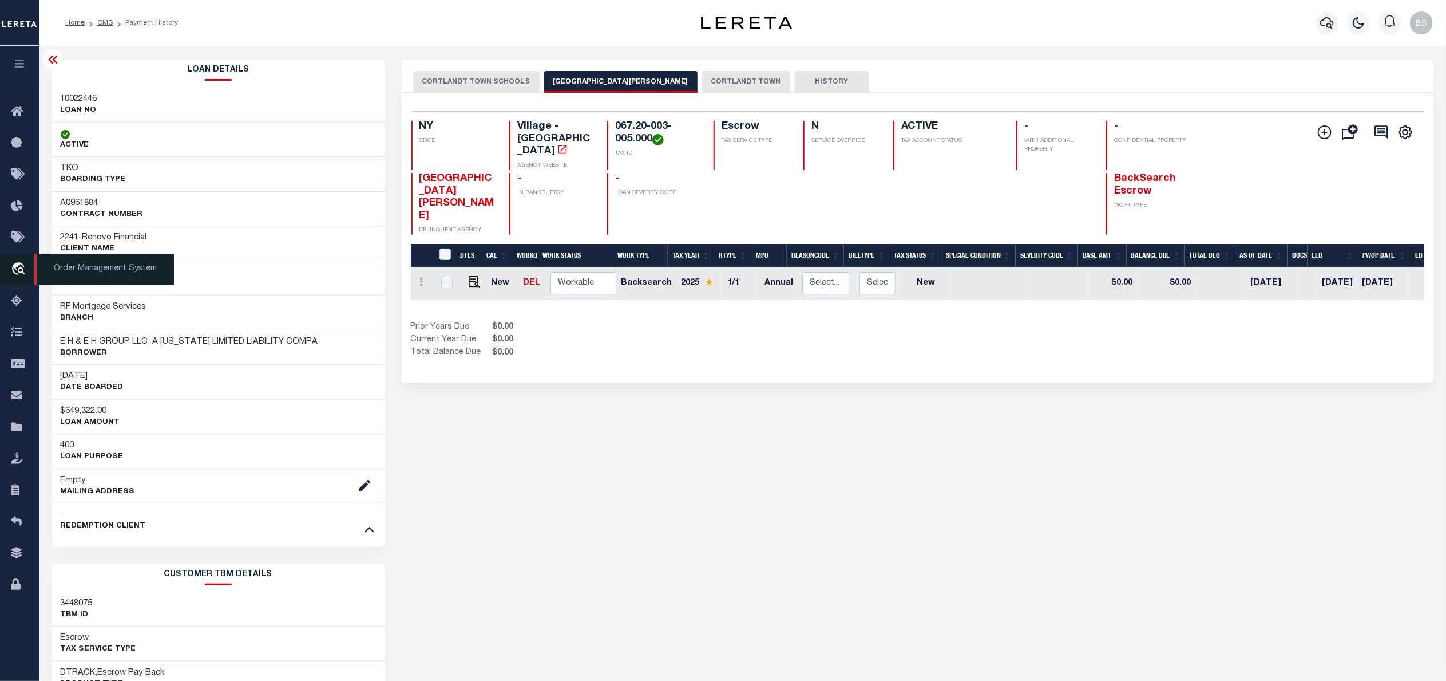
click at [88, 268] on span "Order Management System" at bounding box center [104, 269] width 140 height 31
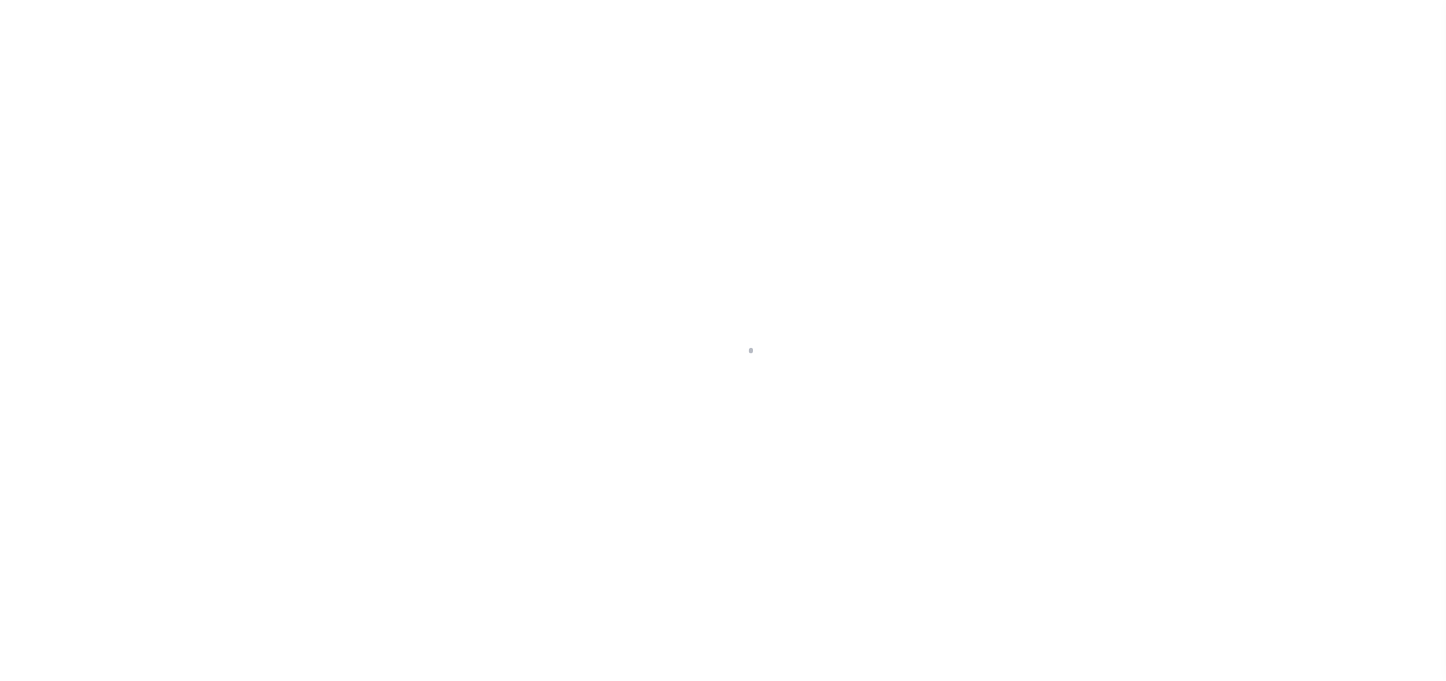
select select "NW2"
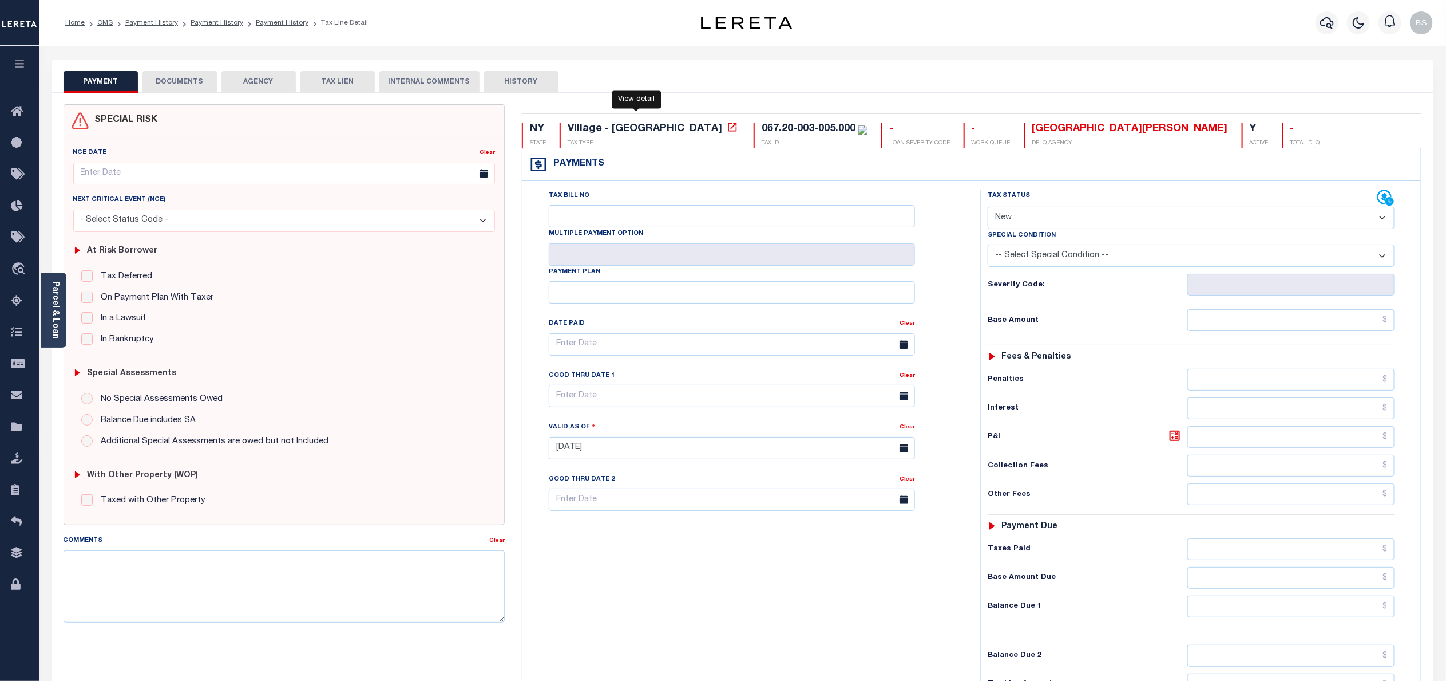
click at [727, 127] on icon at bounding box center [732, 126] width 11 height 11
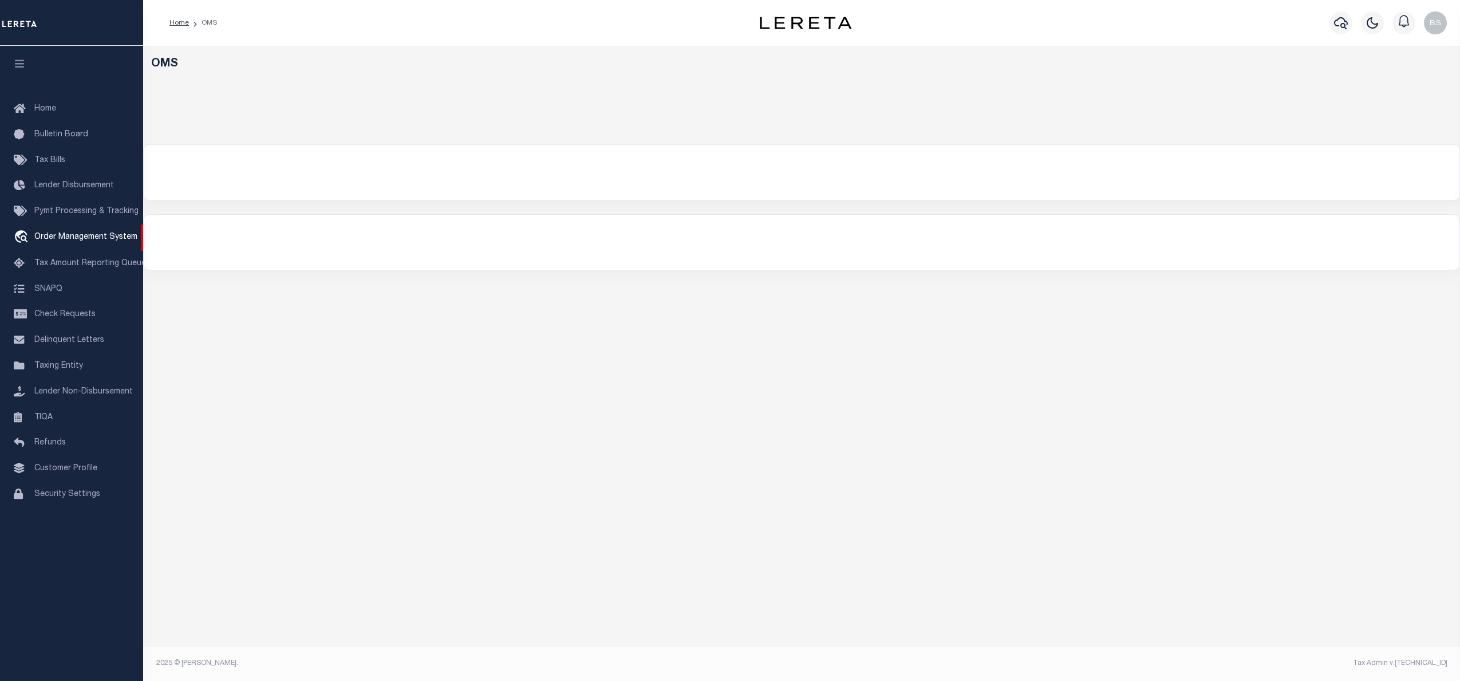
select select "200"
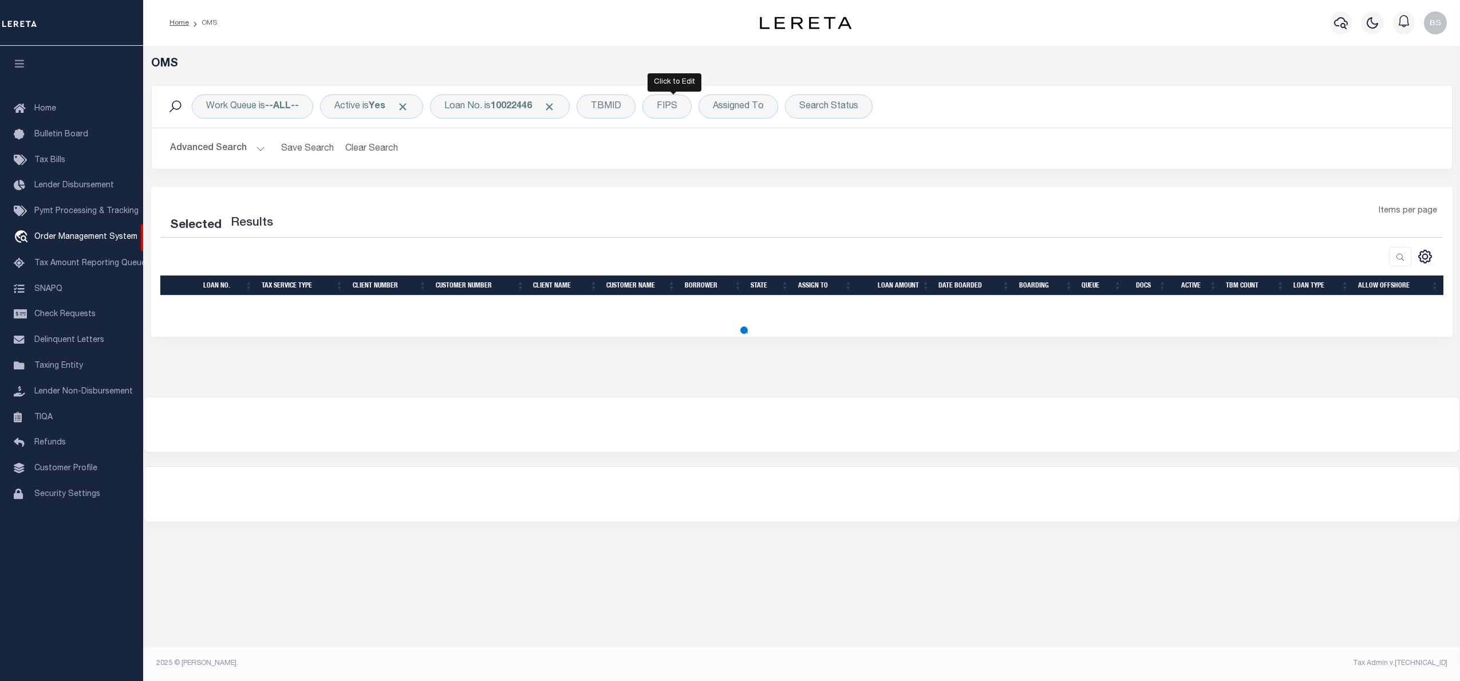
select select "200"
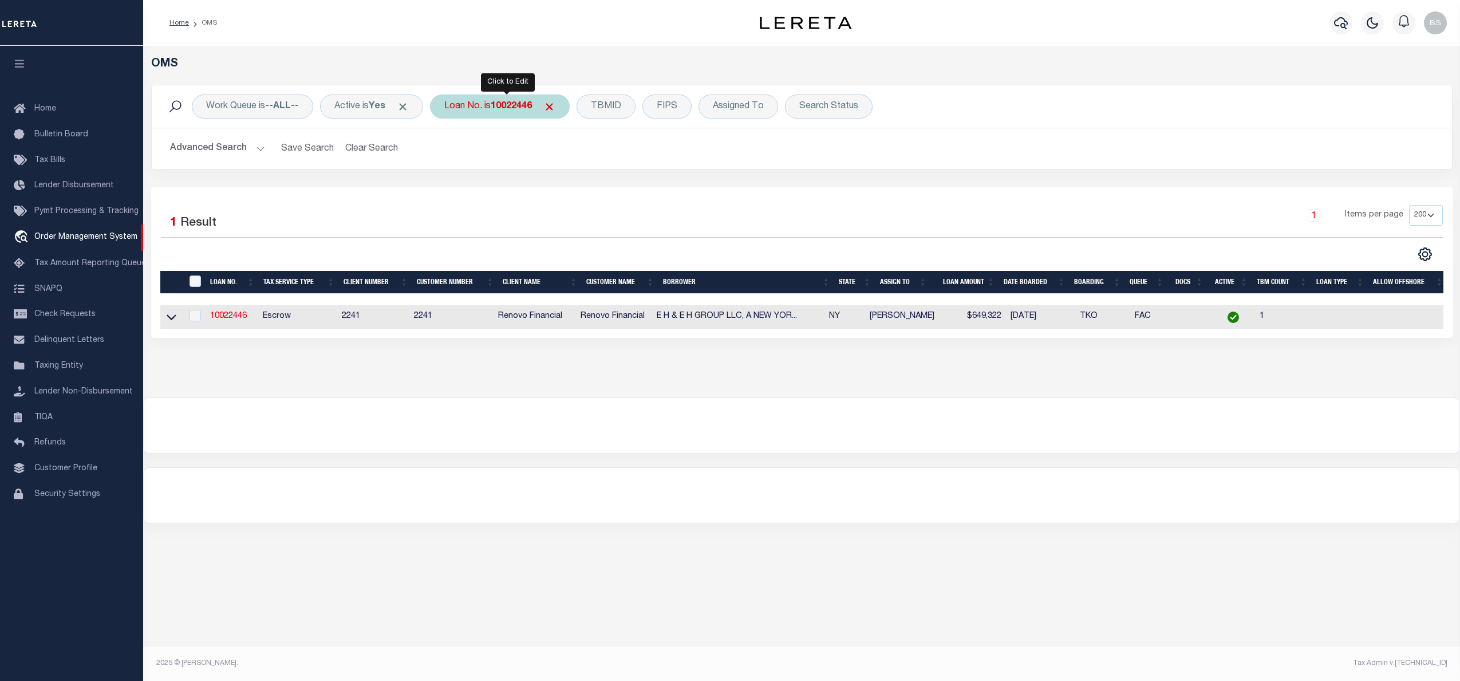
click at [504, 113] on div "Loan No. is 10022446" at bounding box center [500, 106] width 140 height 24
type input "90000742"
click at [596, 191] on input "Apply" at bounding box center [596, 187] width 34 height 19
click at [172, 320] on icon at bounding box center [172, 317] width 10 height 12
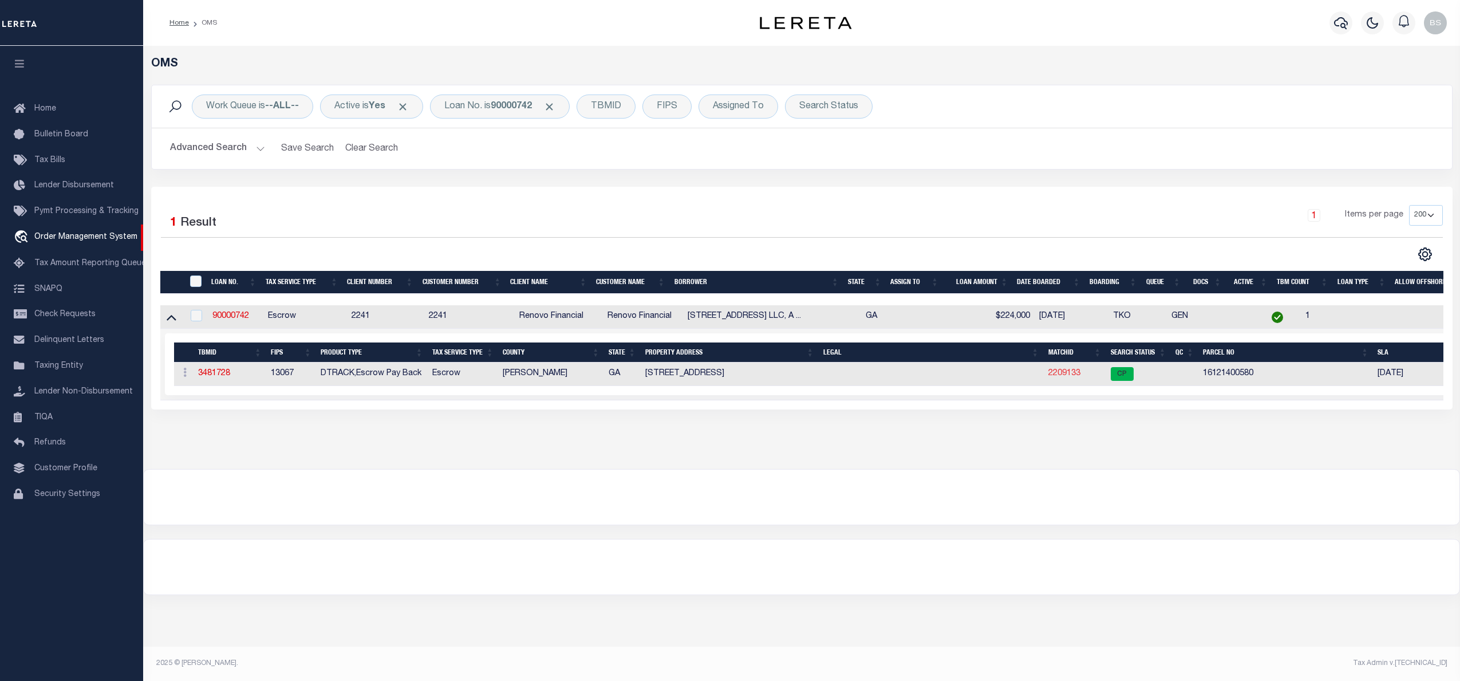
click at [1060, 377] on link "2209133" at bounding box center [1064, 373] width 32 height 8
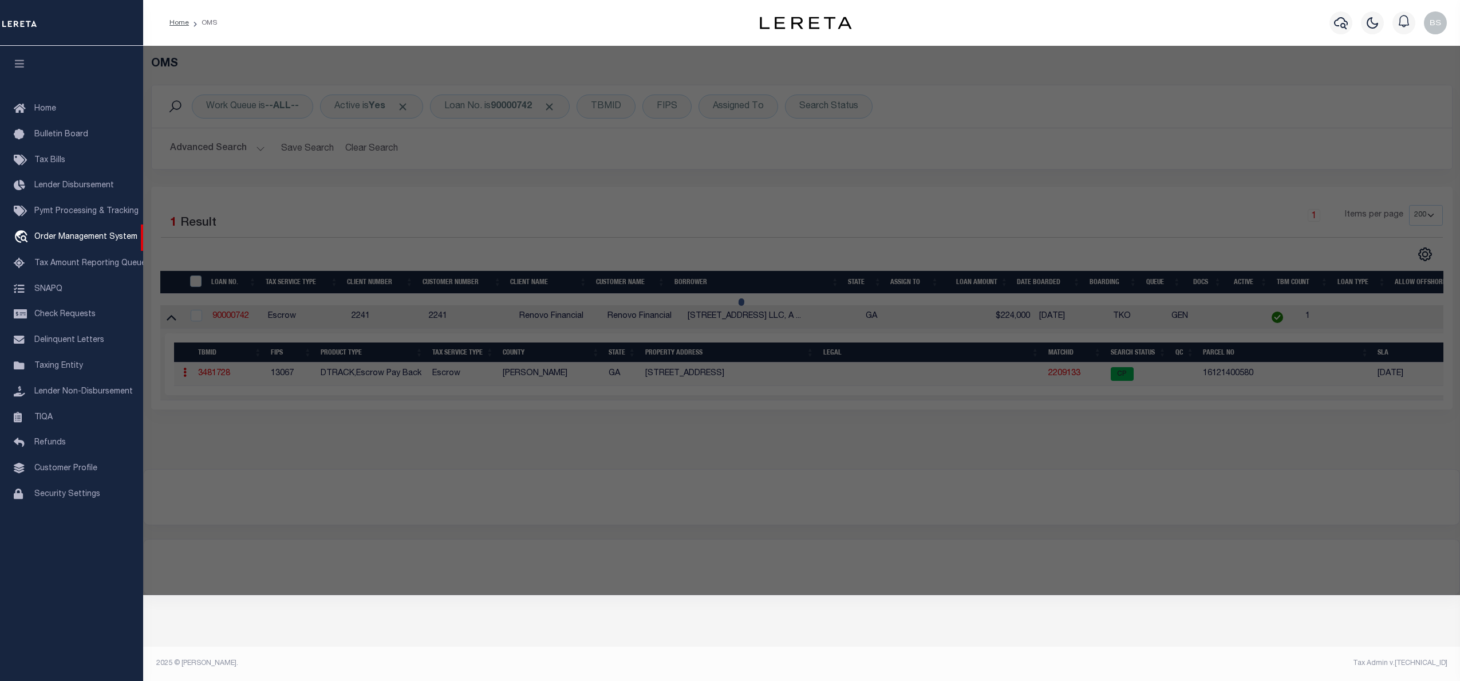
checkbox input "false"
select select "CP"
type input "SOSA LLC"
select select "ATL"
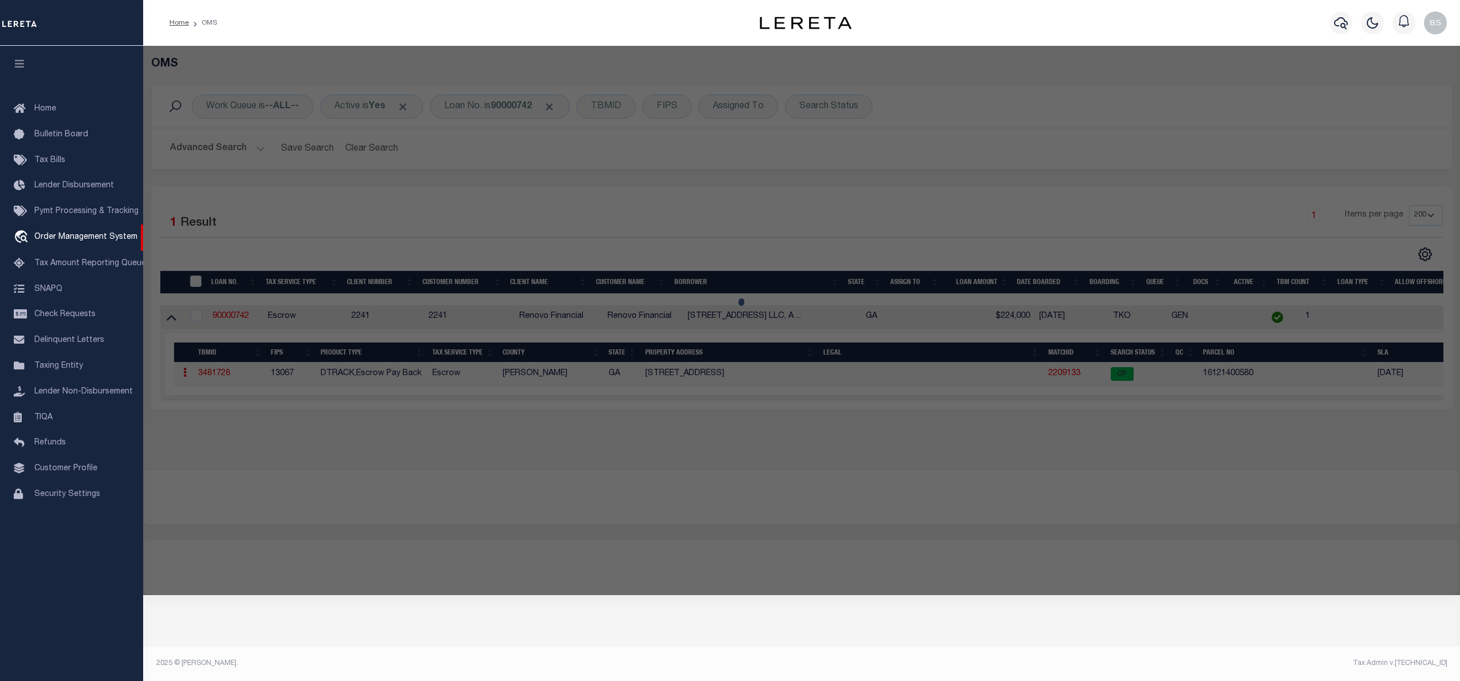
select select "ADD"
type input "74 AUSTIN AVE NE"
checkbox input "false"
type input "MARIETTA, GA 30060"
type textarea "DIST:4 CITY/MUNI/TWP:MARIETTA"
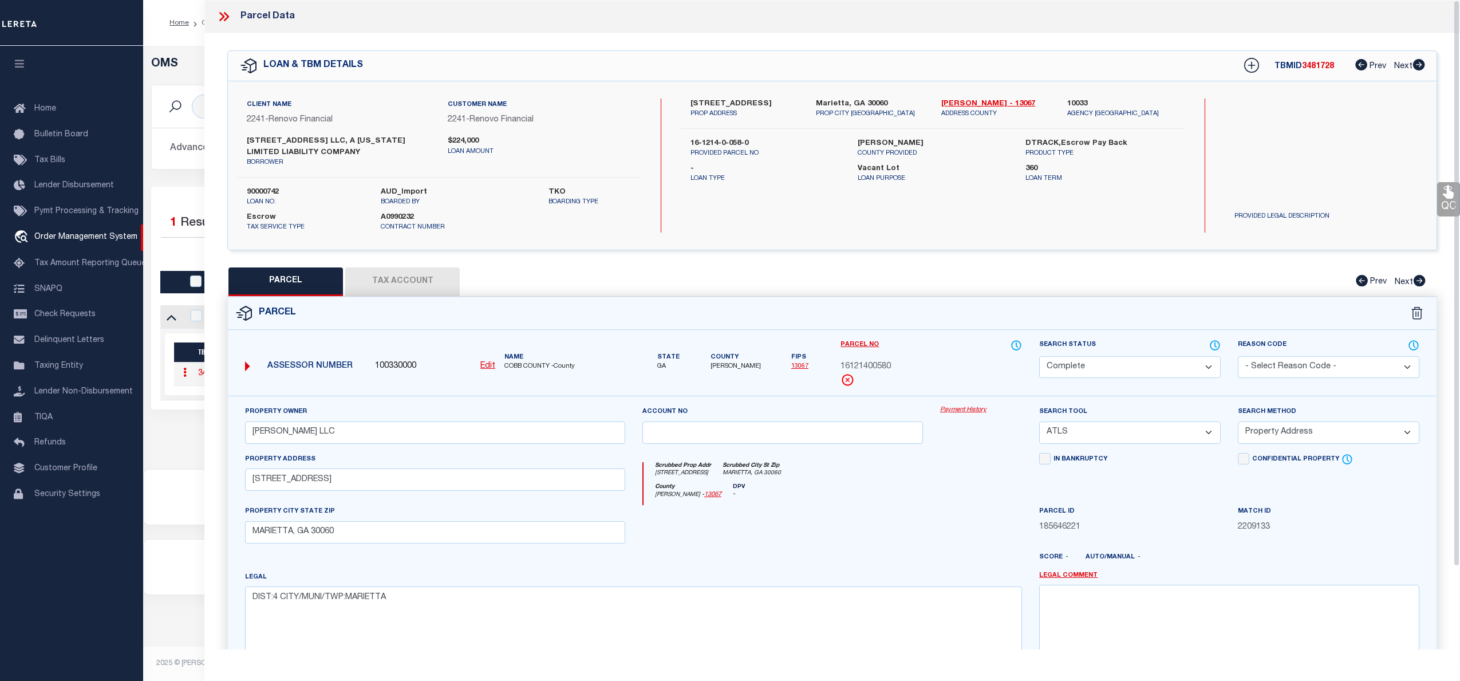
click at [959, 411] on link "Payment History" at bounding box center [981, 410] width 82 height 10
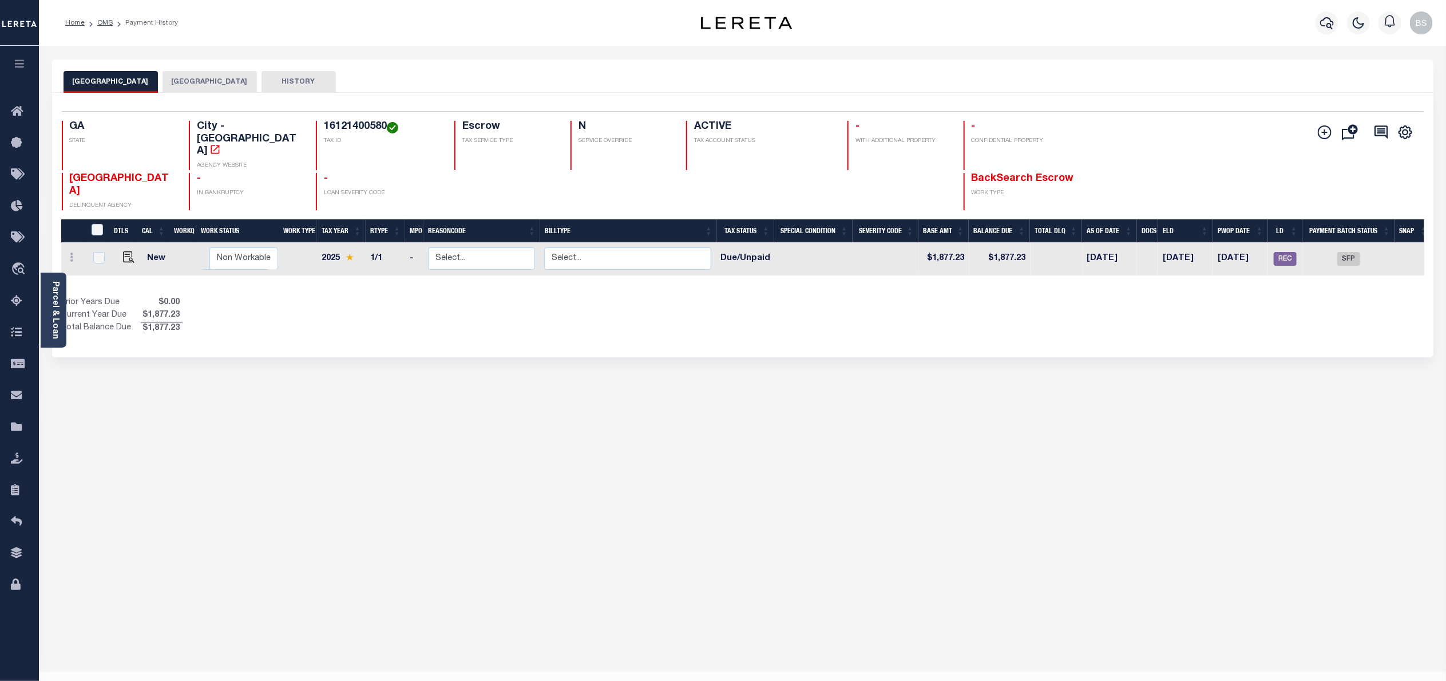
click at [184, 74] on button "COBB COUNTY" at bounding box center [210, 82] width 94 height 22
click at [117, 81] on button "MARIETTA CITY" at bounding box center [111, 82] width 94 height 22
click at [80, 265] on span "Order Management System" at bounding box center [104, 269] width 140 height 31
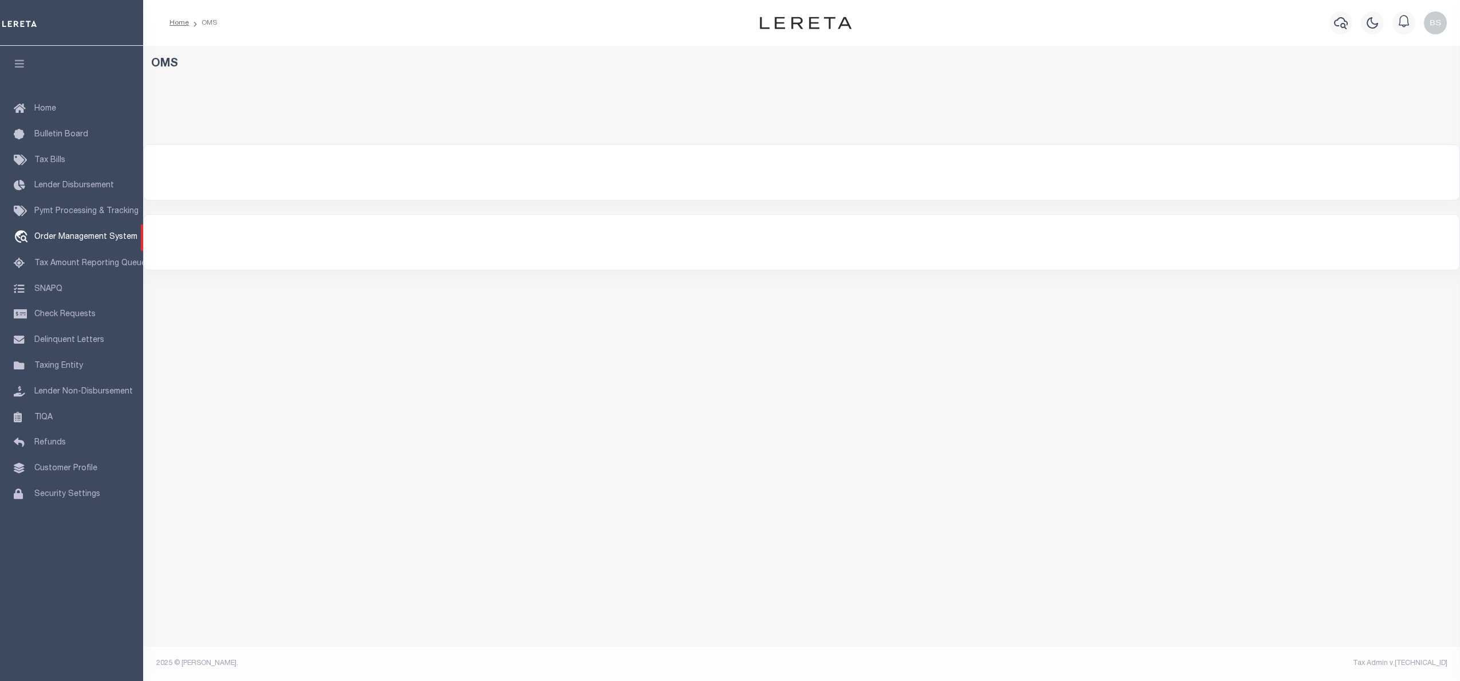
select select "200"
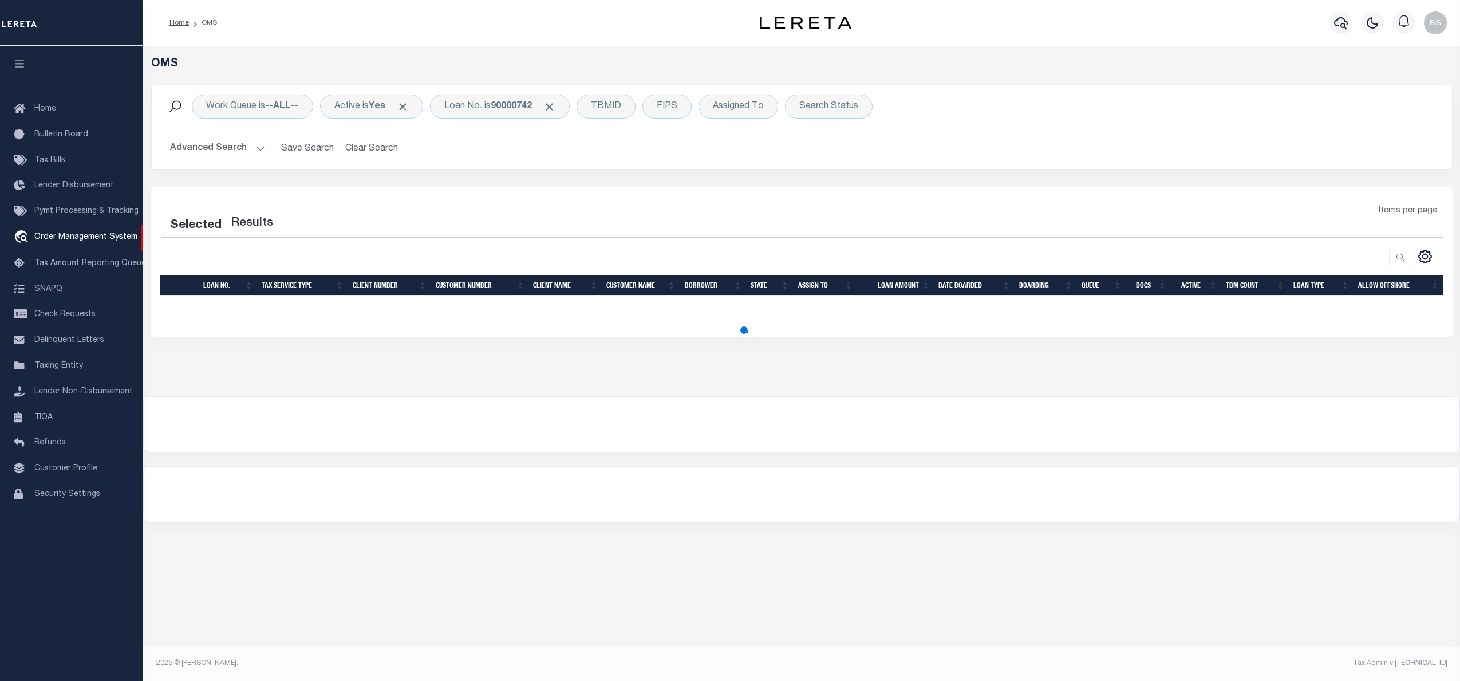
select select "200"
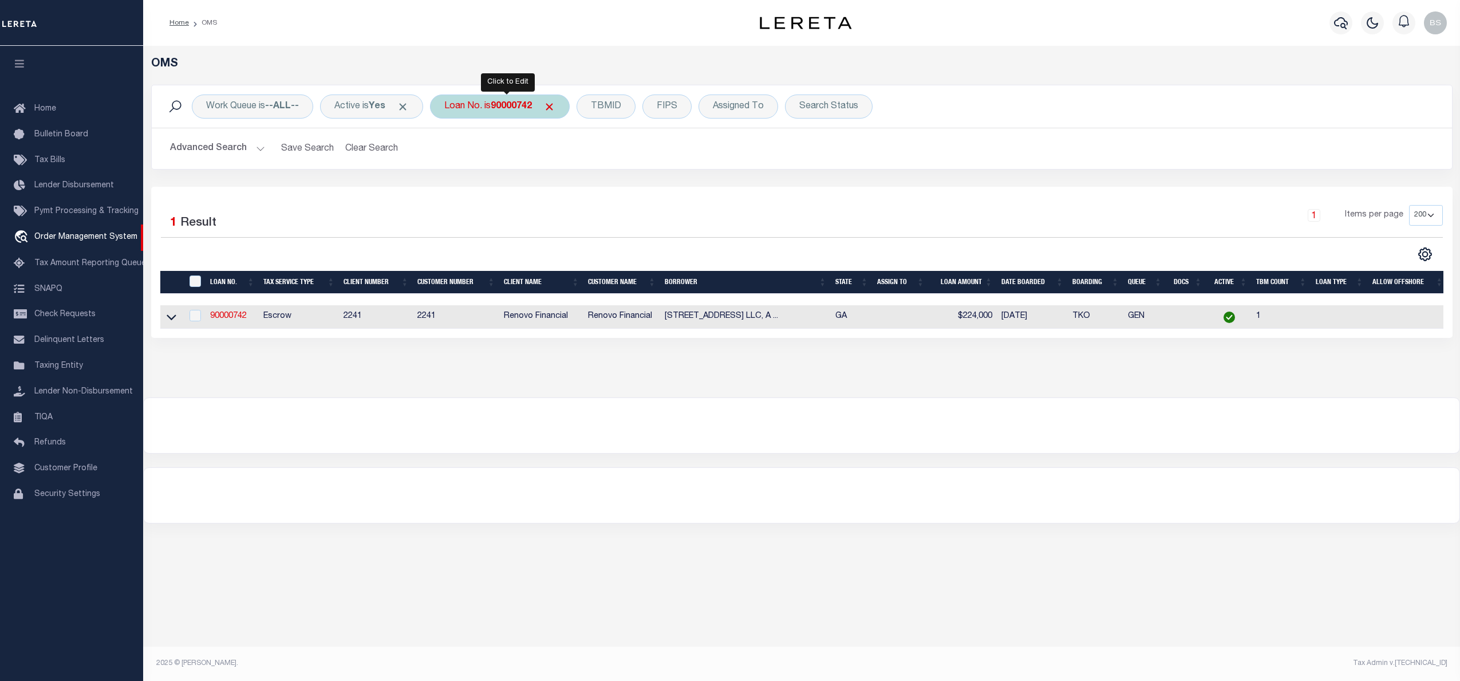
click at [511, 104] on b "90000742" at bounding box center [511, 106] width 41 height 9
type input "202488446"
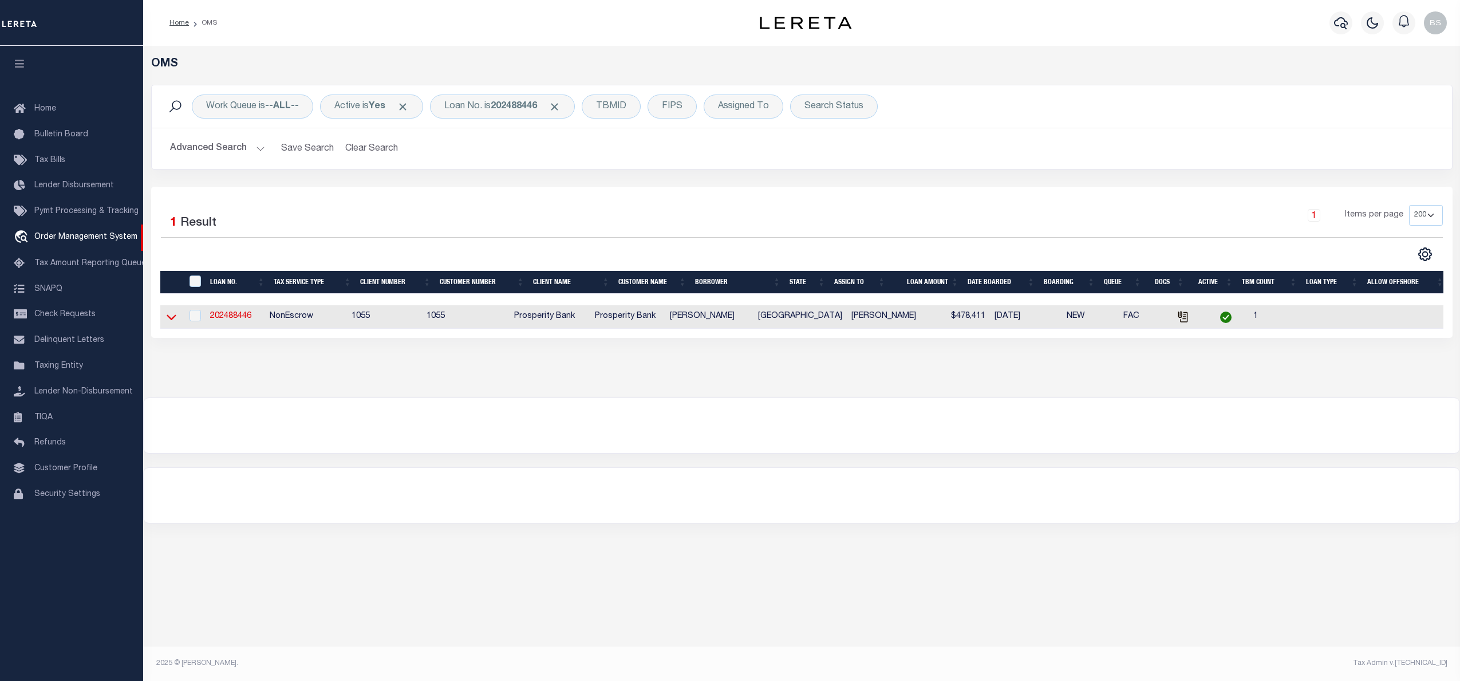
click at [168, 318] on icon at bounding box center [172, 317] width 10 height 12
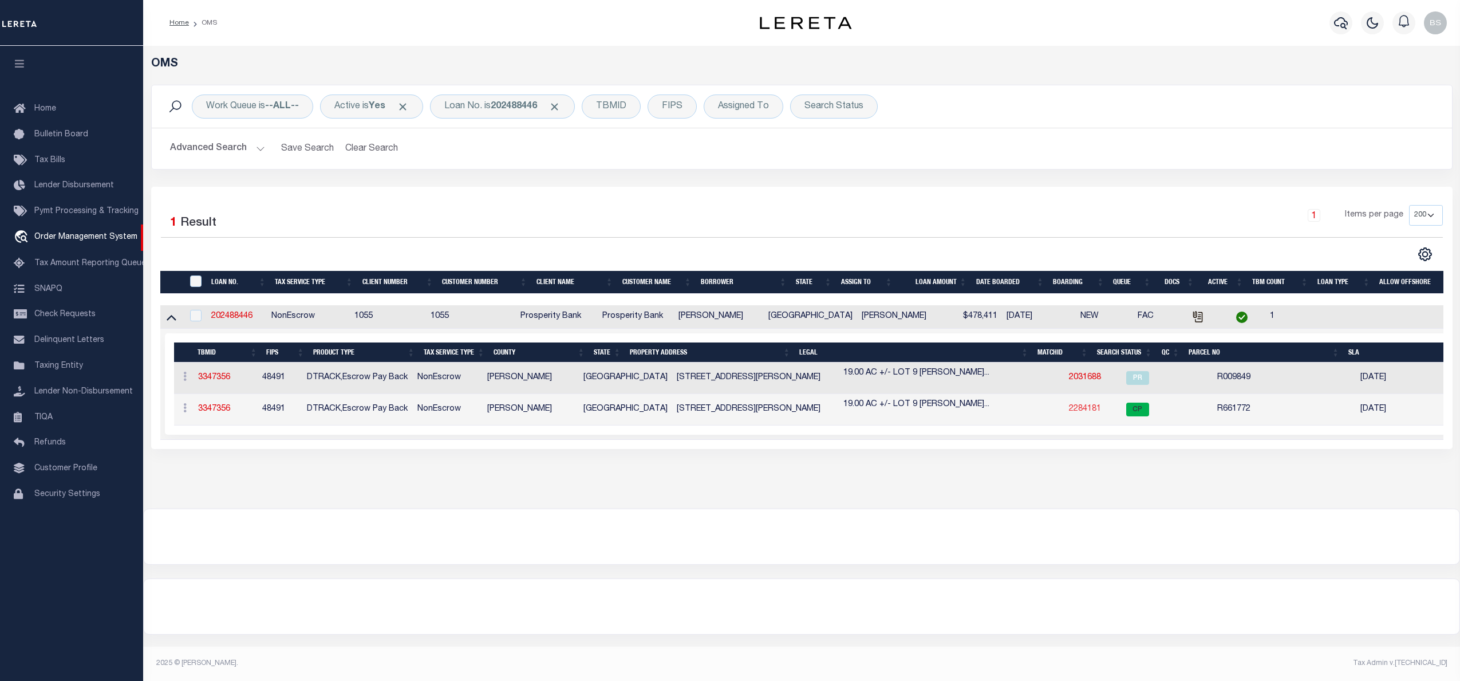
click at [1069, 410] on link "2284181" at bounding box center [1085, 409] width 32 height 8
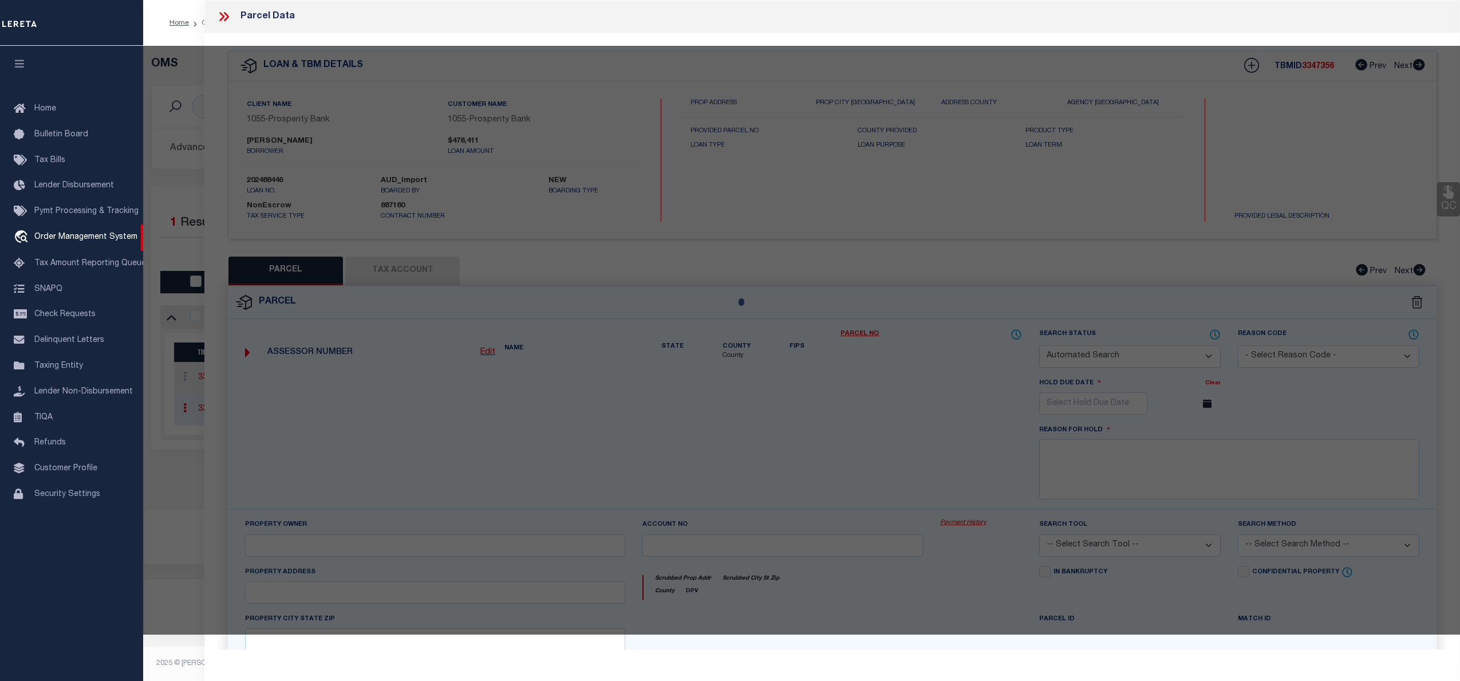
checkbox input "false"
select select "CP"
type input "BEKKER, BRIAN L & SHAYLENE"
select select "AGW"
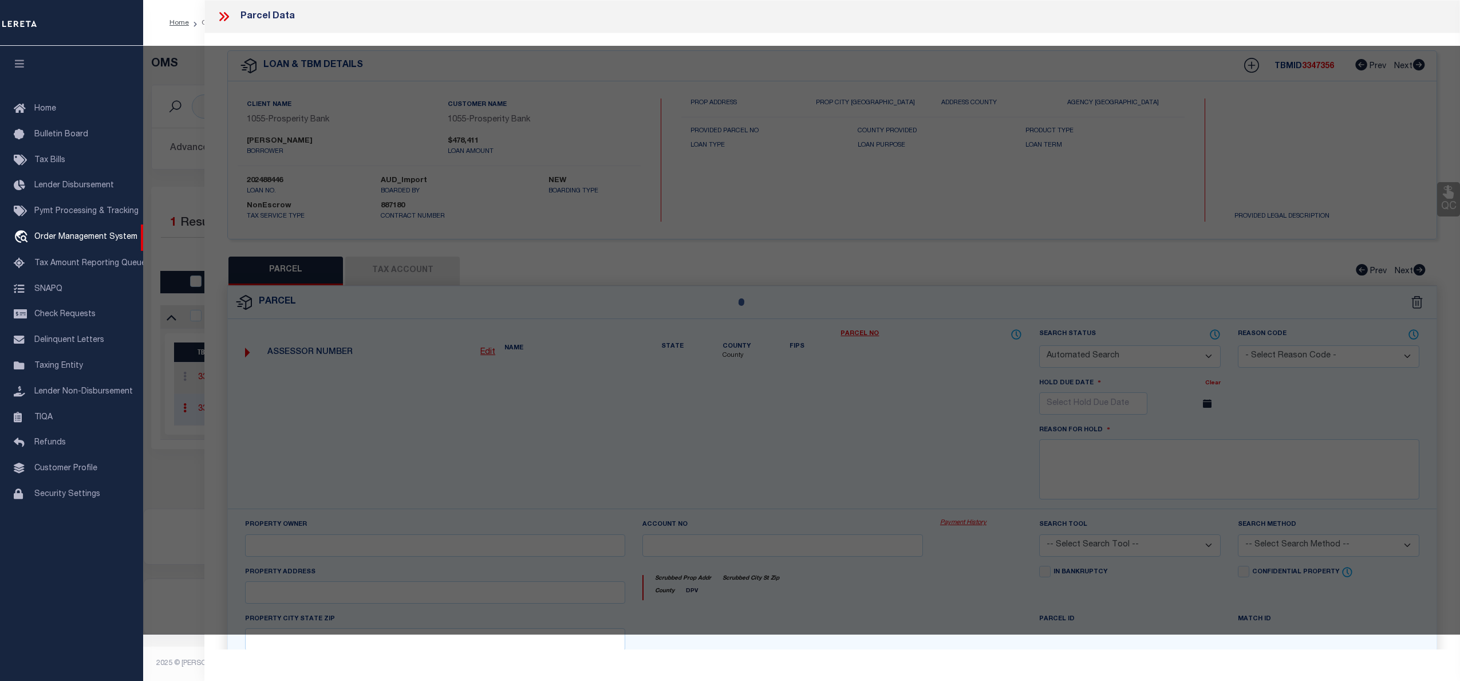
select select "ADD"
type input "701 SPANIEL HILL RD,"
type input "[GEOGRAPHIC_DATA]"
type textarea "AW0243 AW0243 - [PERSON_NAME] Sur., ACRES 19"
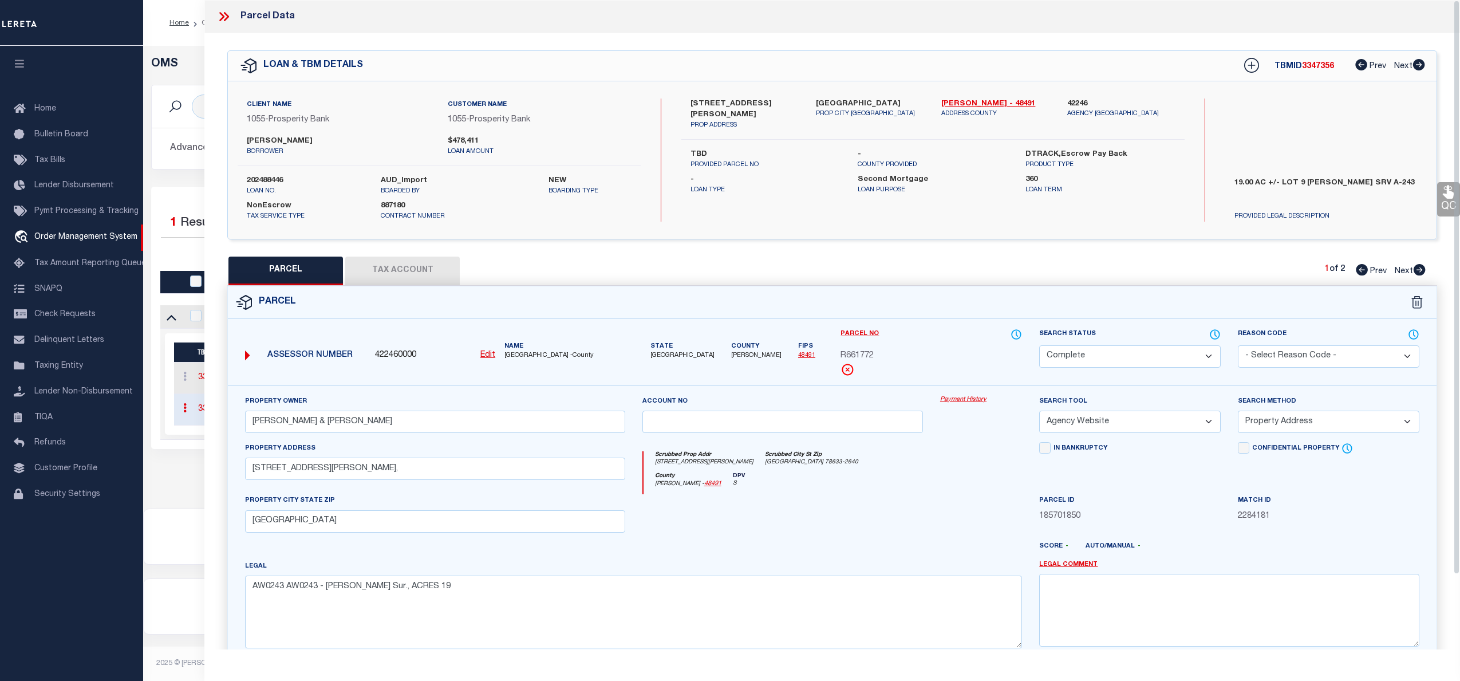
click at [978, 400] on link "Payment History" at bounding box center [981, 400] width 82 height 10
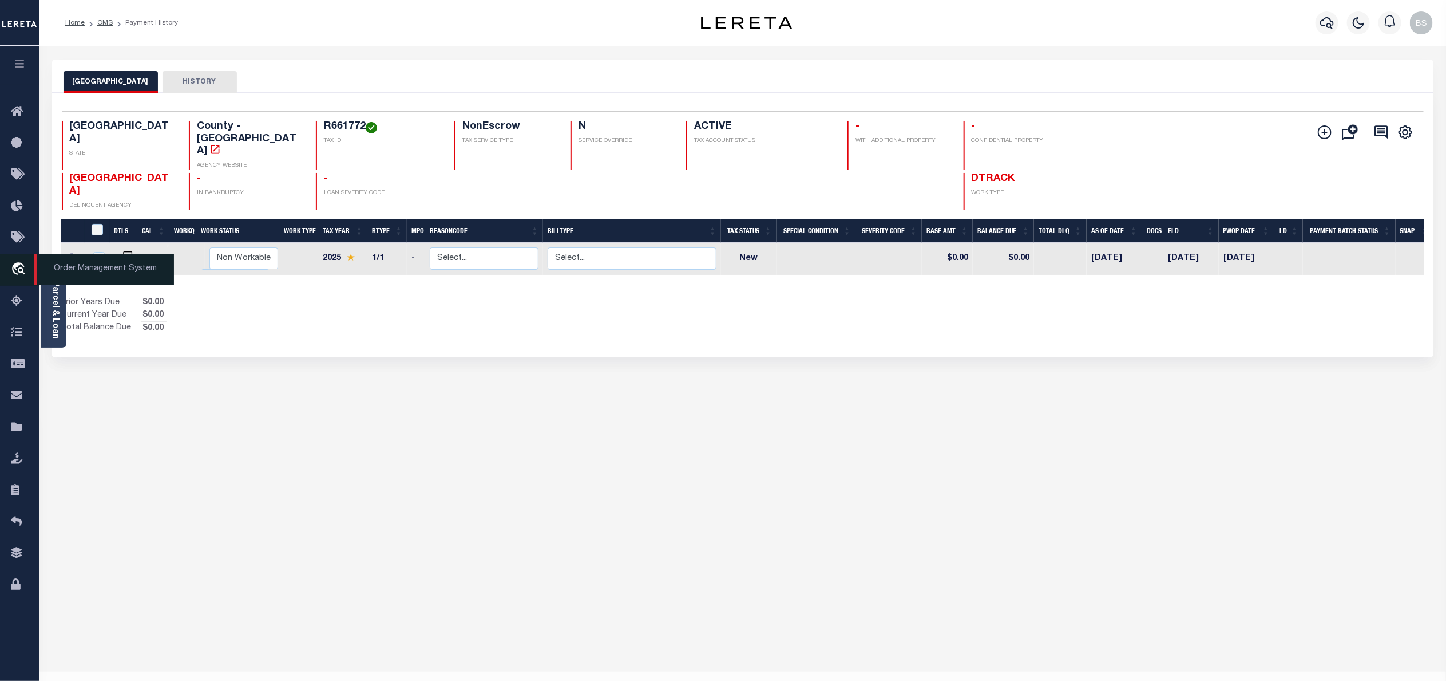
drag, startPoint x: 73, startPoint y: 270, endPoint x: 84, endPoint y: 268, distance: 11.5
click at [73, 270] on span "Order Management System" at bounding box center [104, 269] width 140 height 31
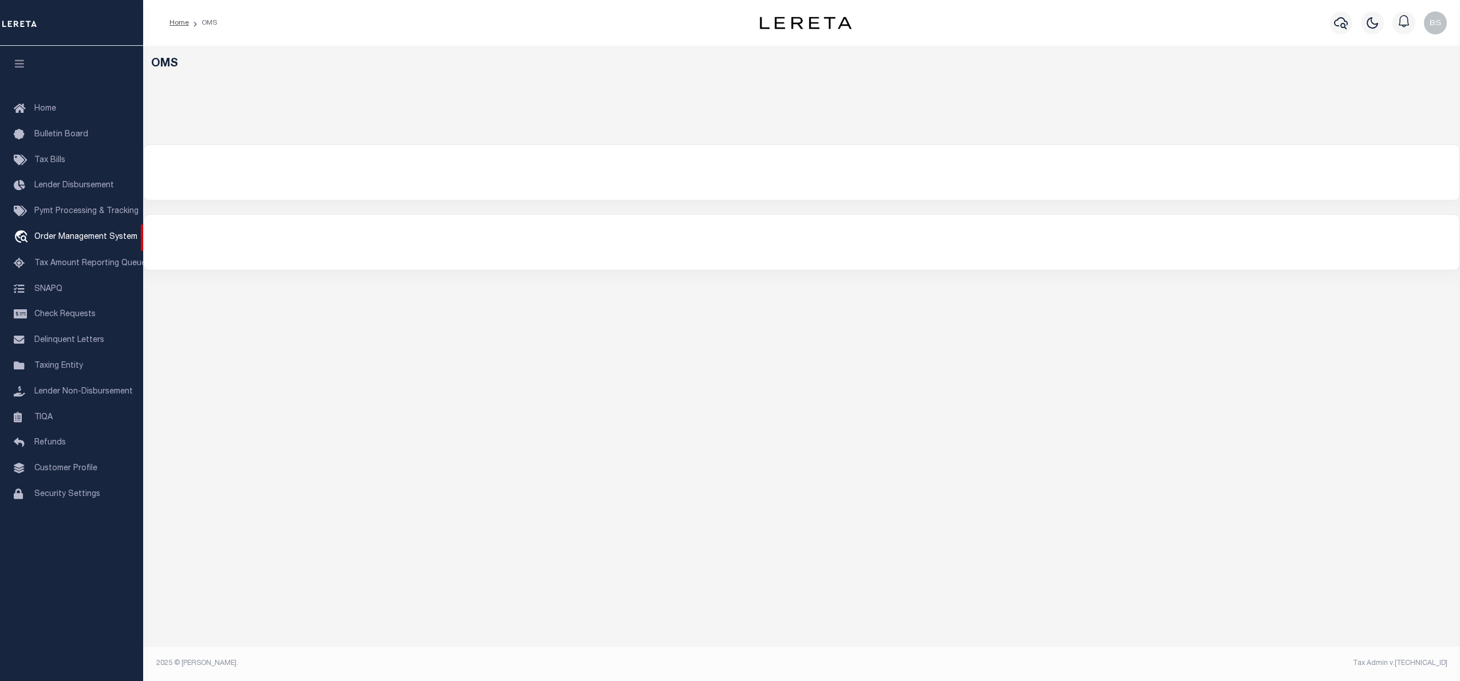
select select "200"
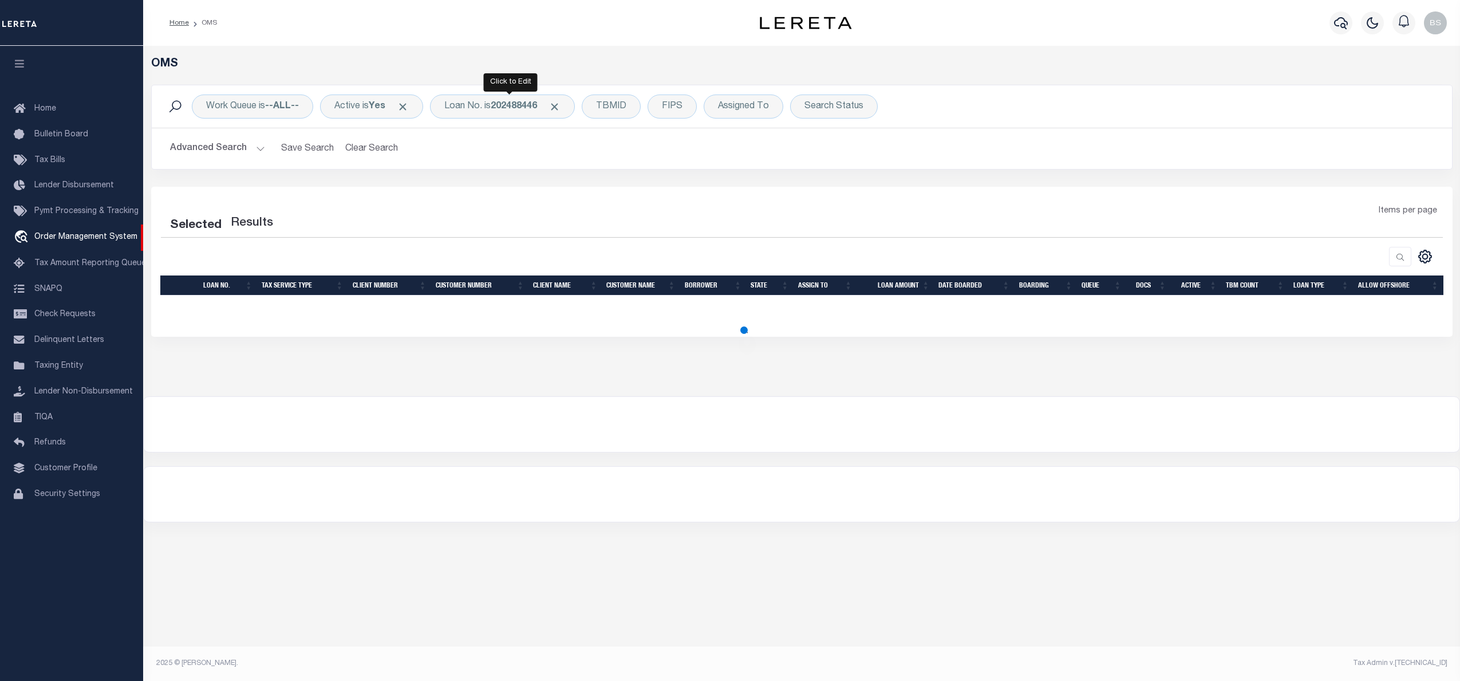
select select "200"
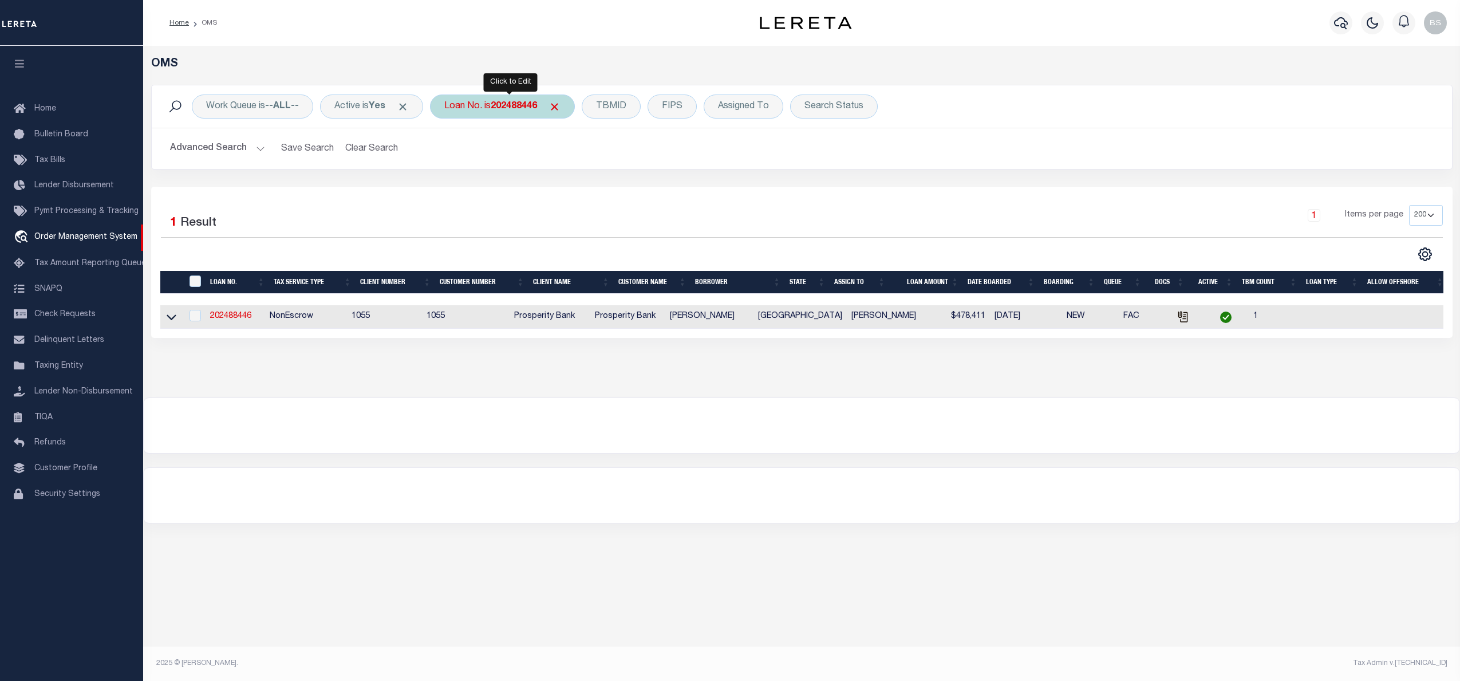
click at [484, 106] on div "Loan No. is 202488446" at bounding box center [502, 106] width 145 height 24
type input "10022461"
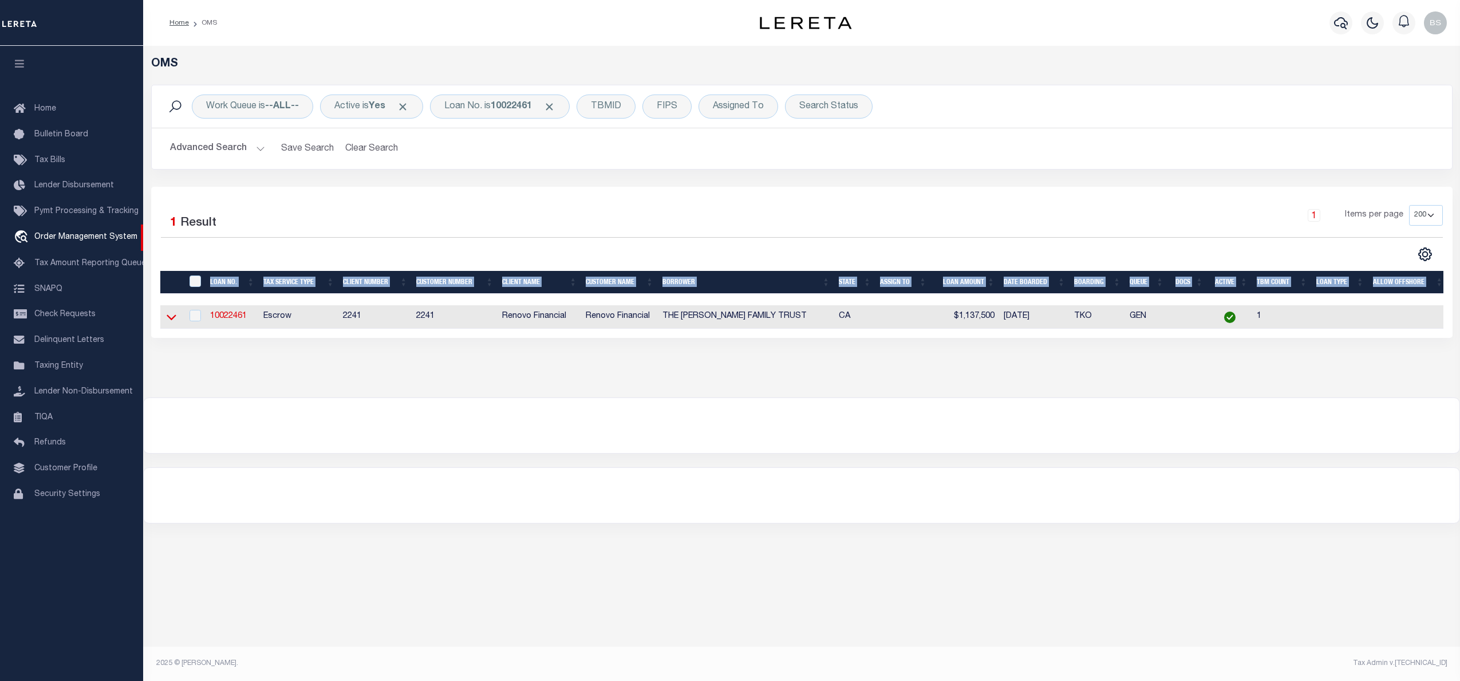
drag, startPoint x: 267, startPoint y: 247, endPoint x: 172, endPoint y: 318, distance: 118.6
click at [172, 318] on div "Selected 1 Result 1 Items per page 10 25 50 100 200" at bounding box center [801, 262] width 1301 height 151
click at [172, 318] on icon at bounding box center [172, 317] width 10 height 12
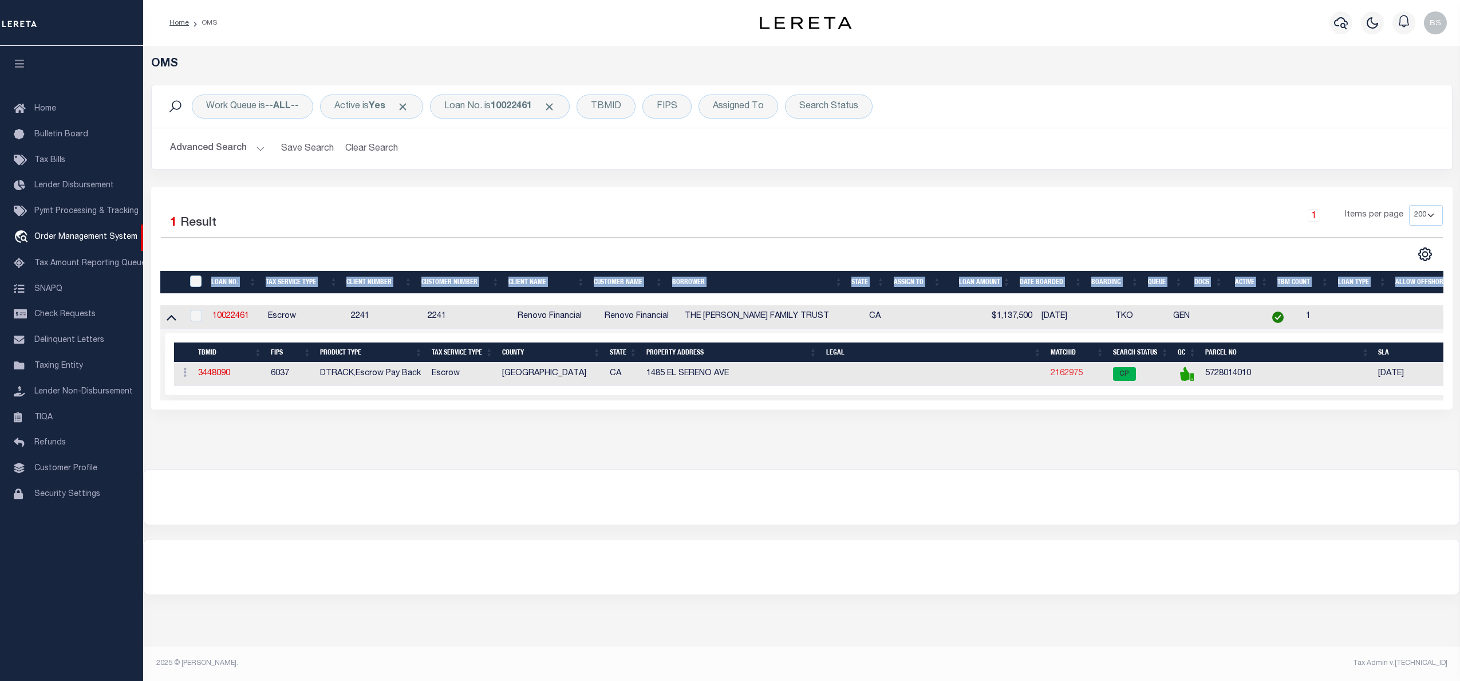
click at [1067, 373] on link "2162975" at bounding box center [1066, 373] width 32 height 8
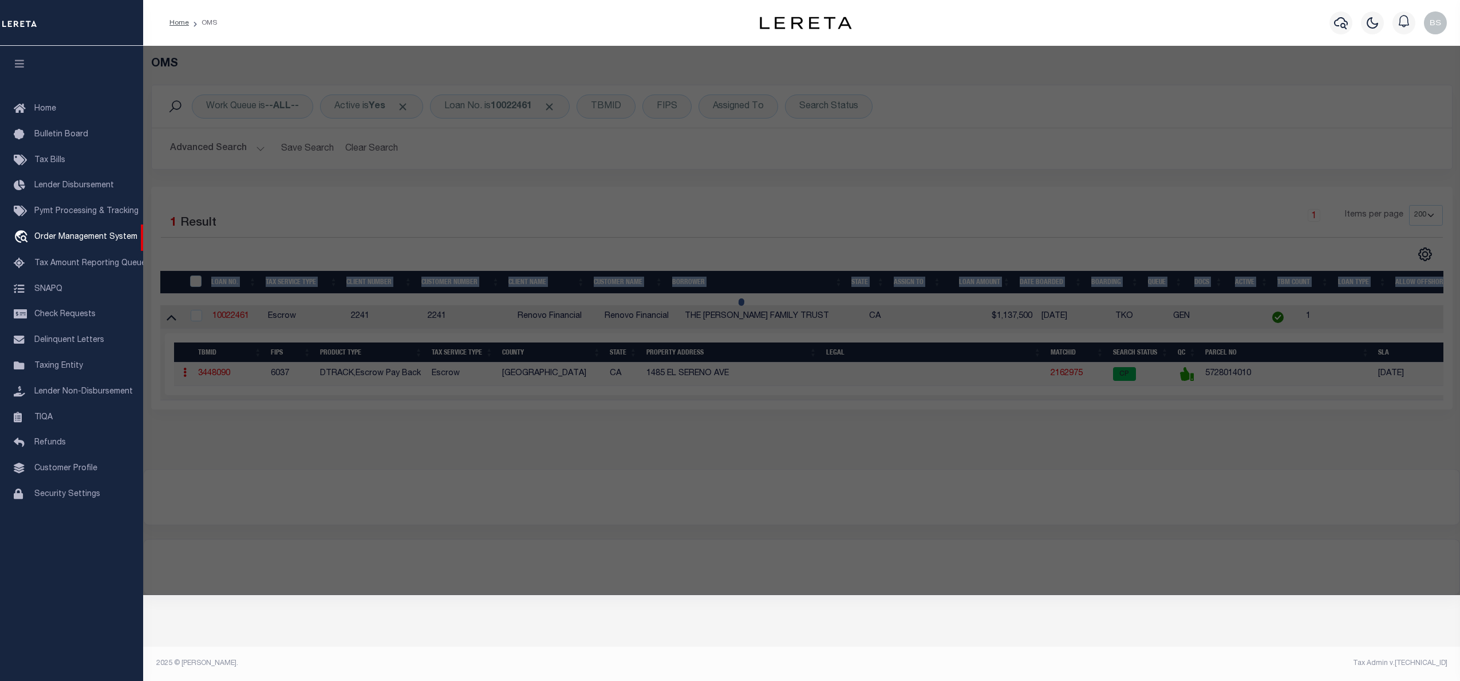
checkbox input "false"
select select "CP"
type input "KWAN,BRYAN"
select select "ATL"
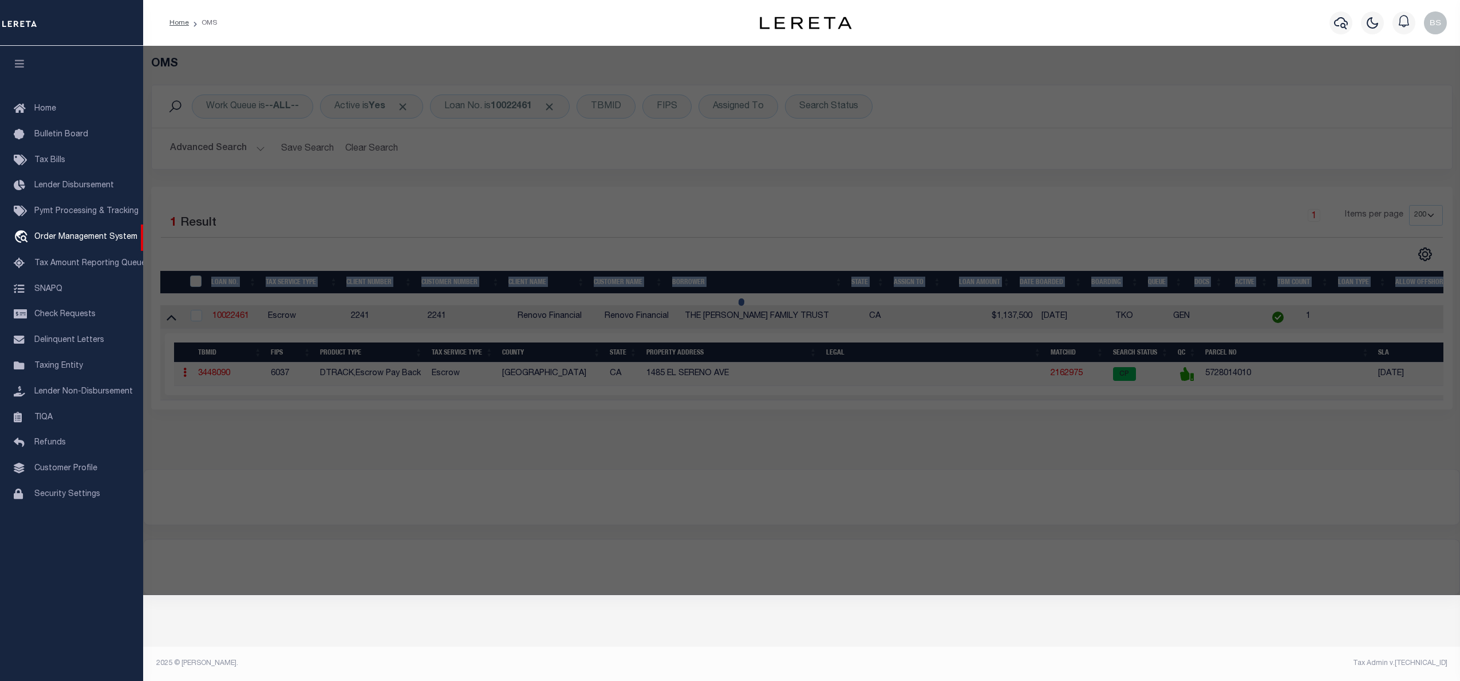
select select "ADD"
type input "1485 EL SERENO AVE"
type input "PASADENA, CA 91103"
type textarea "A J PAINTERS SUB LOT 39 BLK A"
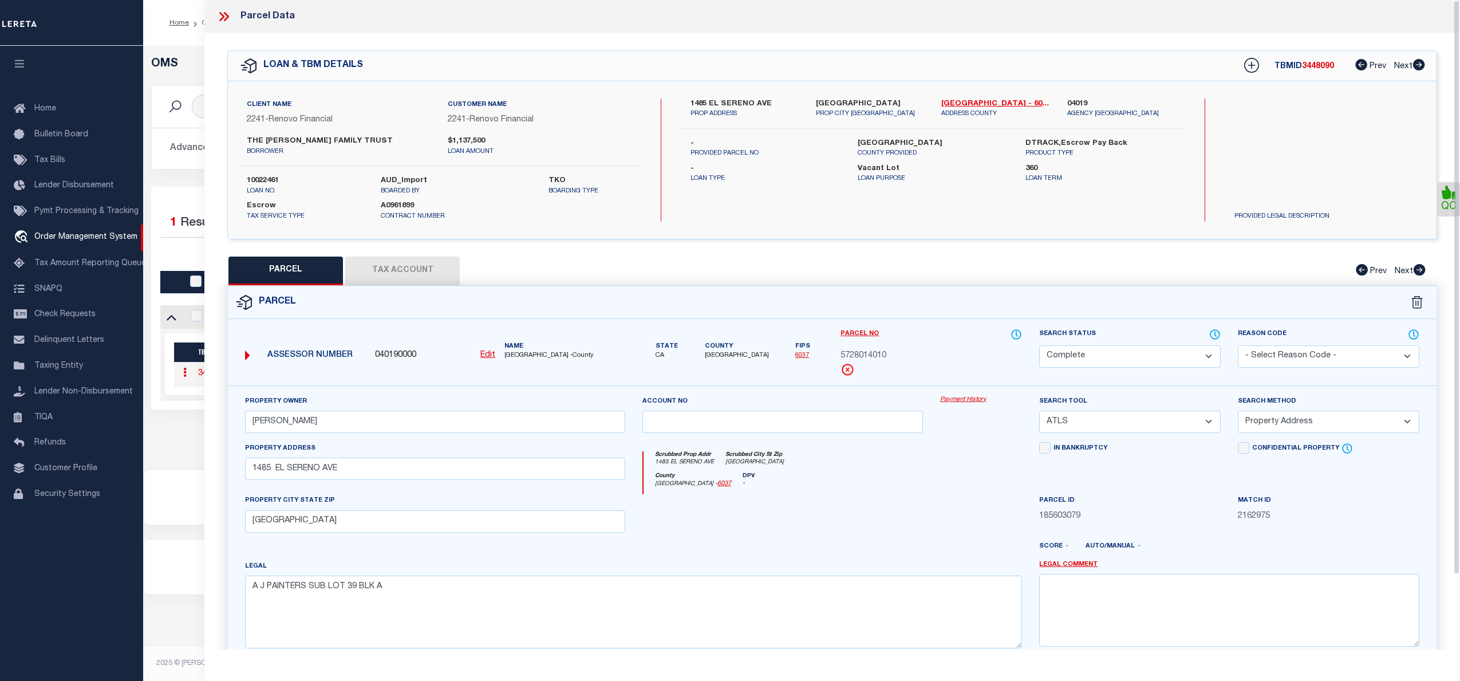
click at [978, 401] on link "Payment History" at bounding box center [981, 400] width 82 height 10
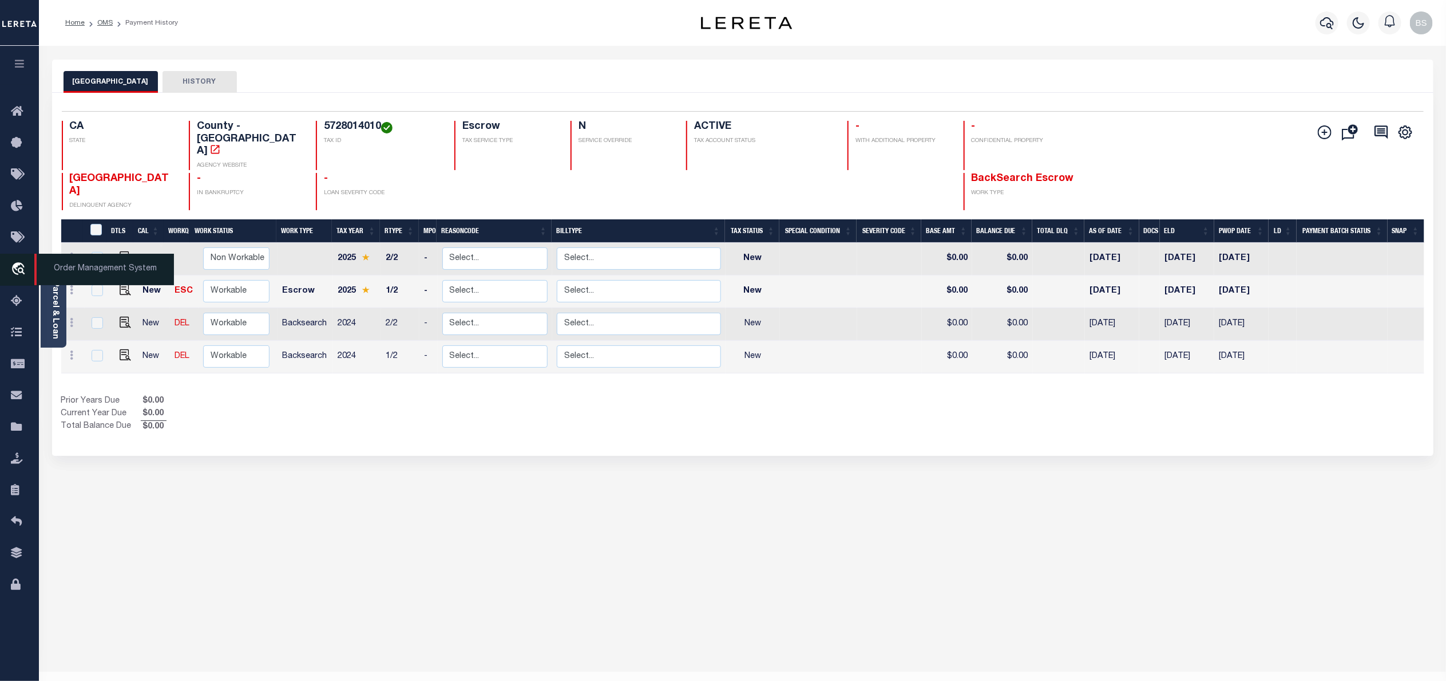
click at [86, 266] on span "Order Management System" at bounding box center [104, 269] width 140 height 31
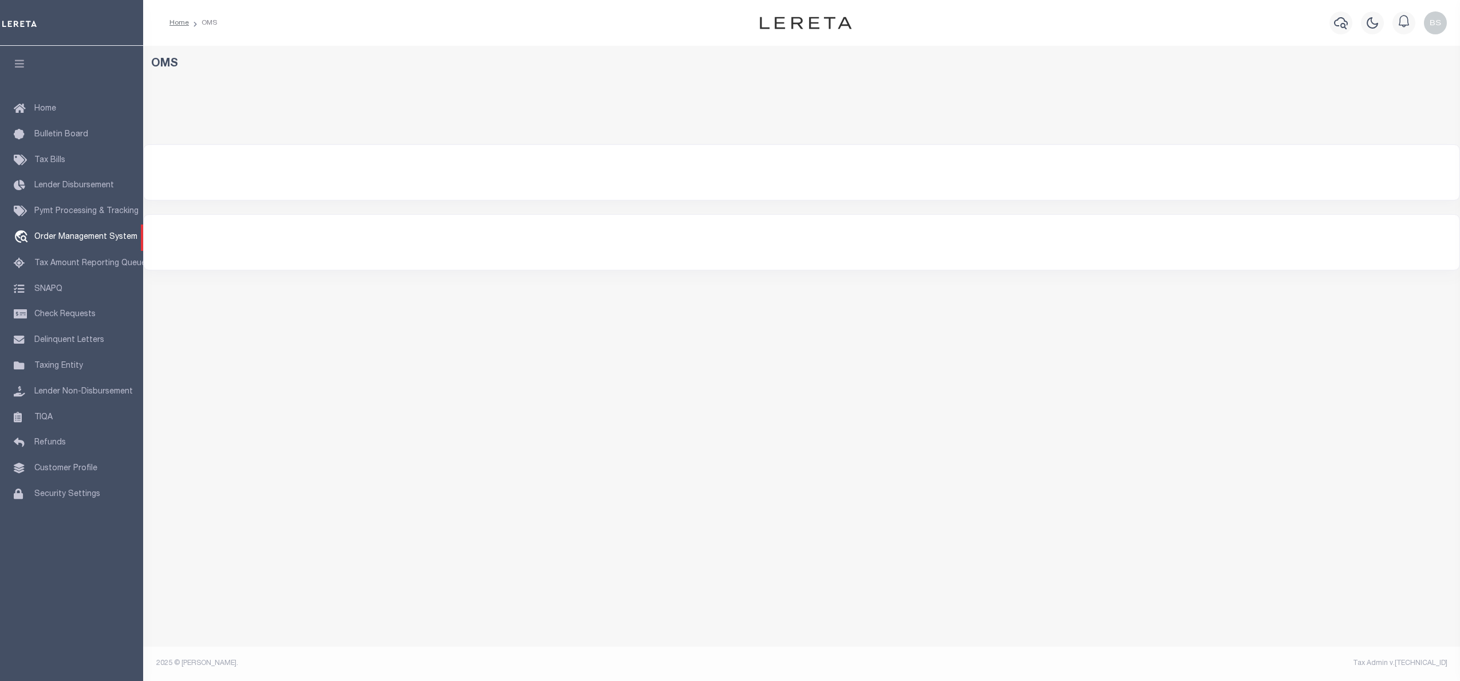
select select "200"
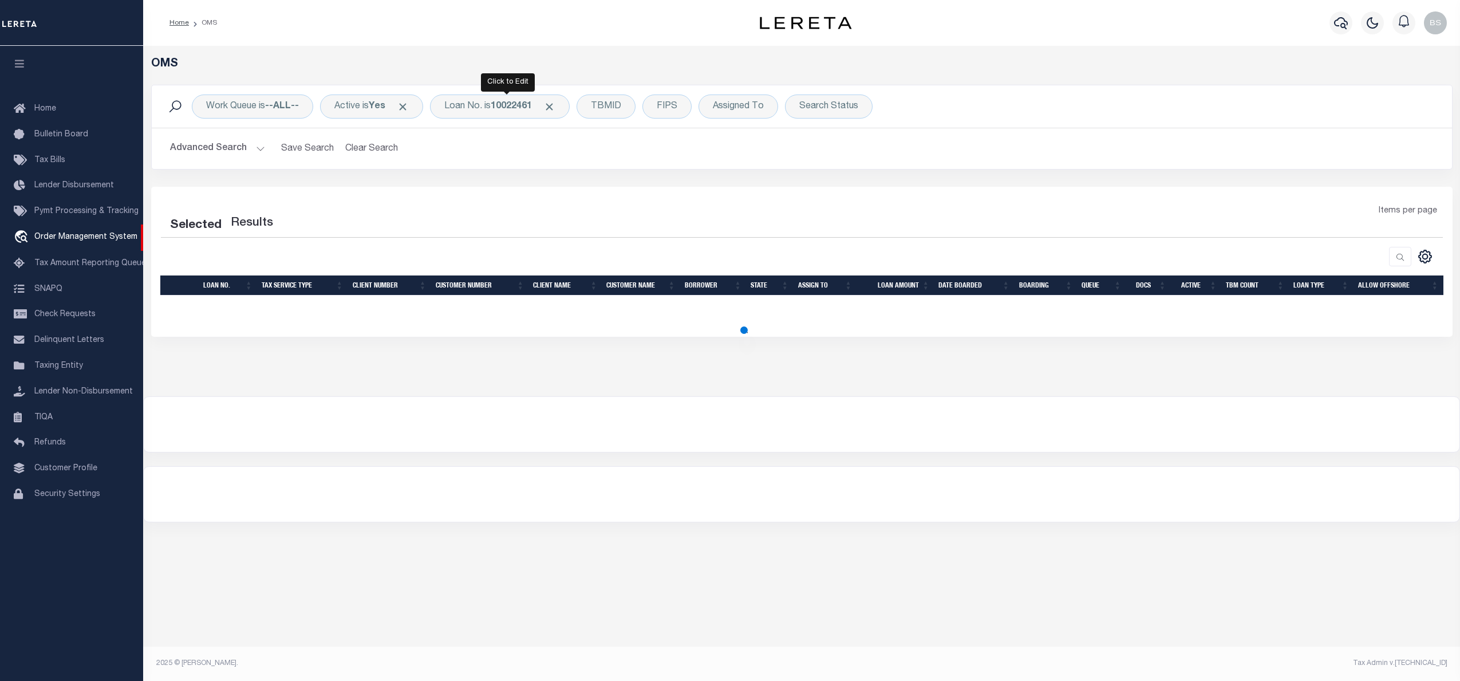
select select "200"
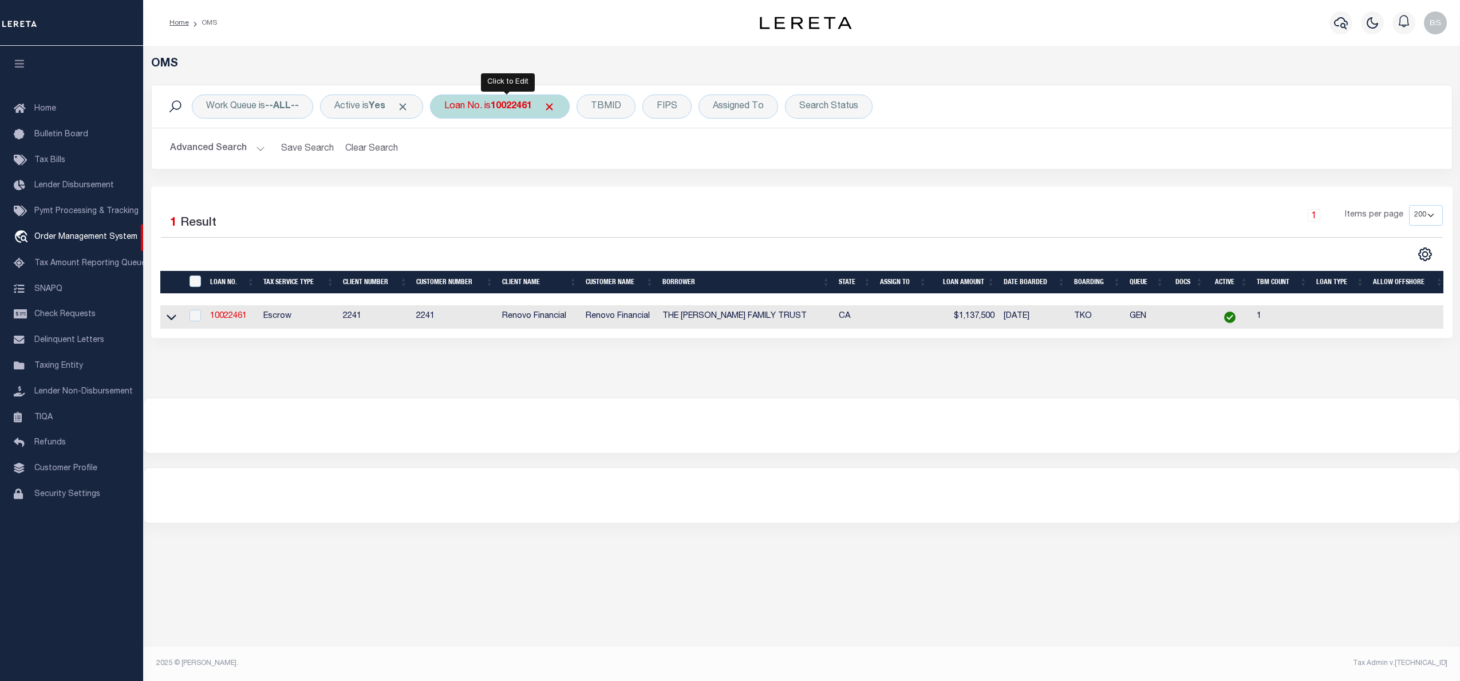
click at [507, 112] on div "Loan No. is 10022461" at bounding box center [500, 106] width 140 height 24
type input "10022979"
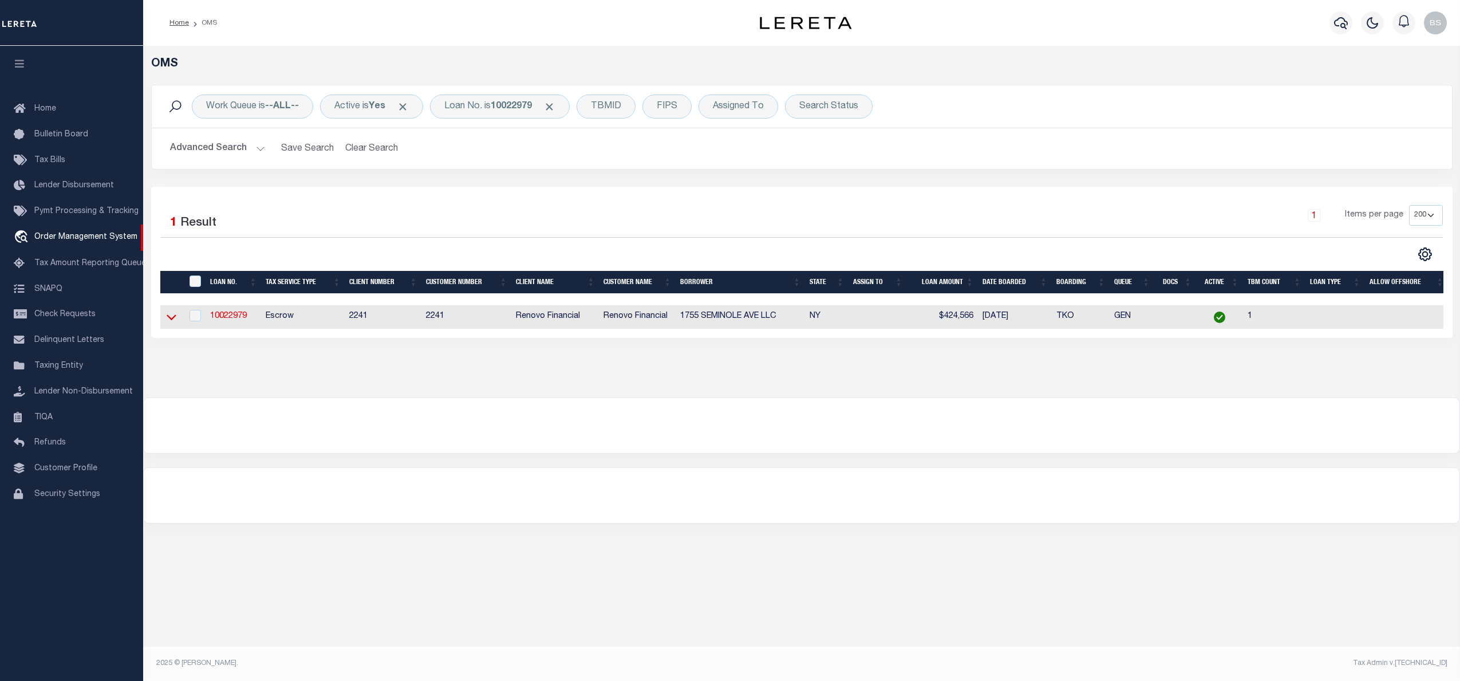
click at [170, 321] on icon at bounding box center [172, 318] width 10 height 6
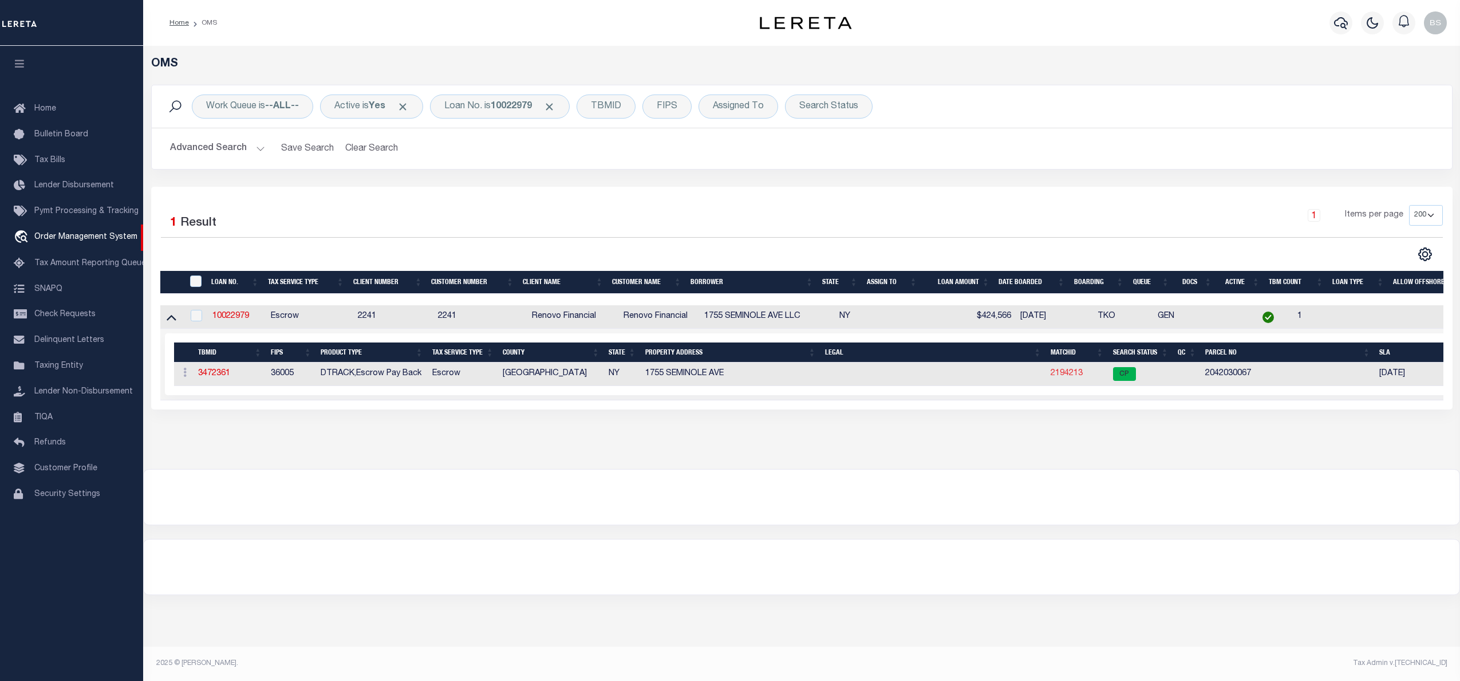
click at [1068, 374] on link "2194213" at bounding box center [1066, 373] width 32 height 8
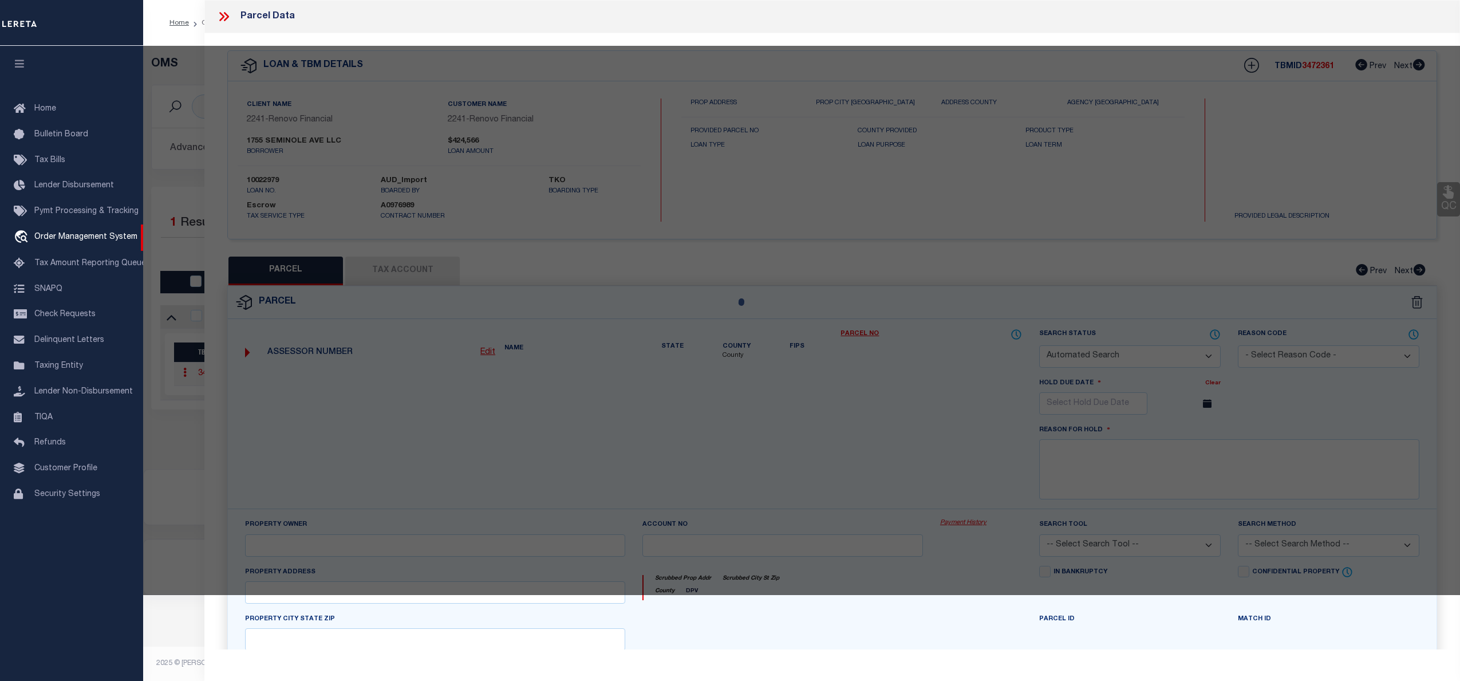
checkbox input "false"
select select "CP"
type input "1755 SEMINOLE AVE LLC"
select select "ATL"
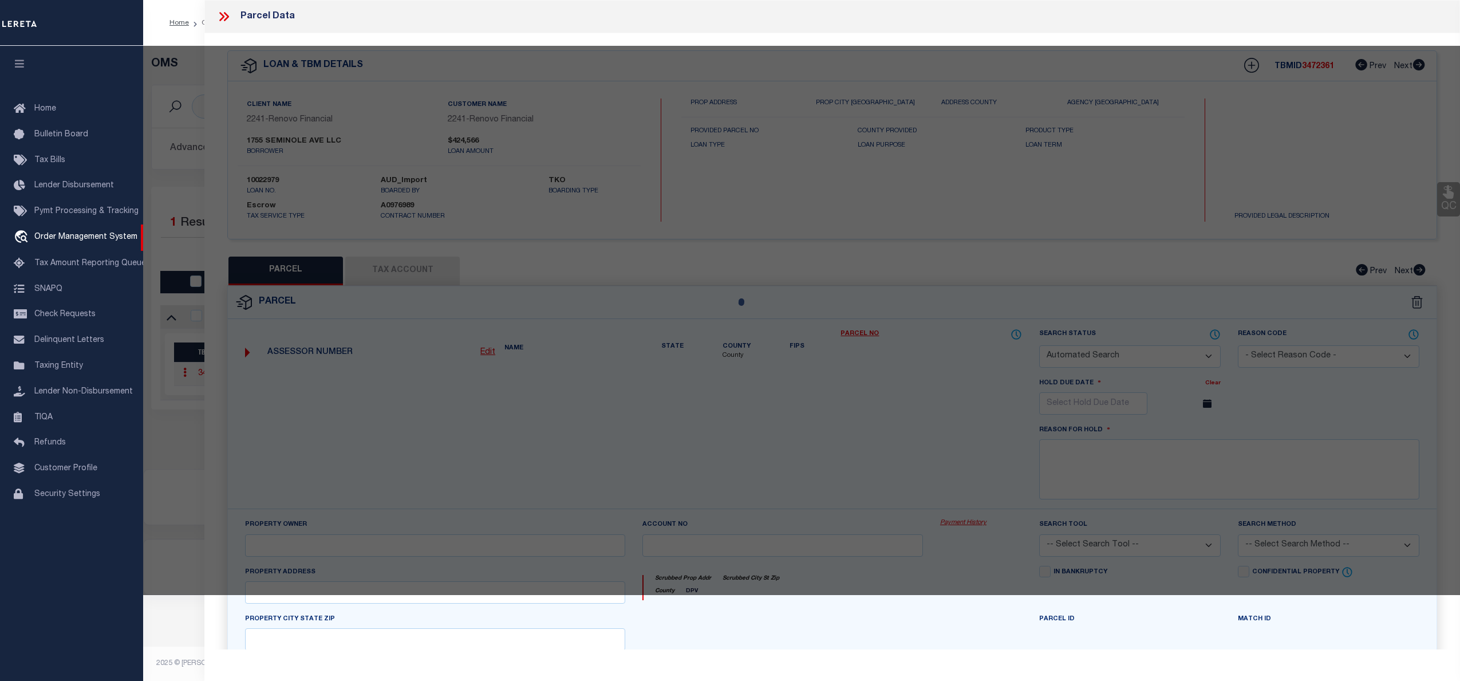
select select "ADD"
type input "1755 SEMINOLE AVE"
checkbox input "false"
type input "BRONX, NY 10461"
type textarea "LOT:67 BLK:4203"
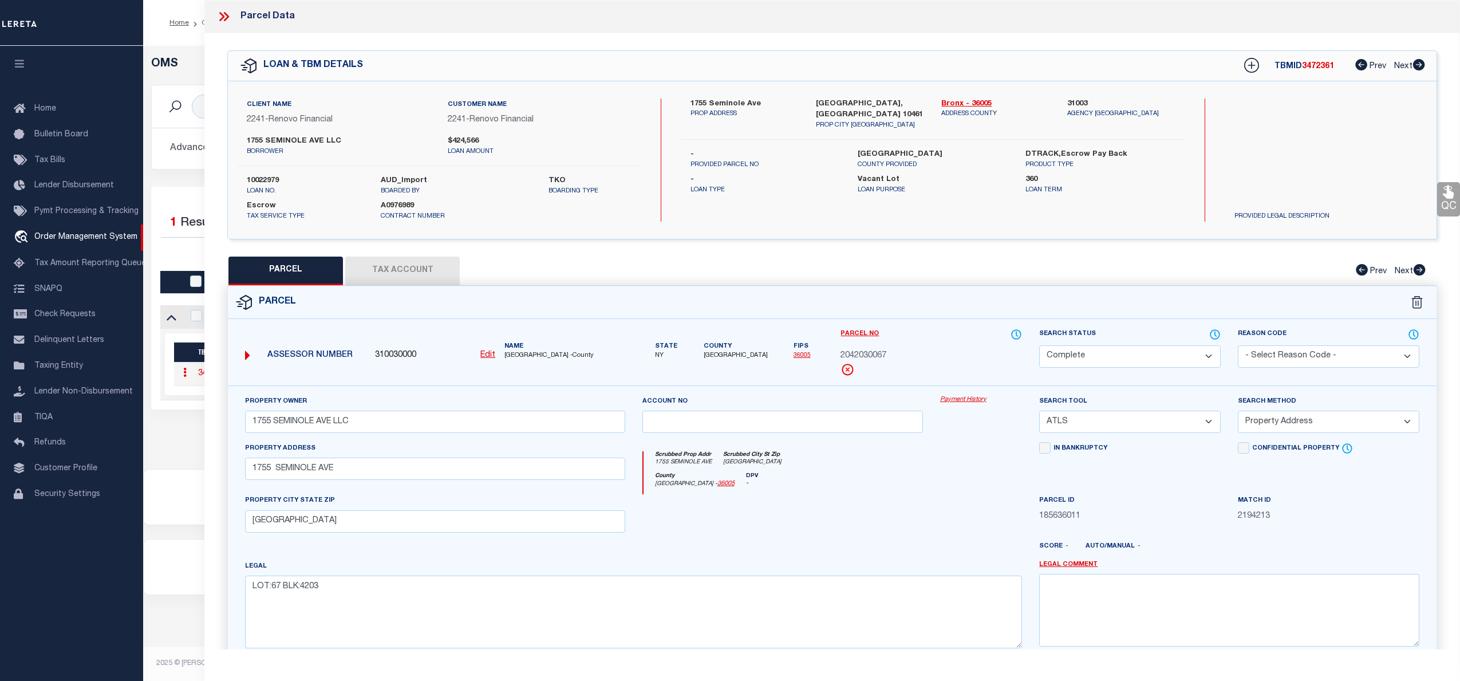
click at [966, 402] on link "Payment History" at bounding box center [981, 400] width 82 height 10
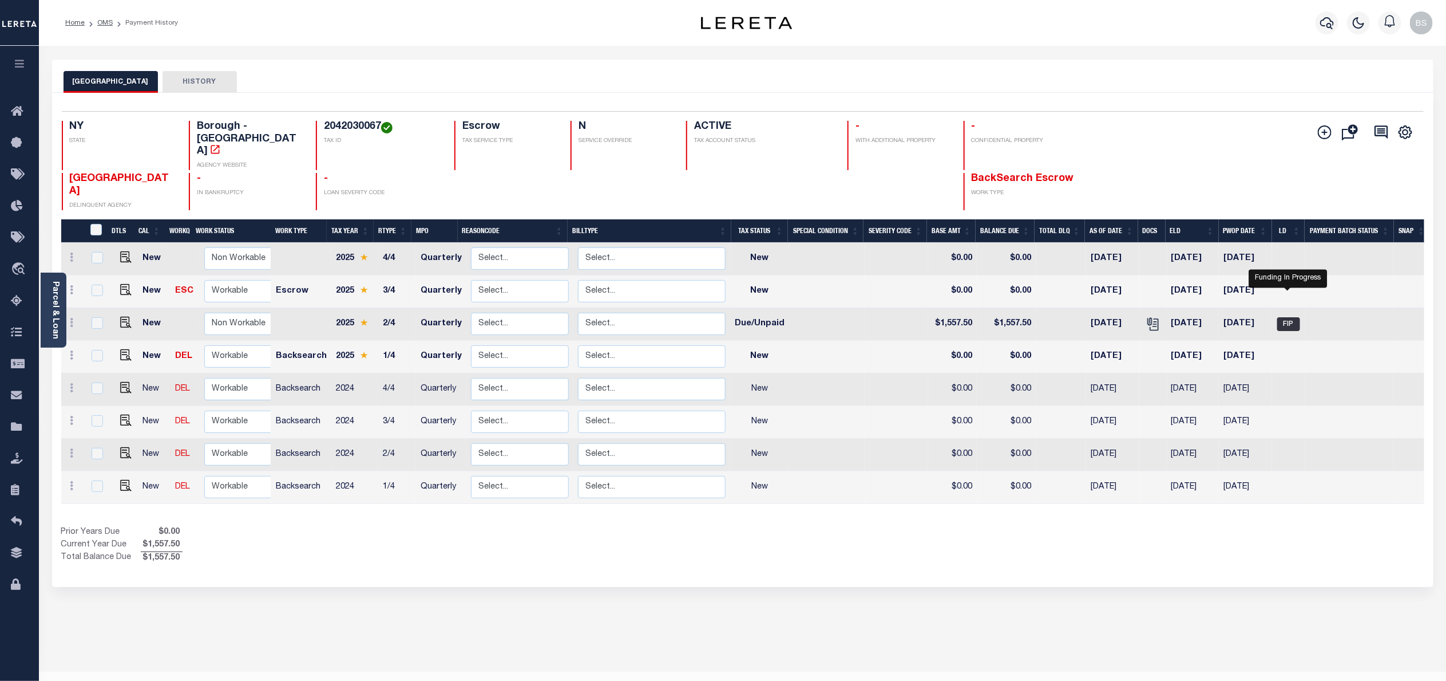
click at [1287, 317] on span "FIP" at bounding box center [1289, 324] width 23 height 14
checkbox input "true"
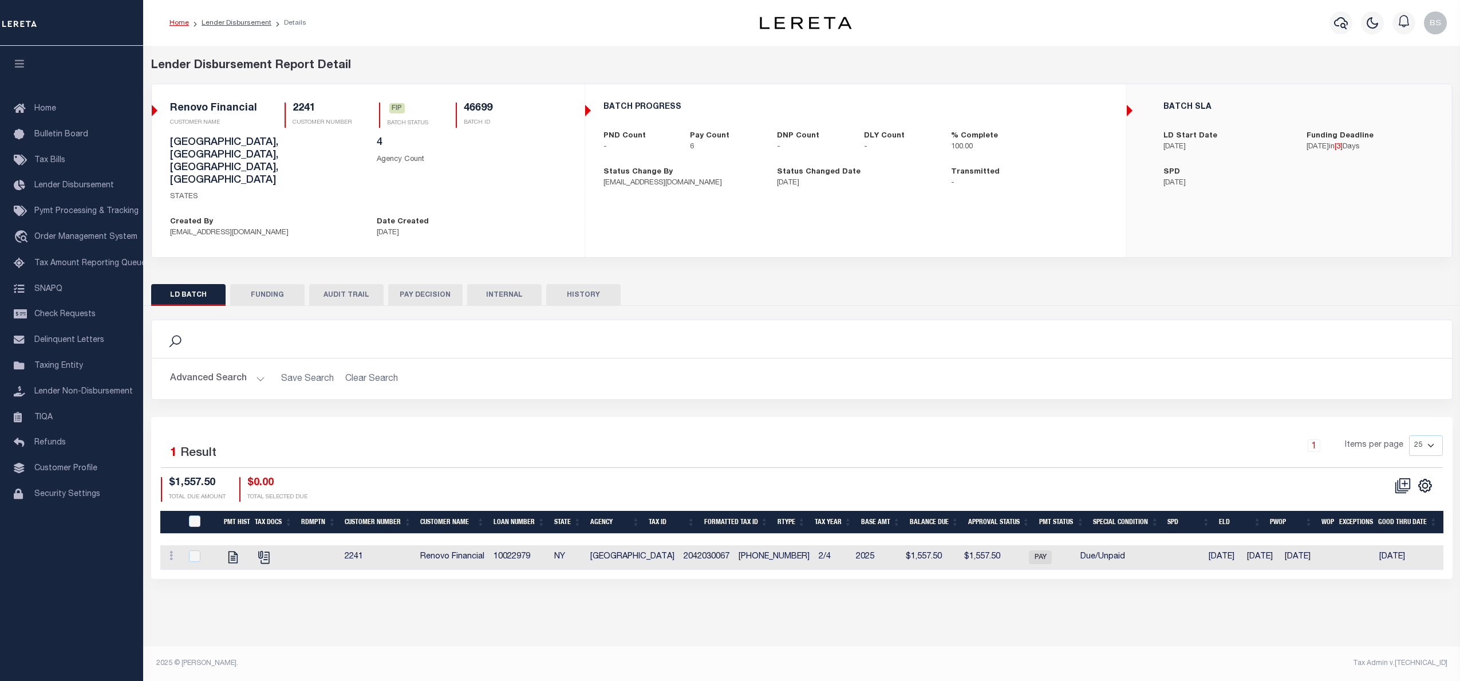
click at [905, 417] on div "Selected 1 Result 1 Items per page 25 50 100 200 $1,557.50 $0.00" at bounding box center [801, 498] width 1301 height 162
